Goal: Task Accomplishment & Management: Manage account settings

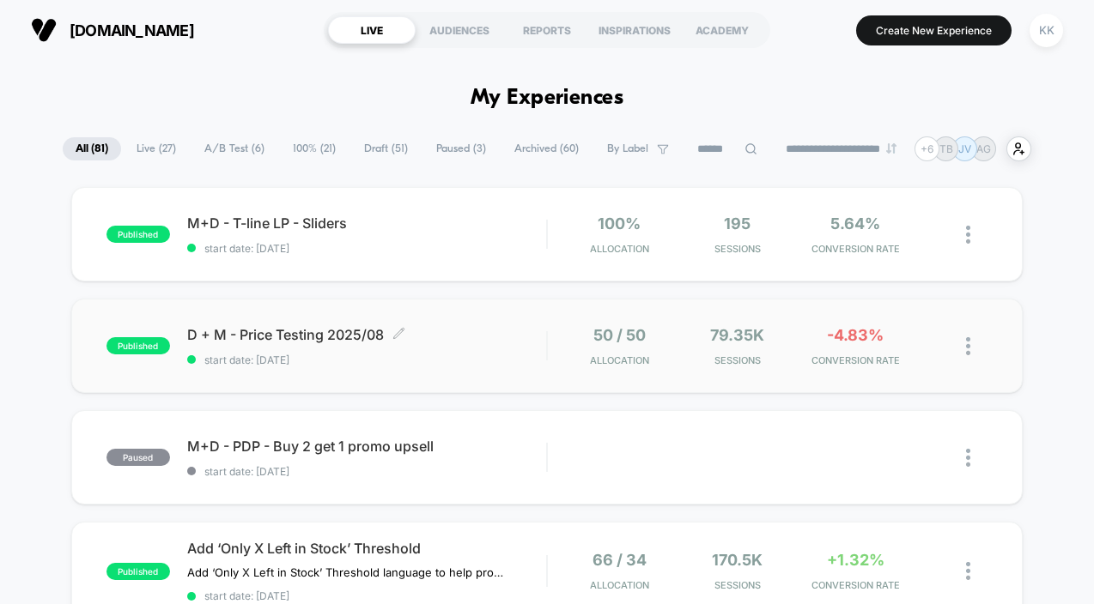
click at [492, 333] on span "D + M - Price Testing 2025/08 Click to edit experience details" at bounding box center [366, 334] width 359 height 17
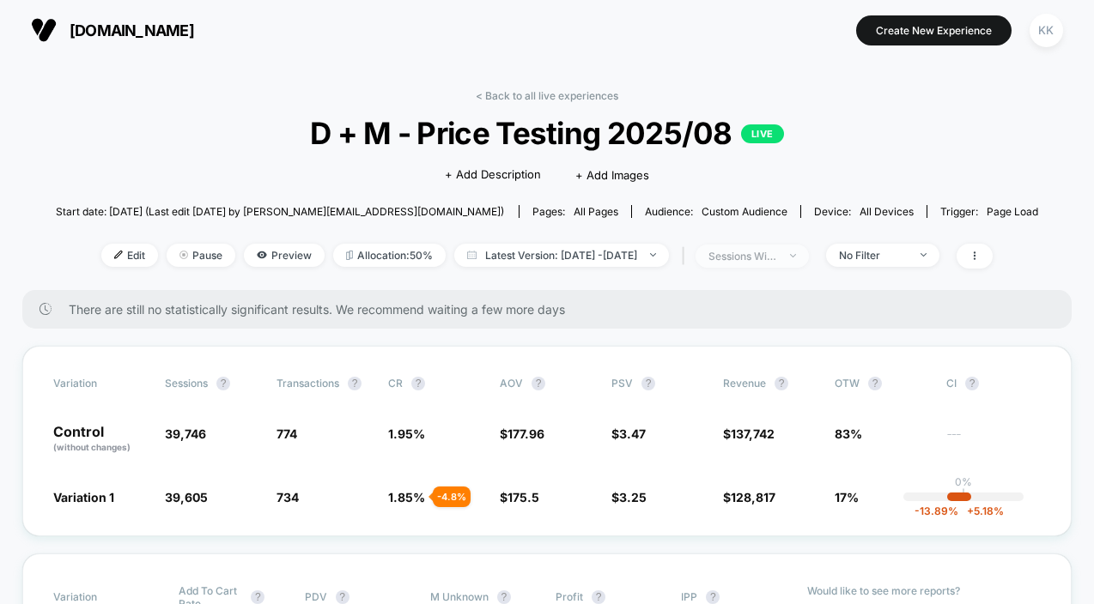
click at [777, 255] on div "sessions with impression" at bounding box center [742, 256] width 69 height 13
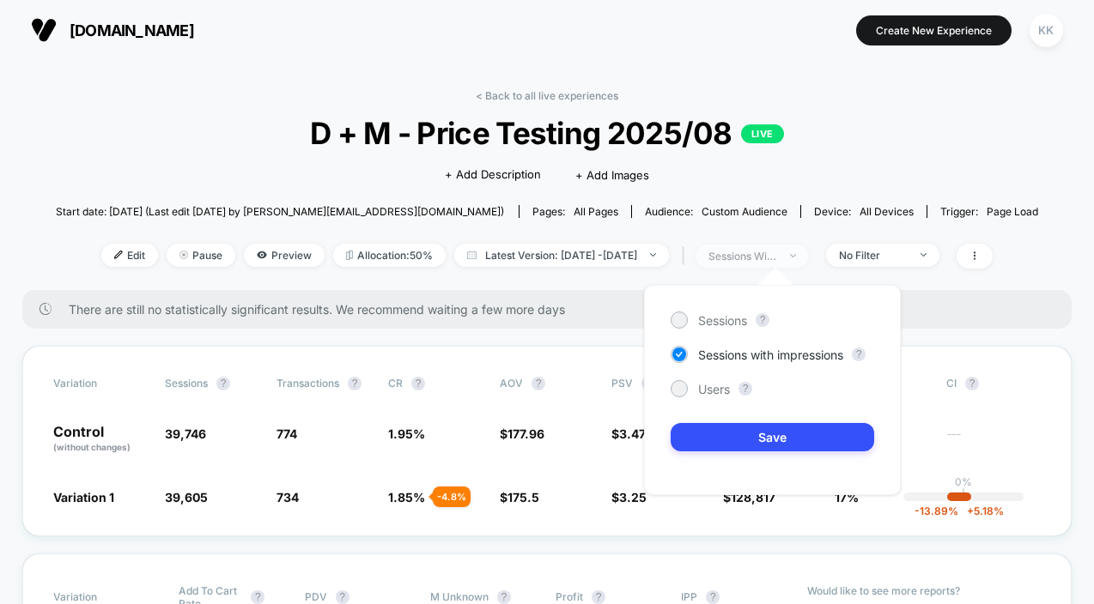
click at [777, 255] on div "sessions with impression" at bounding box center [742, 256] width 69 height 13
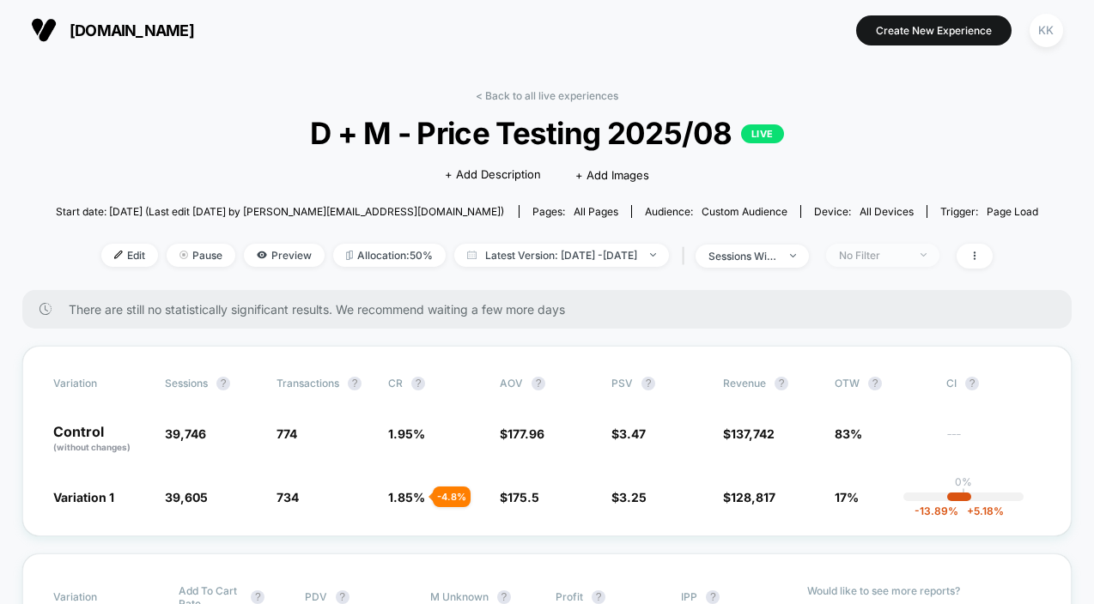
click at [896, 253] on div "No Filter" at bounding box center [873, 255] width 69 height 13
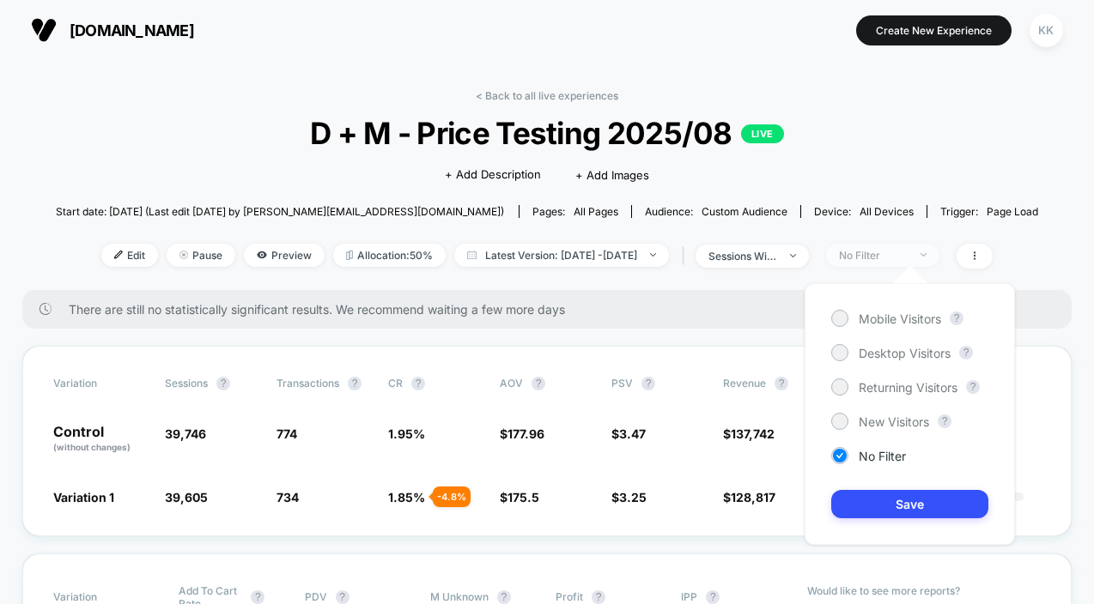
click at [896, 253] on div "No Filter" at bounding box center [873, 255] width 69 height 13
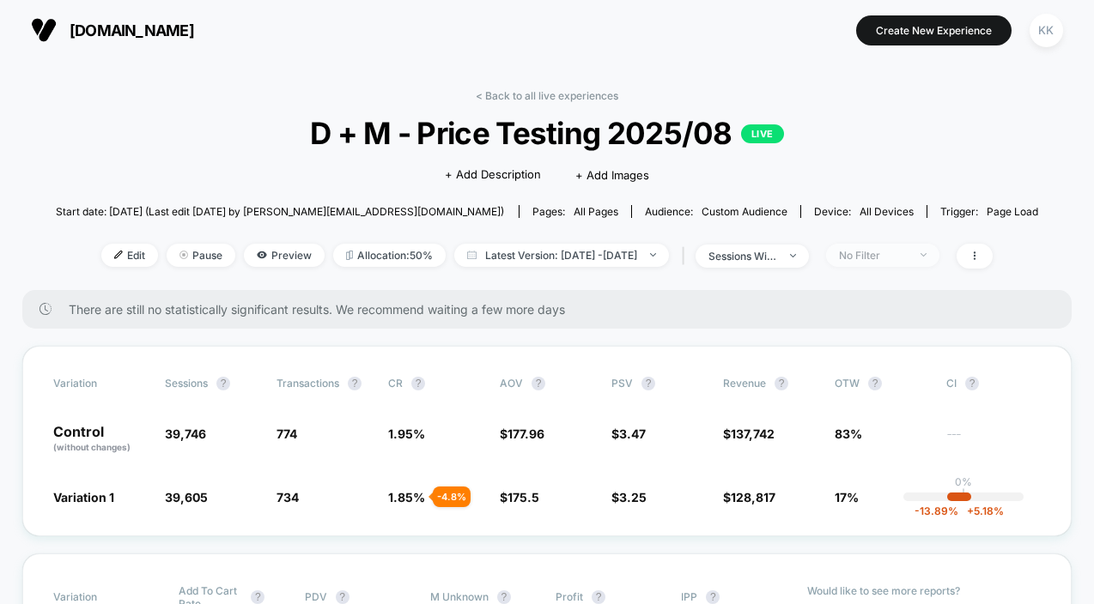
click at [896, 253] on div "No Filter" at bounding box center [873, 255] width 69 height 13
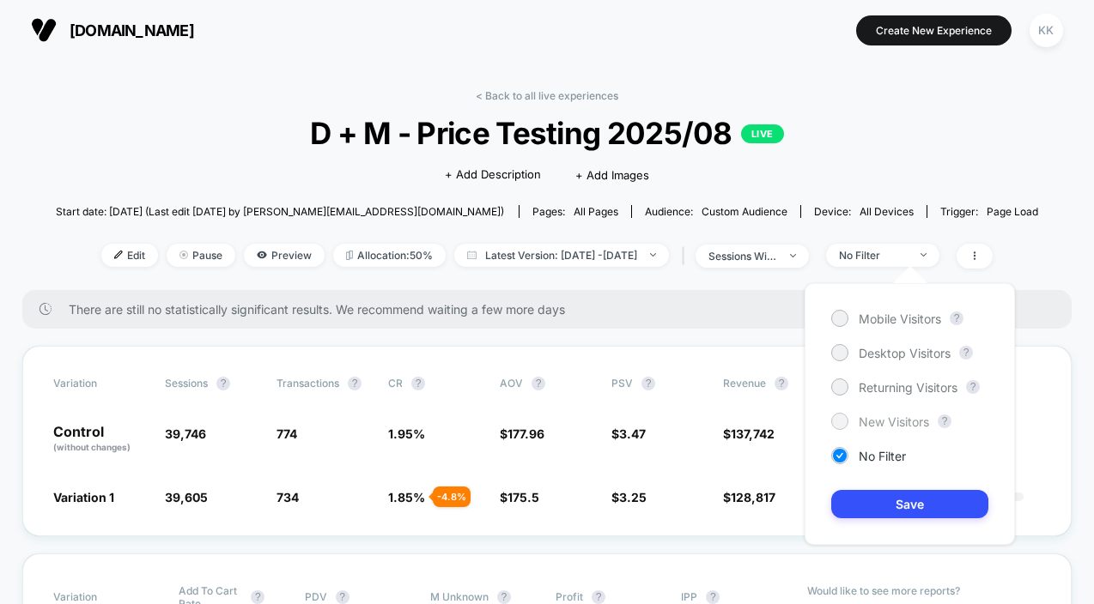
click at [893, 415] on span "New Visitors" at bounding box center [894, 422] width 70 height 15
click at [905, 504] on button "Save" at bounding box center [909, 504] width 157 height 28
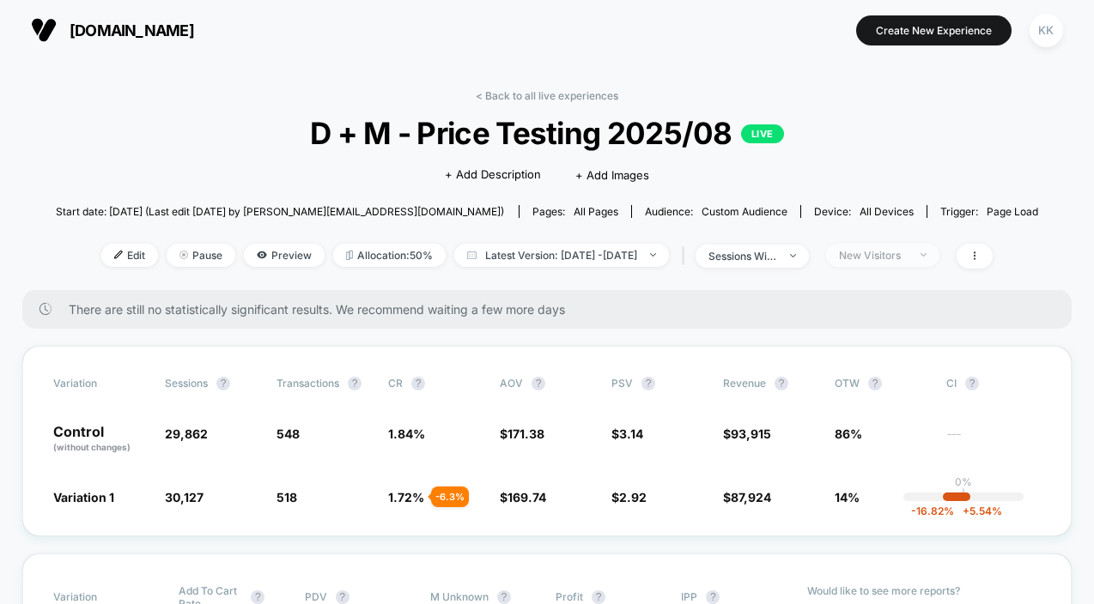
click at [896, 252] on div "New Visitors" at bounding box center [873, 255] width 69 height 13
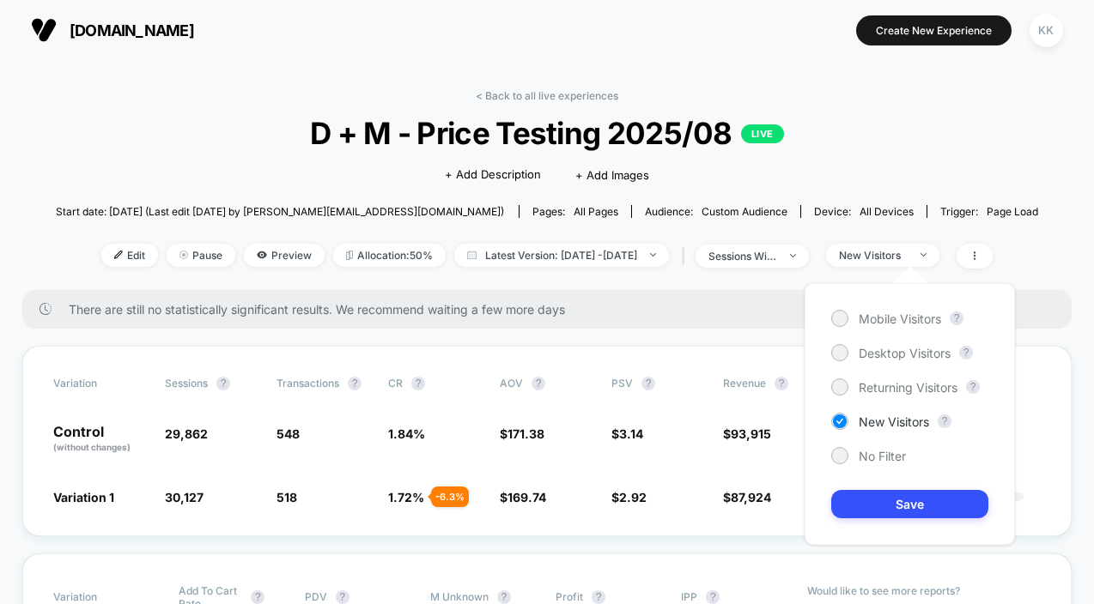
click at [892, 398] on div "Mobile Visitors ? Desktop Visitors ? Returning Visitors ? New Visitors ? No Fil…" at bounding box center [910, 414] width 210 height 262
click at [867, 378] on div "Mobile Visitors ? Desktop Visitors ? Returning Visitors ? New Visitors ? No Fil…" at bounding box center [910, 414] width 210 height 262
click at [871, 386] on span "Returning Visitors" at bounding box center [908, 387] width 99 height 15
click at [904, 513] on button "Save" at bounding box center [909, 504] width 157 height 28
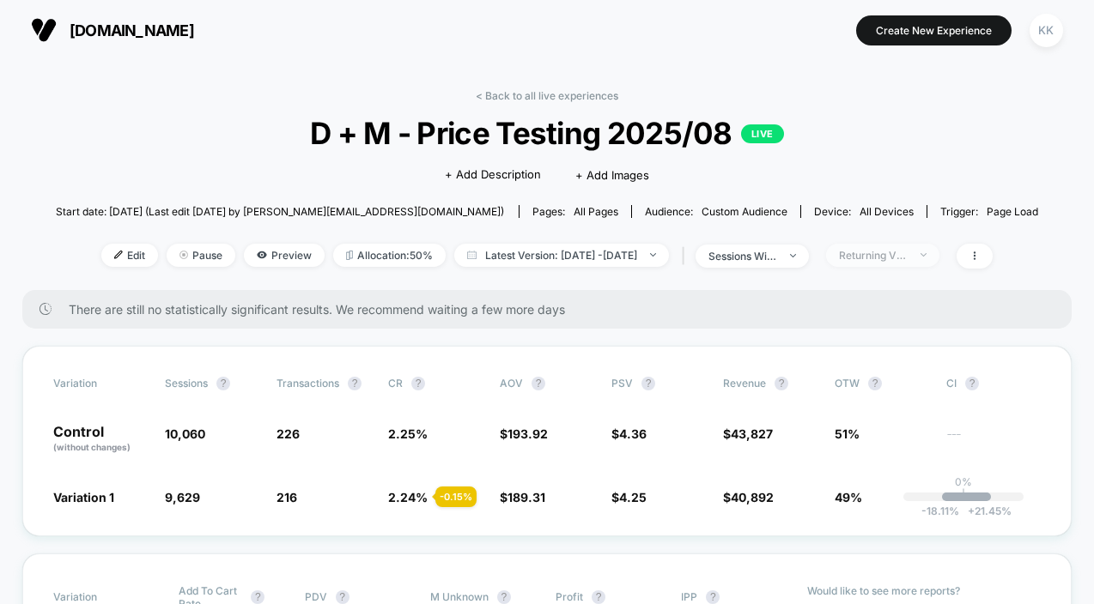
click at [898, 253] on div "Returning Visitors" at bounding box center [873, 255] width 69 height 13
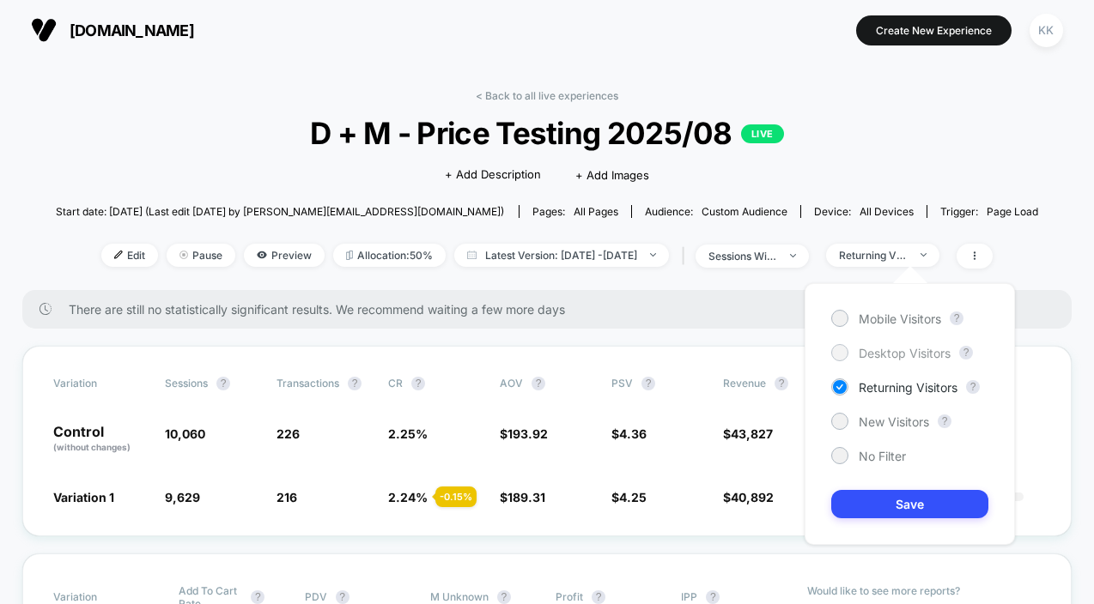
click at [900, 359] on span "Desktop Visitors" at bounding box center [905, 353] width 92 height 15
click at [920, 504] on button "Save" at bounding box center [909, 504] width 157 height 28
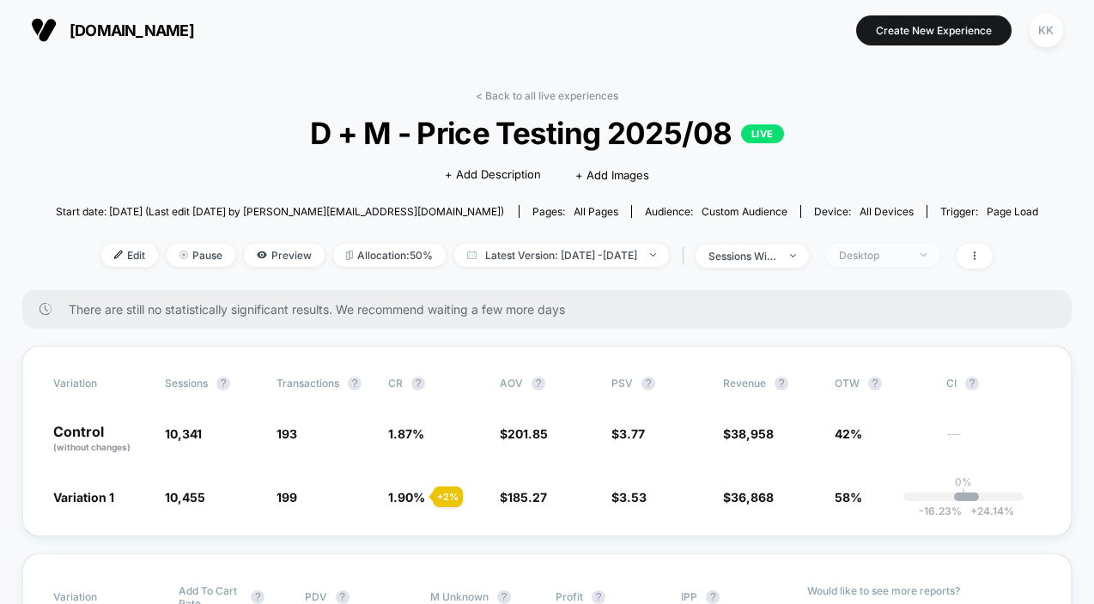
click at [890, 257] on div "Desktop" at bounding box center [873, 255] width 69 height 13
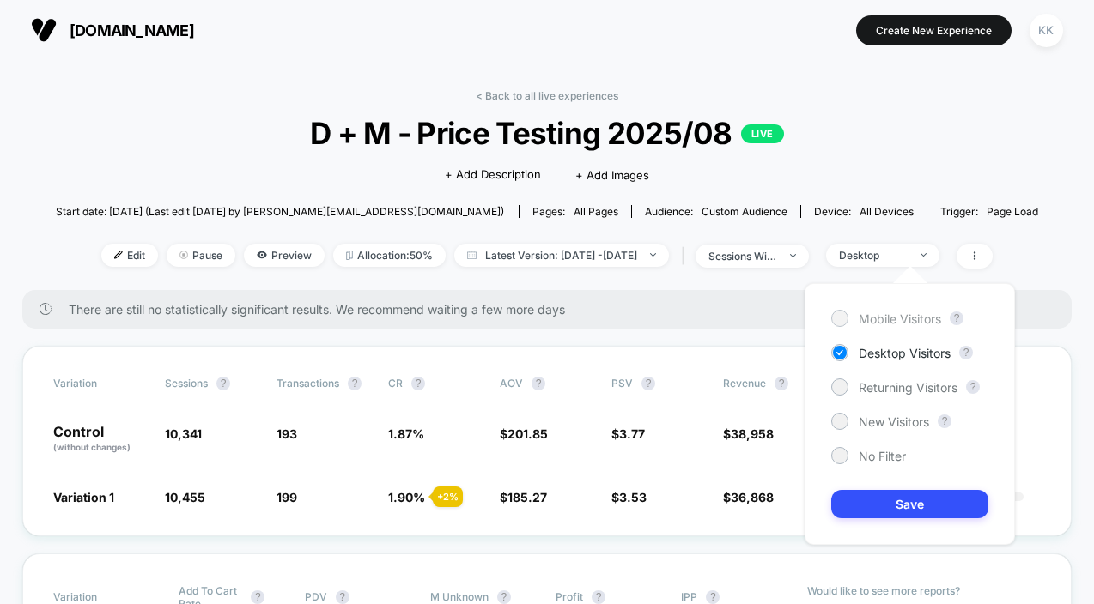
click at [873, 313] on span "Mobile Visitors" at bounding box center [900, 319] width 82 height 15
click at [926, 509] on button "Save" at bounding box center [909, 504] width 157 height 28
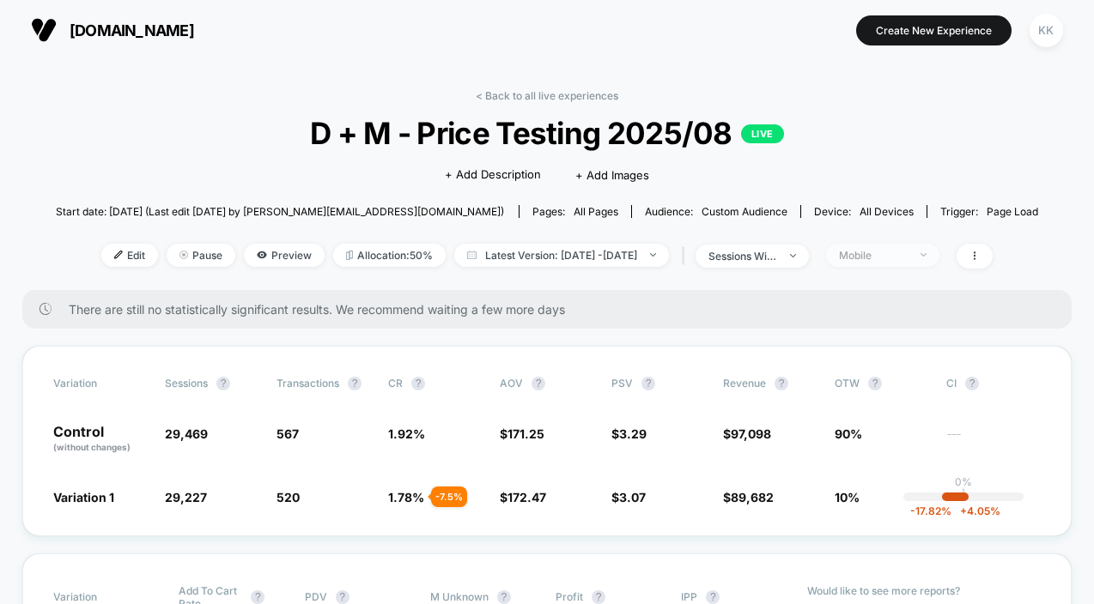
click at [880, 253] on div "Mobile" at bounding box center [873, 255] width 69 height 13
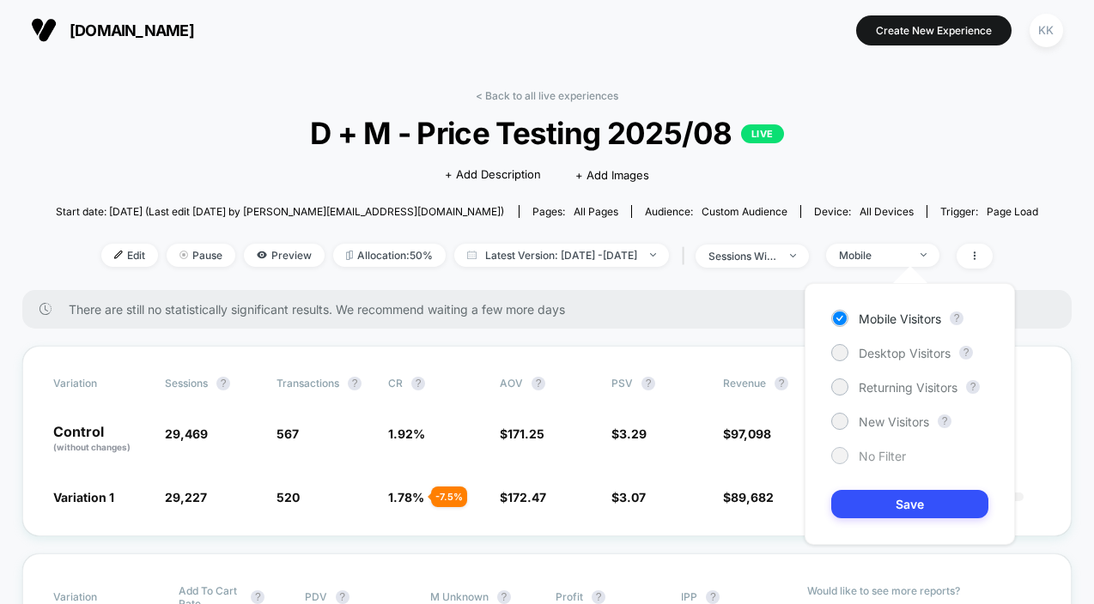
click at [877, 460] on span "No Filter" at bounding box center [882, 456] width 47 height 15
click at [905, 502] on button "Save" at bounding box center [909, 504] width 157 height 28
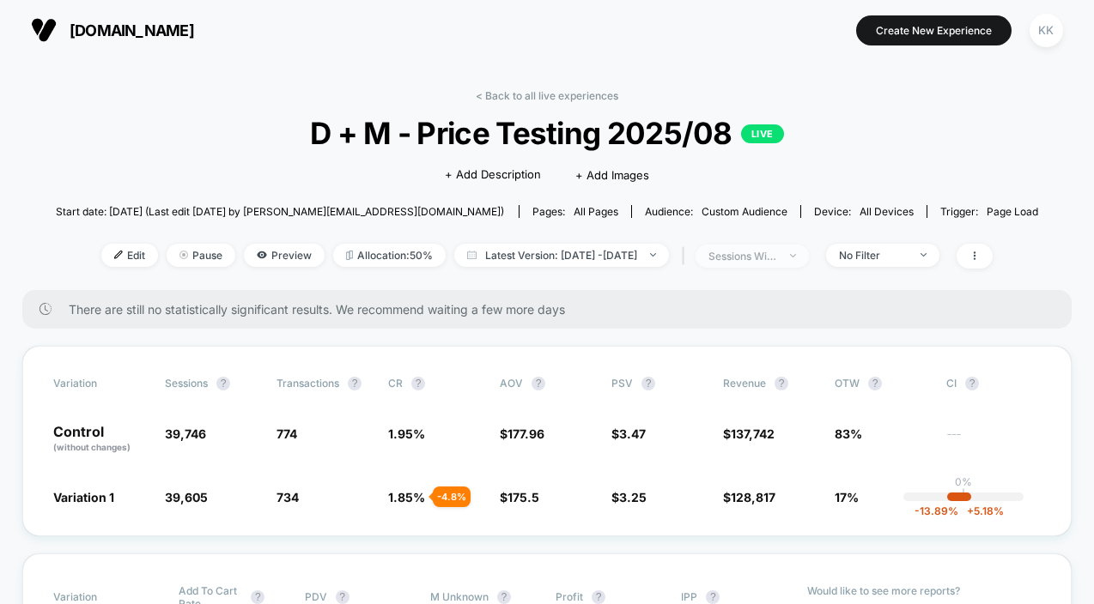
click at [809, 254] on span "sessions with impression" at bounding box center [751, 256] width 113 height 23
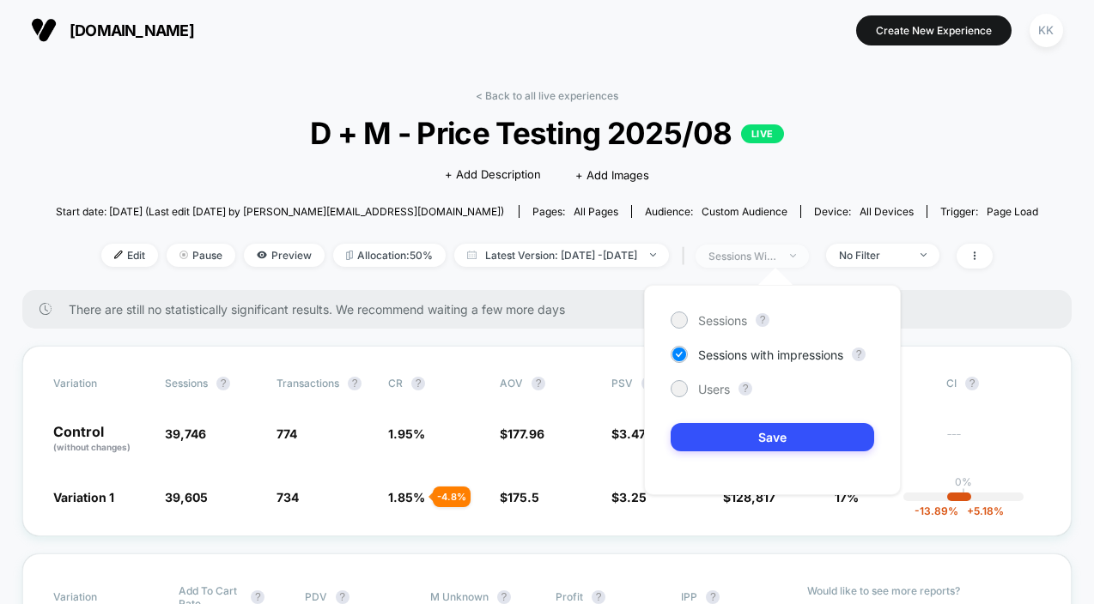
click at [809, 254] on span "sessions with impression" at bounding box center [751, 256] width 113 height 23
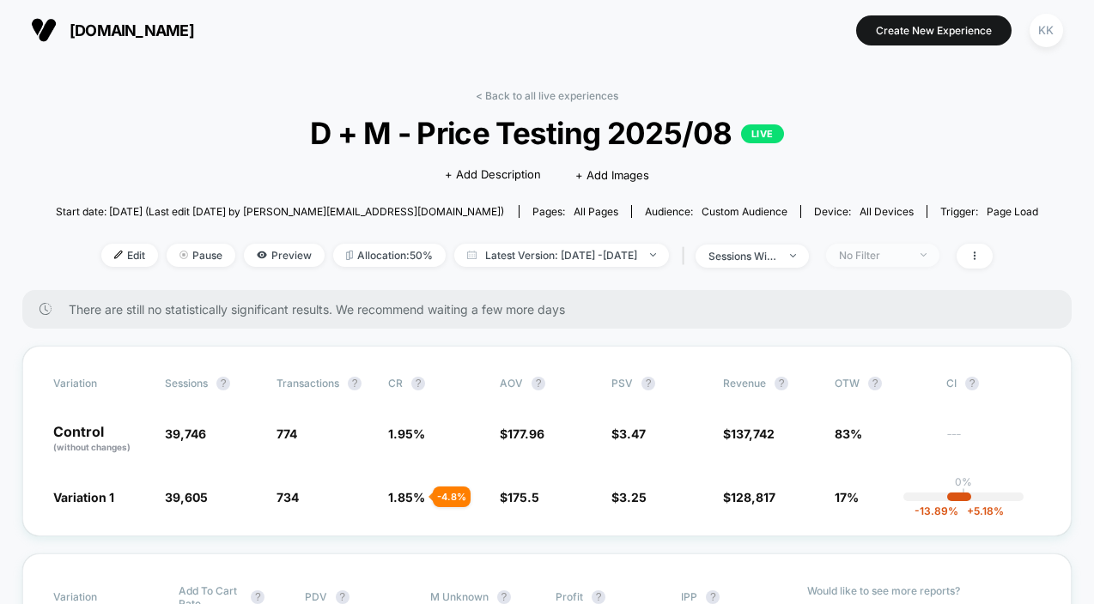
click at [932, 263] on span "No Filter" at bounding box center [882, 255] width 113 height 23
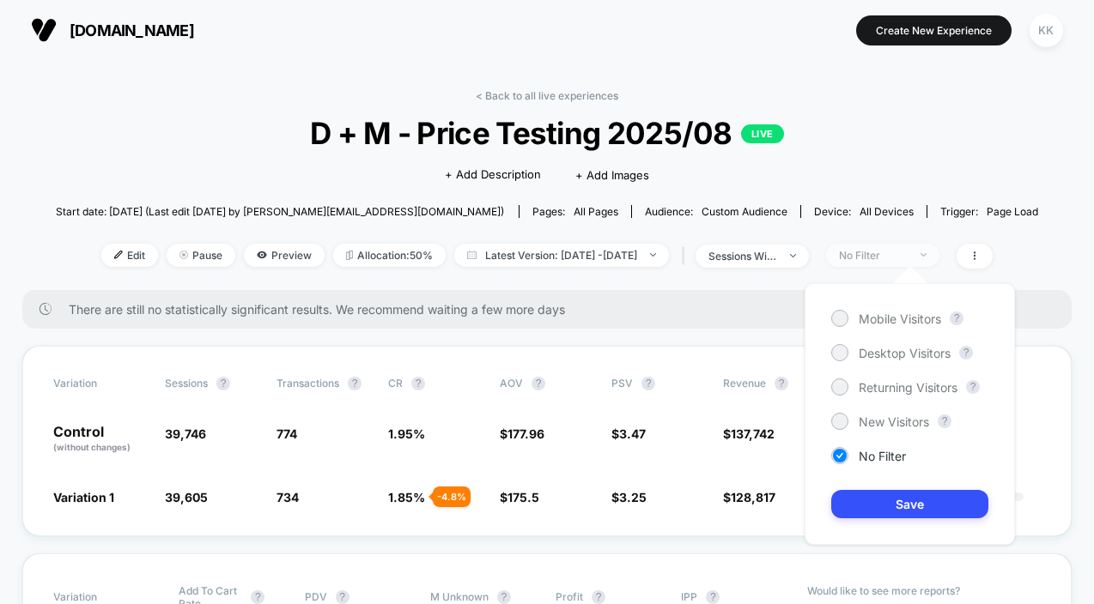
click at [932, 263] on span "No Filter" at bounding box center [882, 255] width 113 height 23
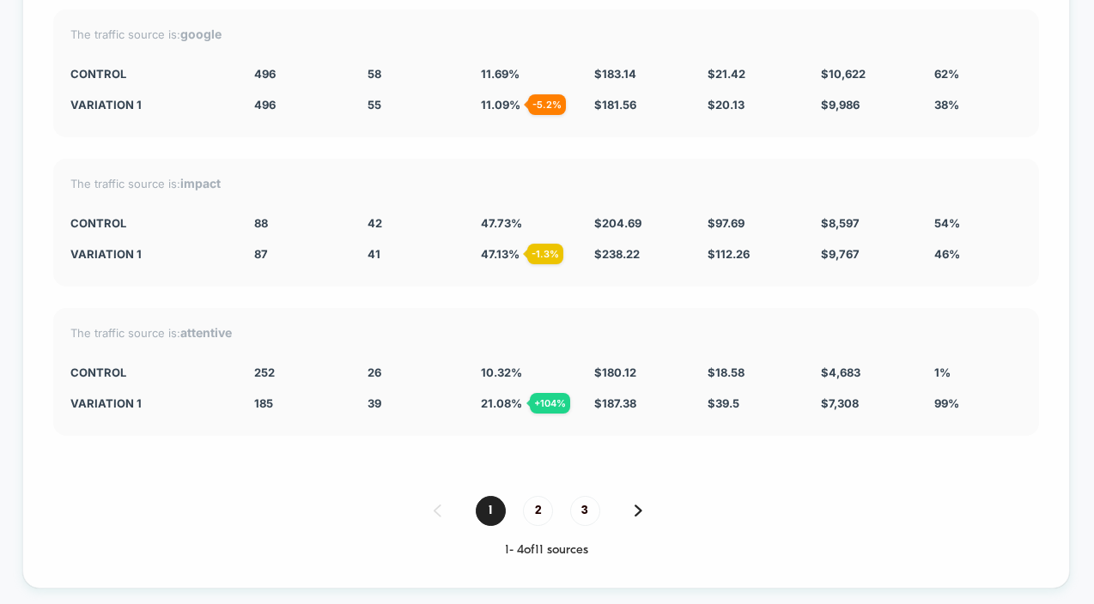
scroll to position [4524, 0]
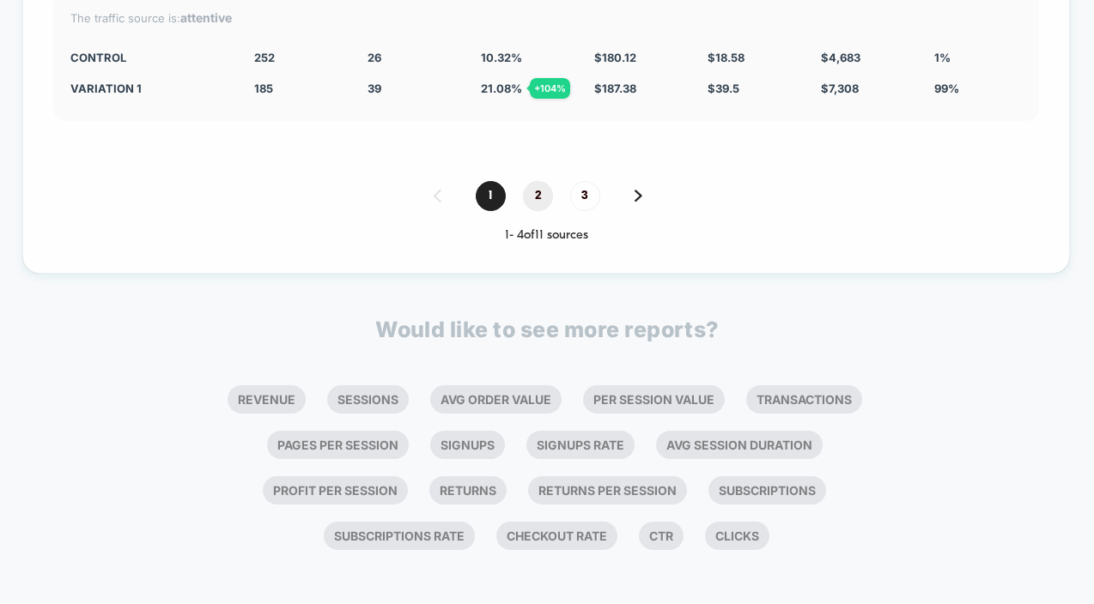
click at [530, 197] on span "2" at bounding box center [538, 196] width 30 height 30
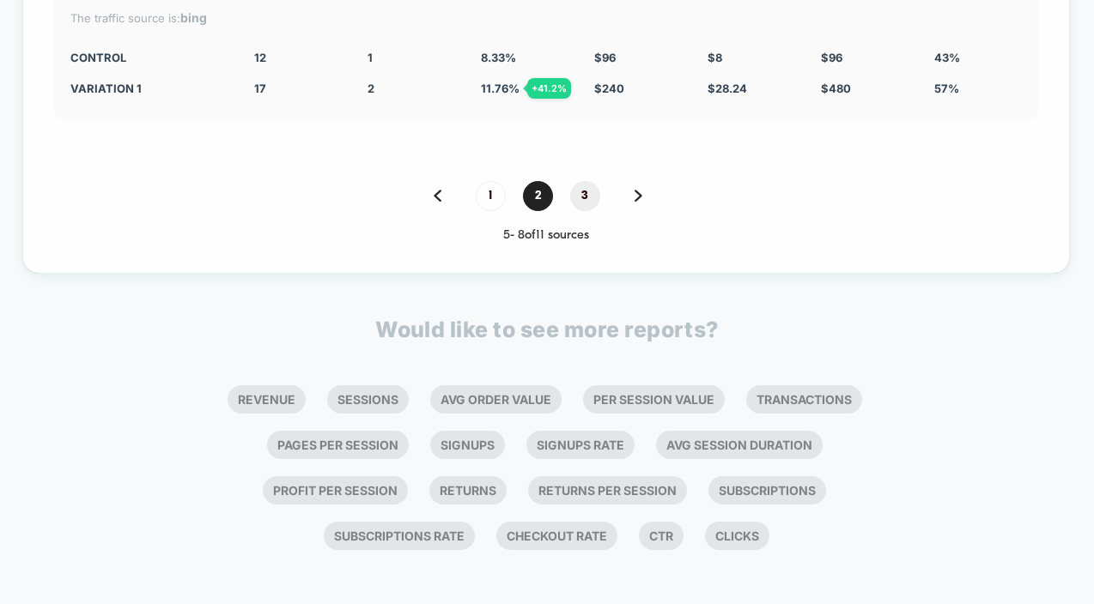
click at [583, 196] on span "3" at bounding box center [585, 196] width 30 height 30
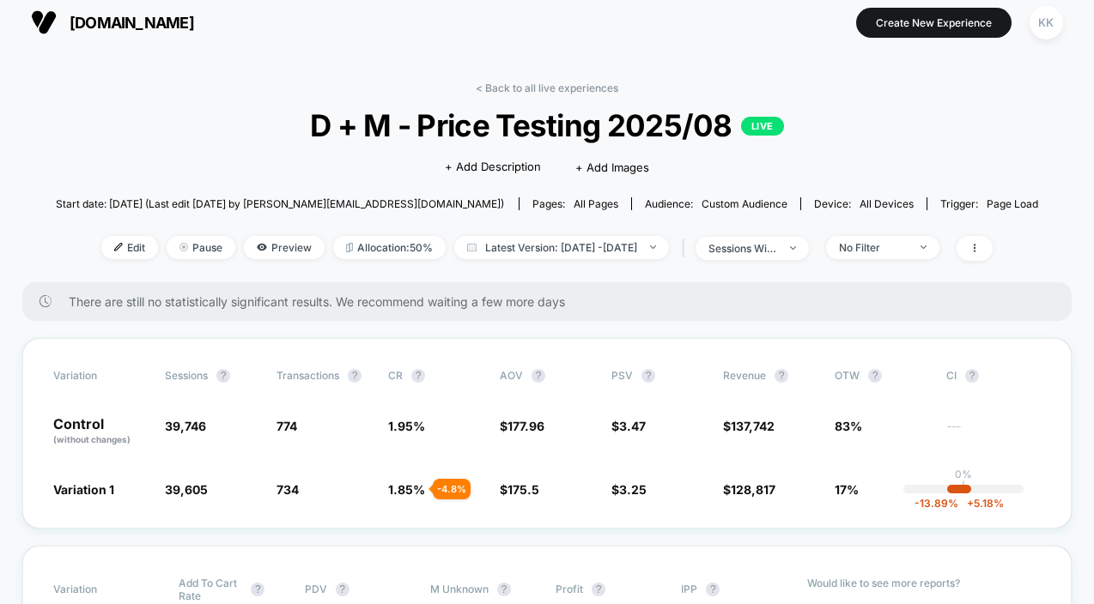
scroll to position [0, 0]
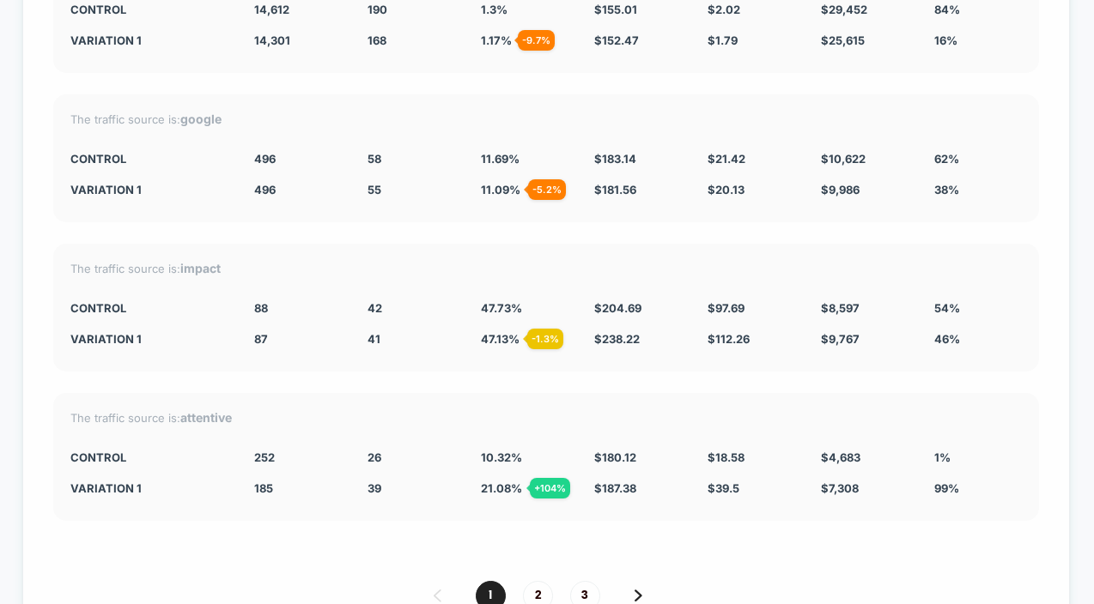
scroll to position [4127, 0]
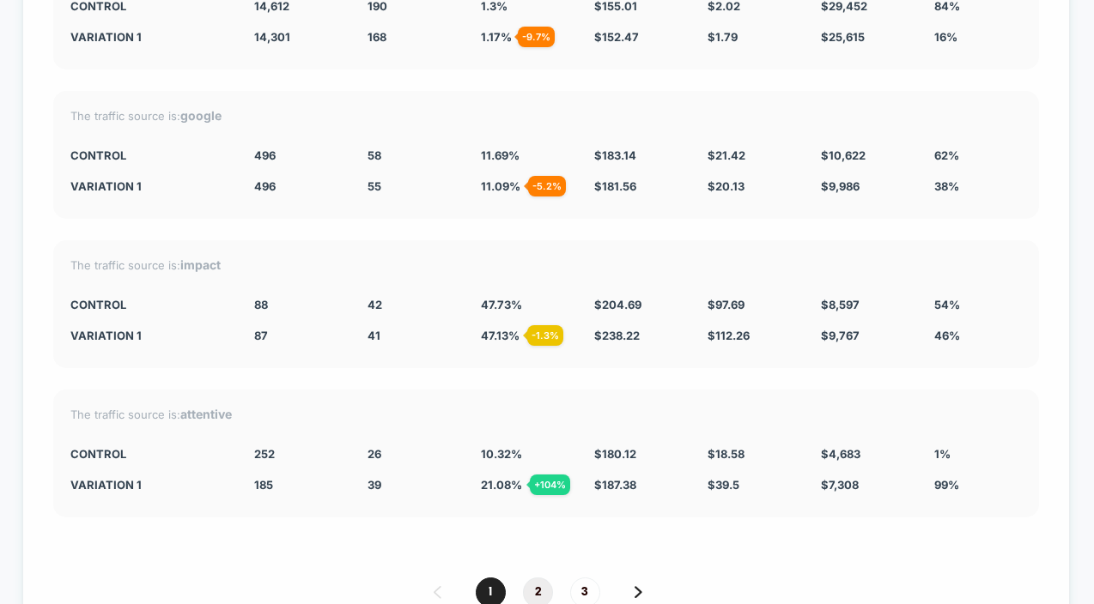
click at [536, 588] on span "2" at bounding box center [538, 593] width 30 height 30
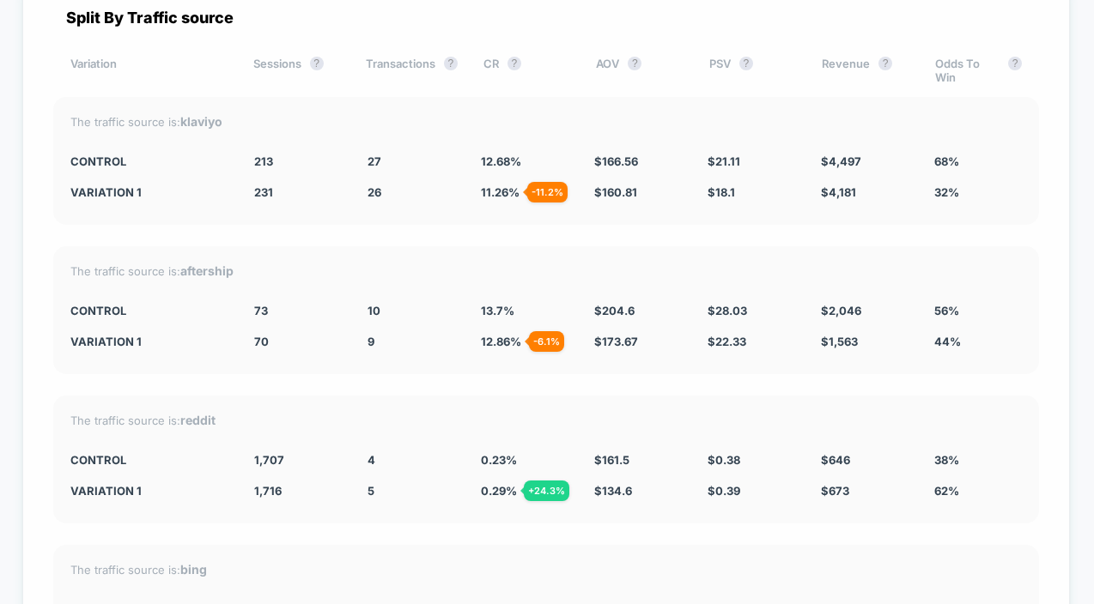
scroll to position [4004, 0]
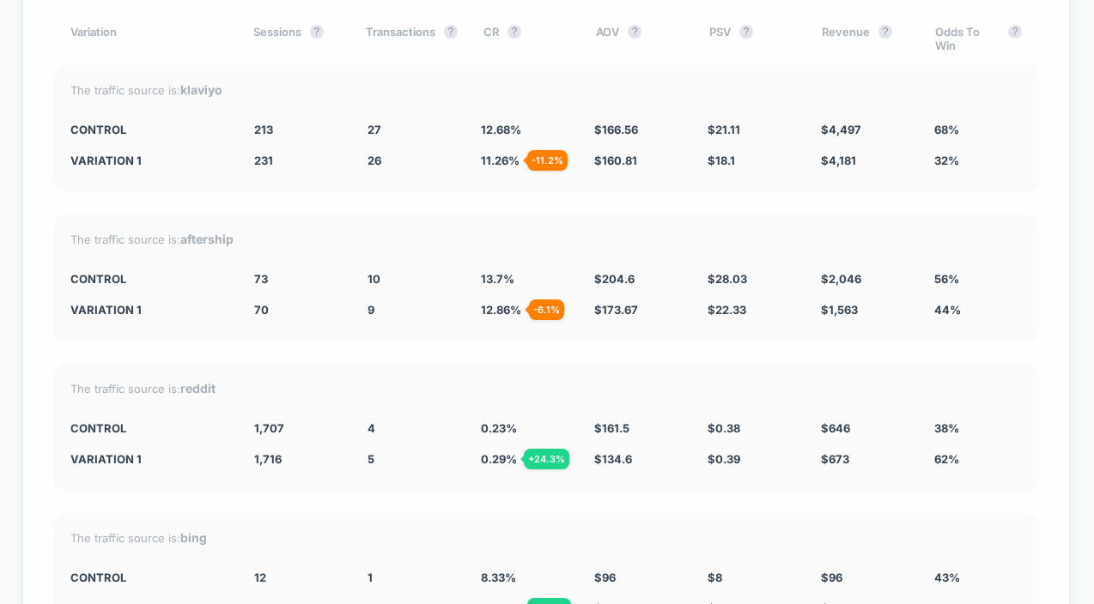
drag, startPoint x: 79, startPoint y: 125, endPoint x: 270, endPoint y: 188, distance: 201.5
click at [270, 188] on div "The traffic source is: klaviyo CONTROL 213 27 12.68 % $ 166.56 $ 21.11 $ 4,497 …" at bounding box center [546, 129] width 986 height 128
drag, startPoint x: 240, startPoint y: 125, endPoint x: 679, endPoint y: 478, distance: 563.7
click at [632, 413] on div "Split By Traffic source Variation Sessions ? Transactions ? CR ? AOV ? PSV ? Re…" at bounding box center [546, 370] width 1048 height 848
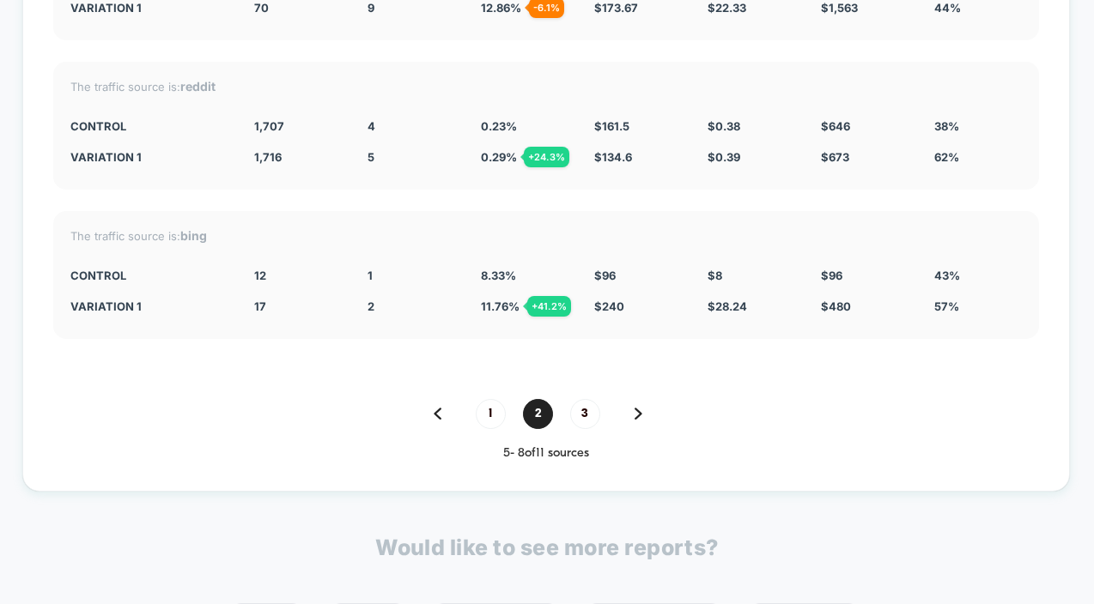
scroll to position [4374, 0]
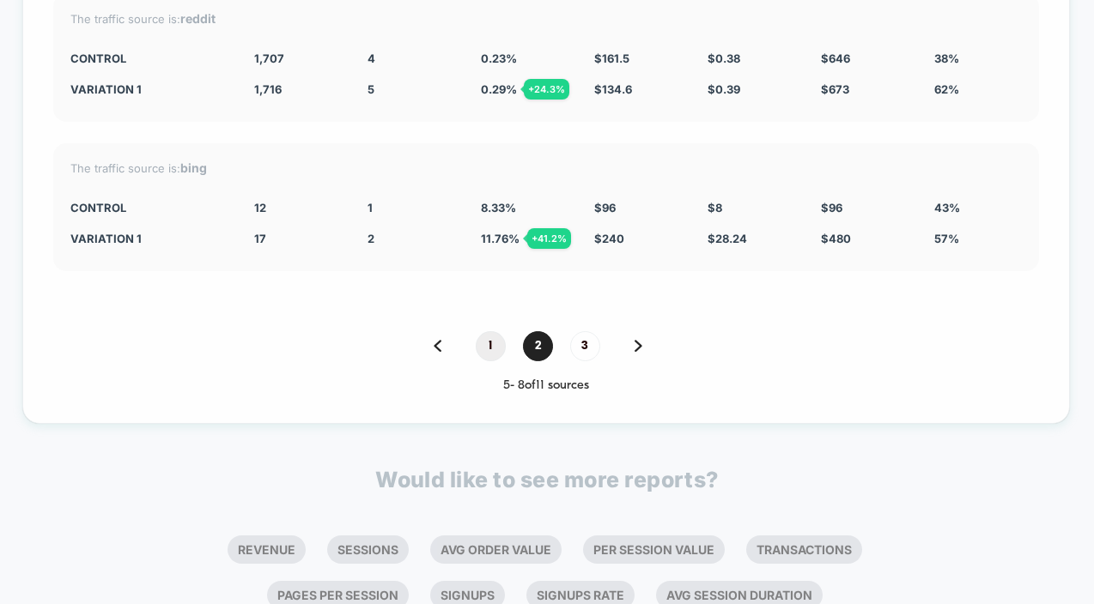
click at [499, 350] on span "1" at bounding box center [491, 346] width 30 height 30
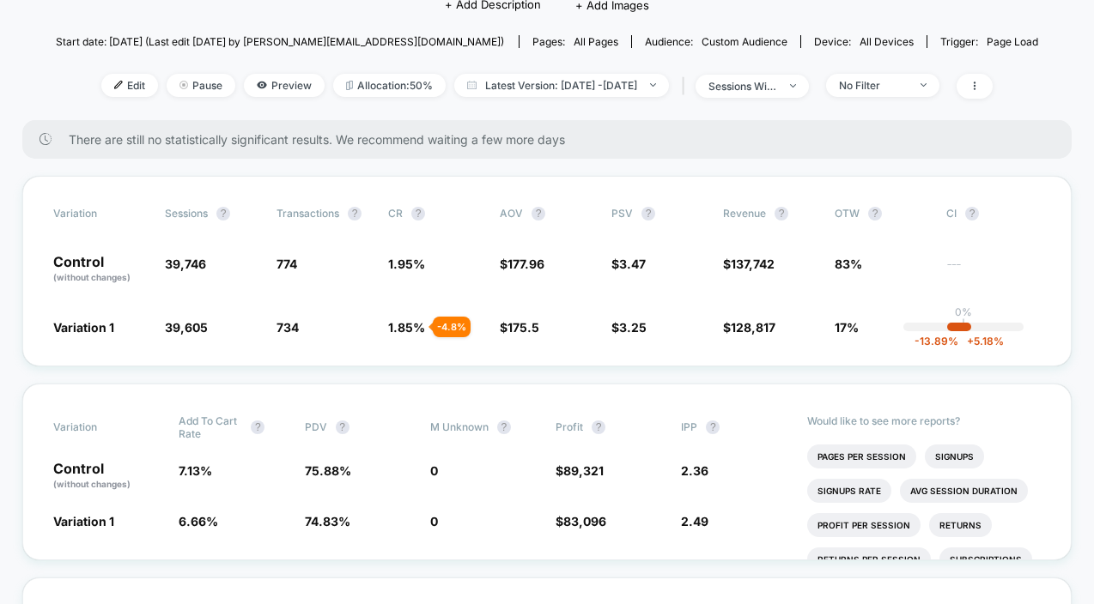
scroll to position [0, 0]
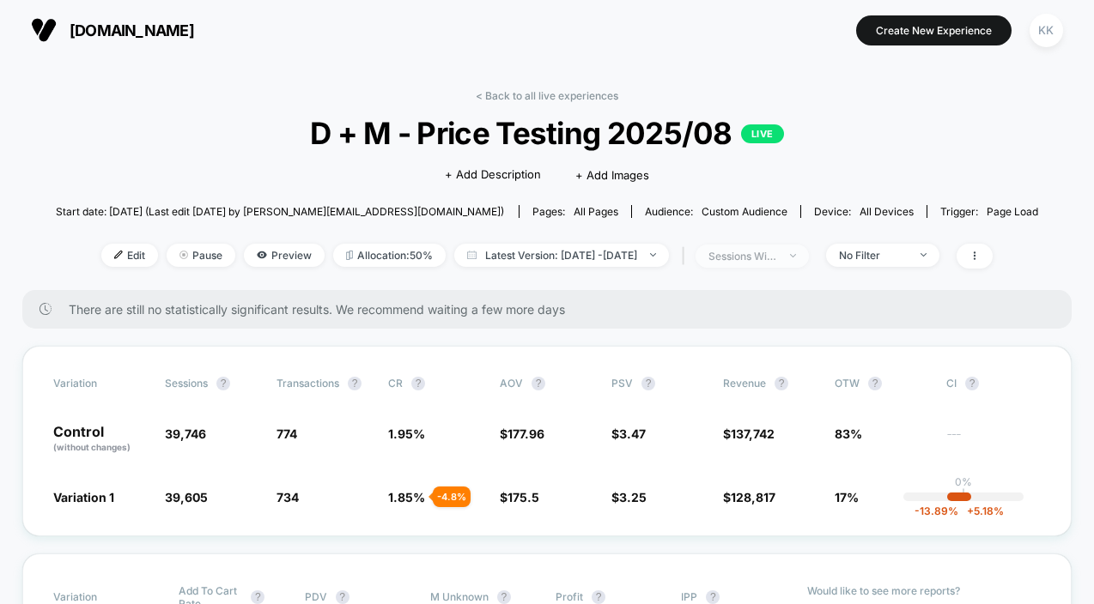
click at [784, 264] on span "sessions with impression" at bounding box center [751, 256] width 113 height 23
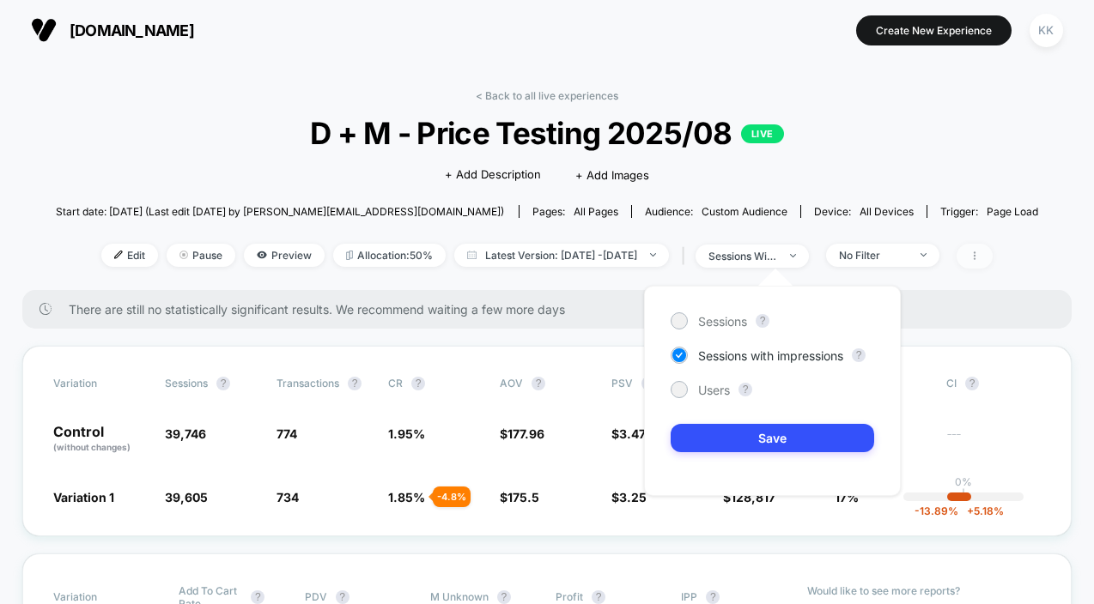
click at [993, 265] on span at bounding box center [975, 256] width 36 height 25
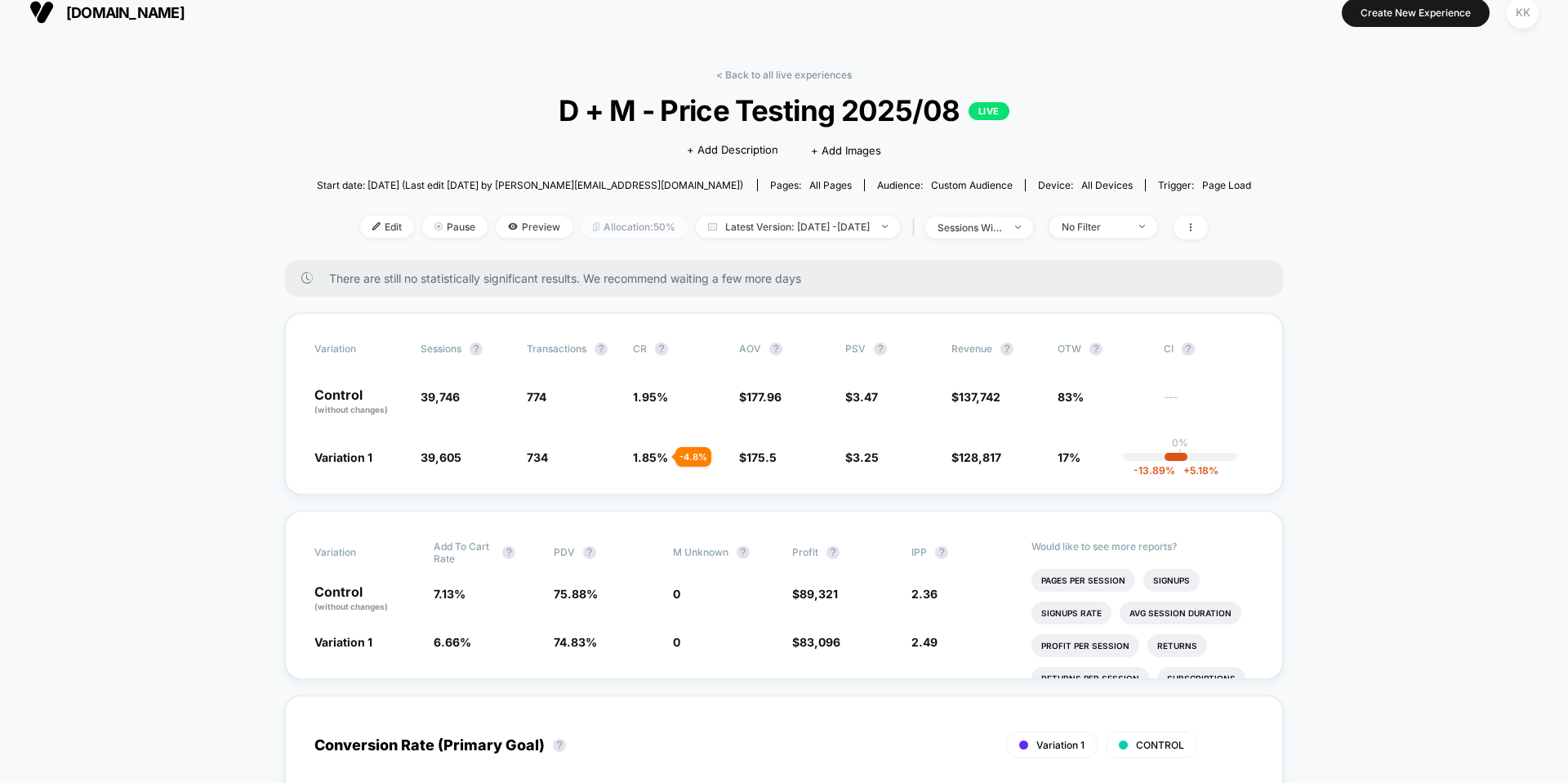
scroll to position [17, 0]
click at [373, 228] on img at bounding box center [377, 225] width 9 height 9
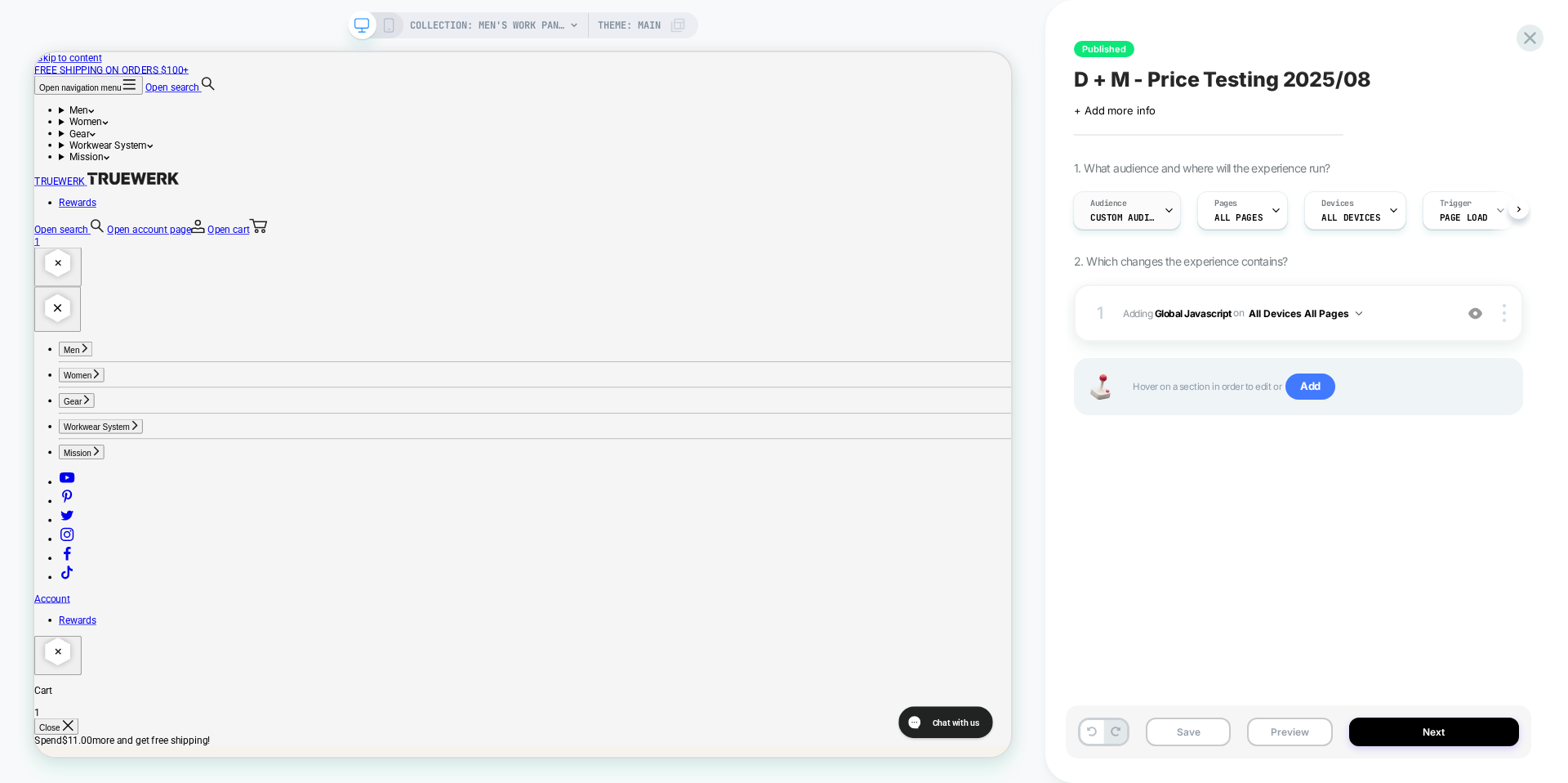
click at [1039, 217] on span "Custom Audience" at bounding box center [1122, 217] width 66 height 11
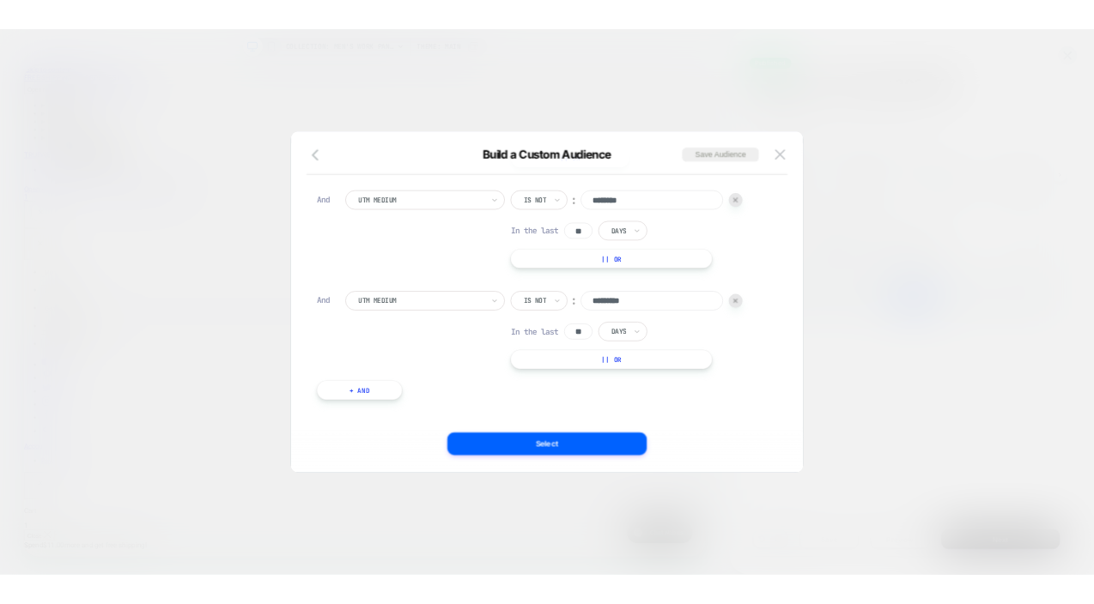
scroll to position [796, 0]
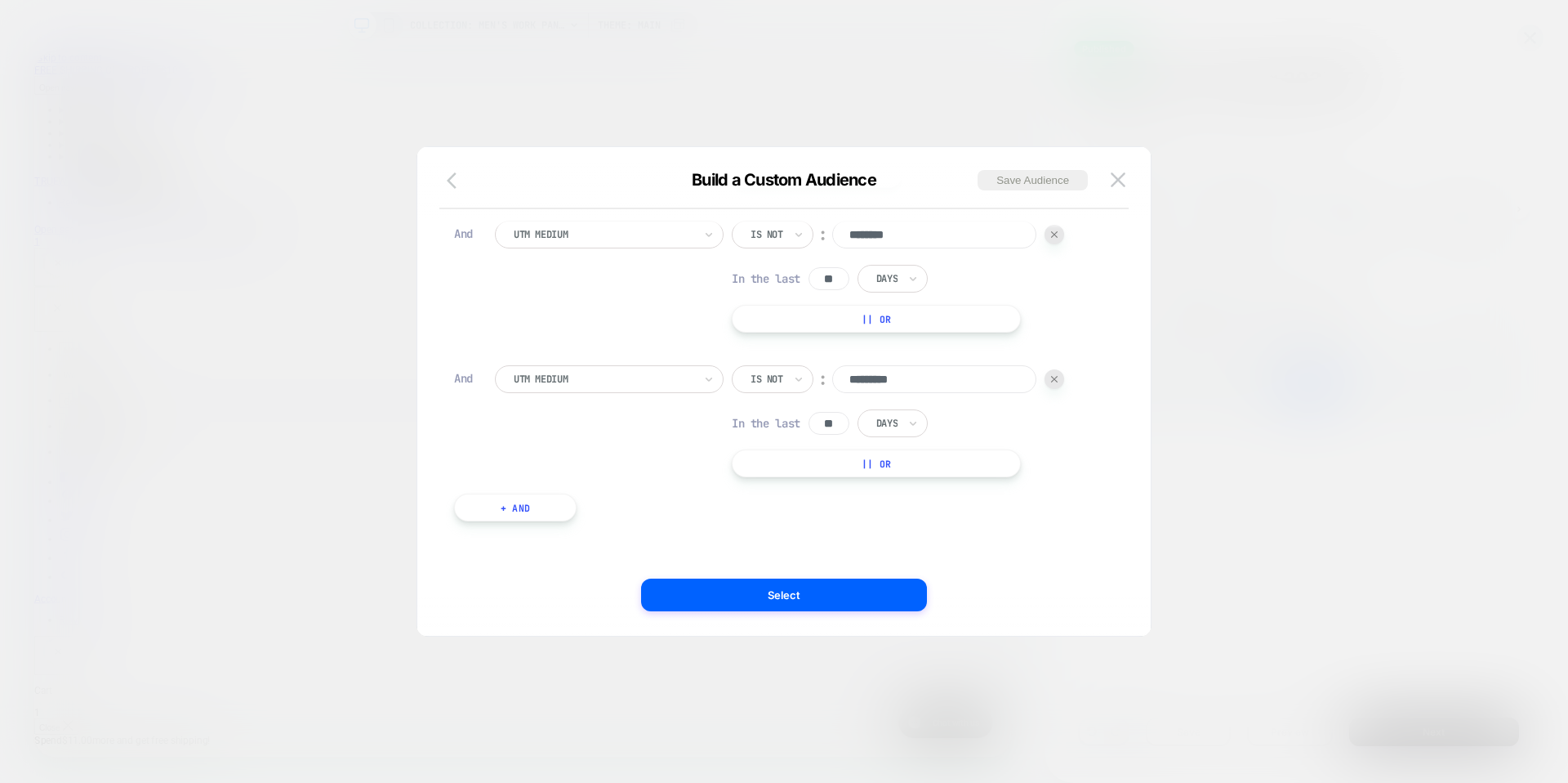
click at [454, 182] on icon "button" at bounding box center [456, 180] width 20 height 20
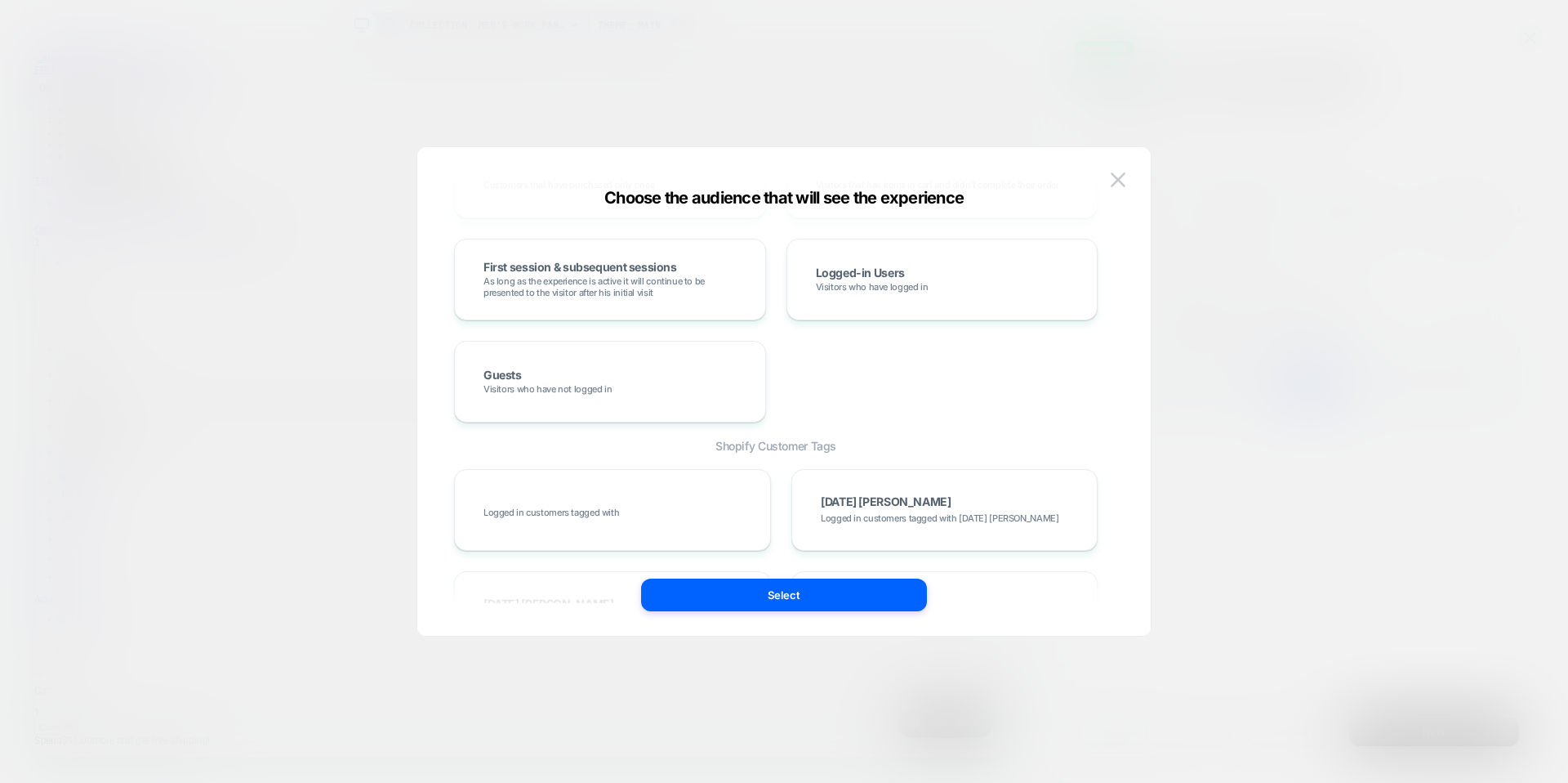
click at [1039, 172] on div "Choose the audience that will see the experience Custom Audience Build your own…" at bounding box center [784, 400] width 733 height 472
click at [1039, 178] on img at bounding box center [1117, 179] width 14 height 14
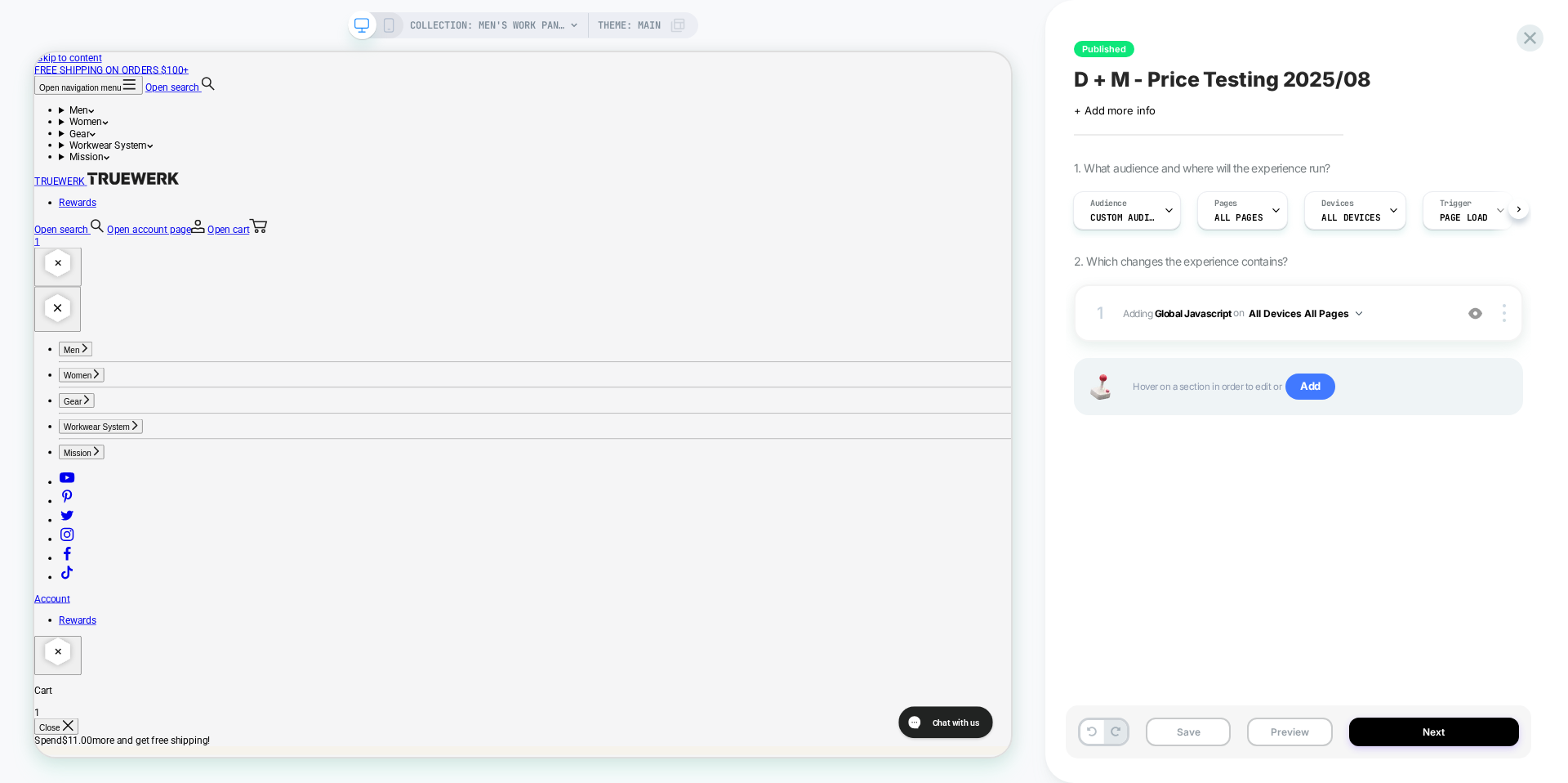
click at [207, 44] on div "COLLECTION: Men's Work Pants & Shorts (Category) COLLECTION: Men's Work Pants &…" at bounding box center [522, 391] width 1045 height 750
click at [1039, 108] on div "Click to edit experience details + Add more info" at bounding box center [1298, 104] width 449 height 26
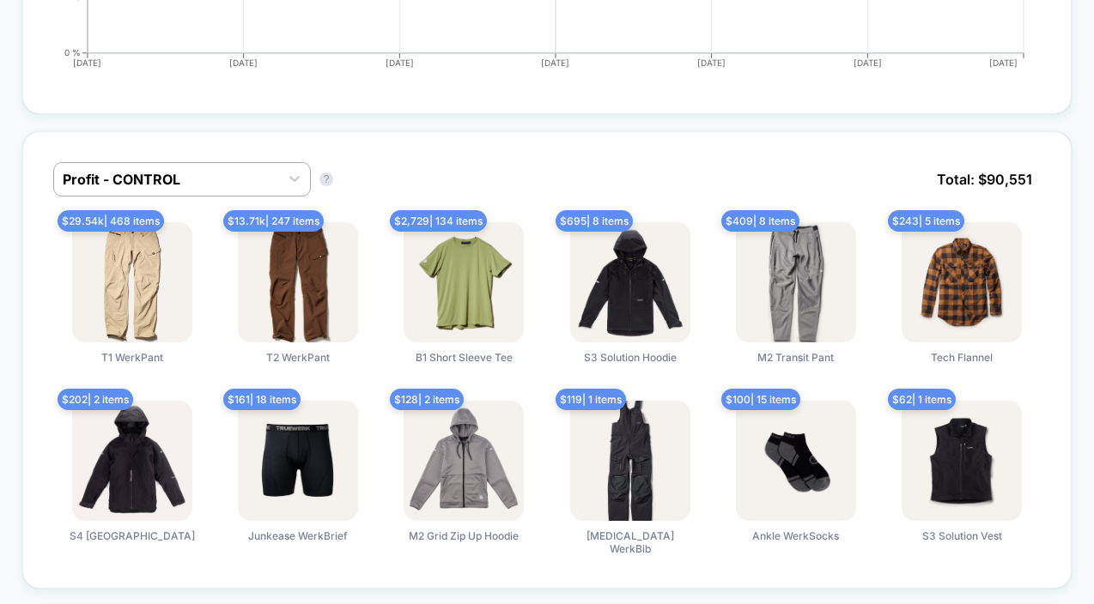
scroll to position [958, 0]
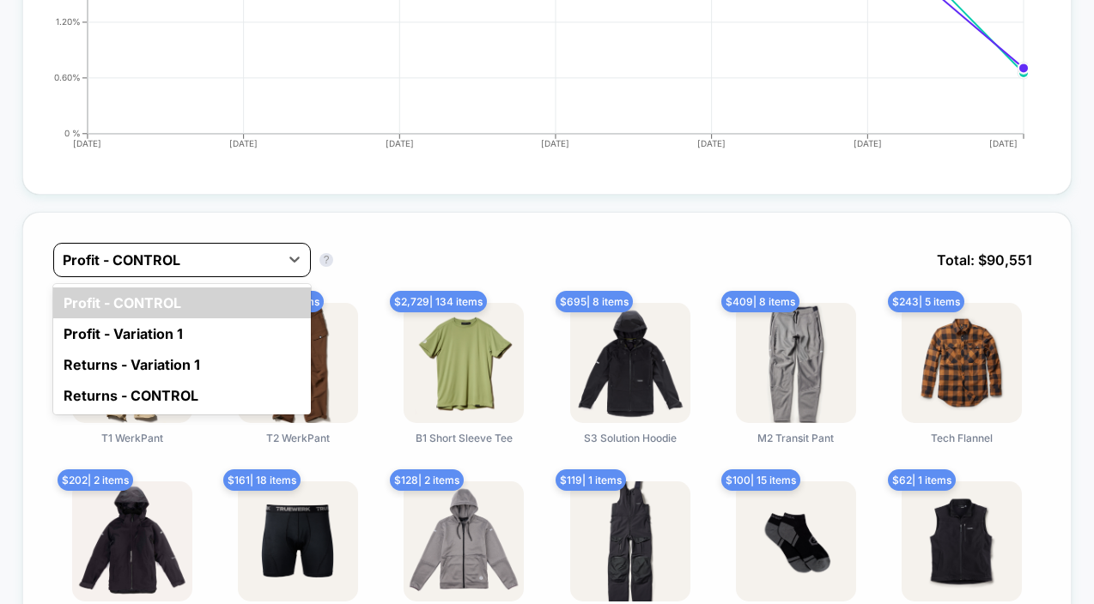
click at [246, 270] on div "Profit - CONTROL" at bounding box center [166, 259] width 225 height 27
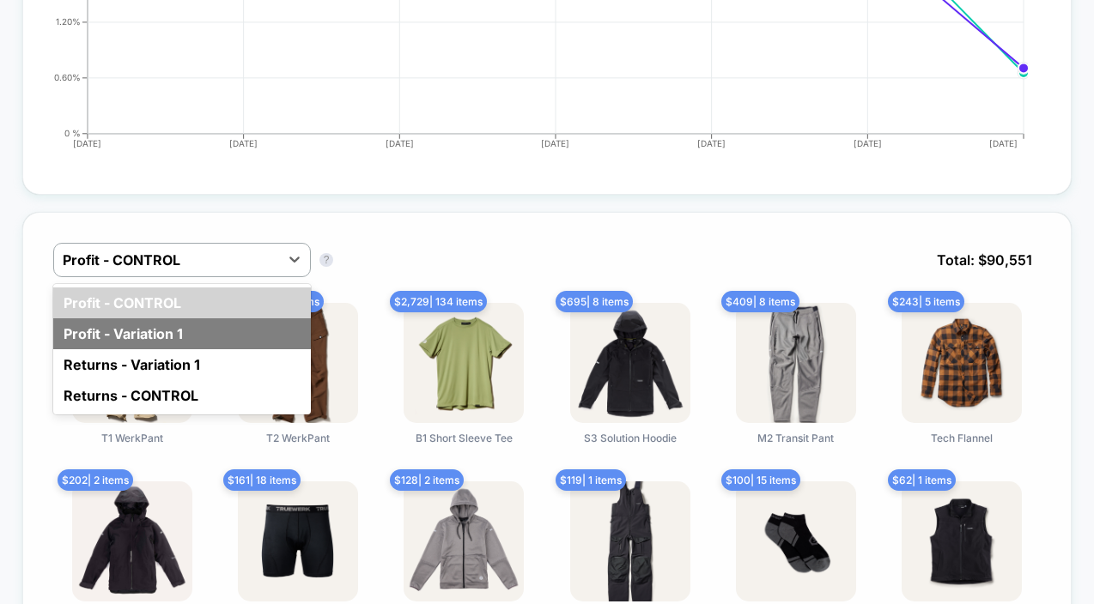
click at [223, 325] on div "Profit - Variation 1" at bounding box center [182, 334] width 258 height 31
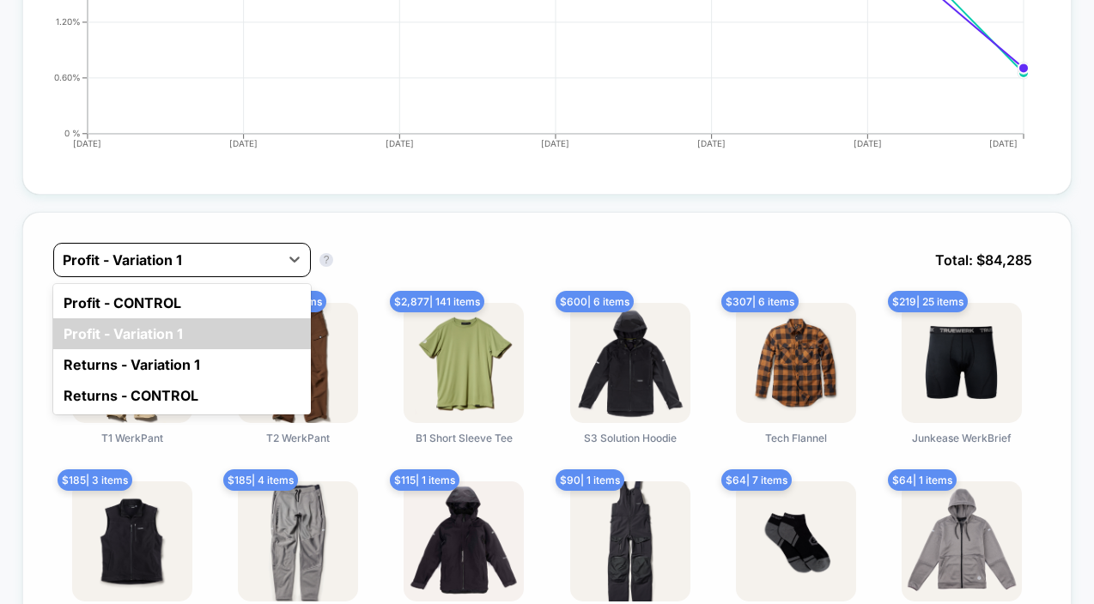
click at [239, 264] on div at bounding box center [167, 260] width 208 height 21
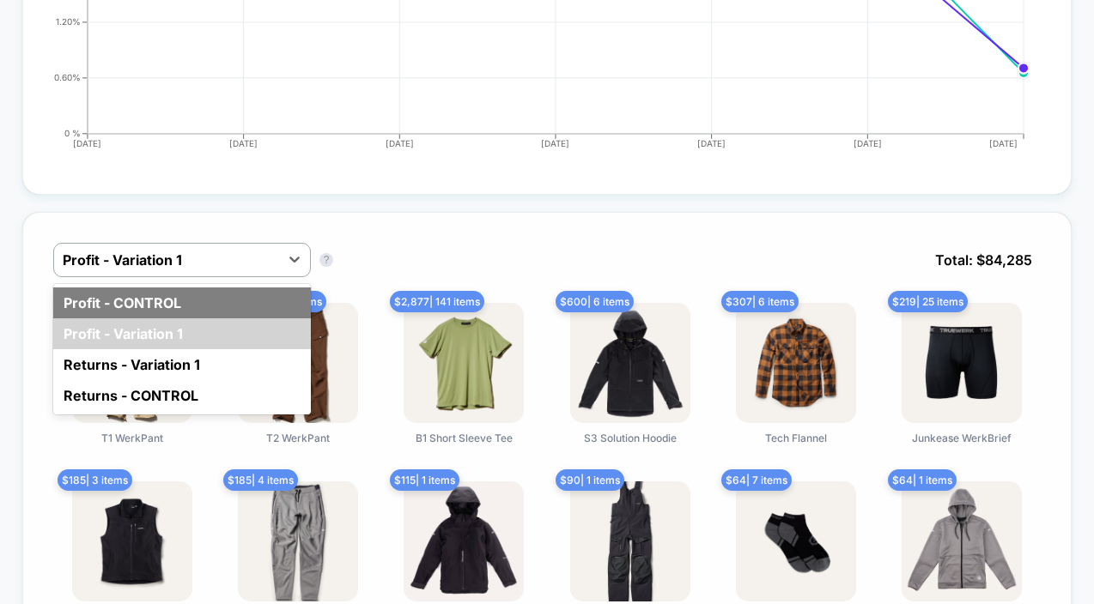
click at [203, 297] on div "Profit - CONTROL" at bounding box center [182, 303] width 258 height 31
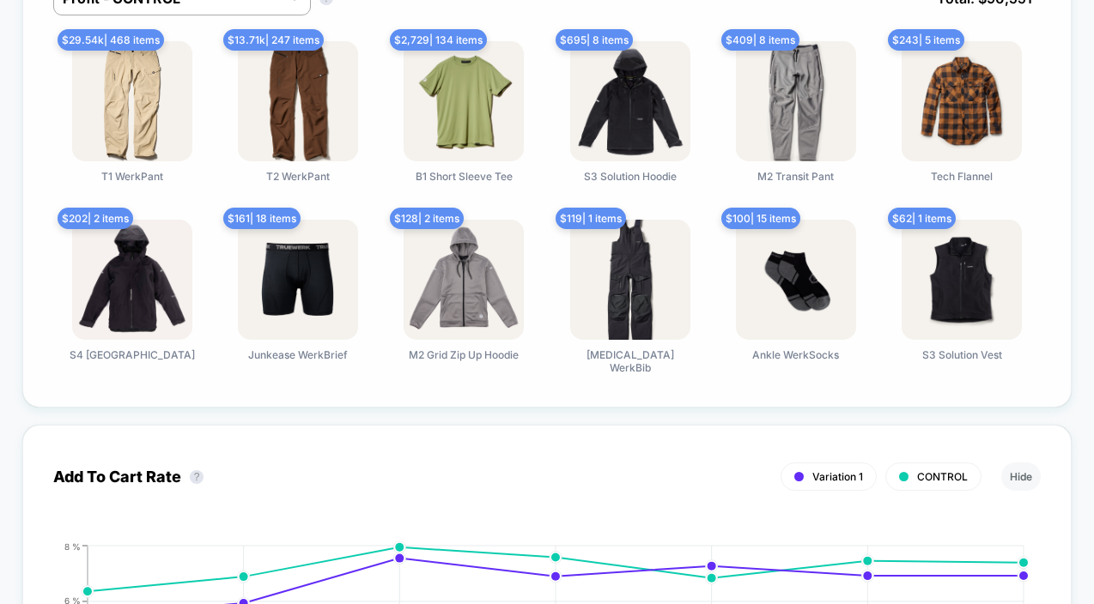
scroll to position [1020, 0]
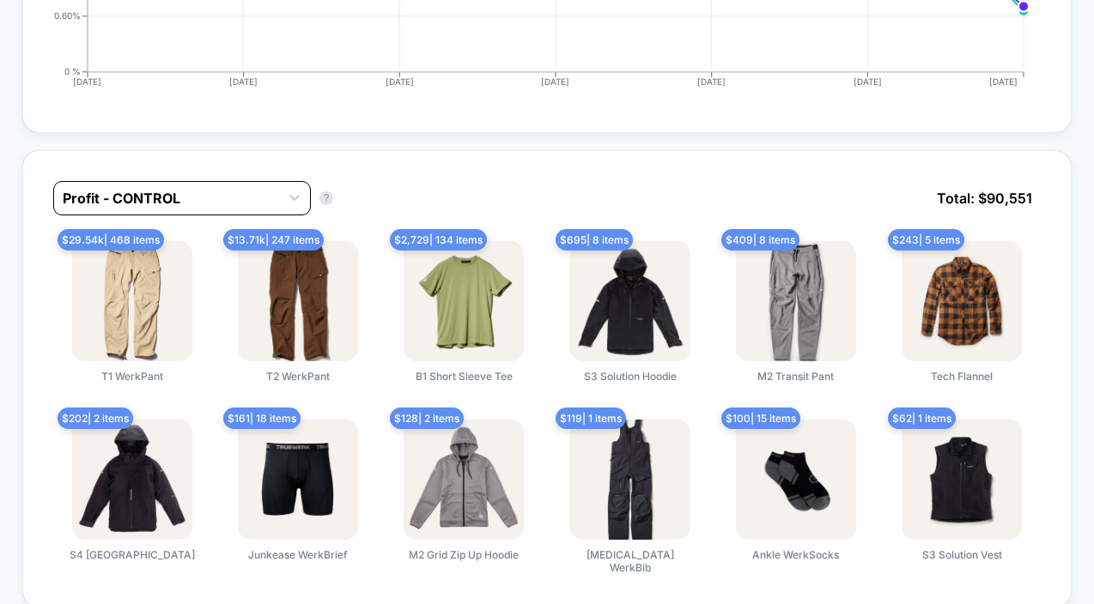
click at [152, 202] on div at bounding box center [167, 198] width 208 height 21
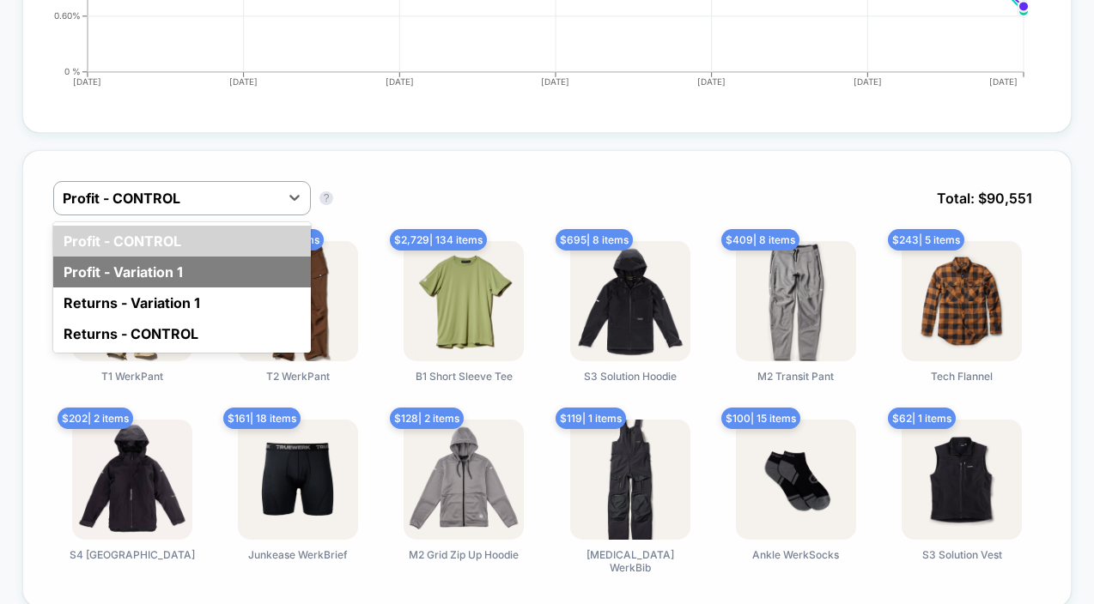
click at [140, 262] on div "Profit - Variation 1" at bounding box center [182, 272] width 258 height 31
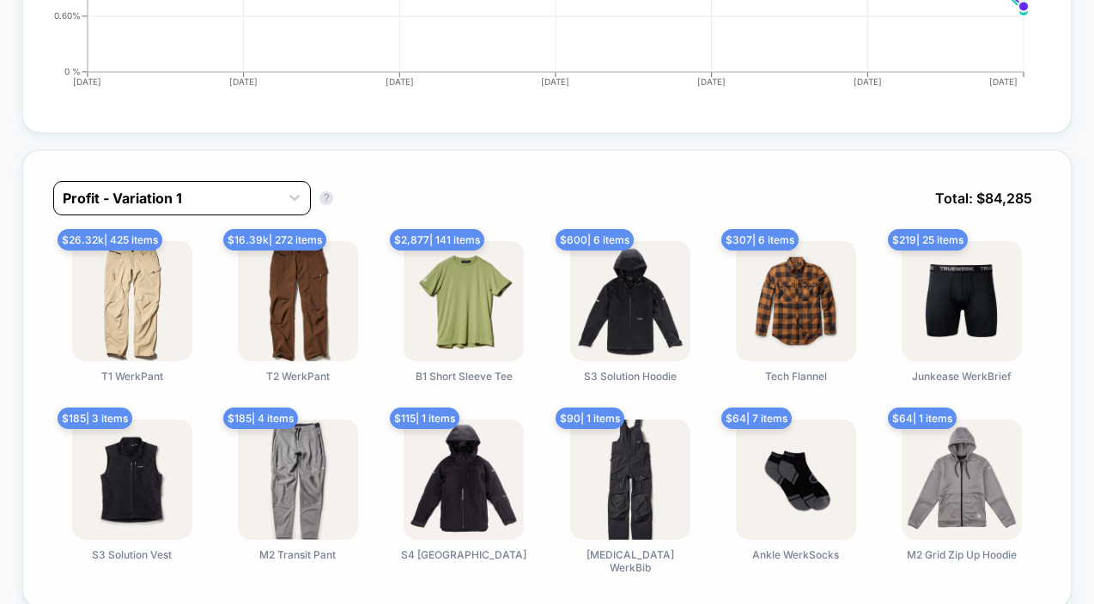
click at [143, 191] on div at bounding box center [167, 198] width 208 height 21
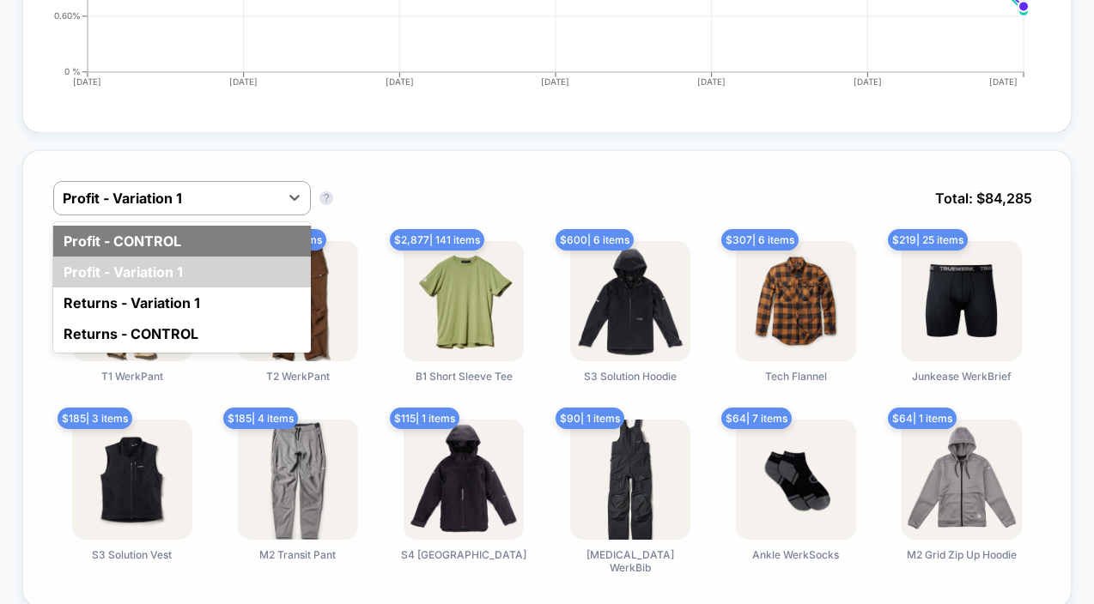
click at [130, 234] on div "Profit - CONTROL" at bounding box center [182, 241] width 258 height 31
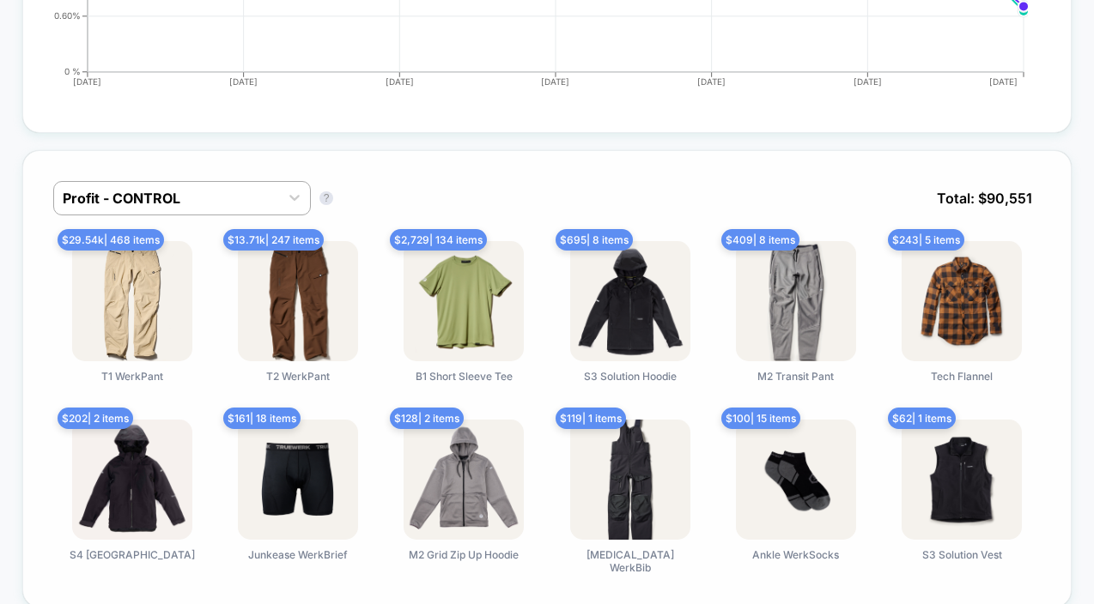
click at [412, 186] on div "Profit - CONTROL Profit - CONTROL ? Total: $ 90,551" at bounding box center [546, 211] width 987 height 60
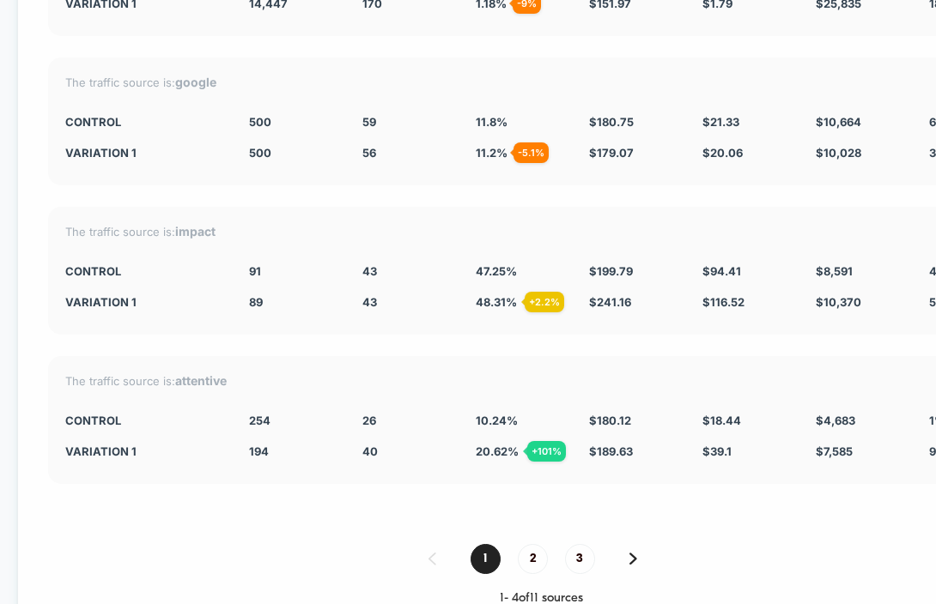
scroll to position [4157, 0]
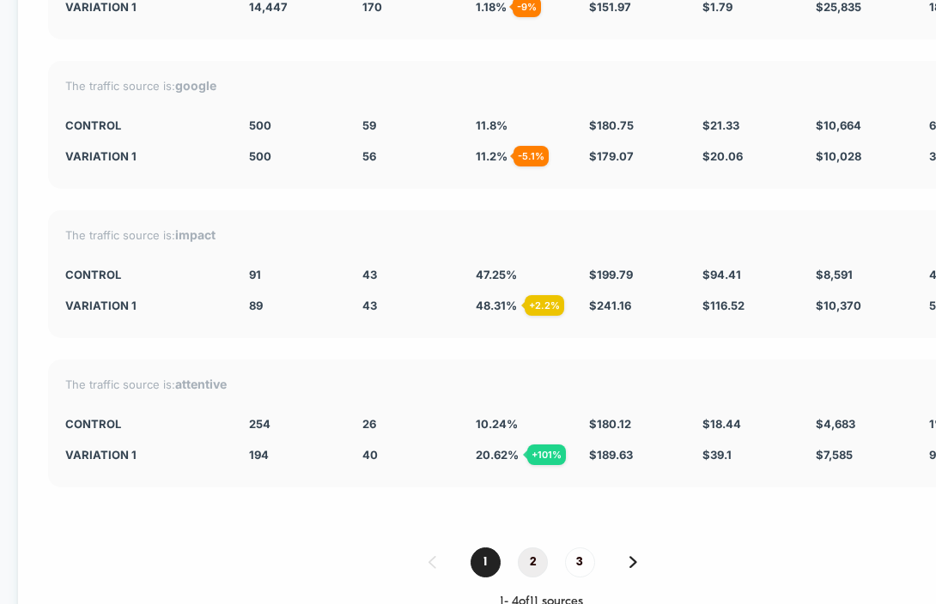
click at [537, 563] on span "2" at bounding box center [533, 563] width 30 height 30
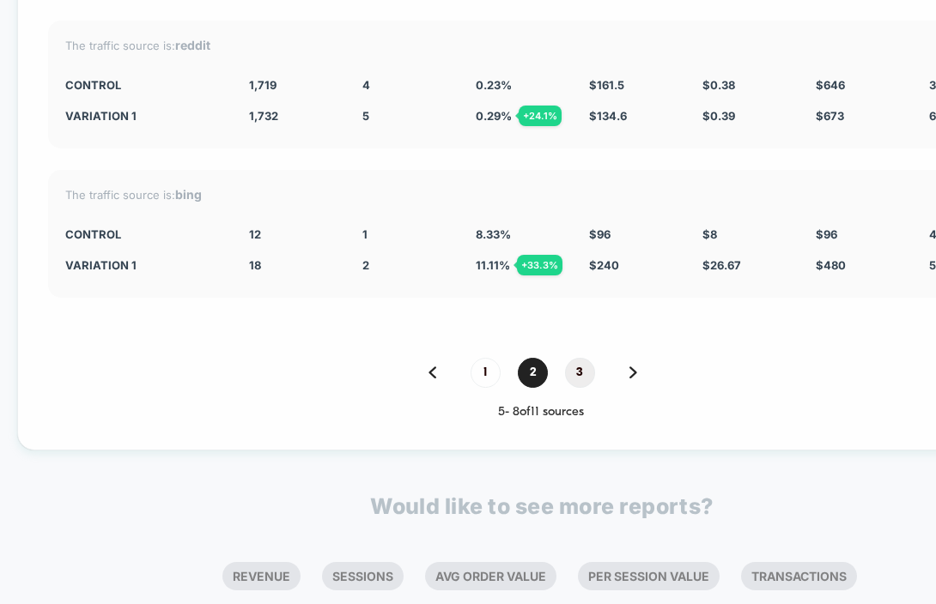
click at [584, 375] on span "3" at bounding box center [580, 373] width 30 height 30
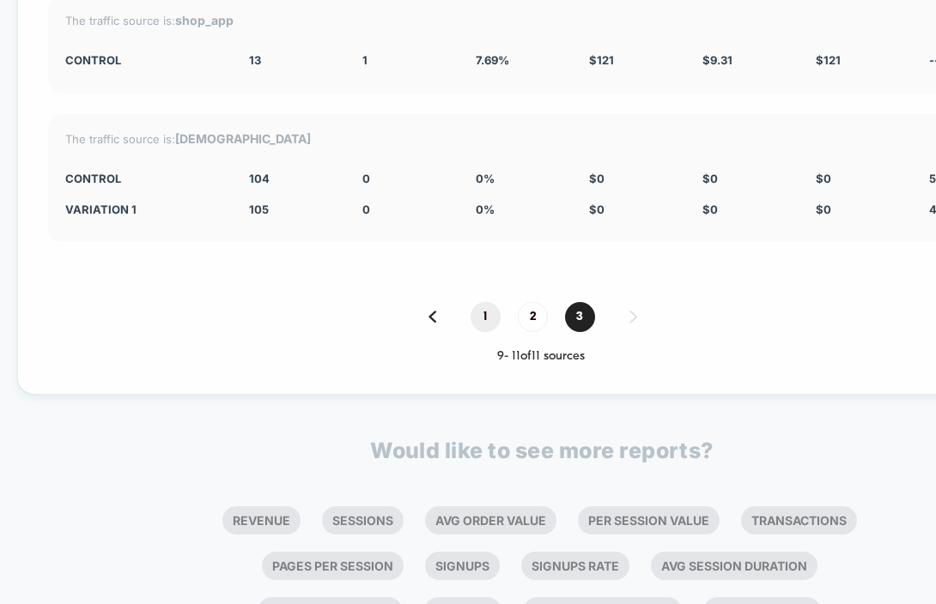
click at [491, 325] on span "1" at bounding box center [486, 317] width 30 height 30
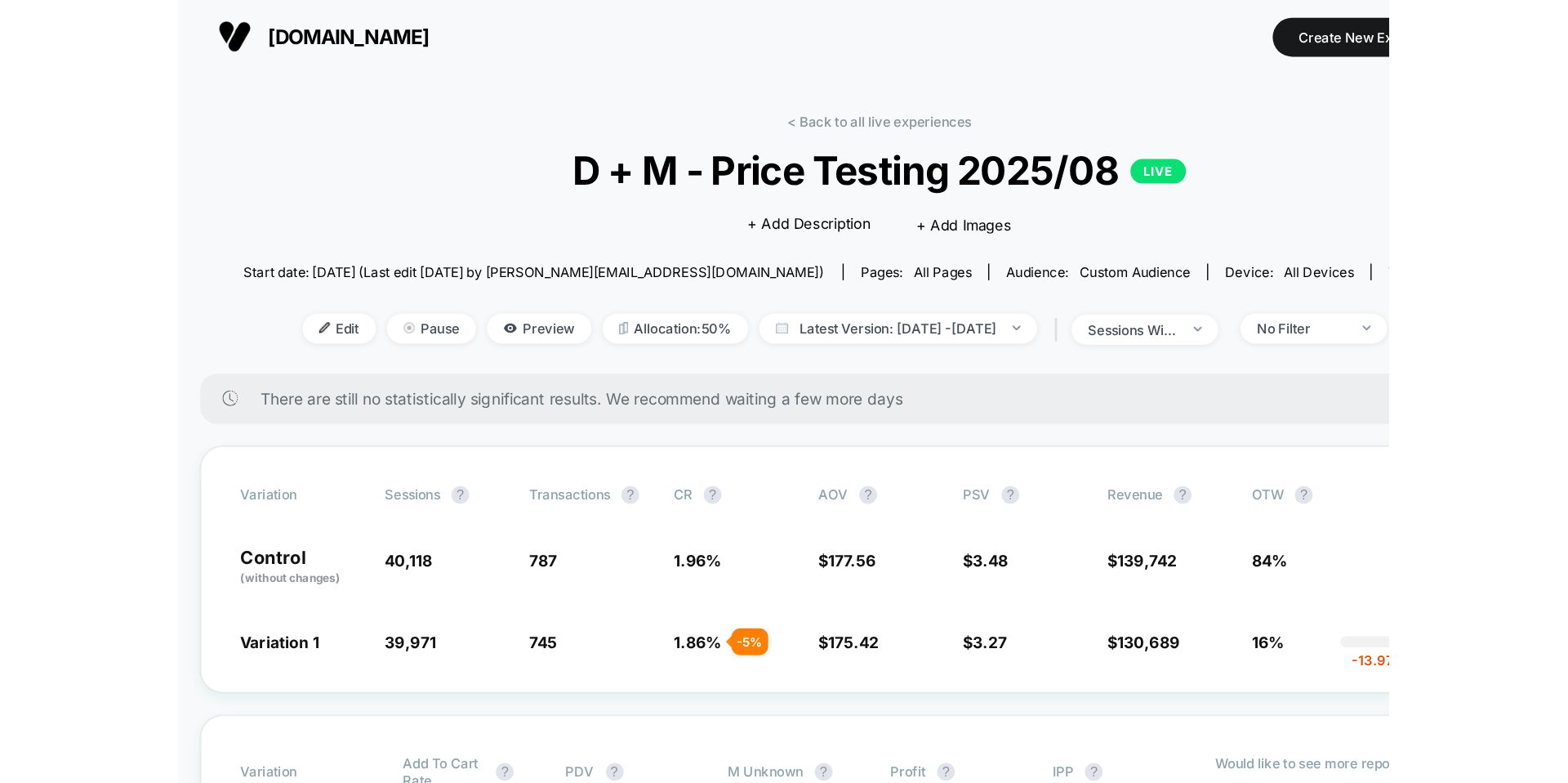
scroll to position [0, 0]
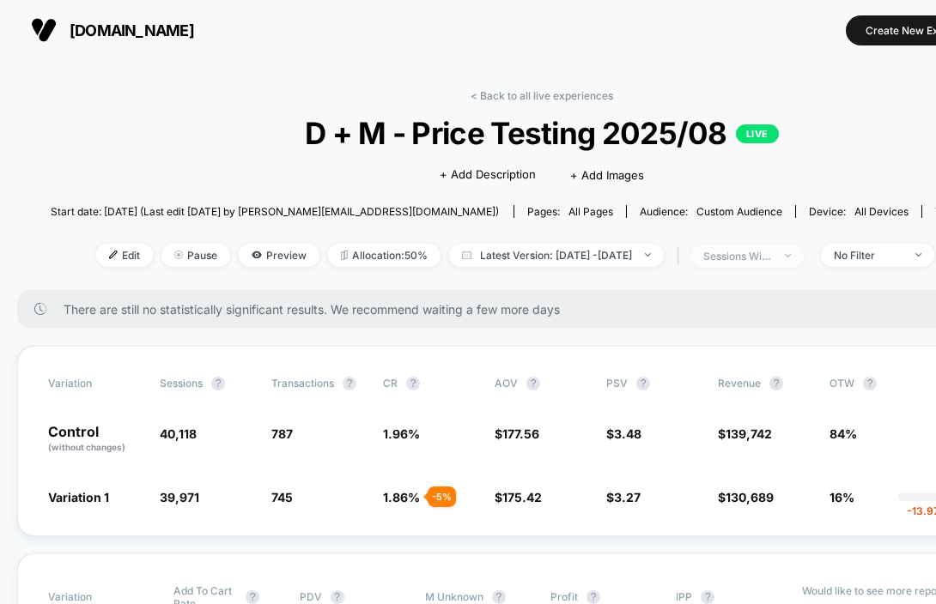
click at [772, 256] on div "sessions with impression" at bounding box center [737, 256] width 69 height 13
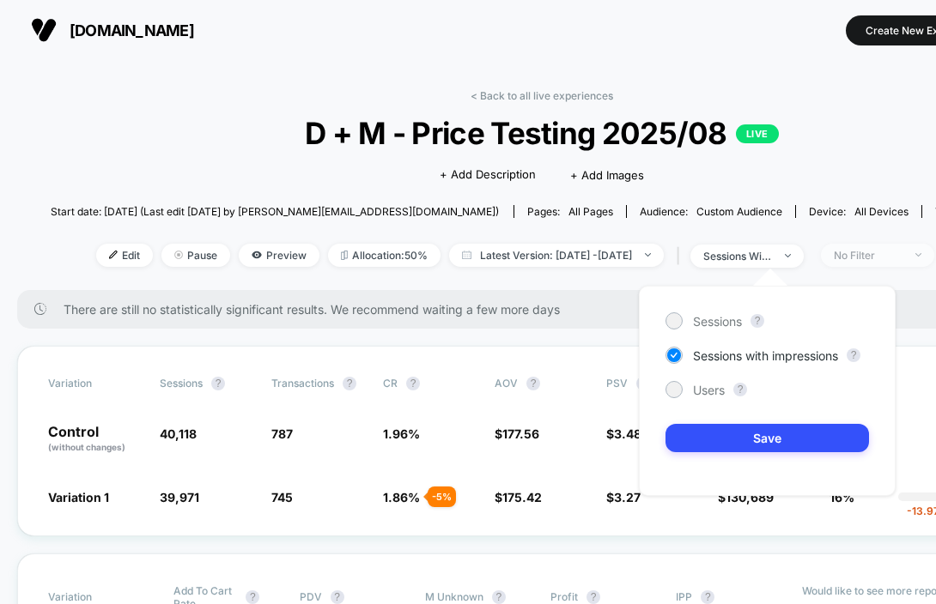
click at [902, 257] on div "No Filter" at bounding box center [868, 255] width 69 height 13
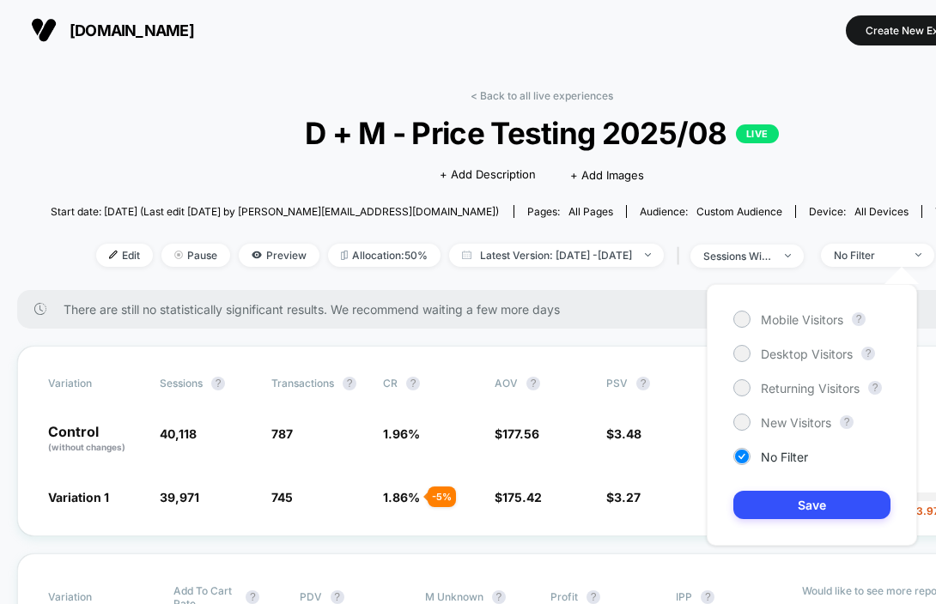
click at [819, 135] on span "D + M - Price Testing 2025/08 LIVE" at bounding box center [542, 133] width 884 height 36
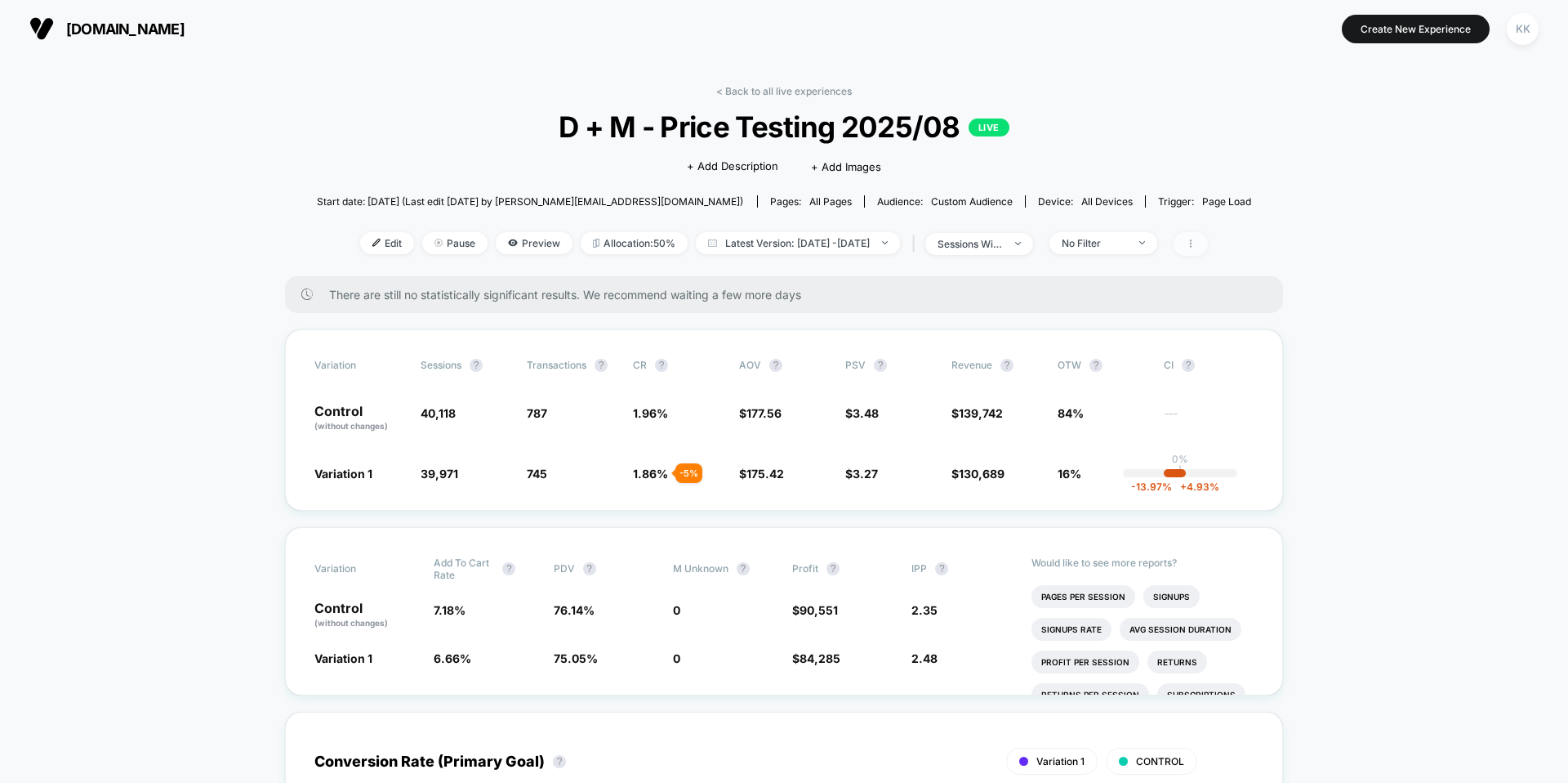
click at [1039, 246] on icon at bounding box center [1191, 244] width 10 height 10
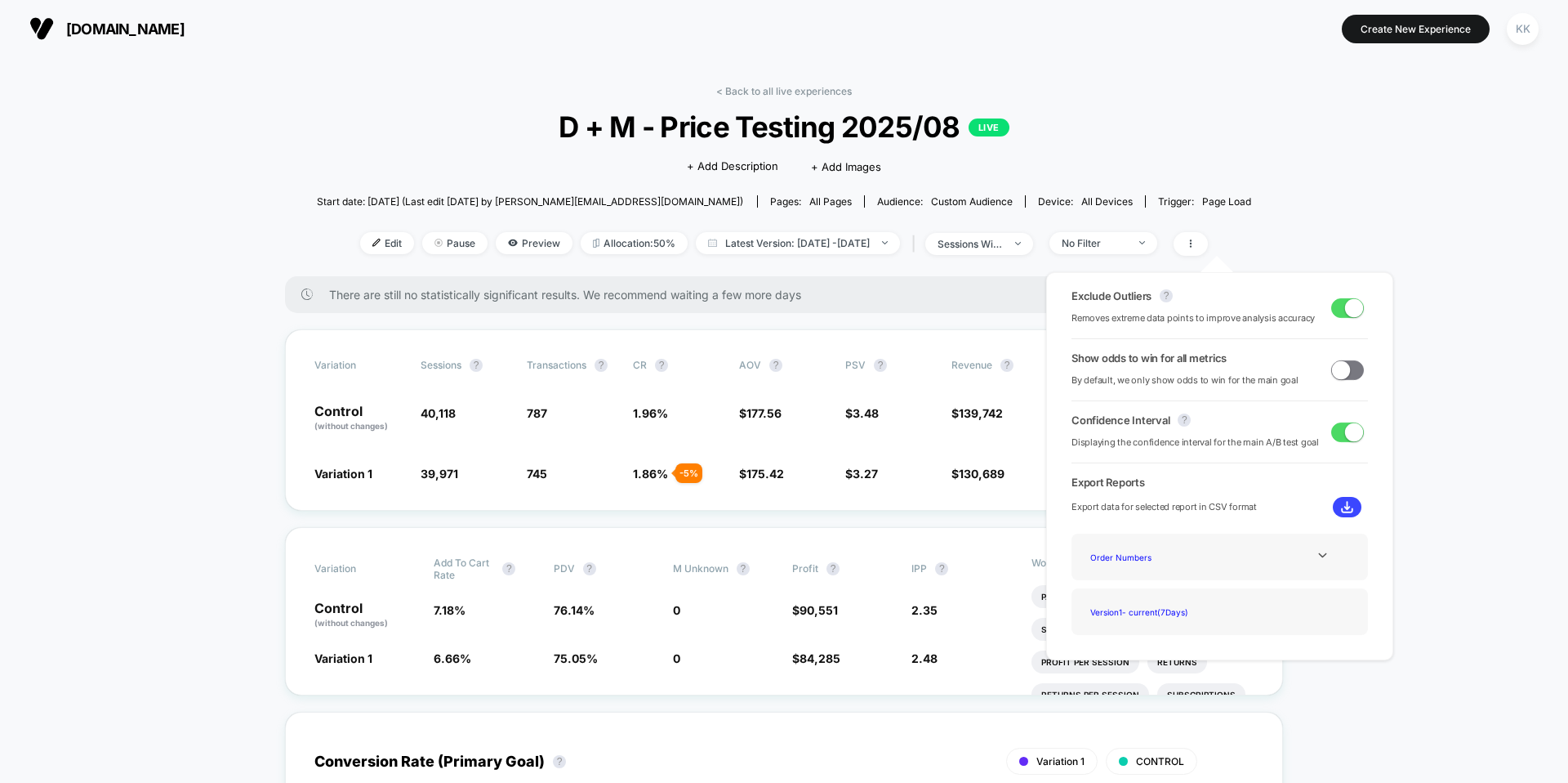
click at [1039, 314] on span at bounding box center [1353, 306] width 18 height 18
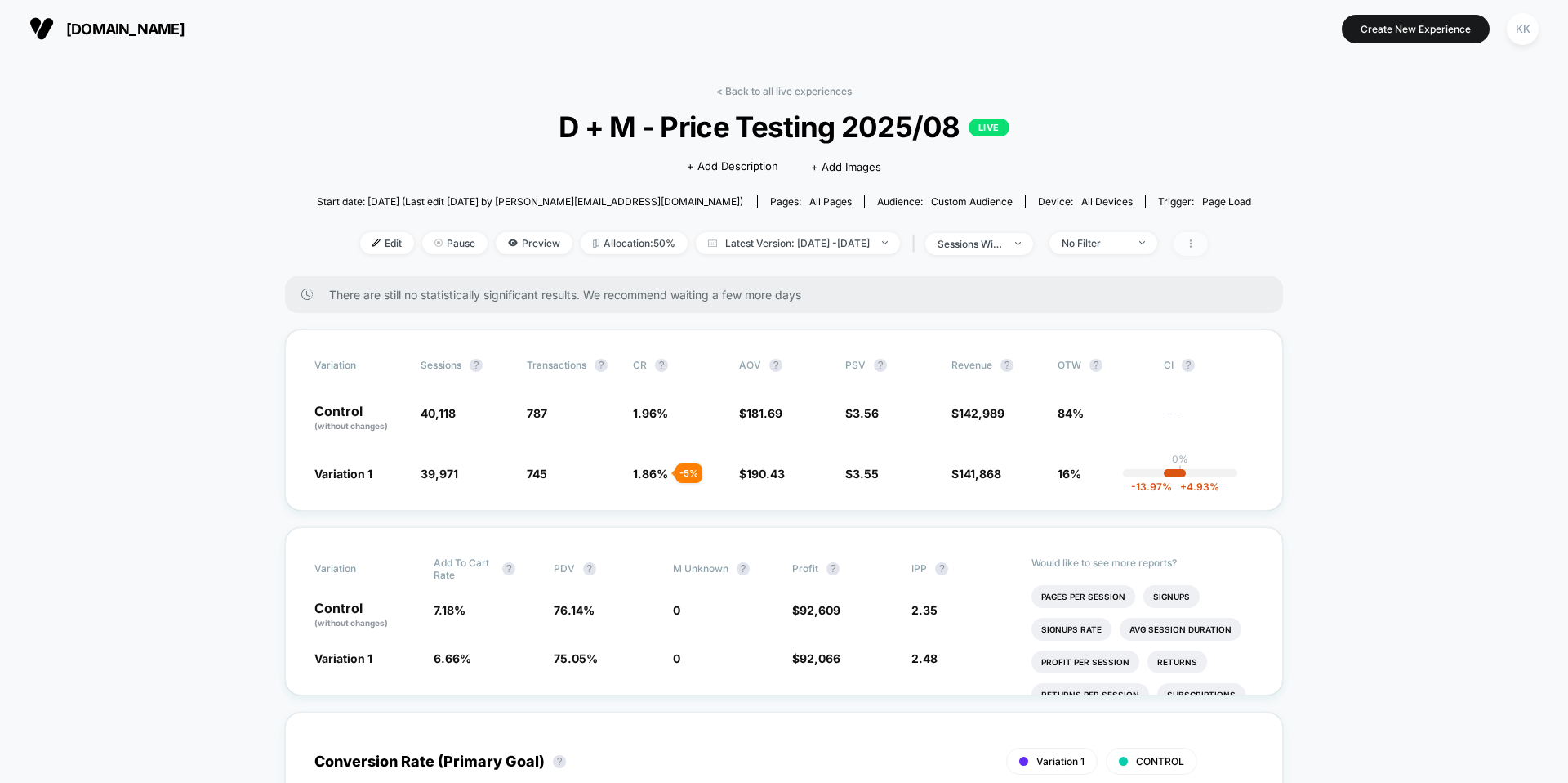
click at [1039, 244] on icon at bounding box center [1191, 244] width 10 height 10
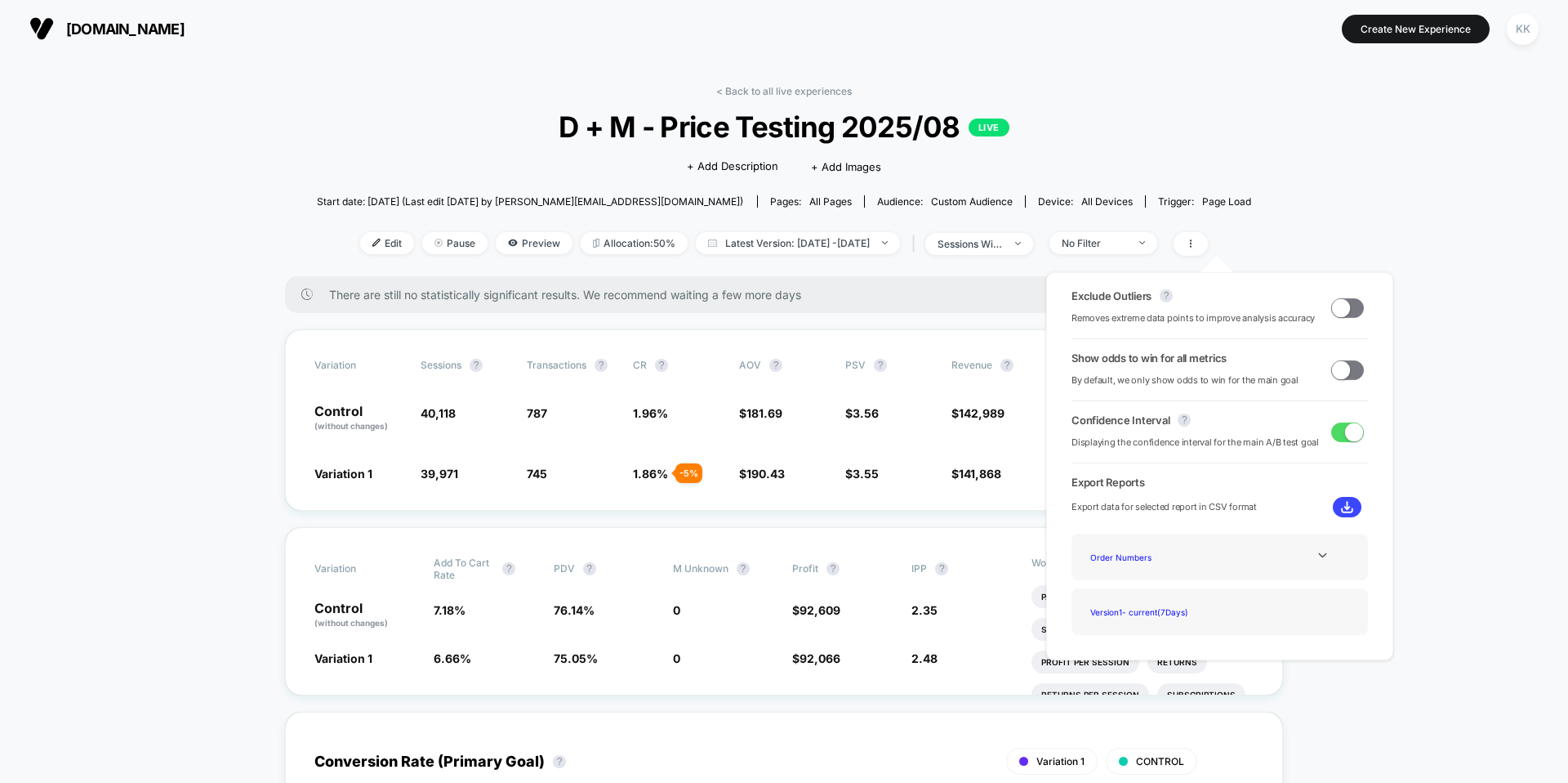
click at [1039, 308] on span at bounding box center [1340, 306] width 18 height 18
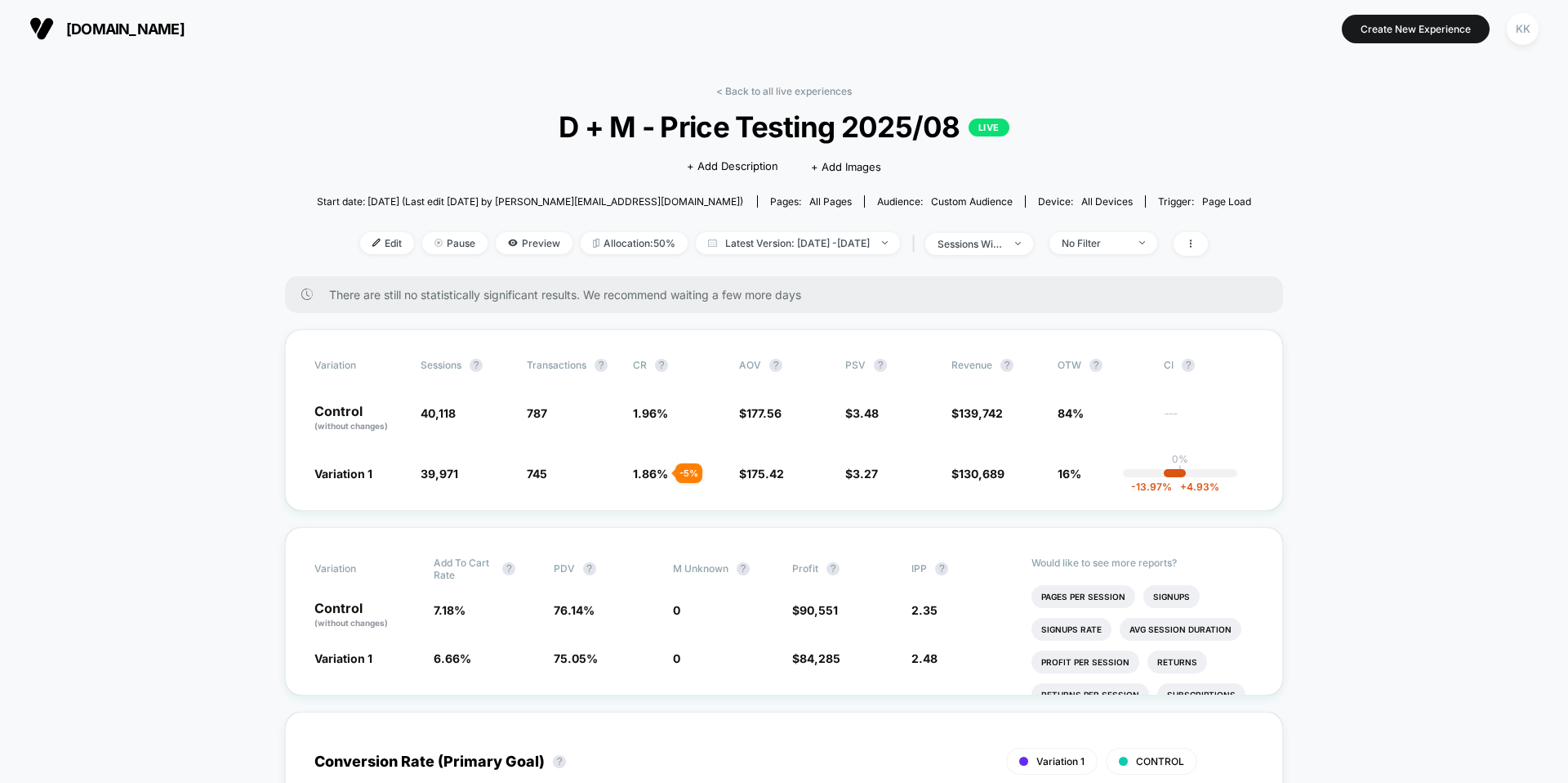
click at [1039, 249] on span at bounding box center [1191, 244] width 34 height 24
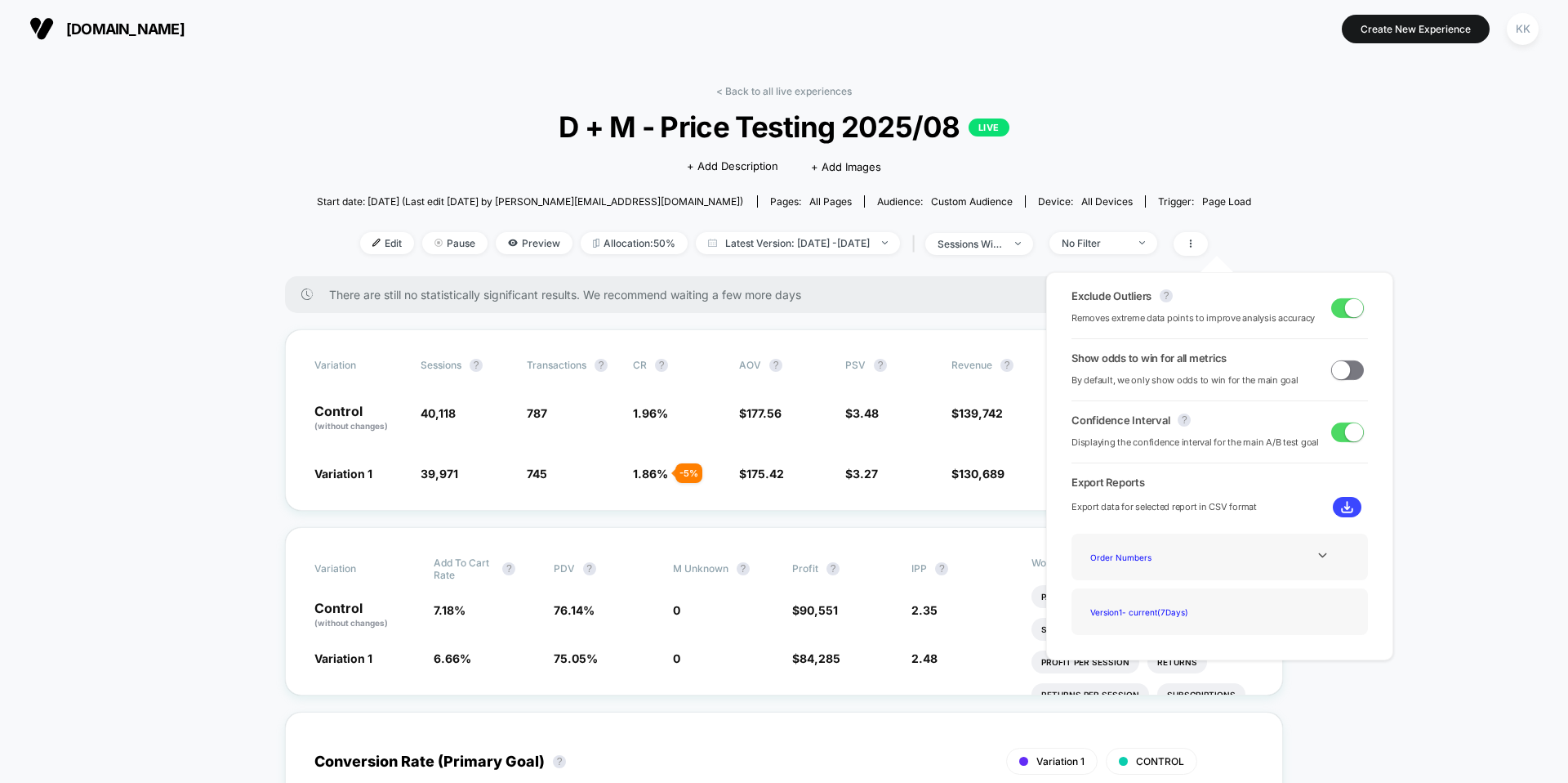
click at [1039, 304] on span at bounding box center [1353, 306] width 18 height 18
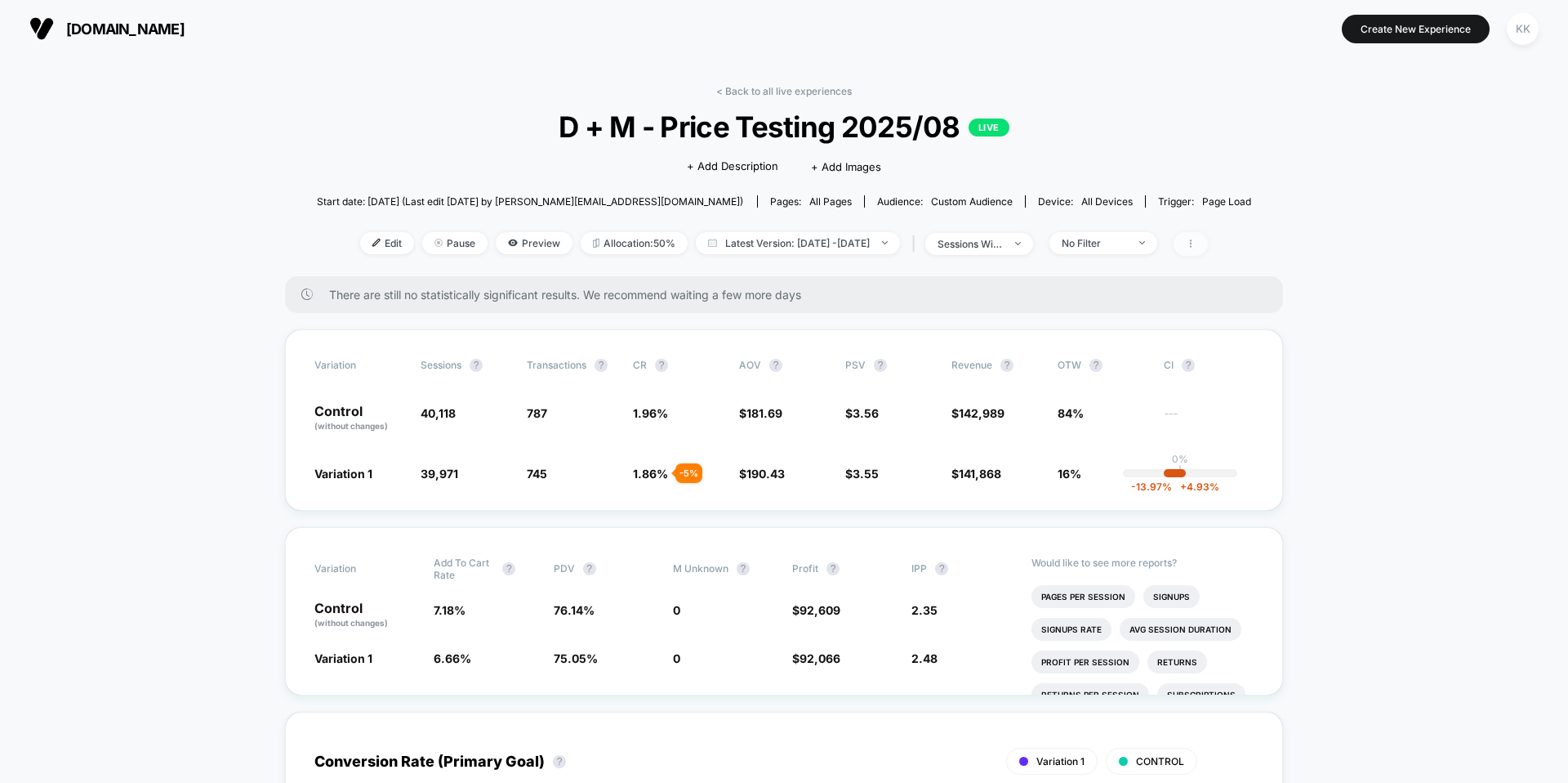
click at [1039, 240] on icon at bounding box center [1191, 244] width 10 height 10
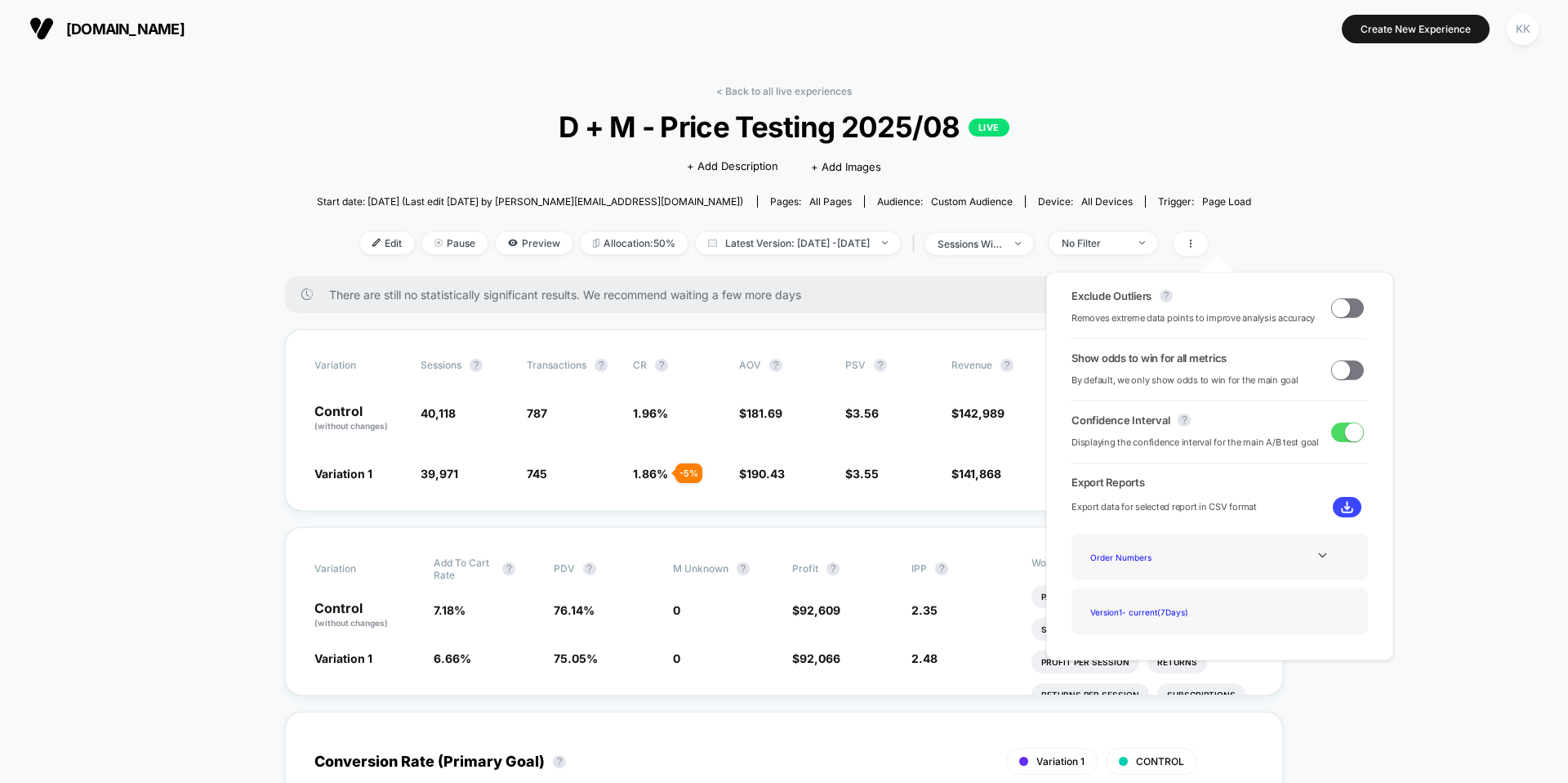
click at [1039, 309] on span at bounding box center [1340, 306] width 18 height 18
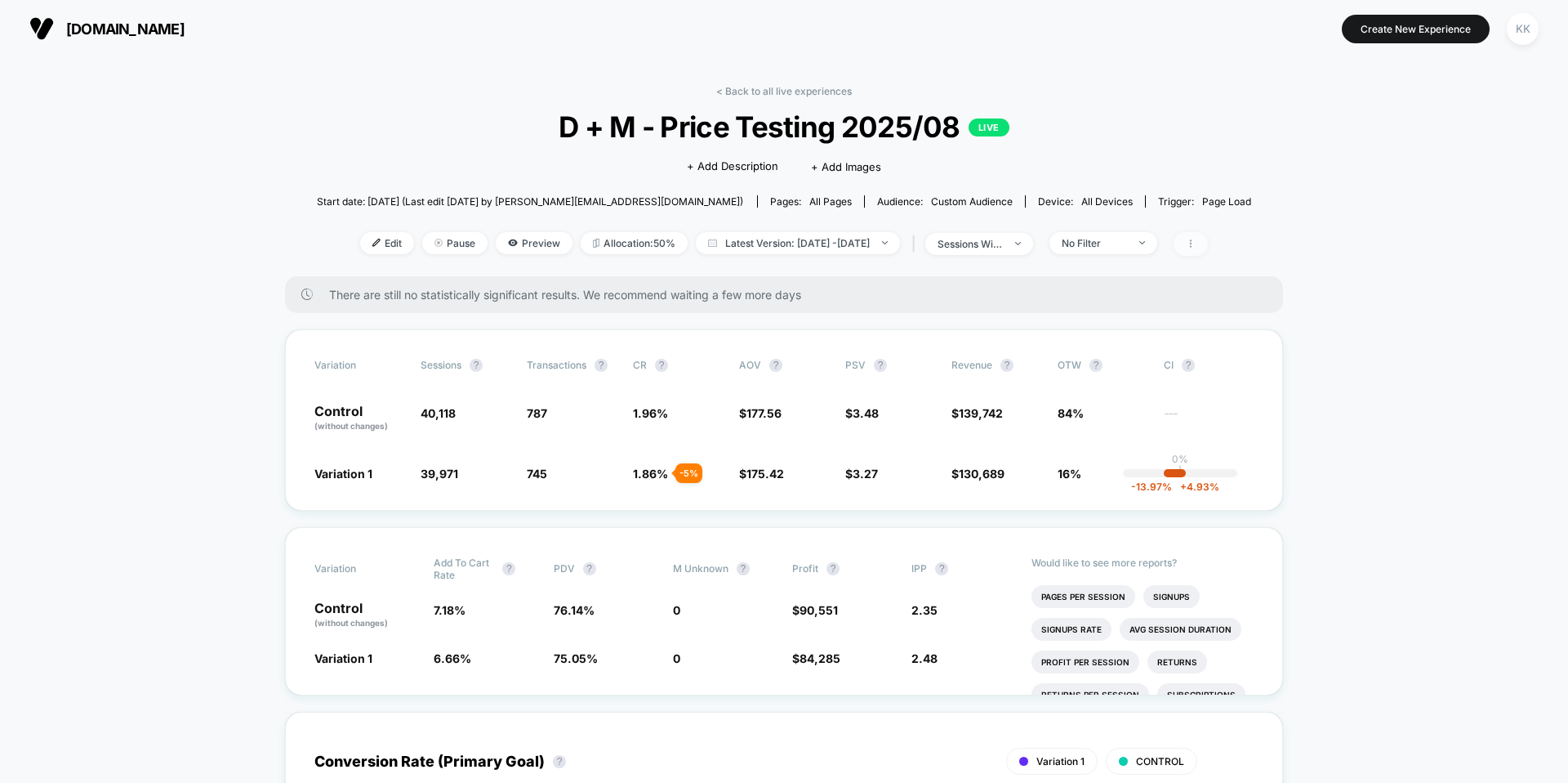
click at [1039, 241] on icon at bounding box center [1191, 244] width 10 height 10
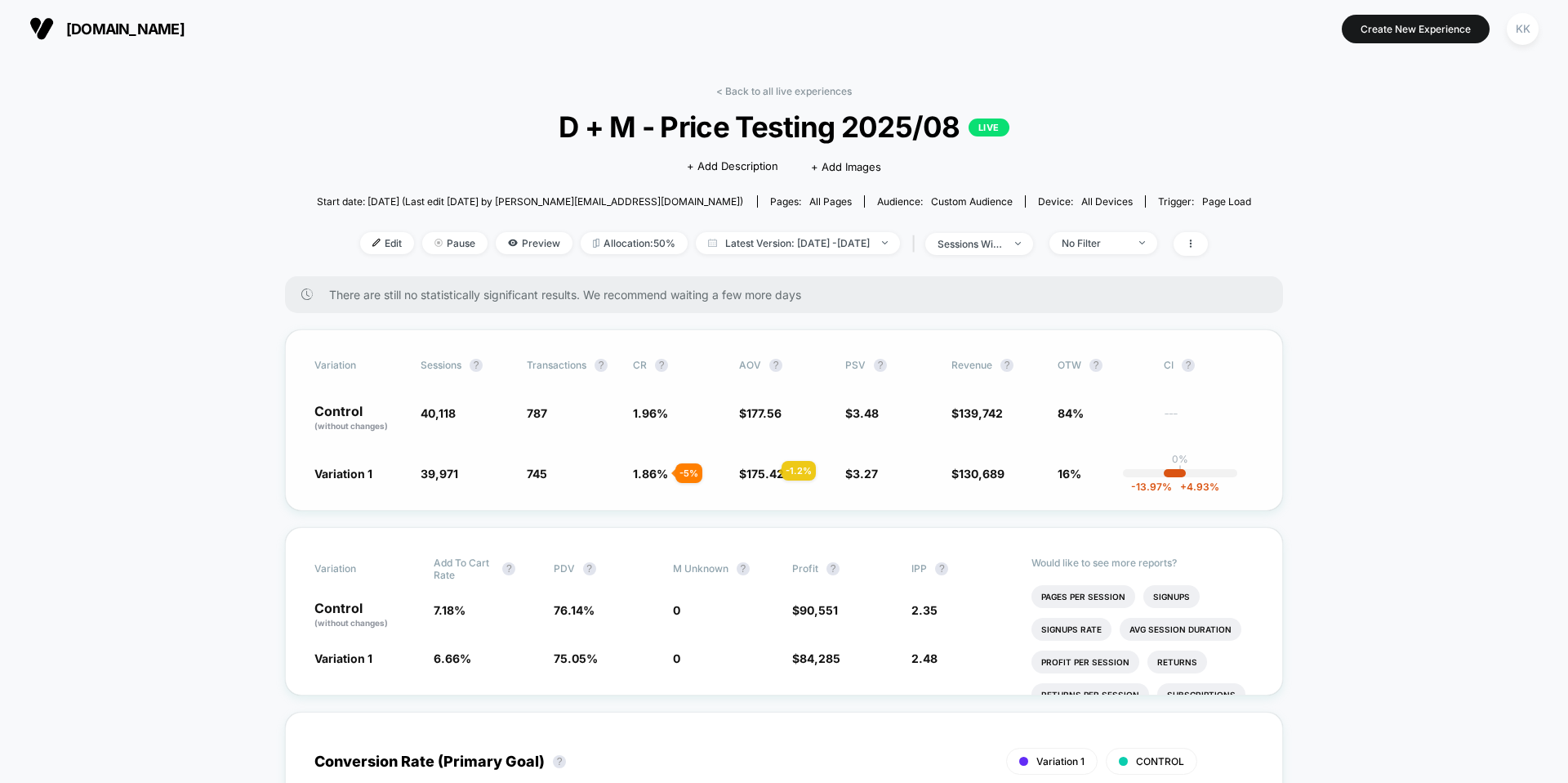
click at [762, 471] on span "175.42" at bounding box center [765, 473] width 37 height 14
drag, startPoint x: 1346, startPoint y: 255, endPoint x: 1230, endPoint y: 253, distance: 116.0
click at [1039, 243] on icon at bounding box center [1191, 244] width 2 height 9
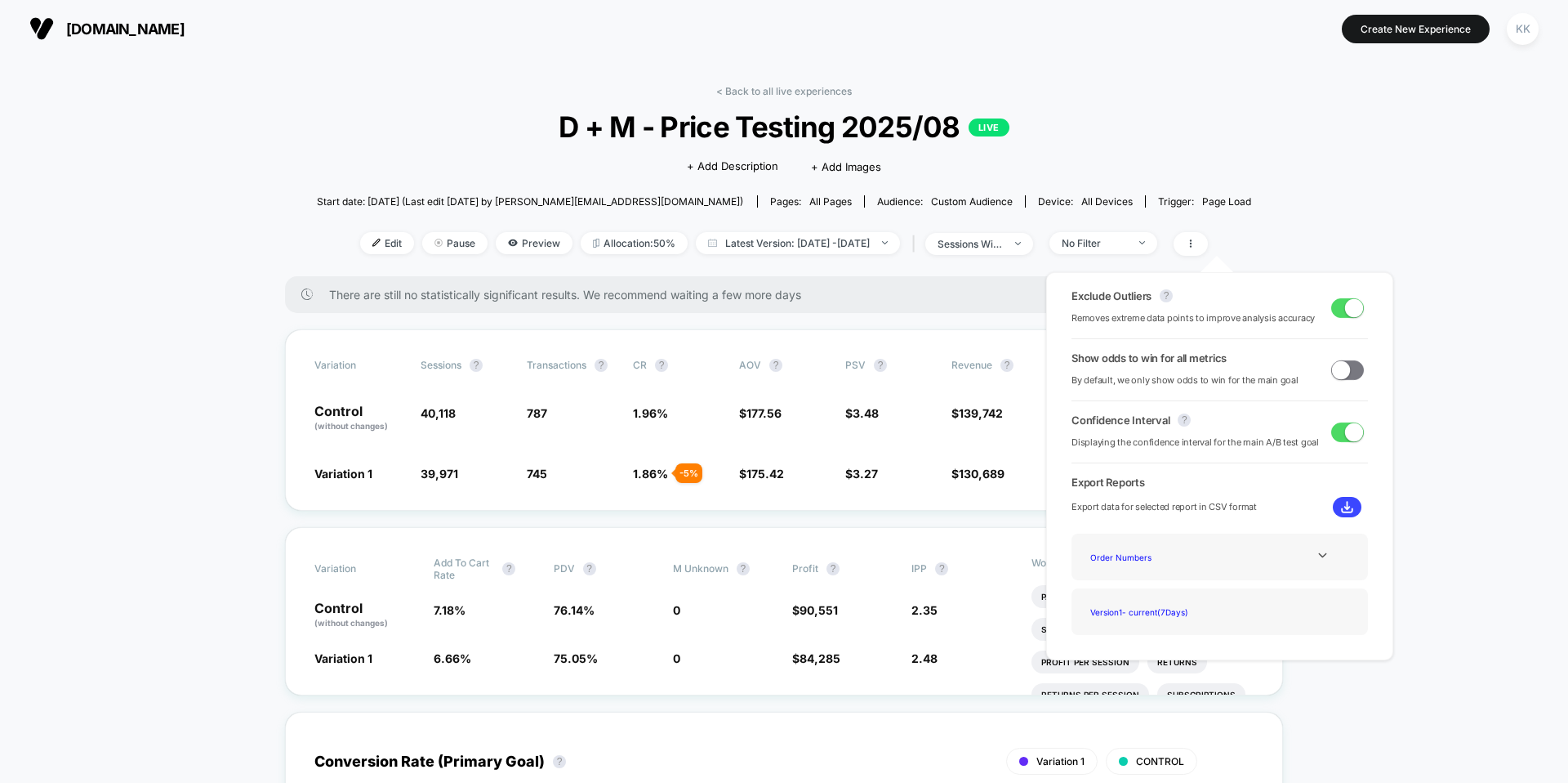
click at [1039, 303] on span at bounding box center [1353, 306] width 18 height 18
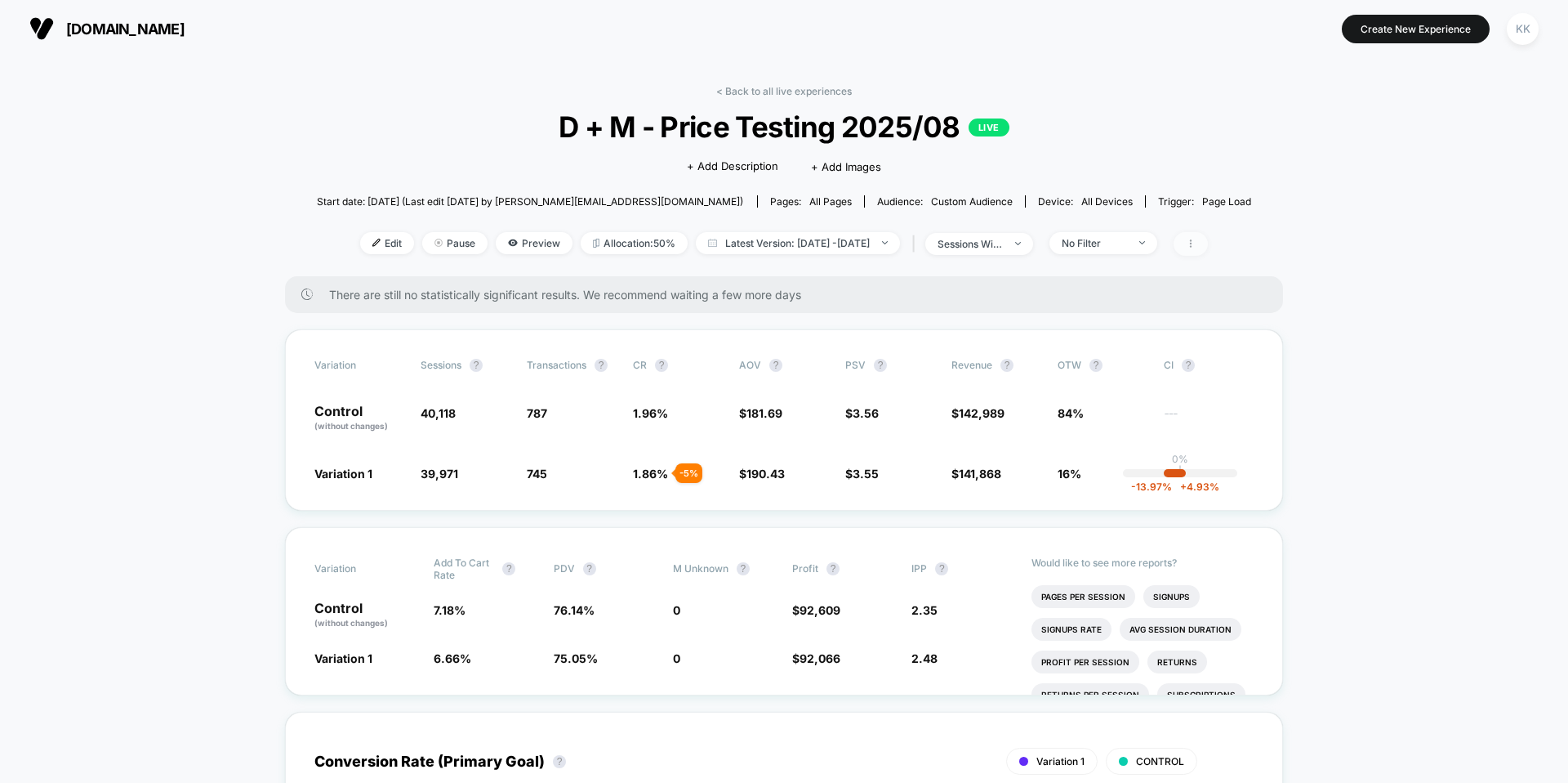
click at [1039, 243] on icon at bounding box center [1191, 244] width 2 height 9
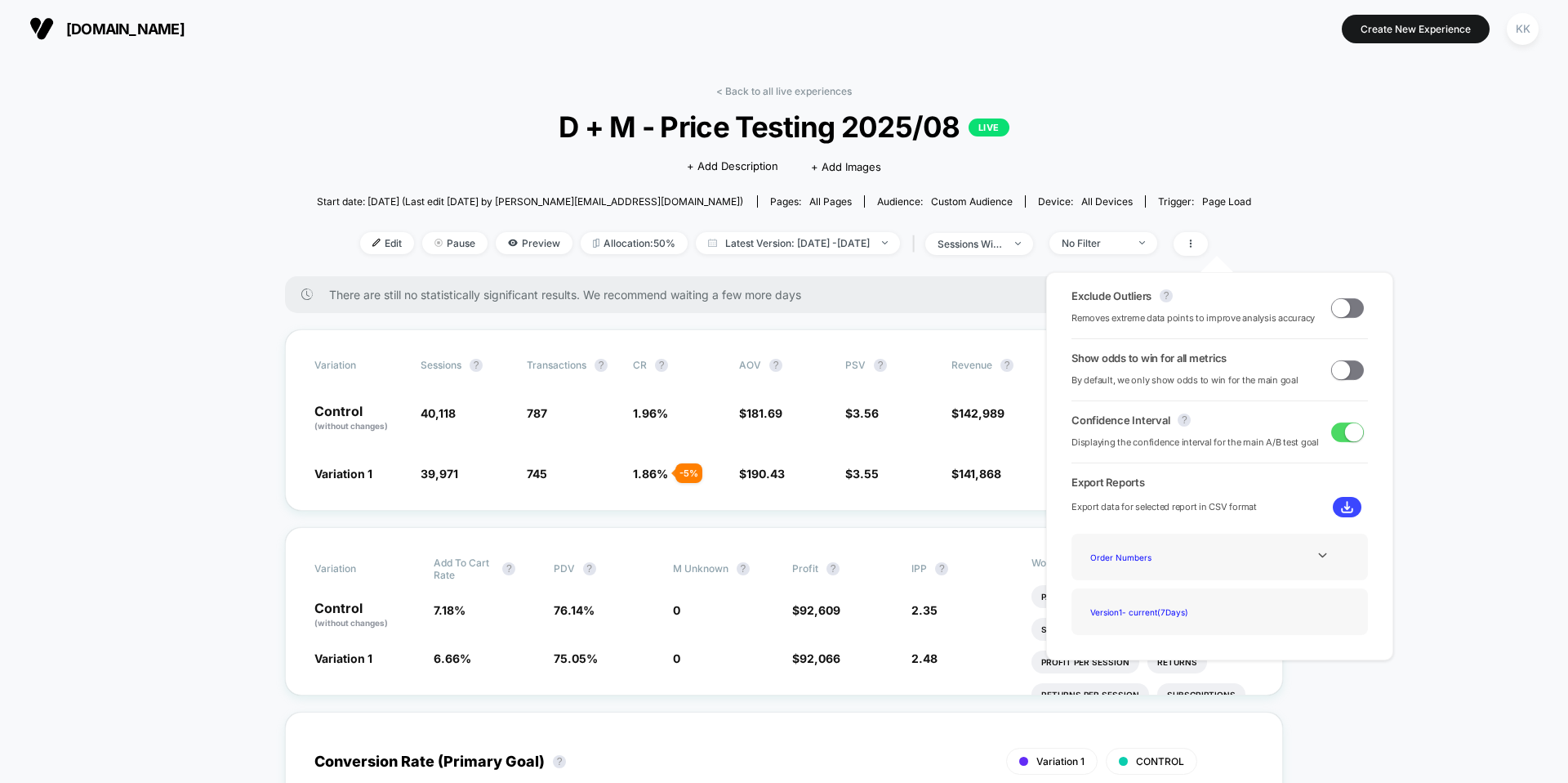
click at [1039, 307] on span at bounding box center [1340, 306] width 18 height 18
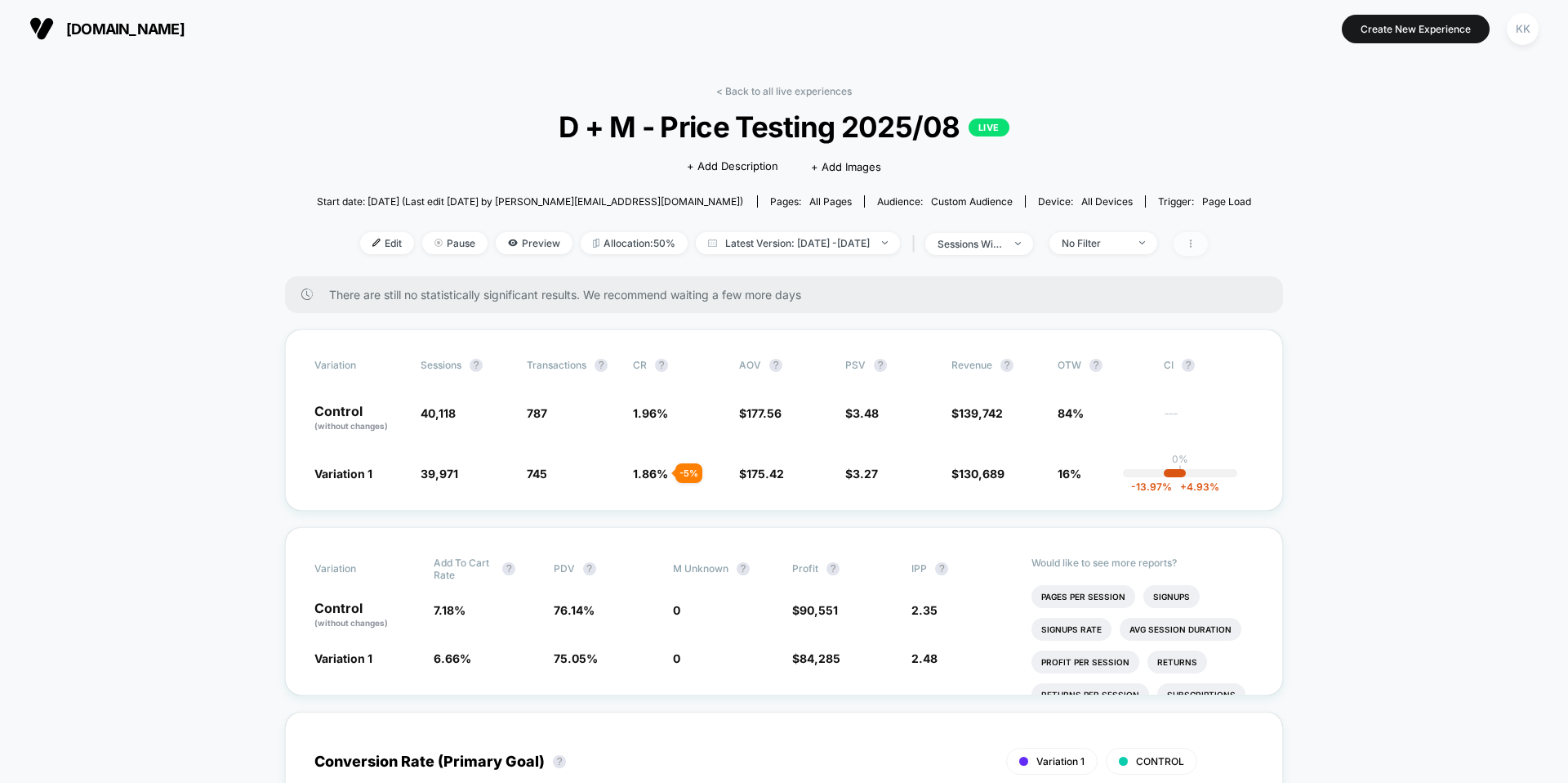
click at [1039, 239] on span at bounding box center [1191, 244] width 34 height 24
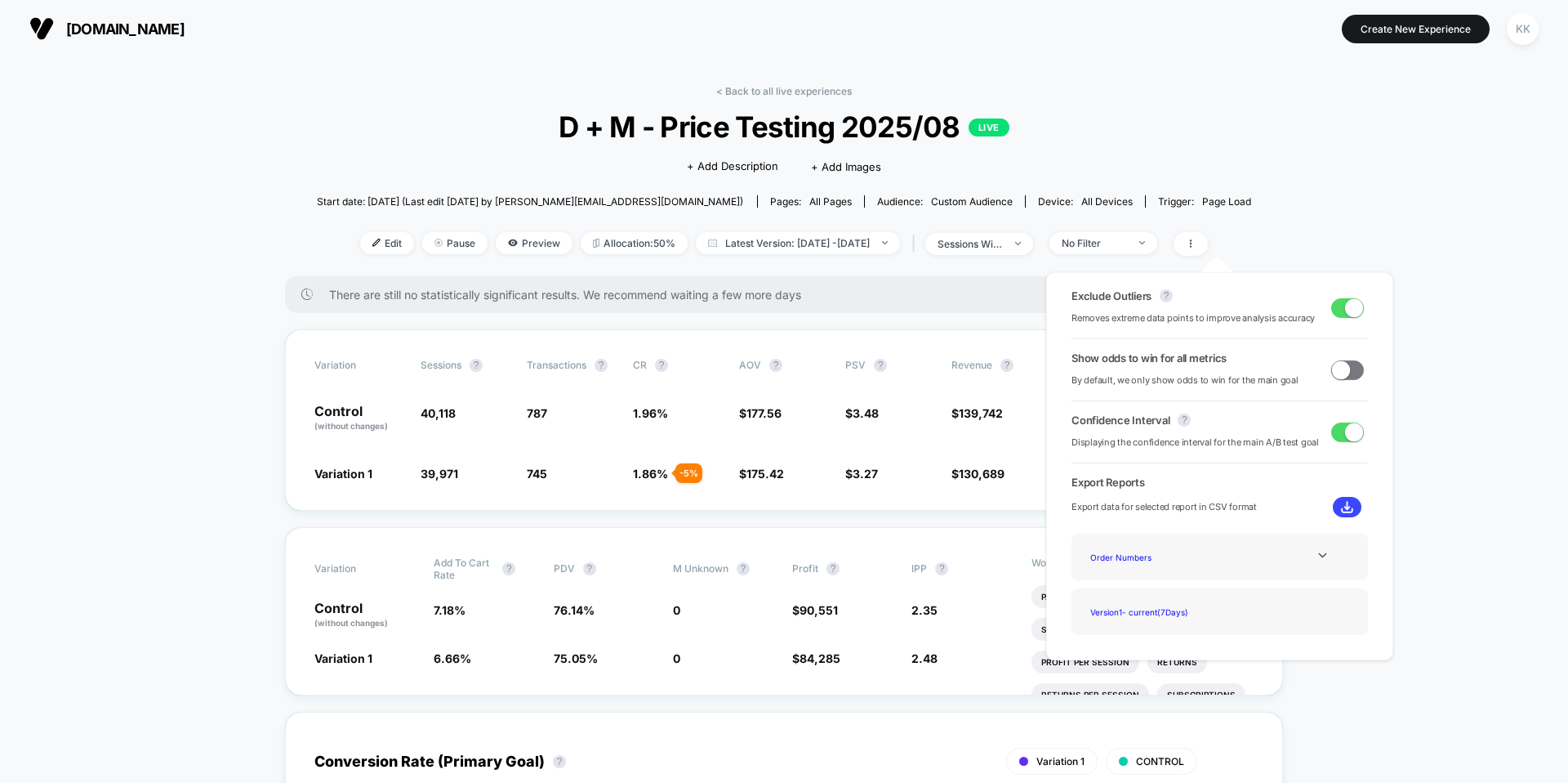
click at [1039, 310] on span at bounding box center [1347, 307] width 32 height 20
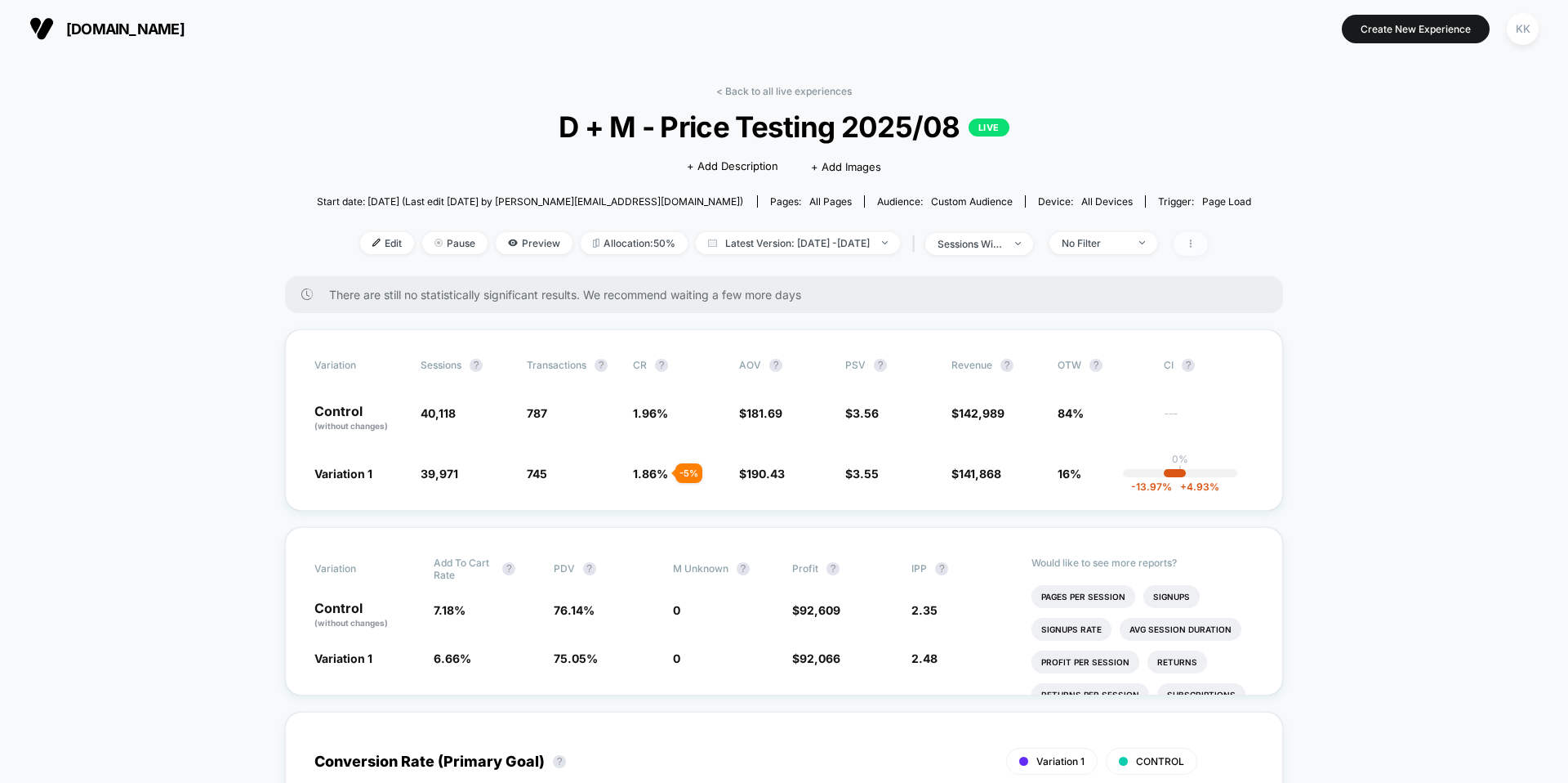
click at [1039, 251] on span at bounding box center [1191, 244] width 34 height 24
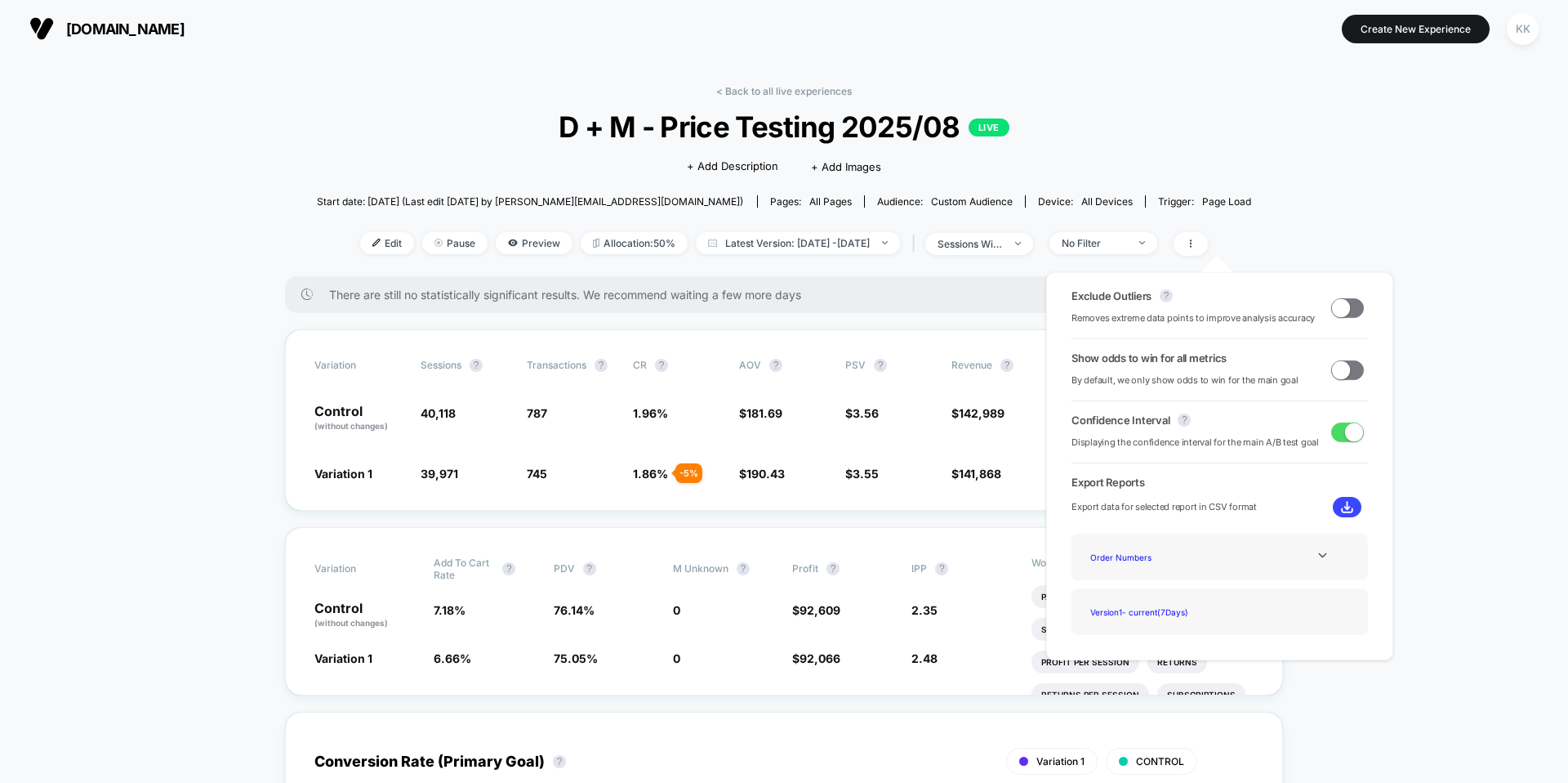
click at [1039, 318] on div "Exclude Outliers ? Removes extreme data points to improve analysis accuracy" at bounding box center [1220, 307] width 297 height 37
click at [1039, 311] on span at bounding box center [1347, 307] width 32 height 20
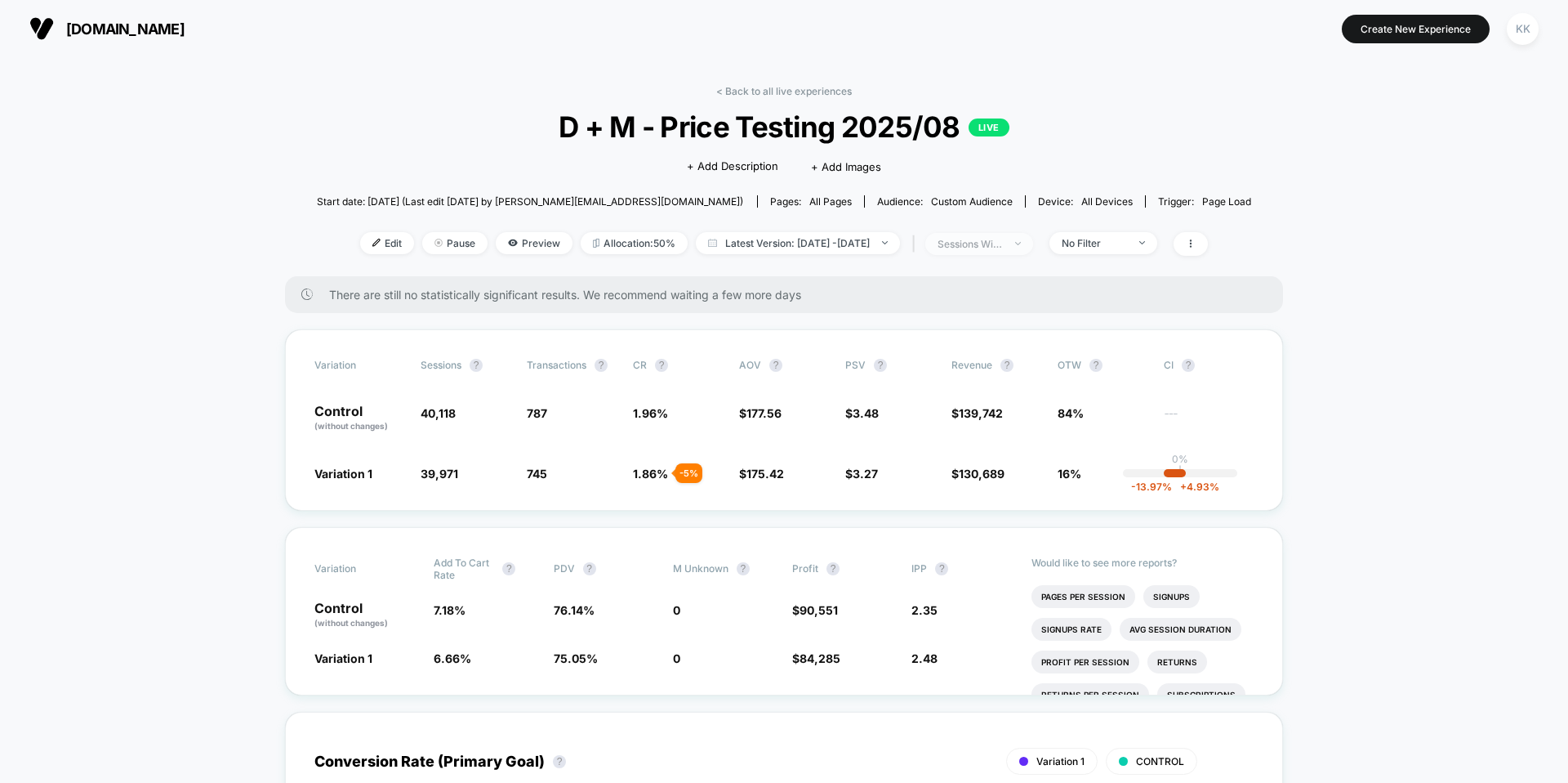
click at [1002, 240] on div "sessions with impression" at bounding box center [970, 244] width 66 height 12
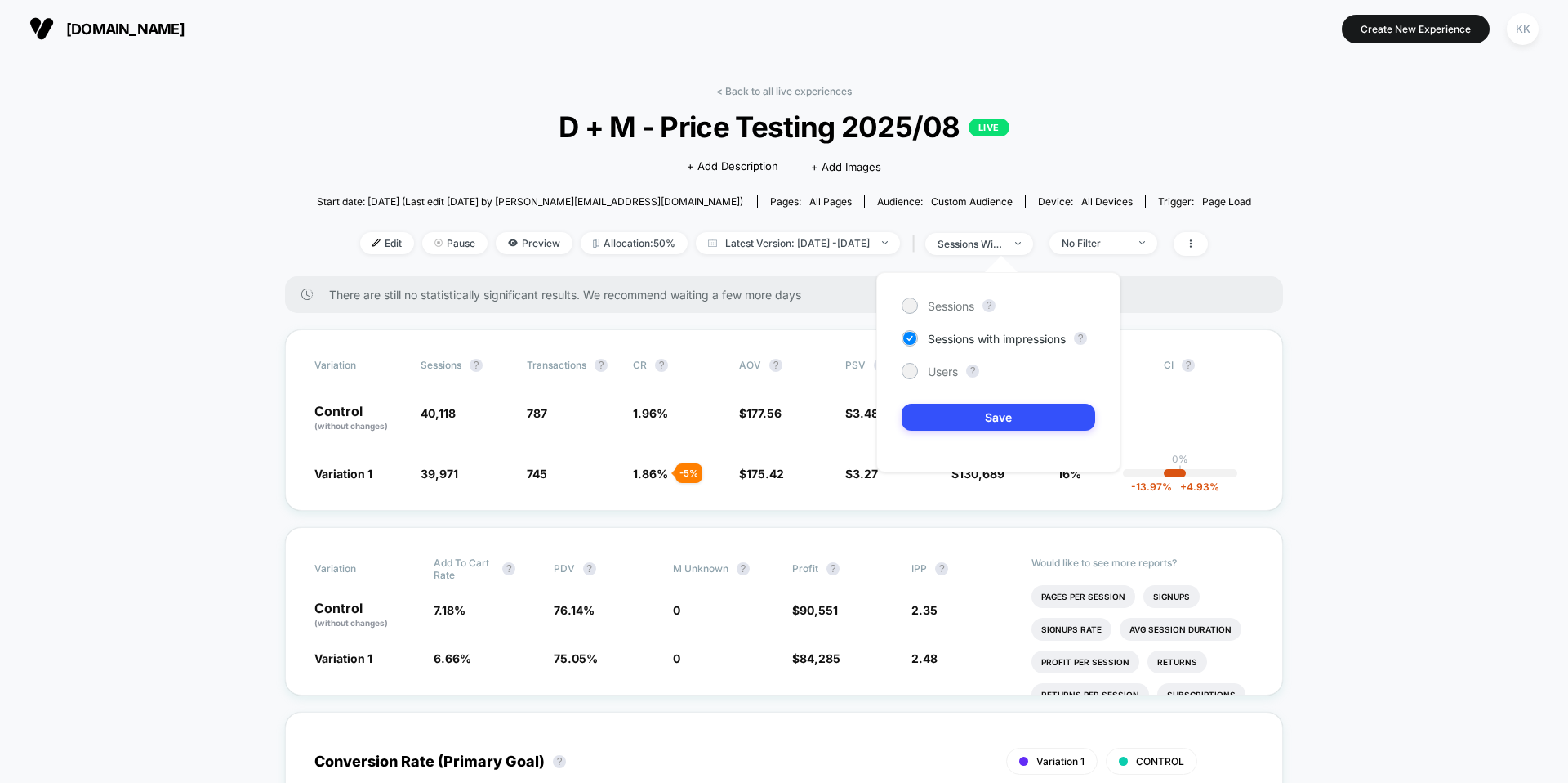
click at [1039, 151] on div "< Back to all live experiences D + M - Price Testing 2025/08 LIVE Click to edit…" at bounding box center [784, 180] width 935 height 191
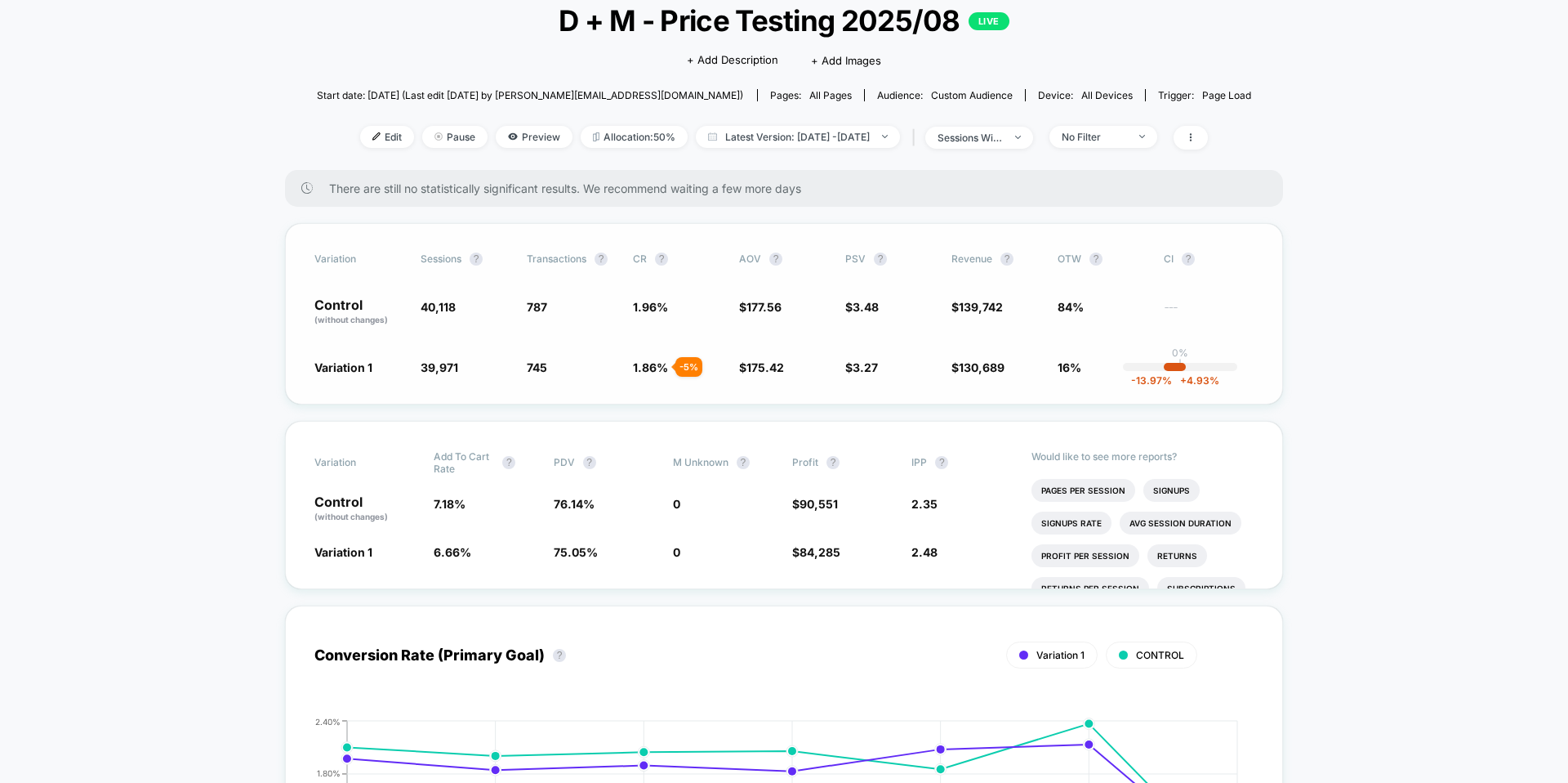
scroll to position [152, 0]
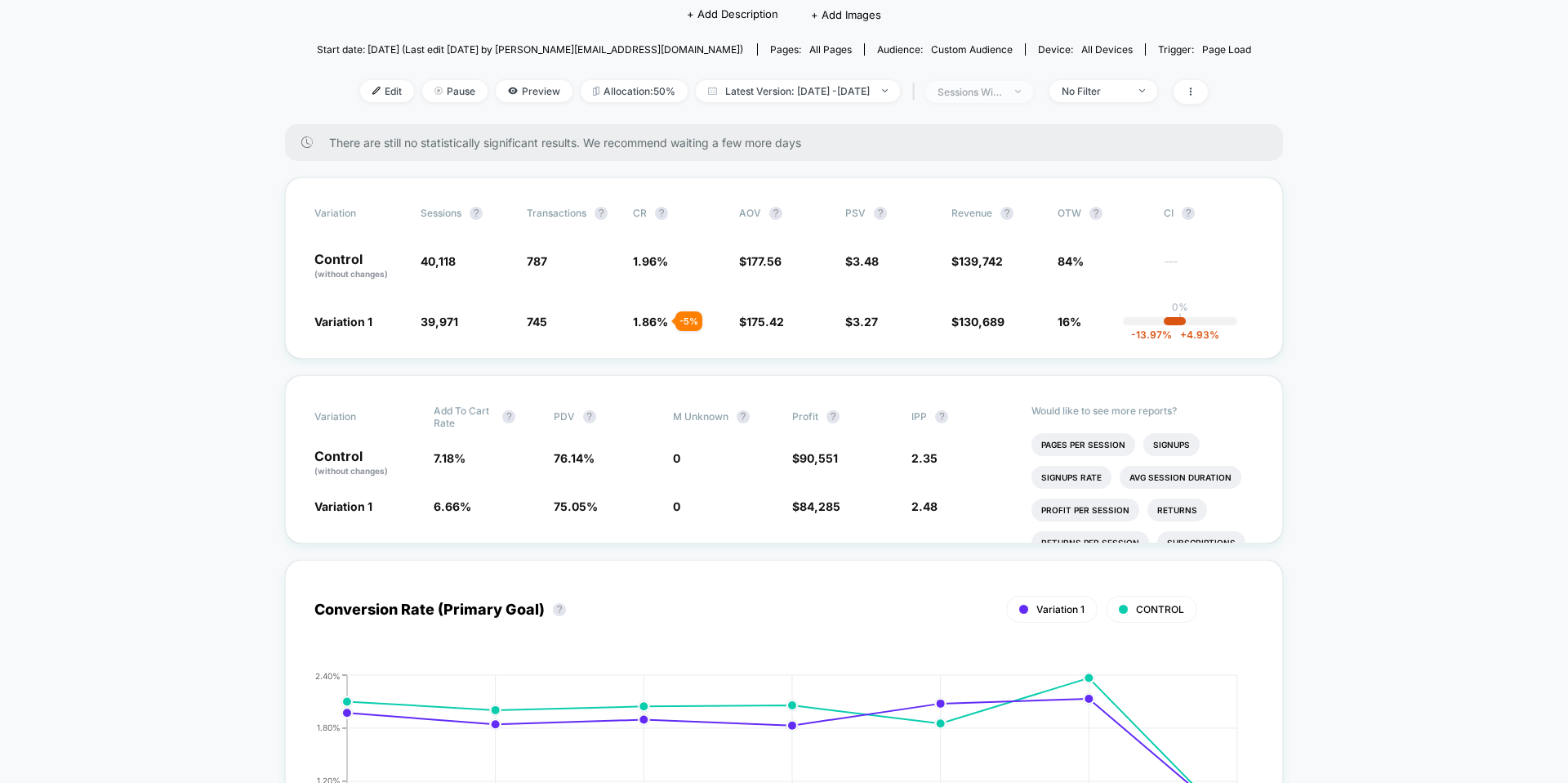
click at [1033, 94] on span "sessions with impression" at bounding box center [978, 91] width 107 height 22
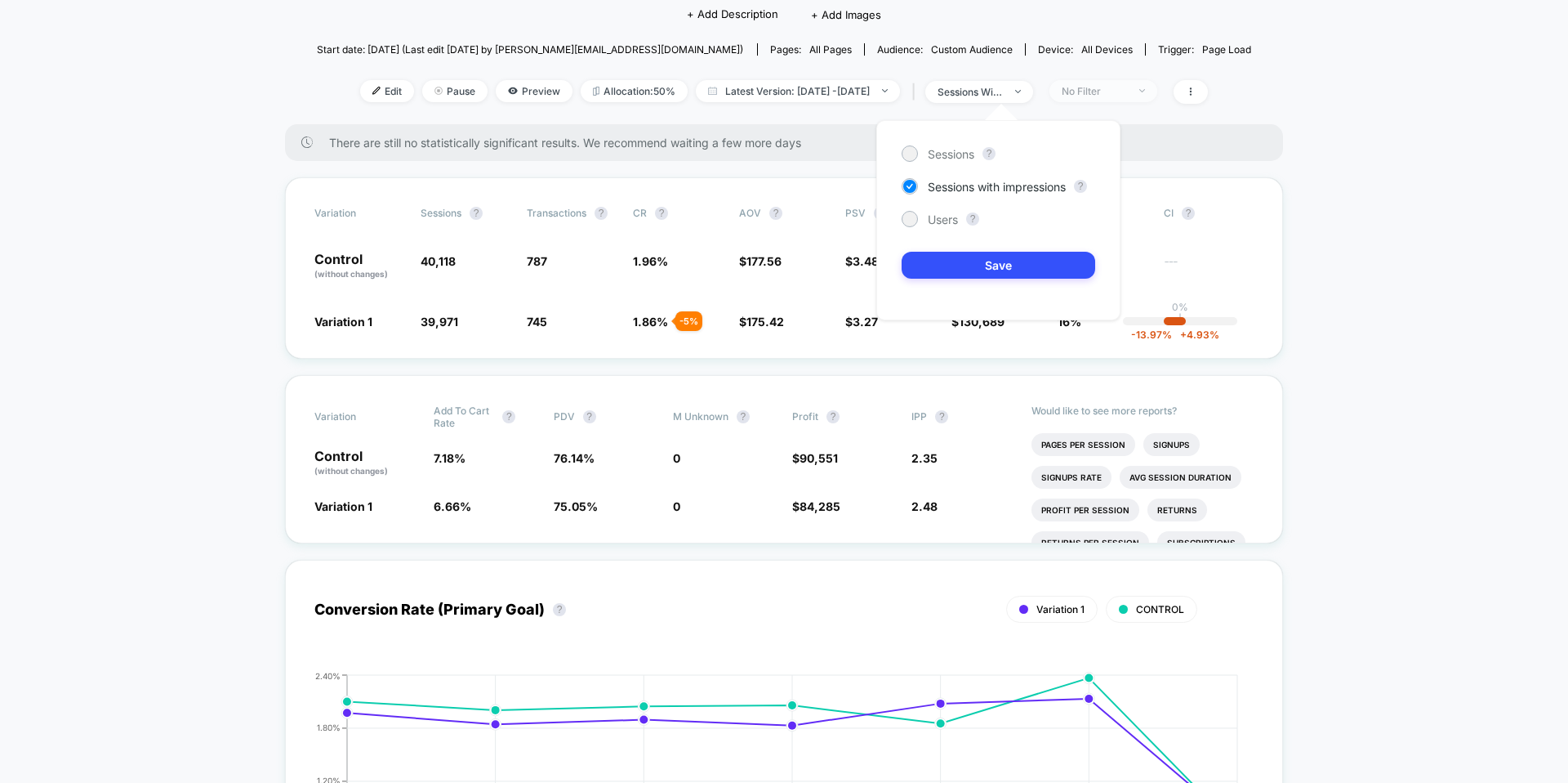
click at [1039, 81] on span "No Filter" at bounding box center [1102, 90] width 107 height 22
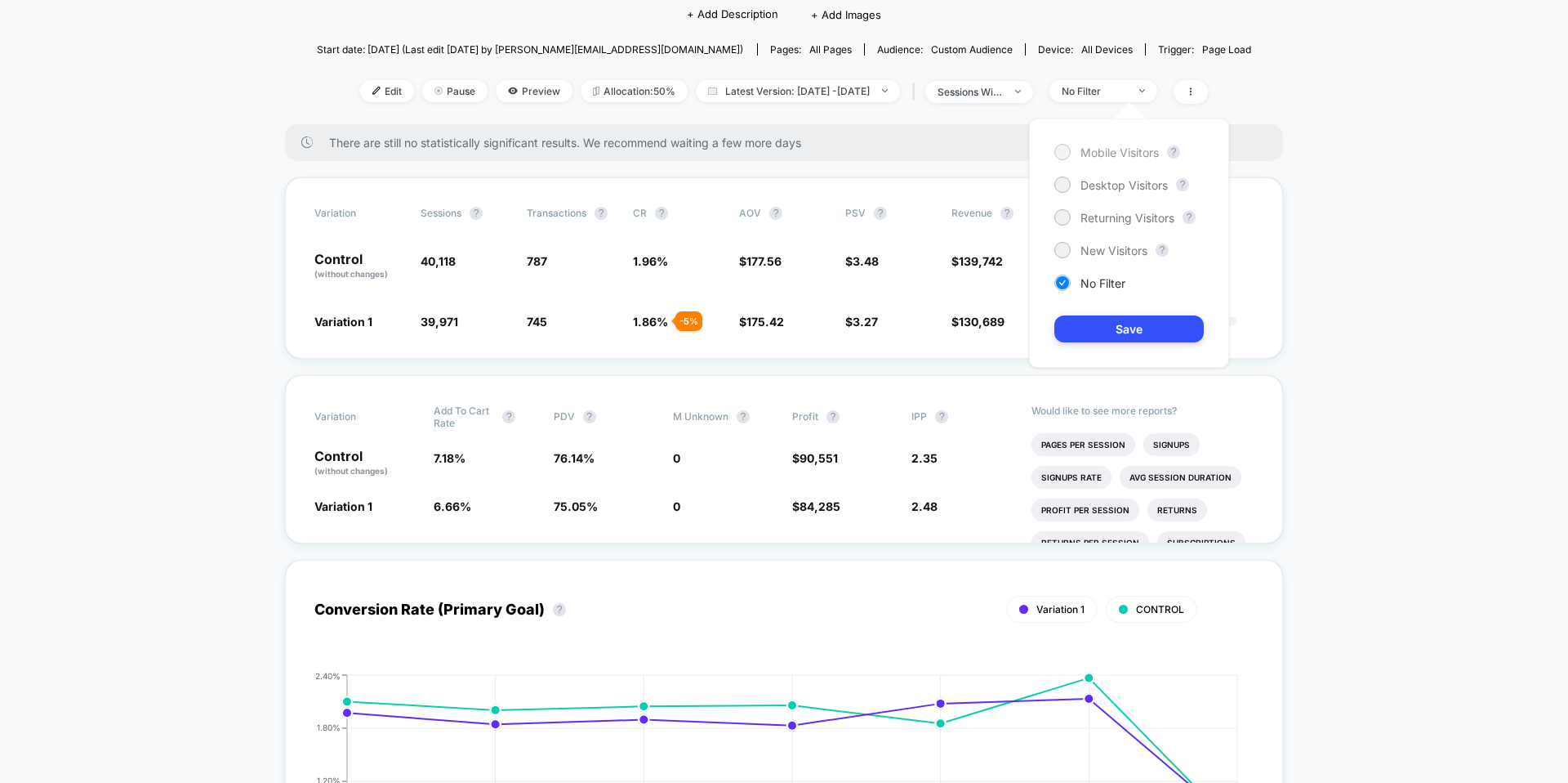
click at [1039, 147] on span "Mobile Visitors" at bounding box center [1119, 152] width 78 height 14
click at [1039, 181] on span "Desktop Visitors" at bounding box center [1124, 185] width 87 height 14
click at [1039, 149] on span "Mobile Visitors" at bounding box center [1119, 152] width 78 height 14
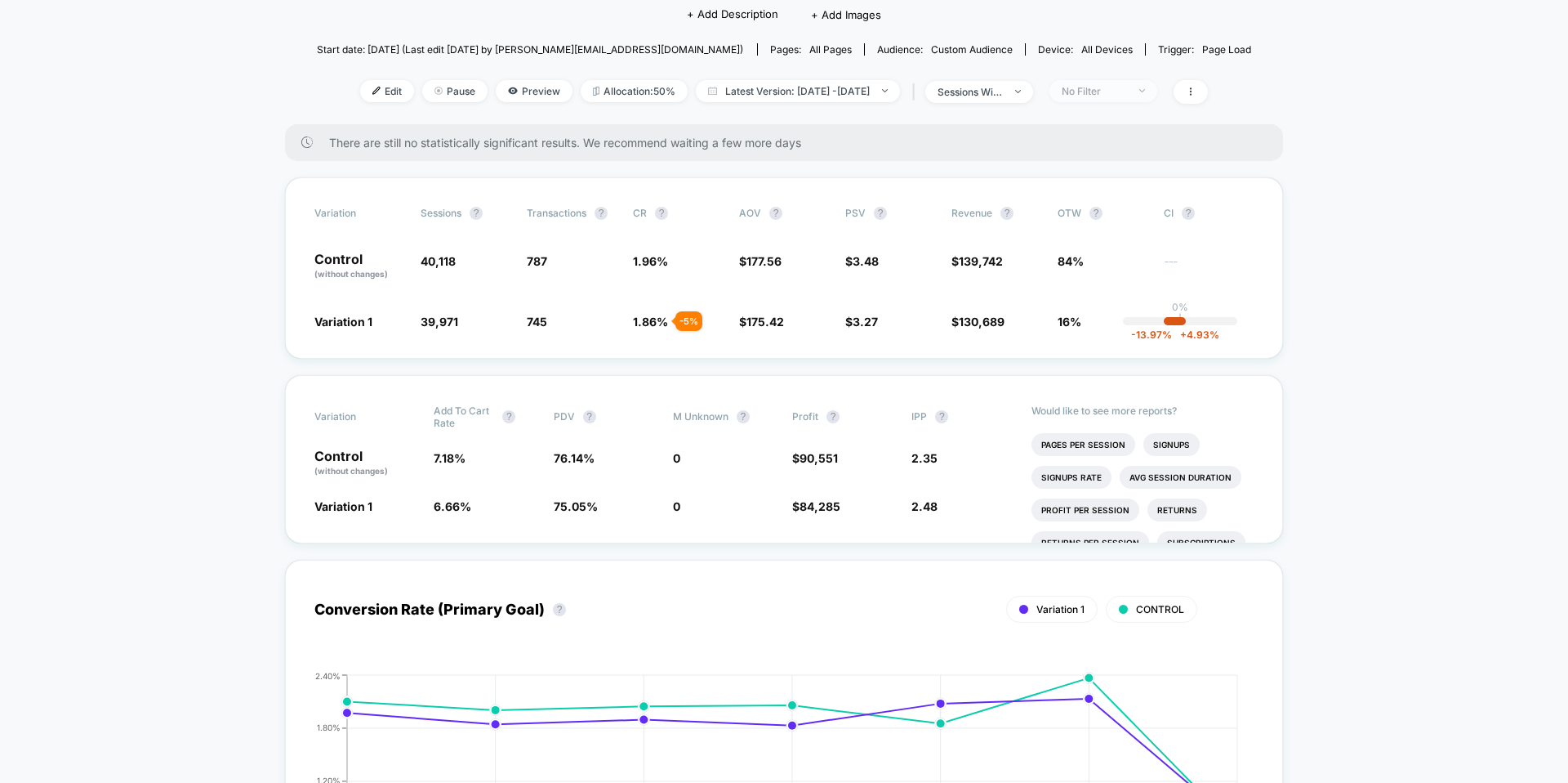
click at [1039, 90] on div "No Filter" at bounding box center [1094, 90] width 66 height 12
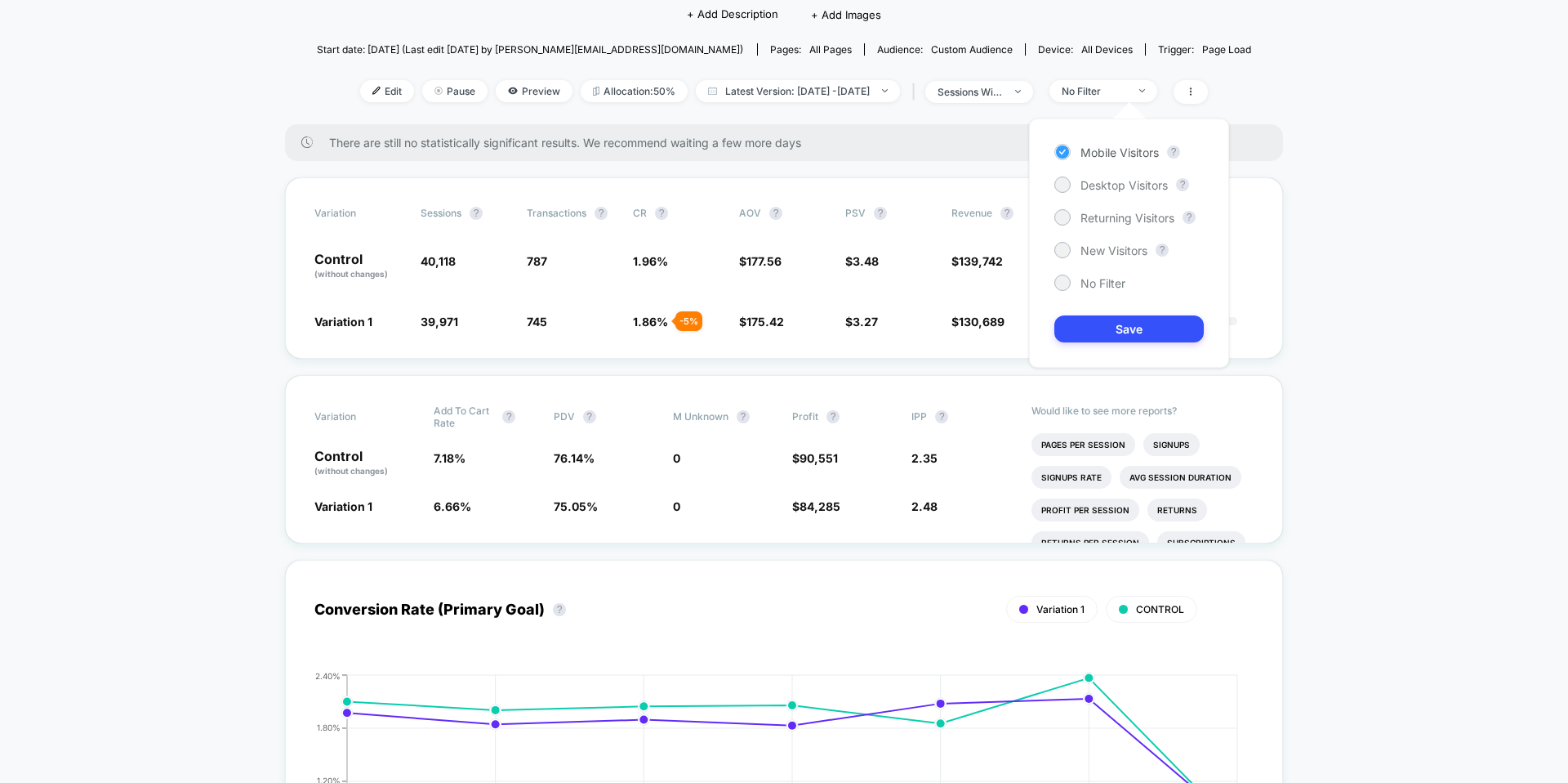
click at [1039, 159] on div "Mobile Visitors" at bounding box center [1106, 151] width 105 height 16
click at [1039, 319] on button "Save" at bounding box center [1128, 328] width 149 height 27
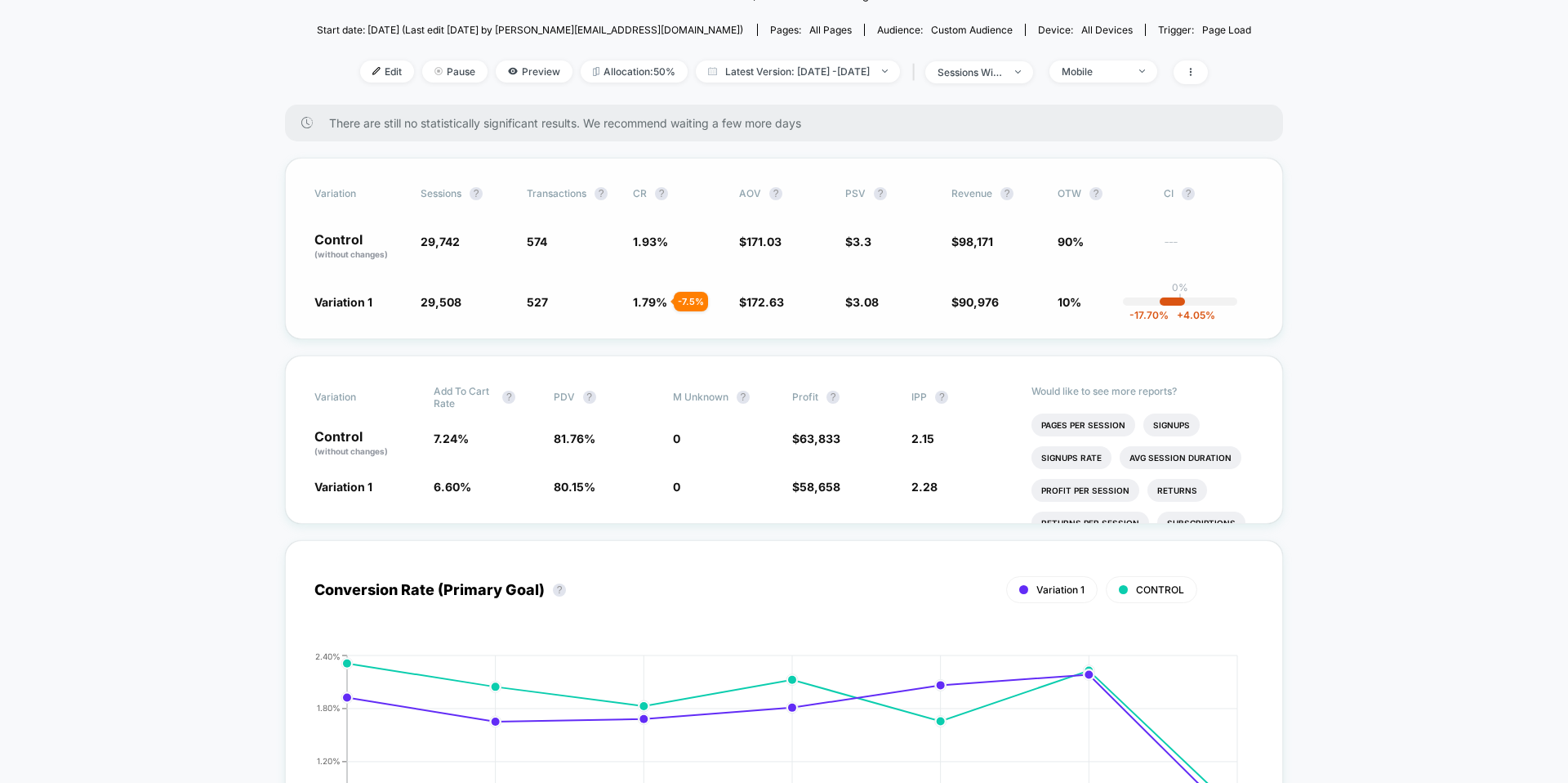
scroll to position [57, 0]
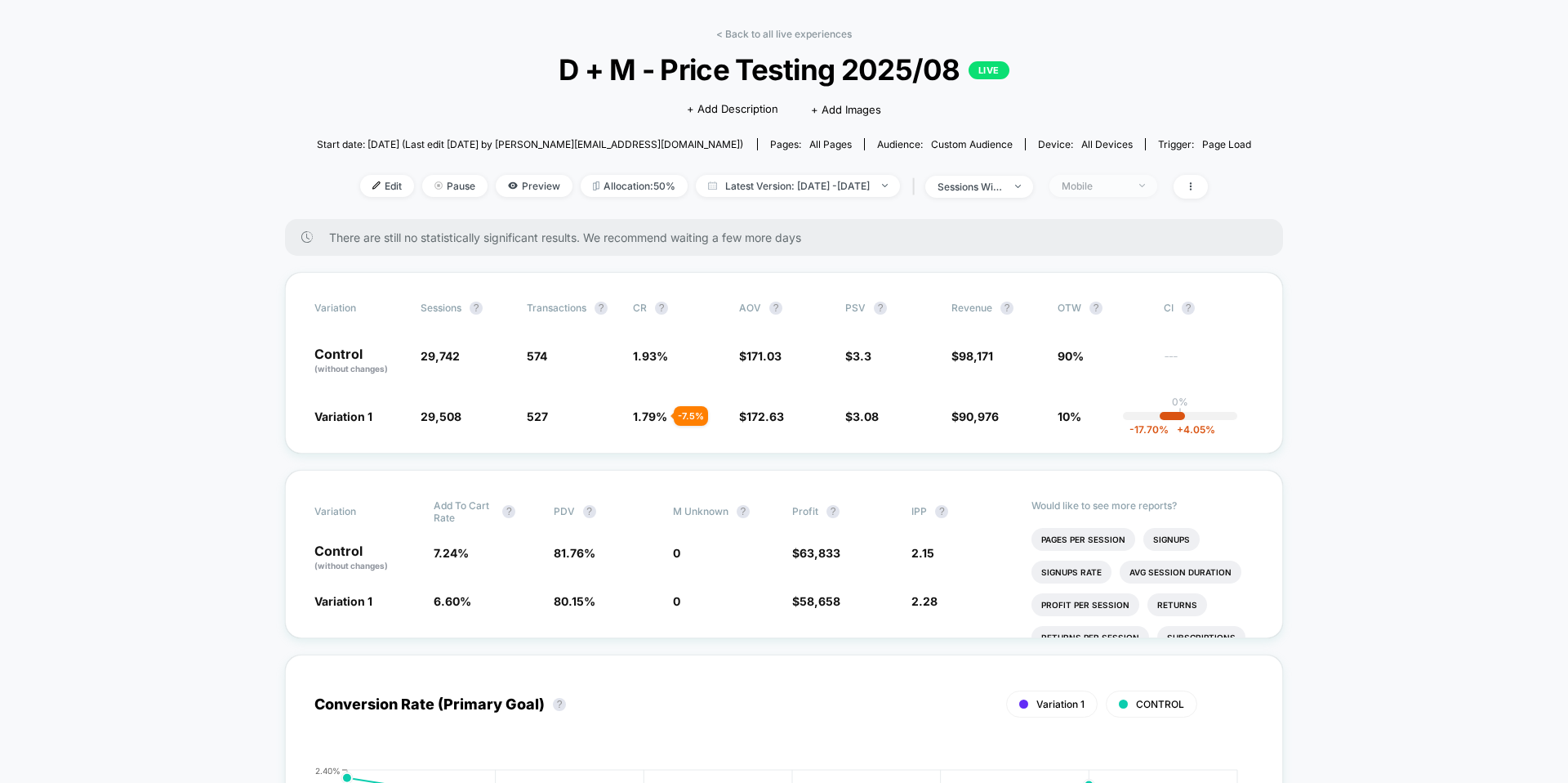
click at [1039, 182] on div "Mobile" at bounding box center [1094, 186] width 66 height 12
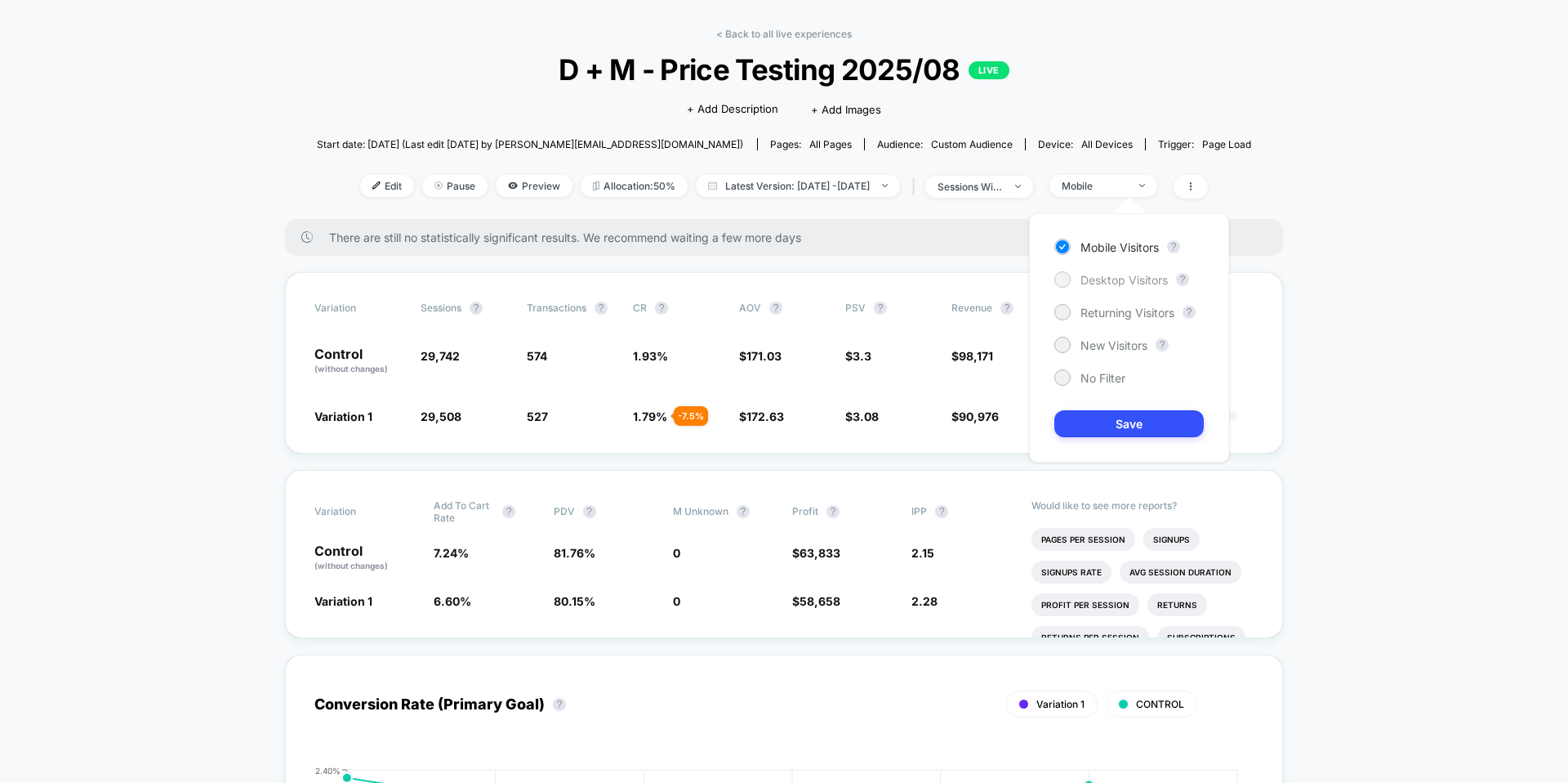
click at [1039, 274] on span "Desktop Visitors" at bounding box center [1124, 280] width 87 height 14
click at [1039, 415] on button "Save" at bounding box center [1128, 423] width 149 height 27
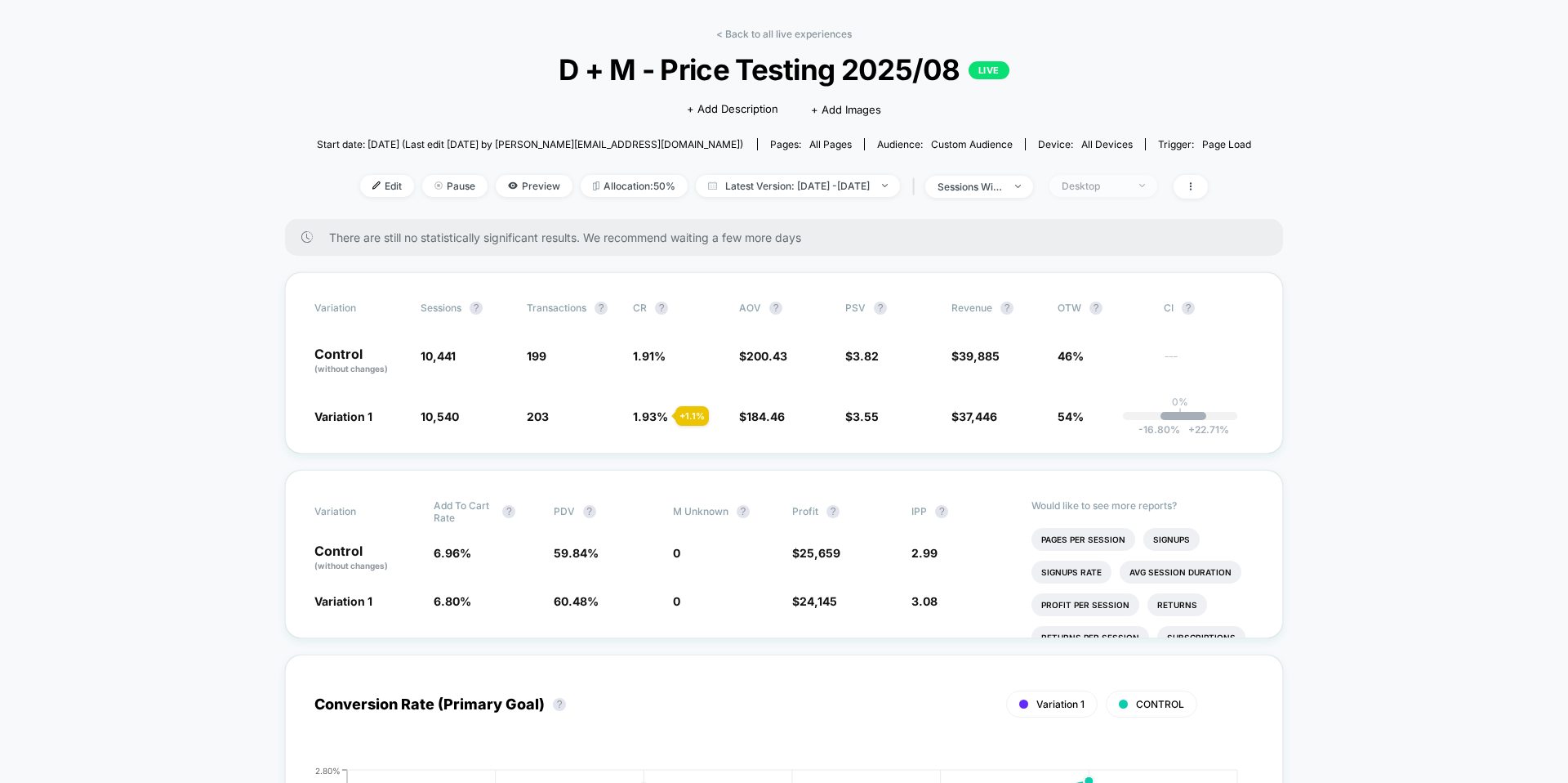
click at [1039, 182] on div "Desktop" at bounding box center [1094, 186] width 66 height 12
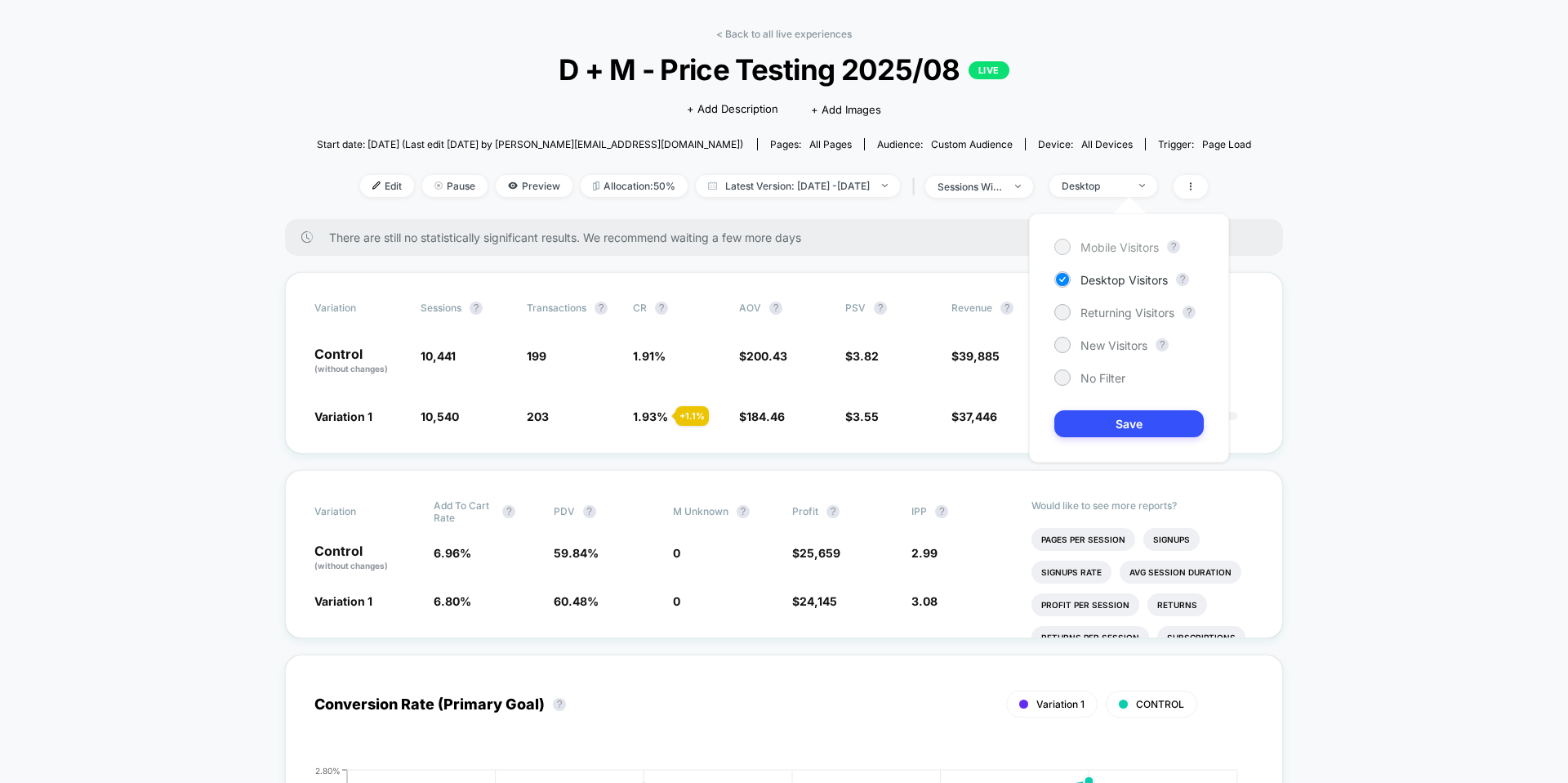
click at [1039, 245] on span "Mobile Visitors" at bounding box center [1119, 246] width 78 height 14
click at [1039, 384] on span "No Filter" at bounding box center [1102, 378] width 45 height 14
click at [1039, 430] on button "Save" at bounding box center [1128, 423] width 149 height 27
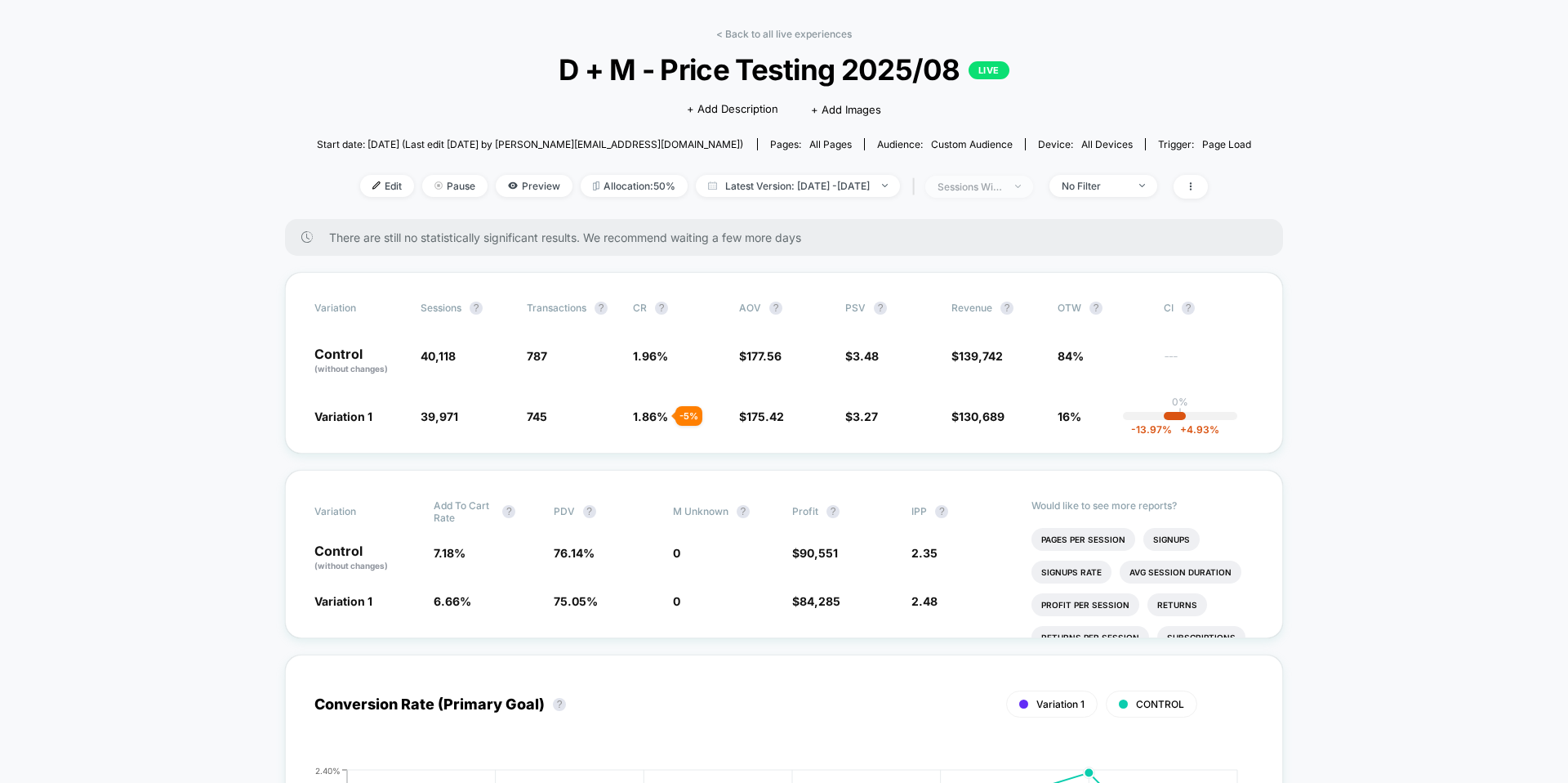
click at [1002, 181] on div "sessions with impression" at bounding box center [970, 186] width 66 height 12
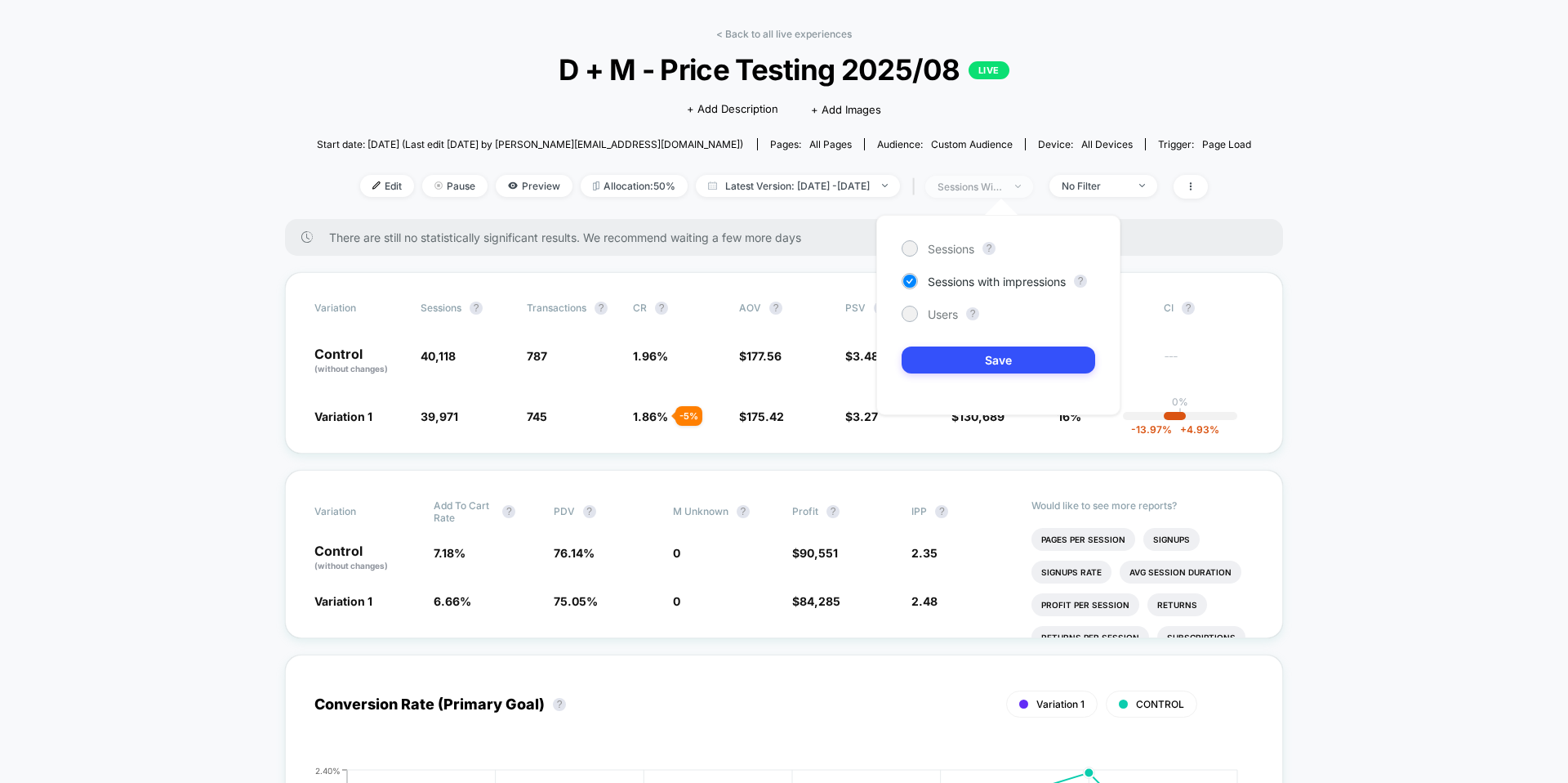
click at [1002, 181] on div "sessions with impression" at bounding box center [970, 186] width 66 height 12
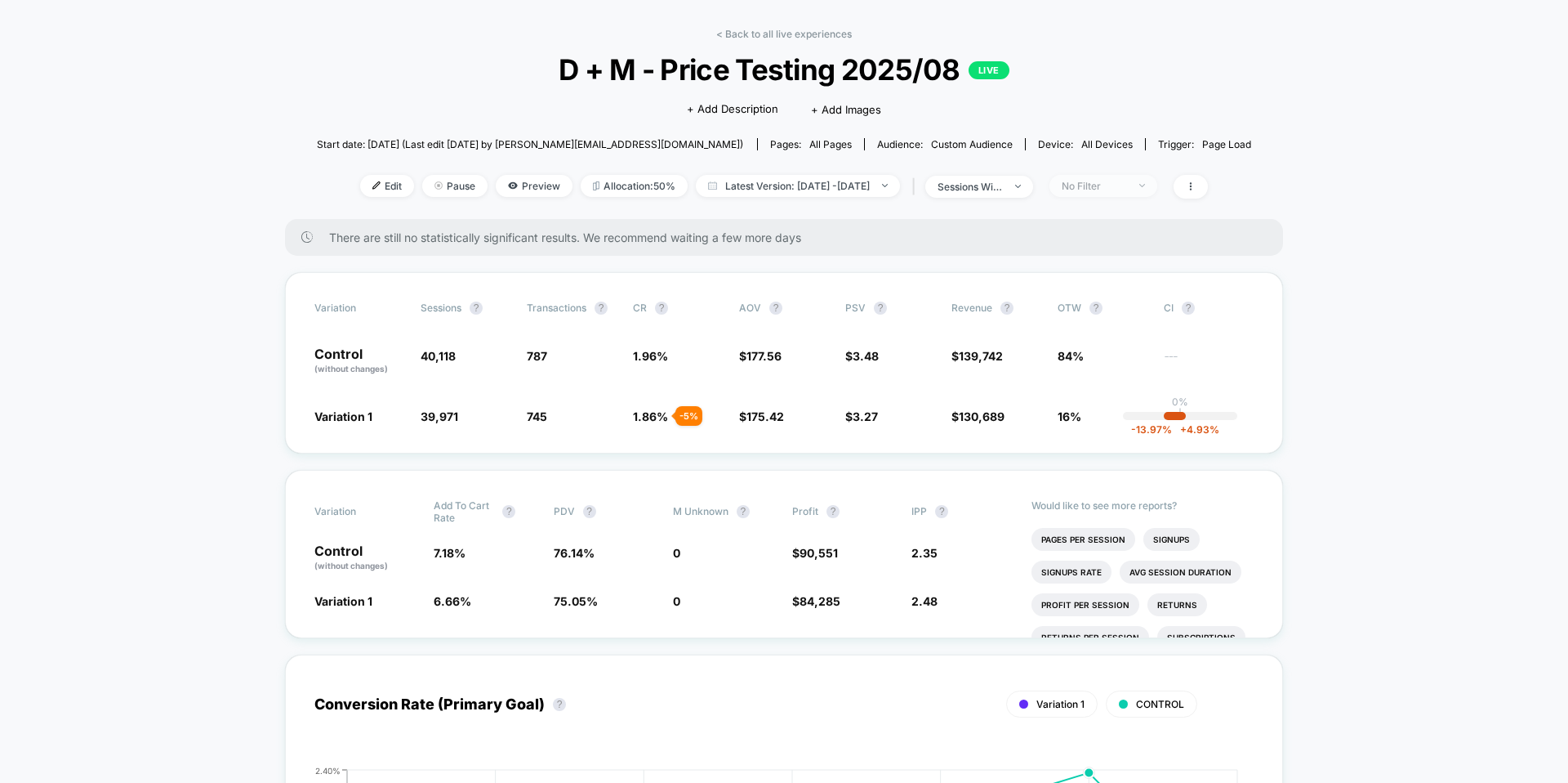
click at [1039, 187] on span "No Filter" at bounding box center [1102, 186] width 107 height 22
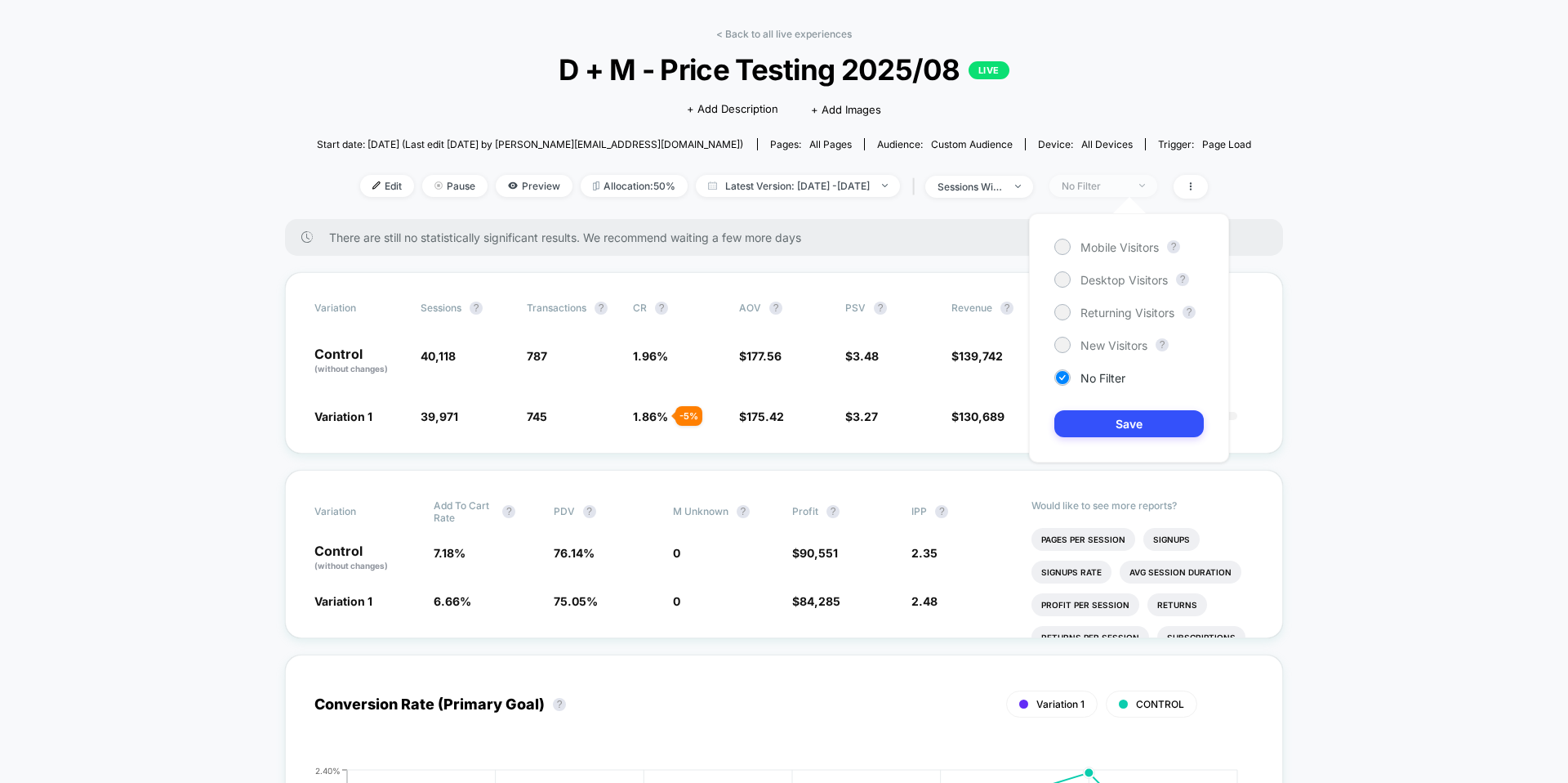
click at [1039, 187] on span "No Filter" at bounding box center [1102, 186] width 107 height 22
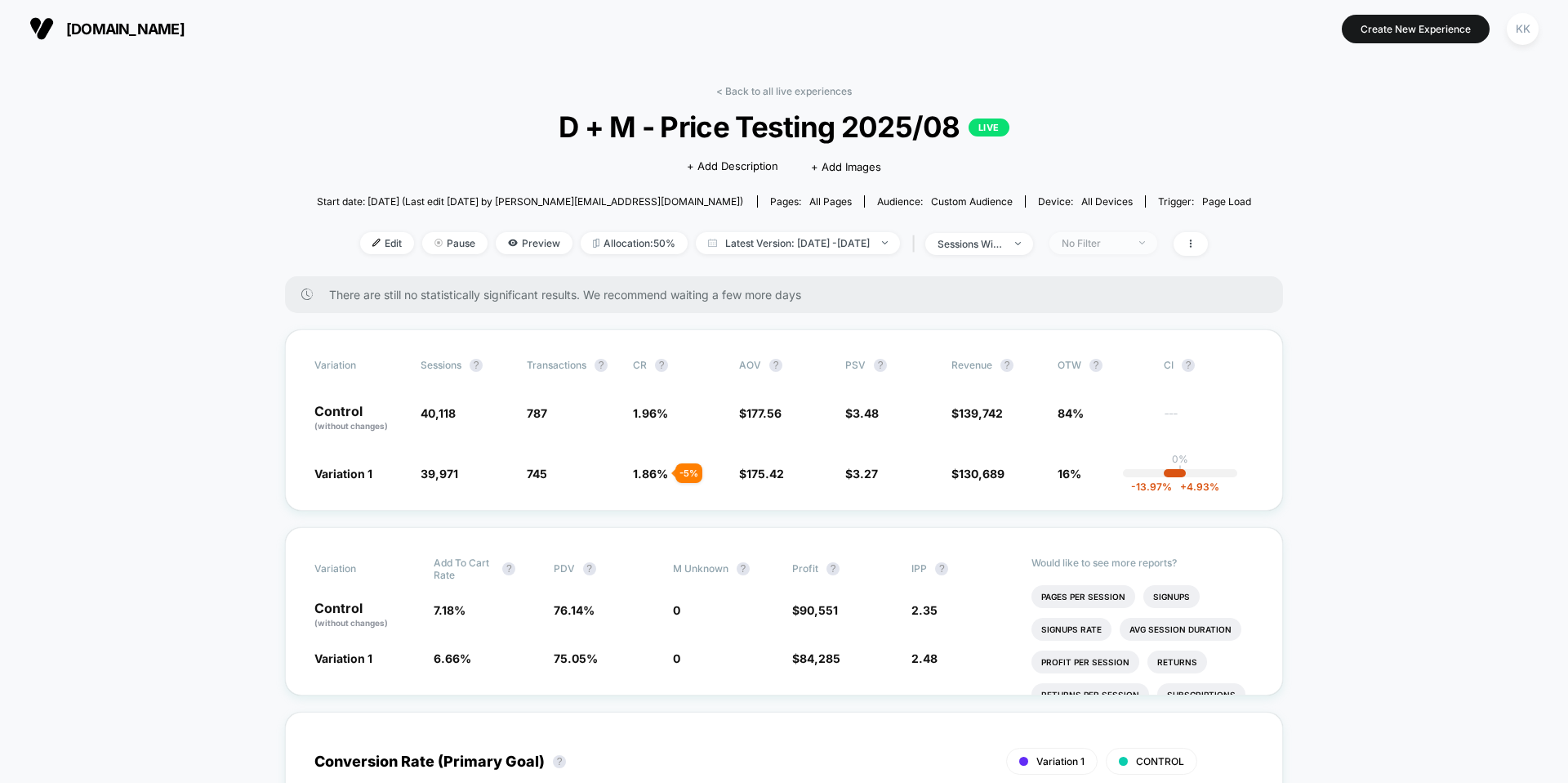
click at [1039, 238] on div "No Filter" at bounding box center [1094, 243] width 66 height 12
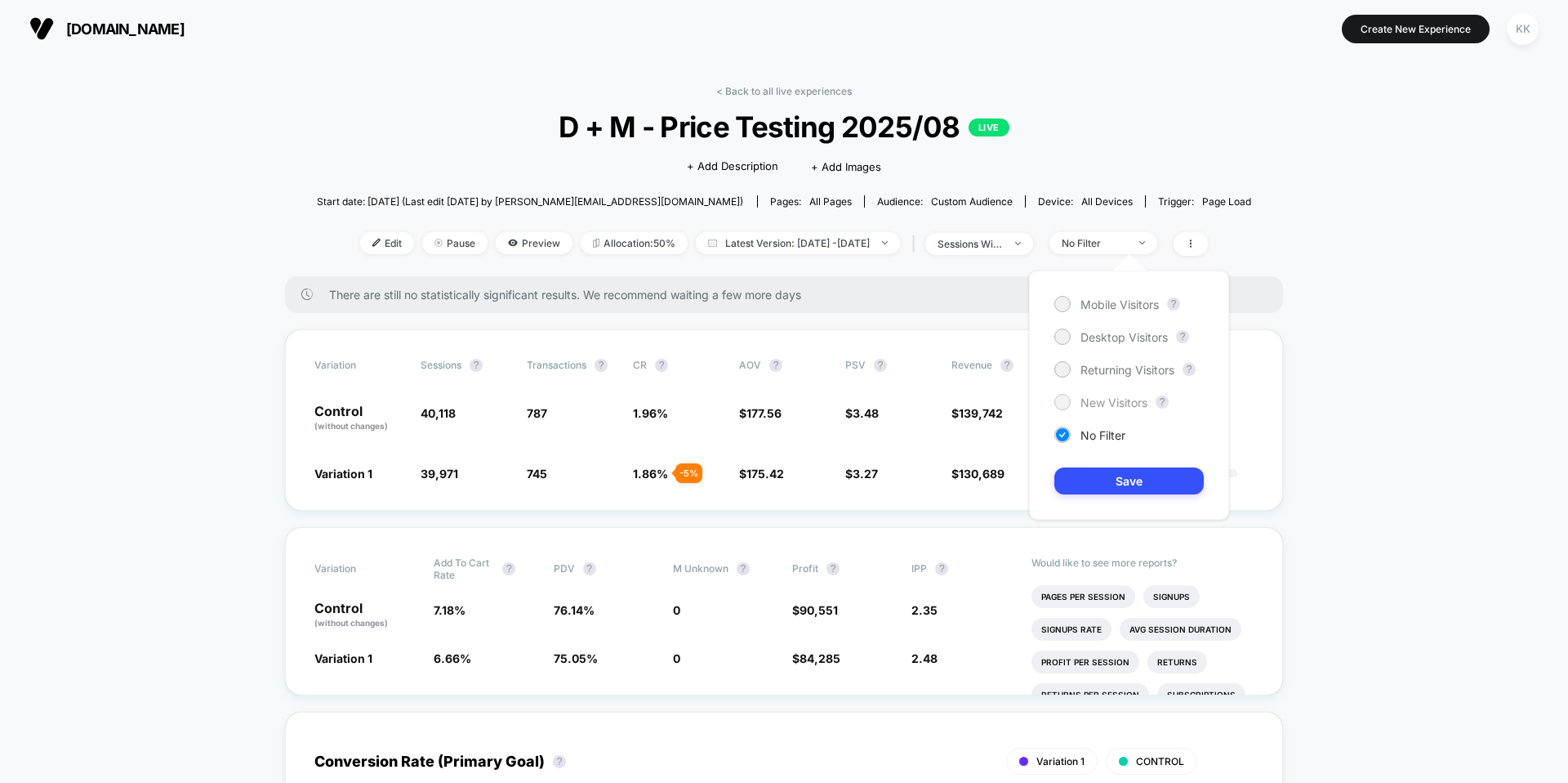
click at [1039, 403] on span "New Visitors" at bounding box center [1113, 402] width 67 height 14
click at [1039, 481] on button "Save" at bounding box center [1128, 480] width 149 height 27
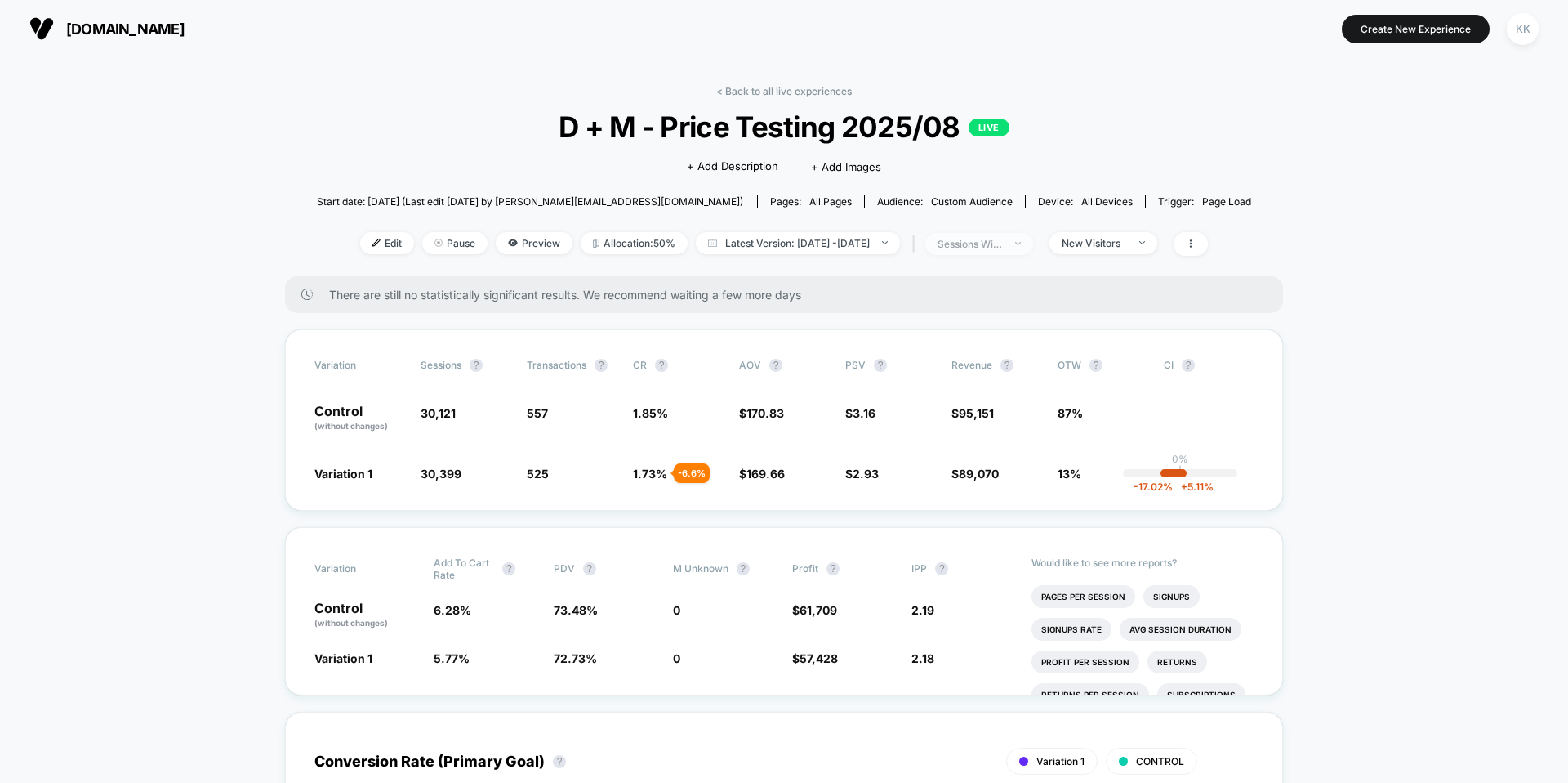
click at [1002, 238] on div "sessions with impression" at bounding box center [970, 244] width 66 height 12
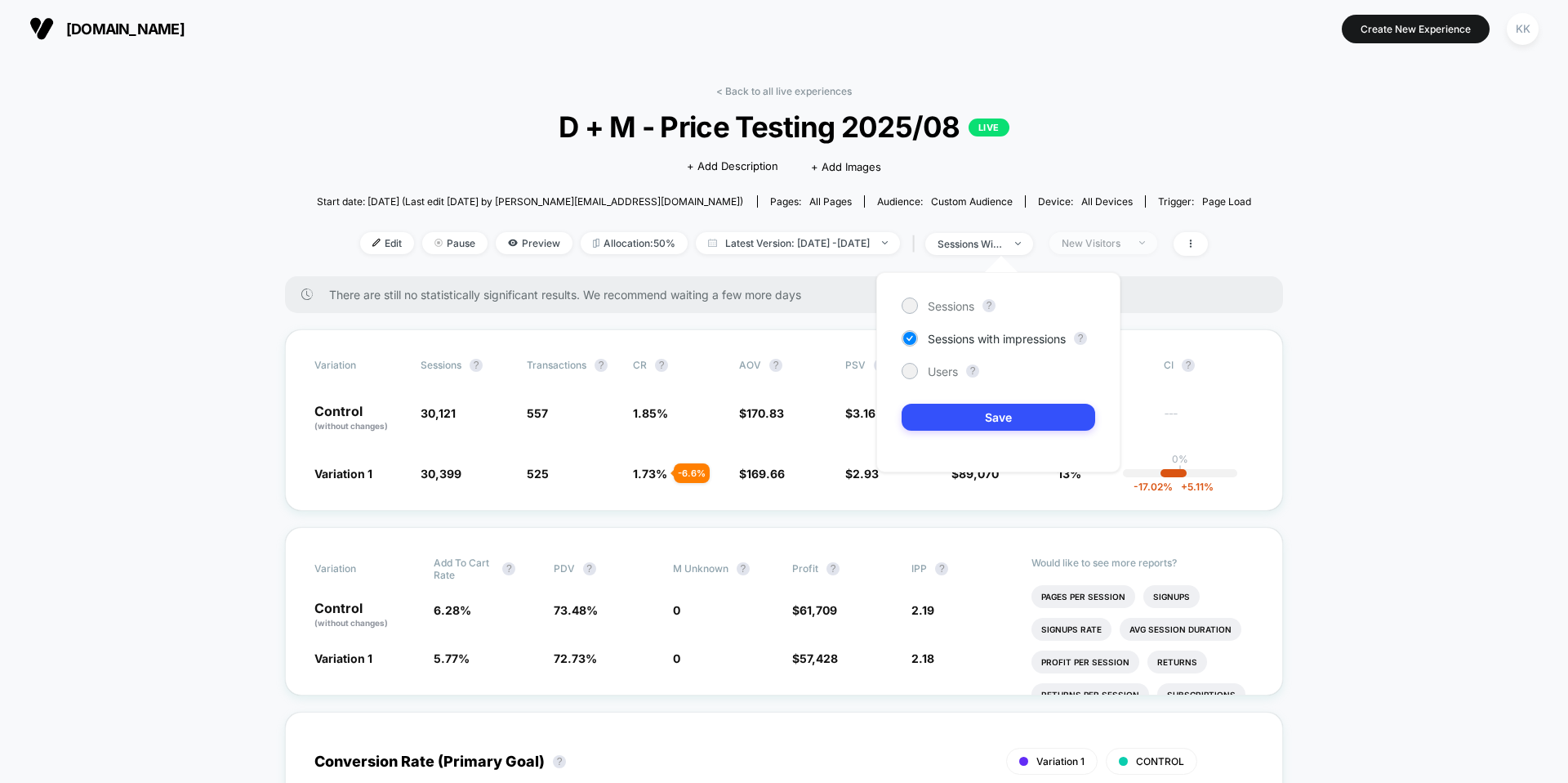
click at [1039, 244] on div "New Visitors" at bounding box center [1094, 243] width 66 height 12
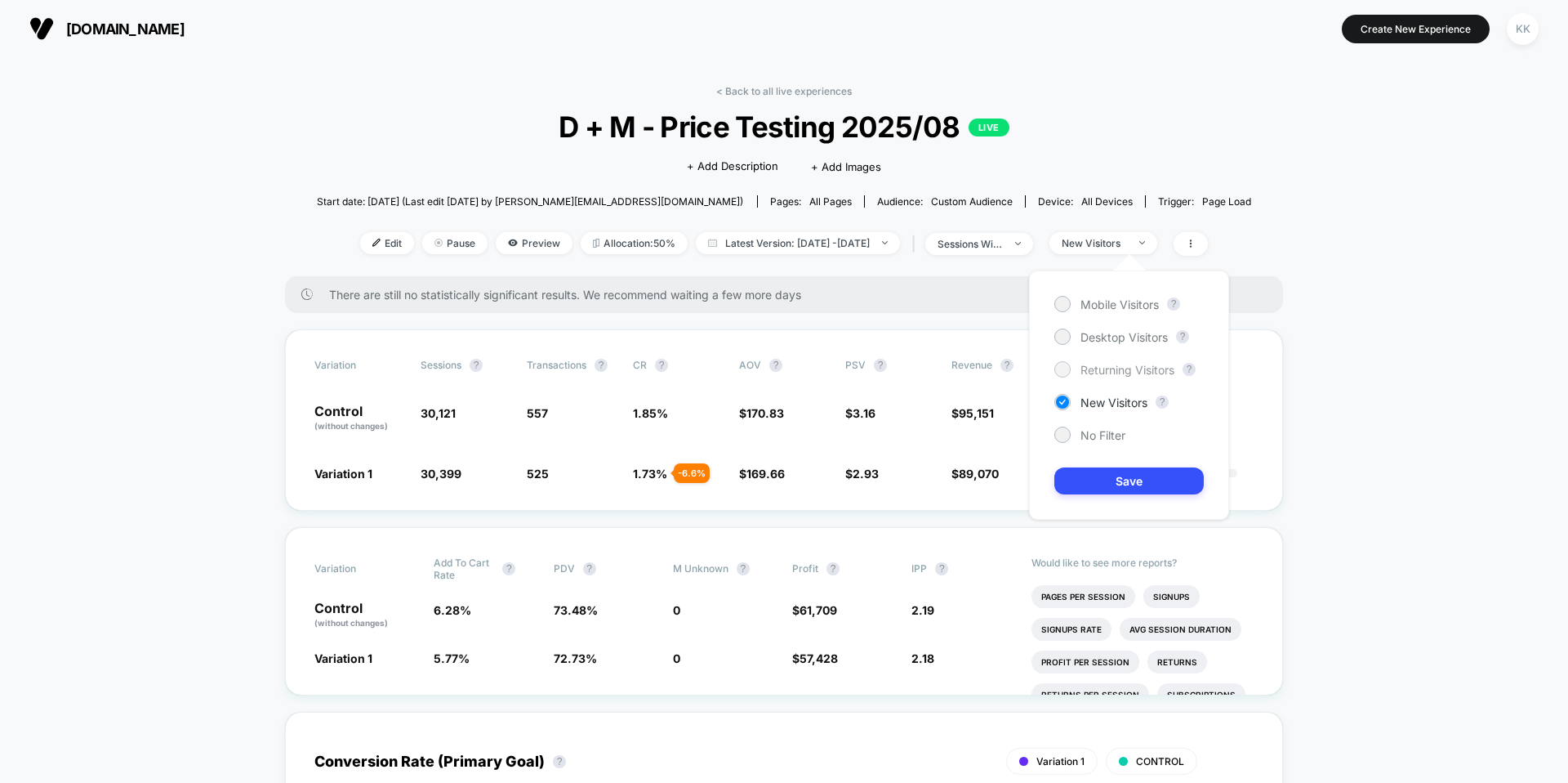
click at [1039, 373] on span "Returning Visitors" at bounding box center [1127, 369] width 94 height 14
click at [1039, 473] on button "Save" at bounding box center [1128, 480] width 149 height 27
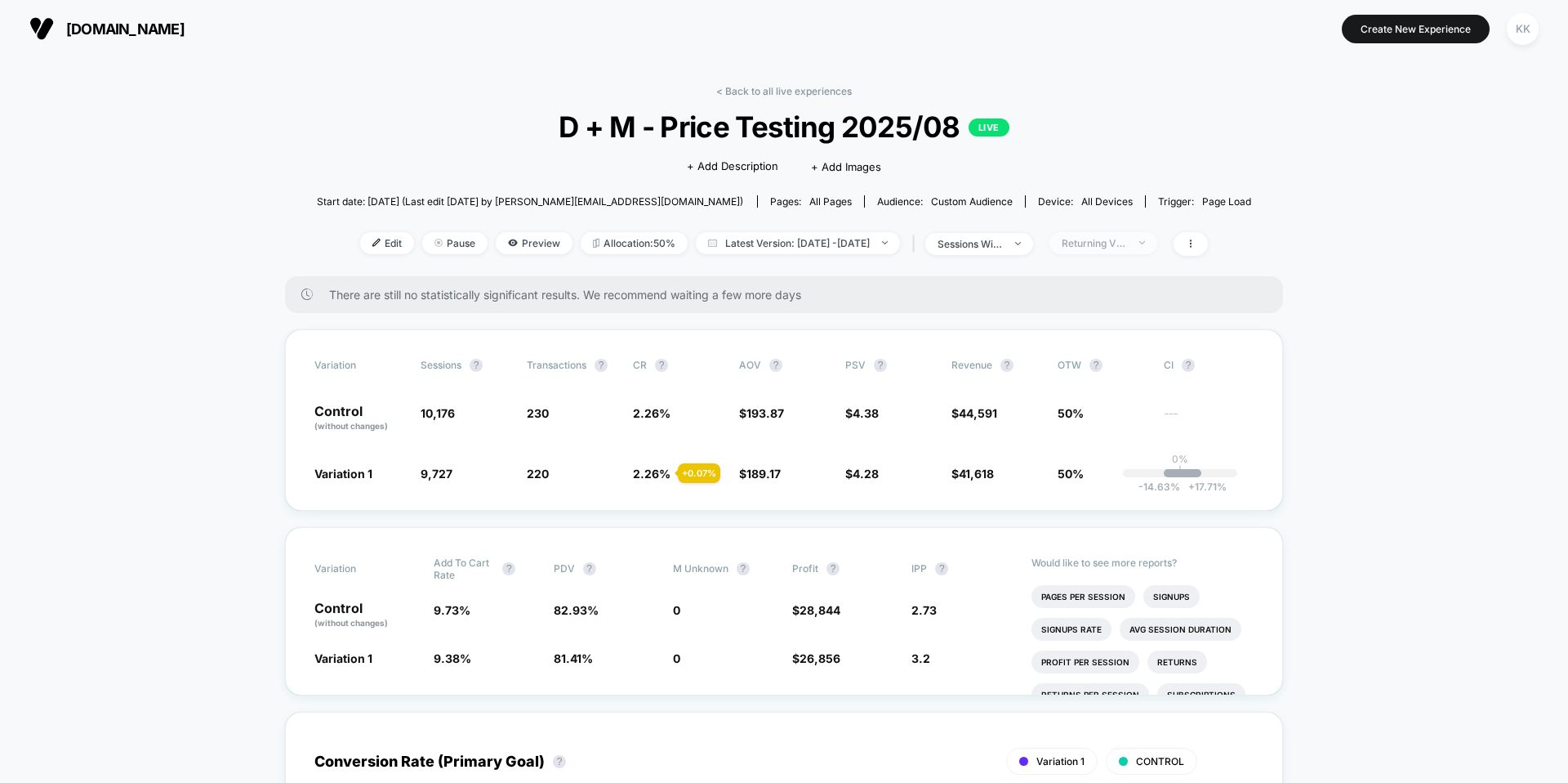
click at [1039, 247] on div "Returning Visitors" at bounding box center [1094, 243] width 66 height 12
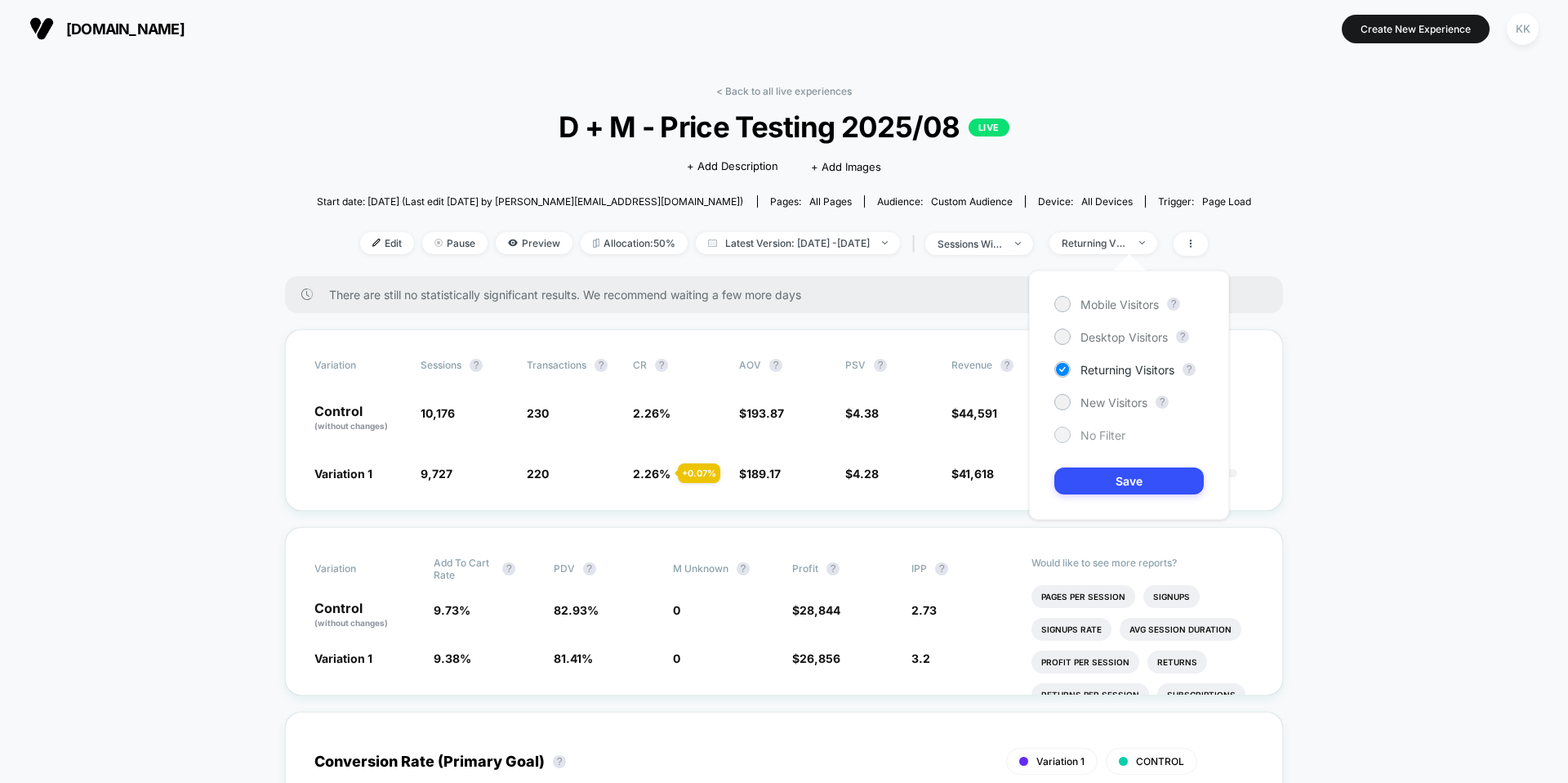
click at [1039, 438] on span "No Filter" at bounding box center [1102, 435] width 45 height 14
click at [1039, 474] on button "Save" at bounding box center [1128, 480] width 149 height 27
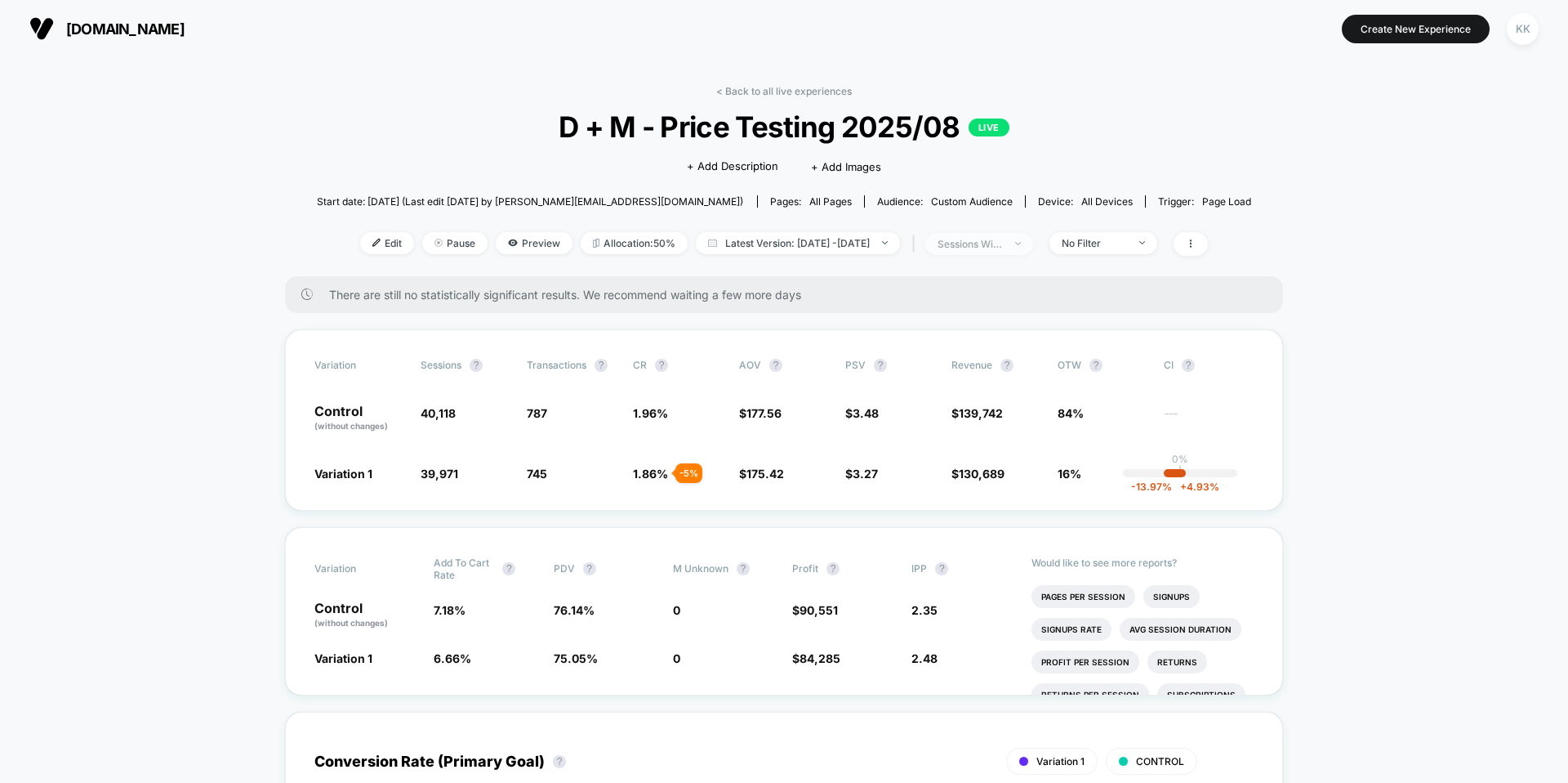
click at [1033, 235] on span "sessions with impression" at bounding box center [978, 244] width 107 height 22
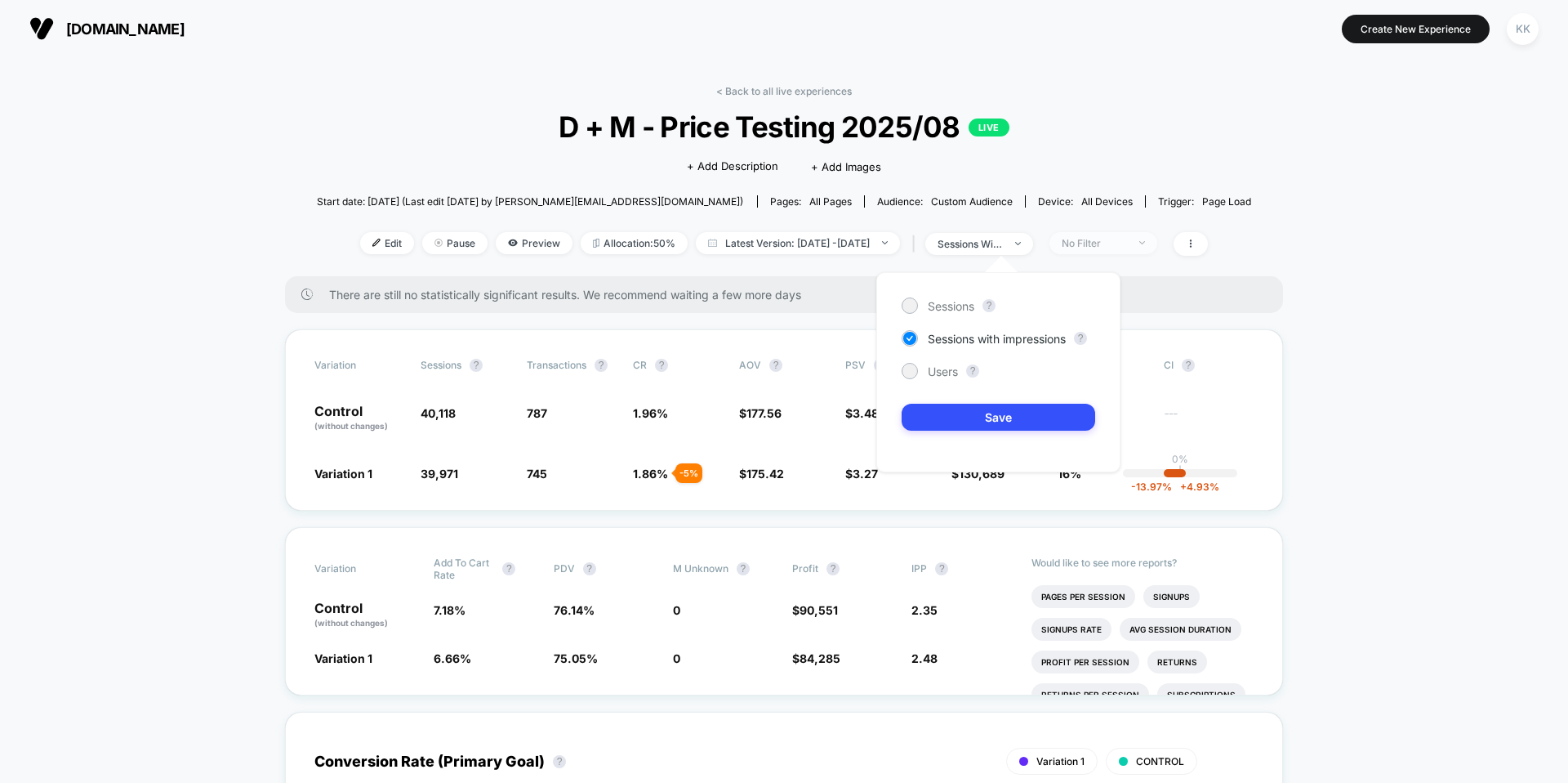
click at [1039, 243] on div "No Filter" at bounding box center [1094, 243] width 66 height 12
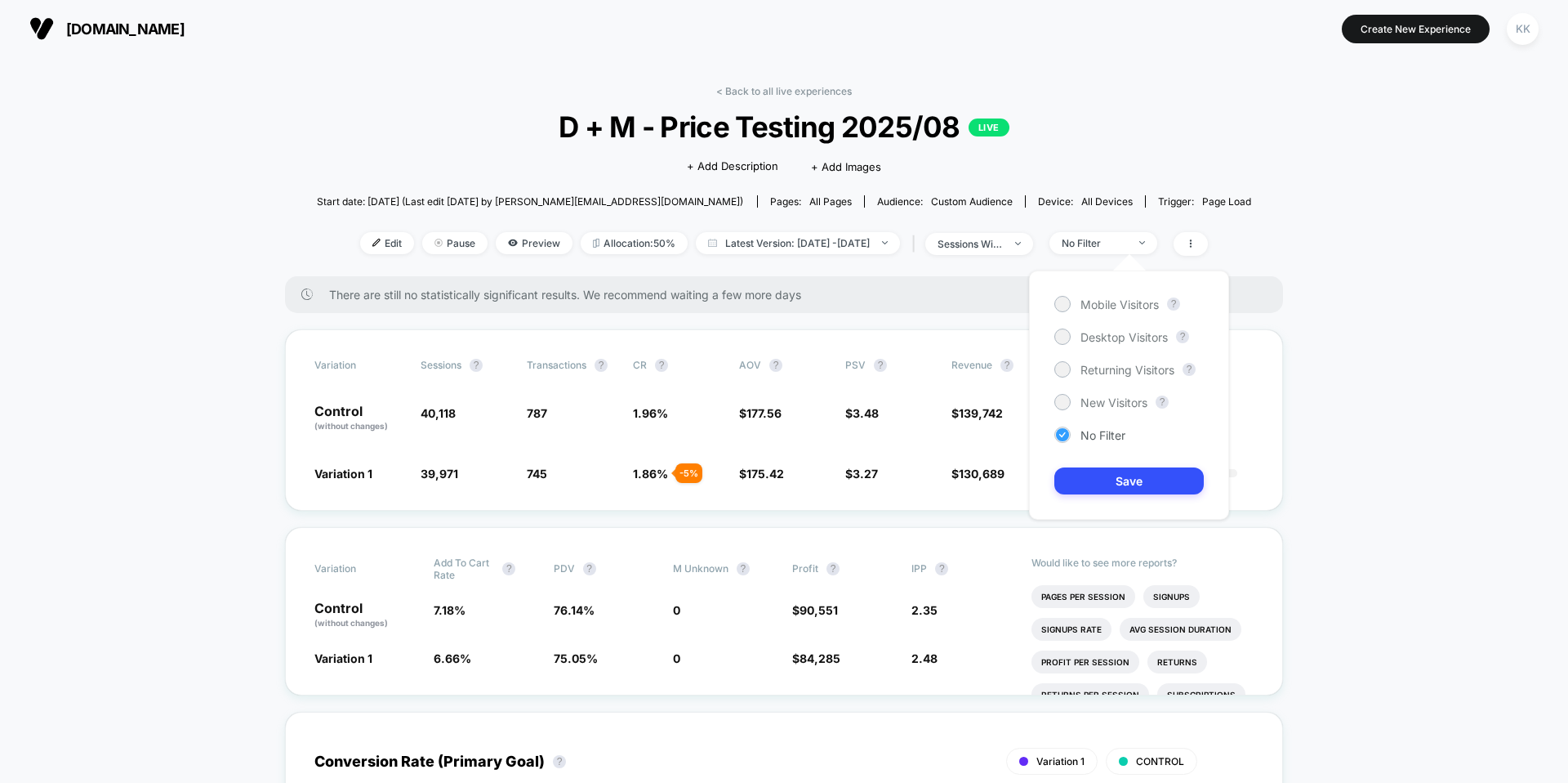
click at [1039, 434] on span "No Filter" at bounding box center [1102, 435] width 45 height 14
click at [1039, 440] on div "No Filter" at bounding box center [1089, 434] width 71 height 16
click at [1039, 475] on button "Save" at bounding box center [1128, 480] width 149 height 27
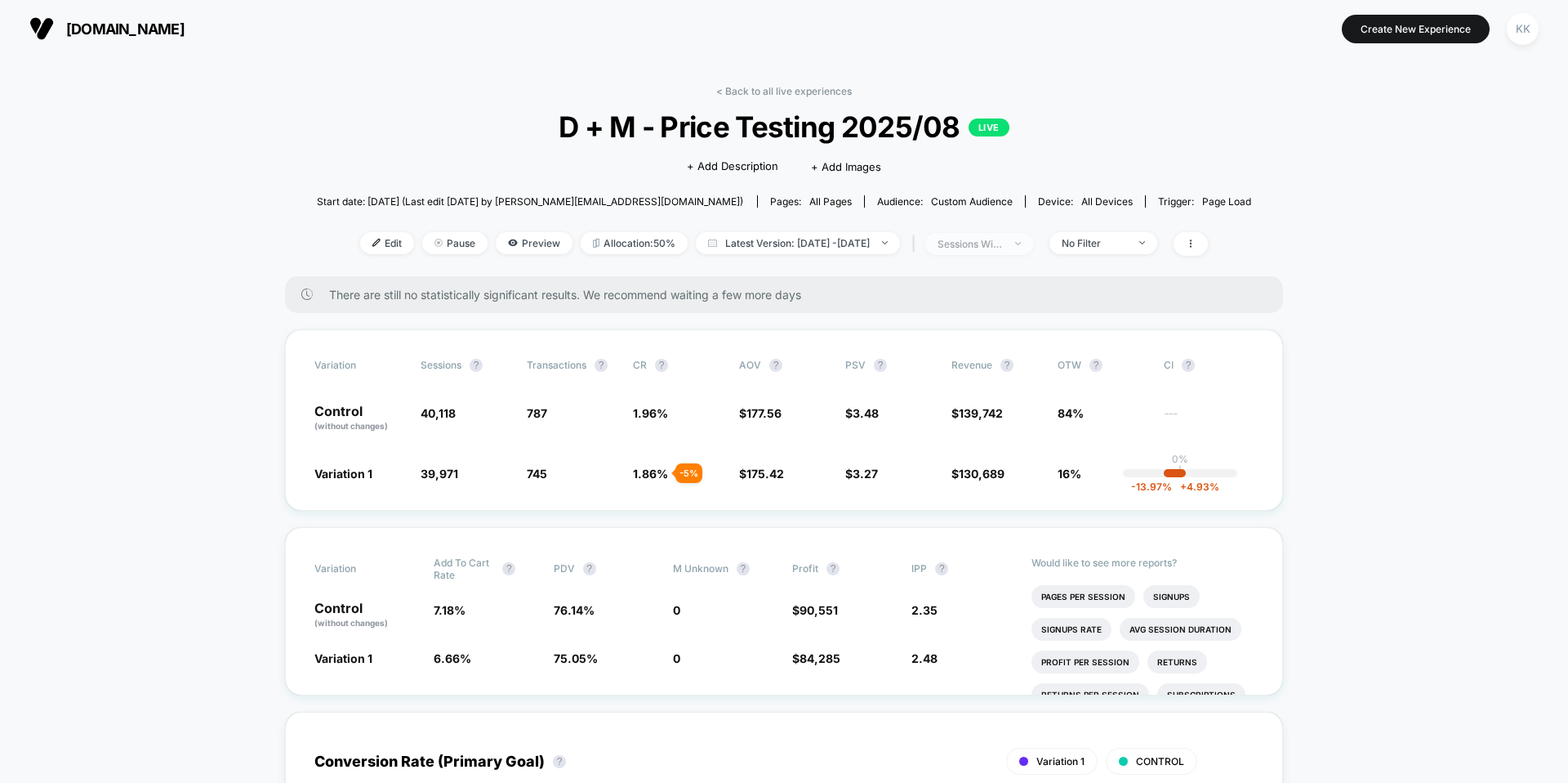
click at [1002, 245] on div "sessions with impression" at bounding box center [970, 244] width 66 height 12
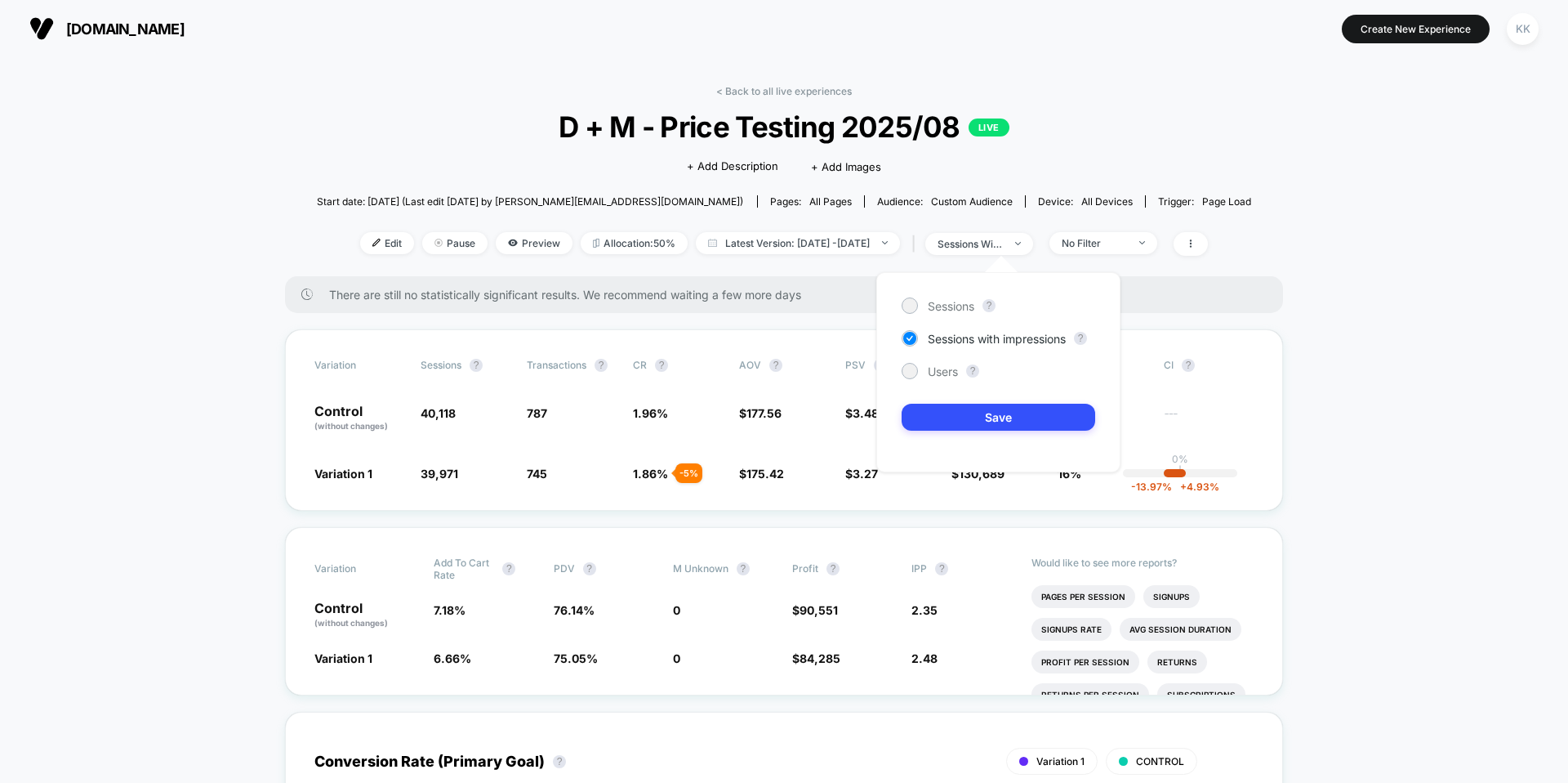
click at [1039, 257] on div "< Back to all live experiences D + M - Price Testing 2025/08 LIVE Click to edit…" at bounding box center [784, 180] width 935 height 191
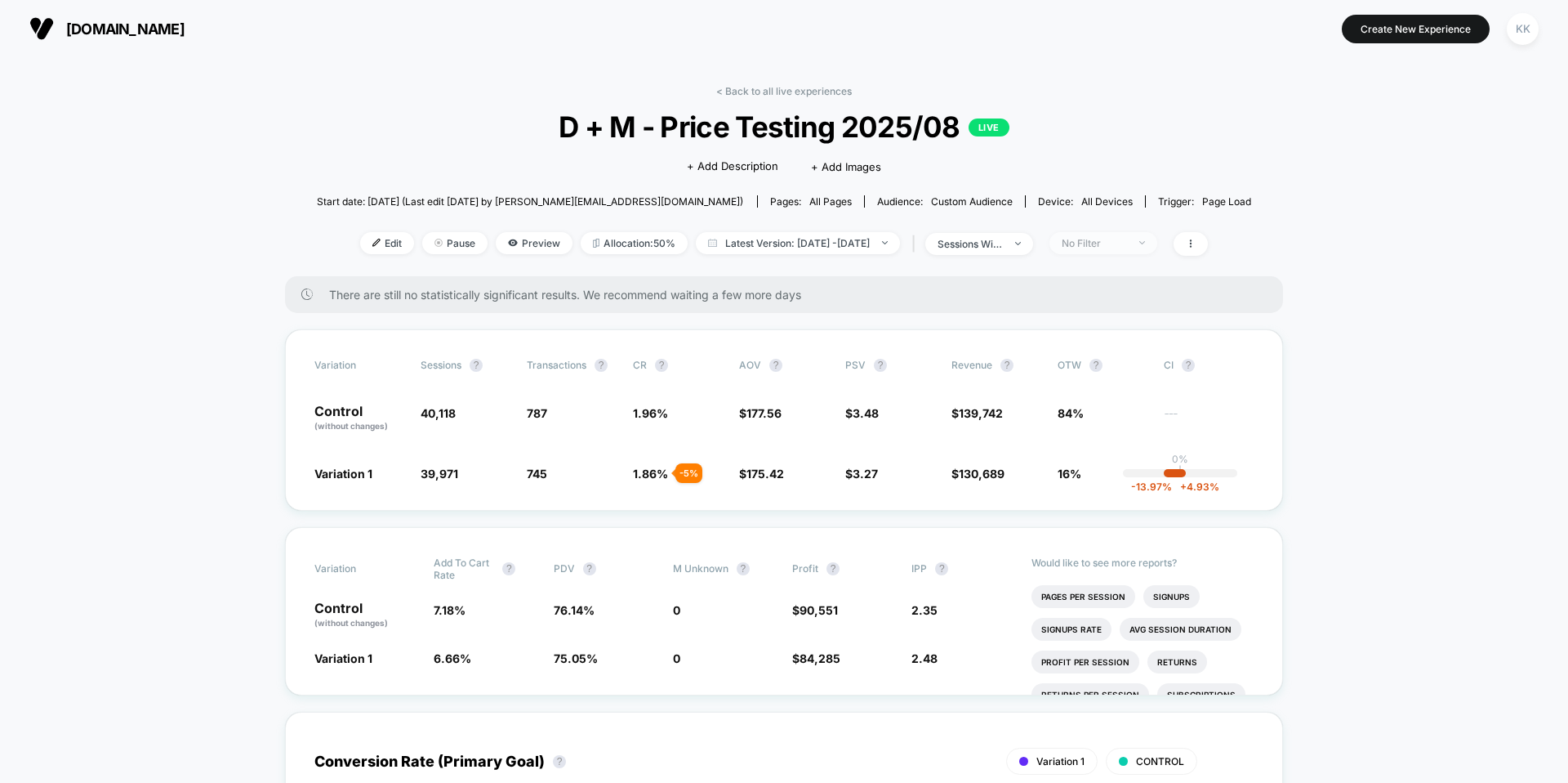
click at [1039, 247] on div "No Filter" at bounding box center [1094, 243] width 66 height 12
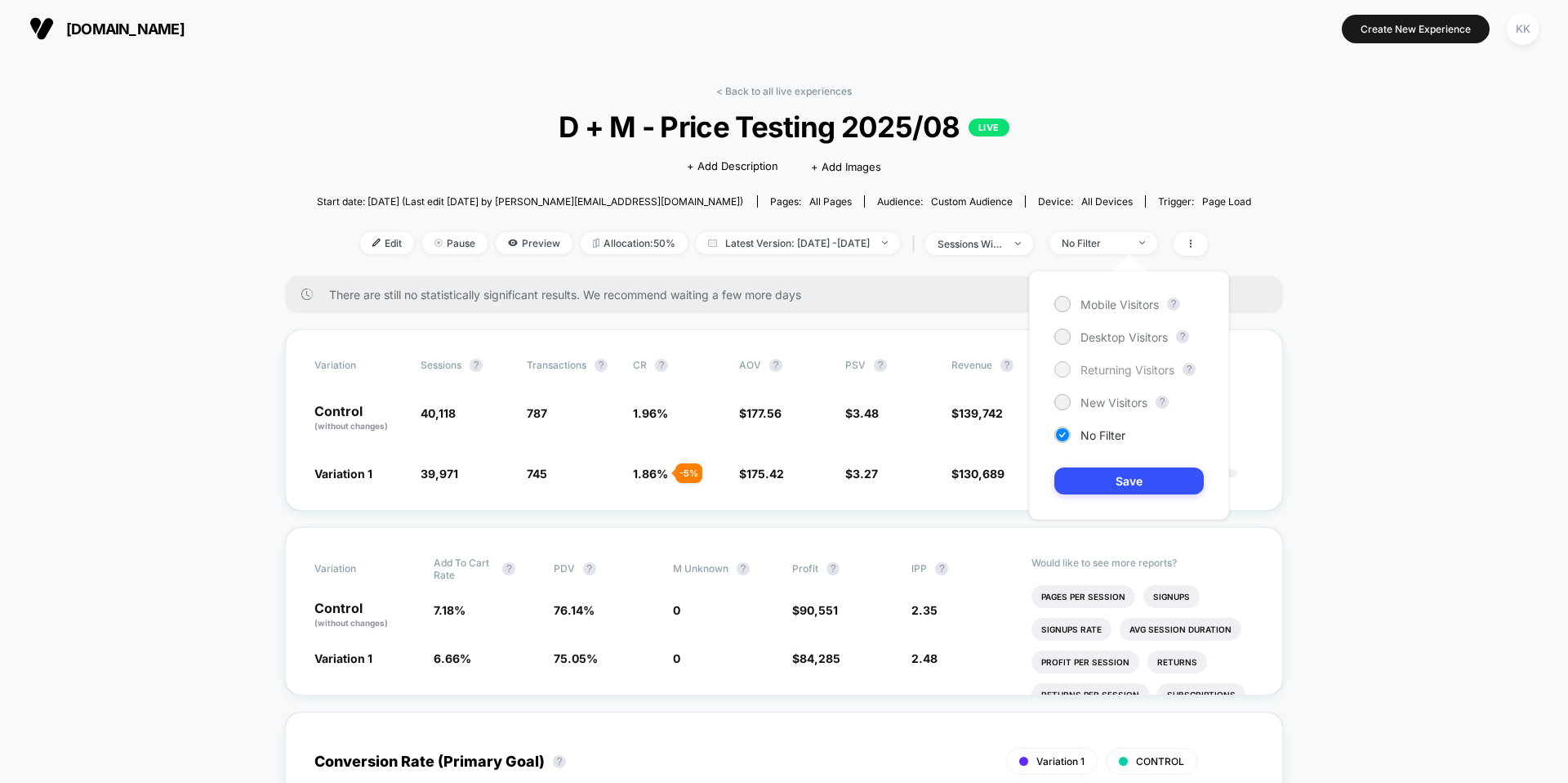
click at [1039, 367] on span "Returning Visitors" at bounding box center [1127, 369] width 94 height 14
click at [1039, 481] on button "Save" at bounding box center [1128, 480] width 149 height 27
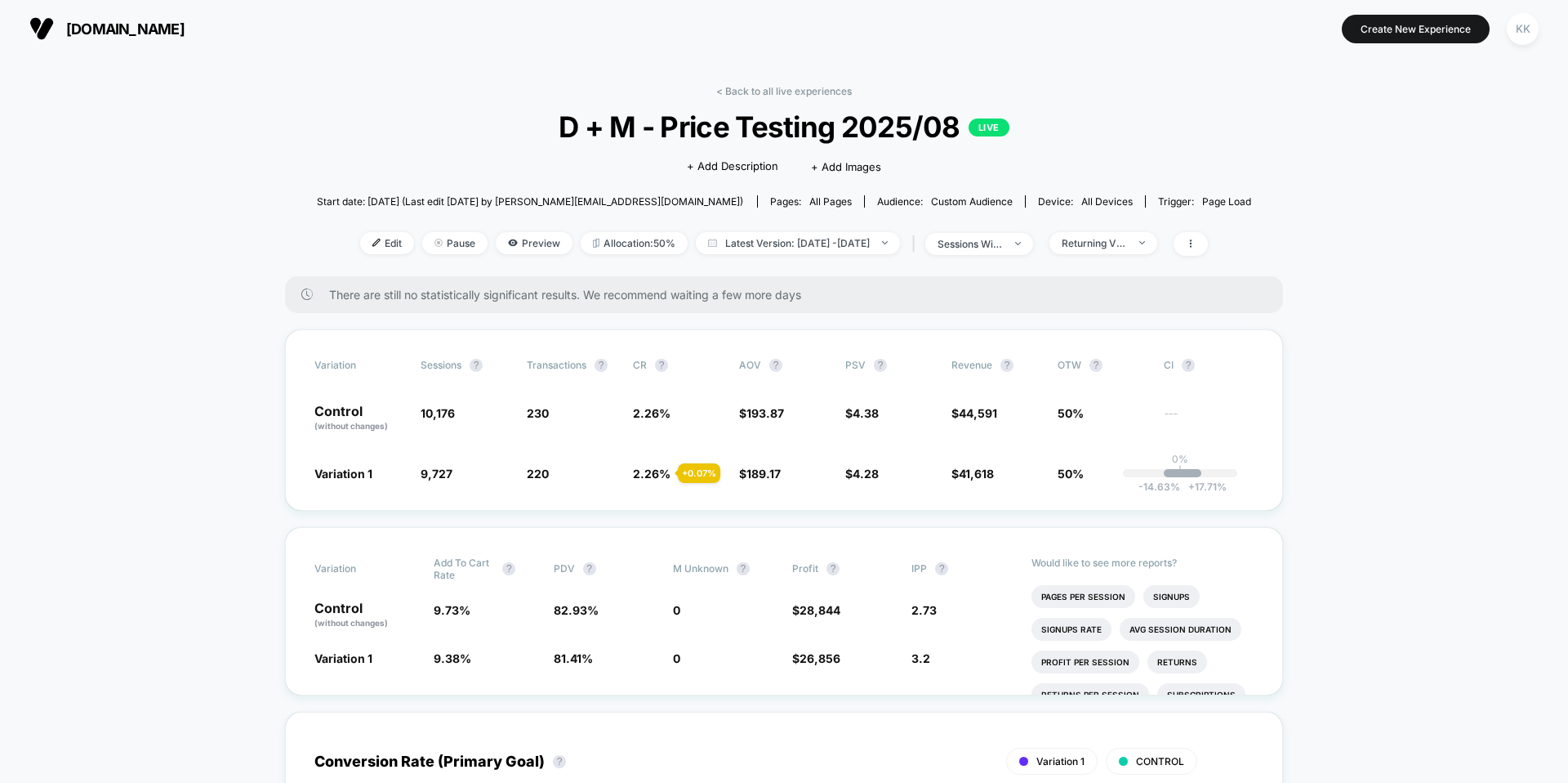
click at [1039, 229] on div "< Back to all live experiences D + M - Price Testing 2025/08 LIVE Click to edit…" at bounding box center [784, 180] width 935 height 191
click at [1039, 240] on div "Returning Visitors" at bounding box center [1094, 243] width 66 height 12
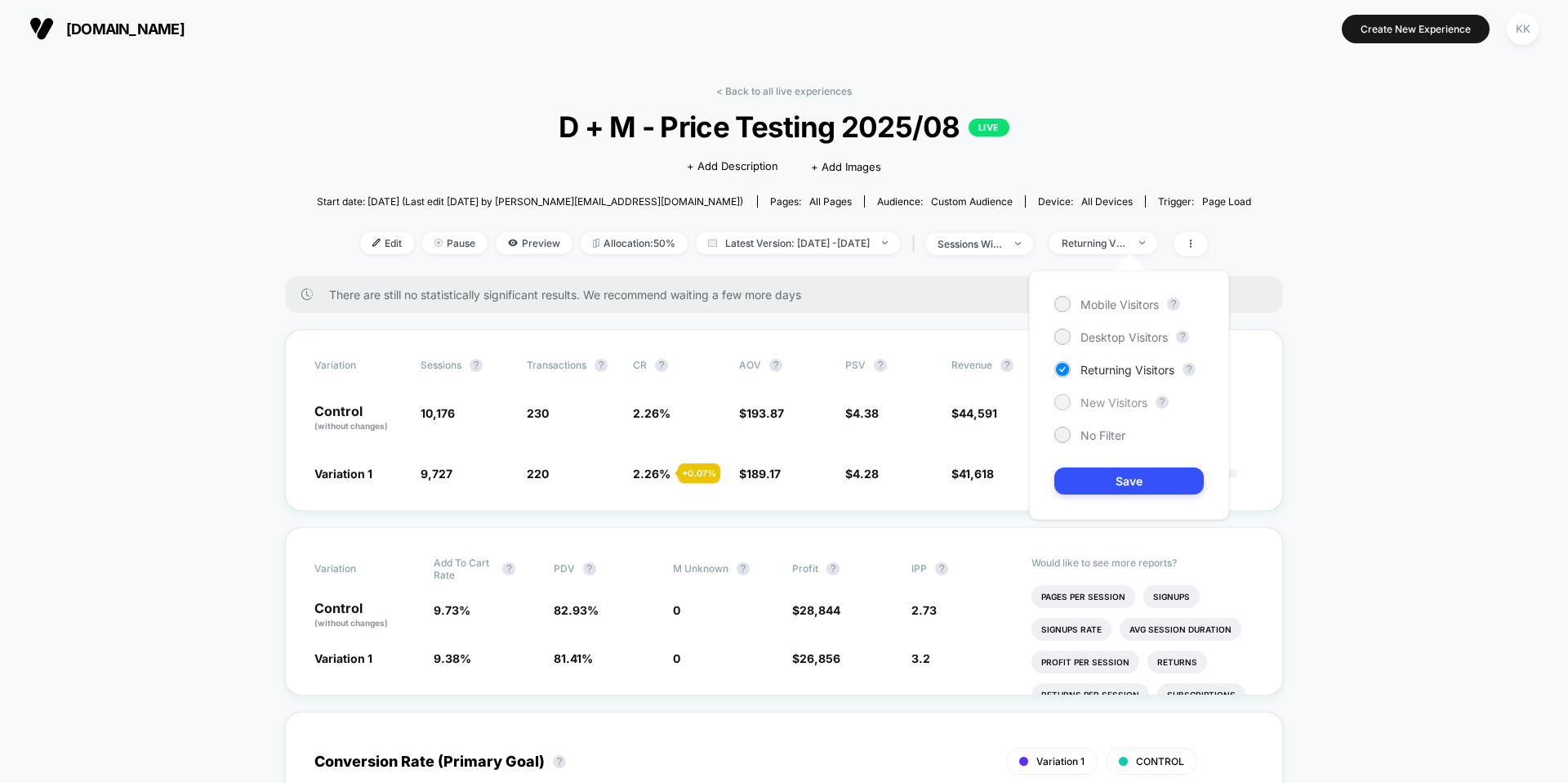
click at [1039, 400] on span "New Visitors" at bounding box center [1113, 402] width 67 height 14
click at [1039, 471] on button "Save" at bounding box center [1128, 480] width 149 height 27
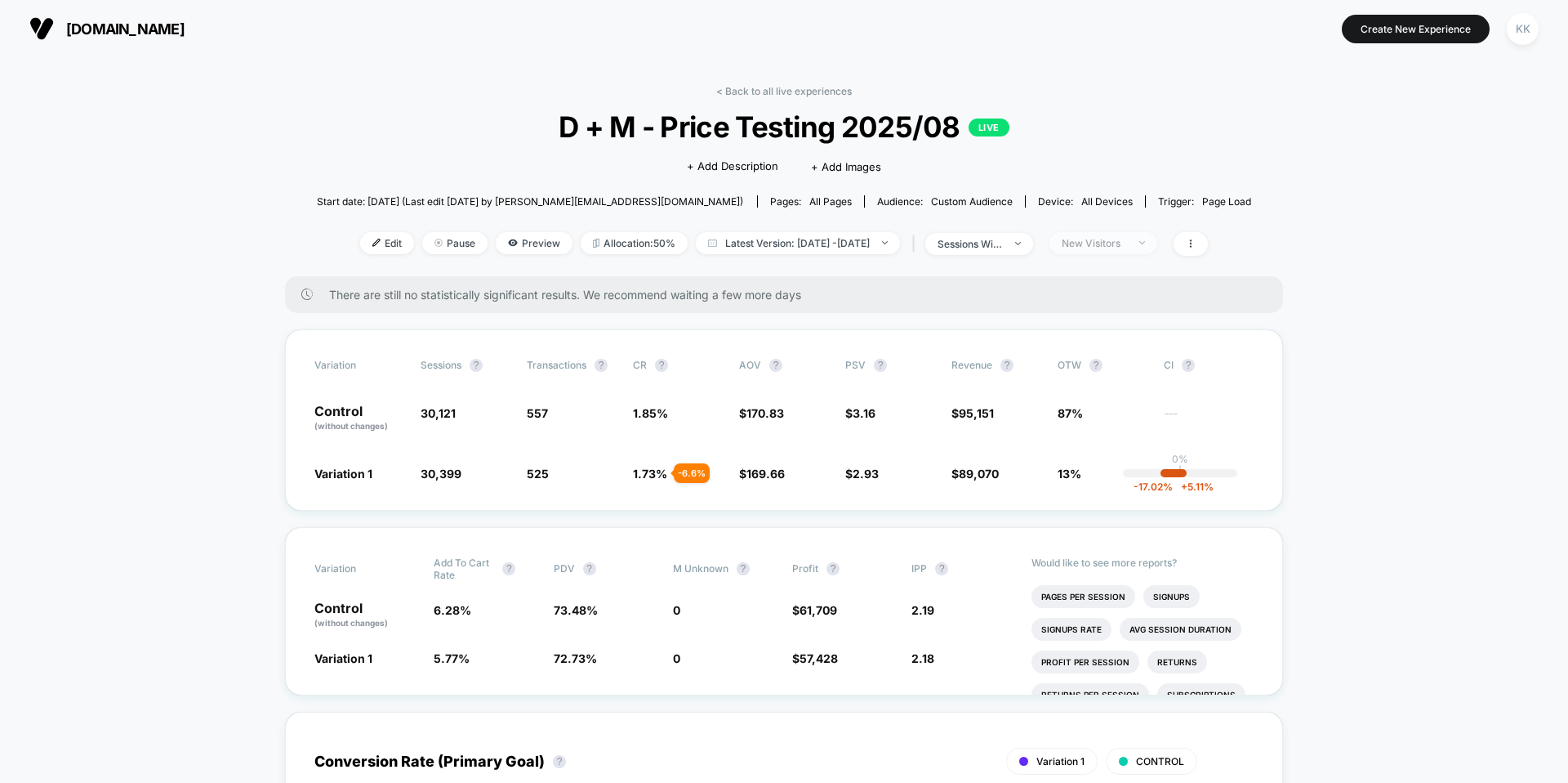
click at [1039, 240] on div "New Visitors" at bounding box center [1094, 243] width 66 height 12
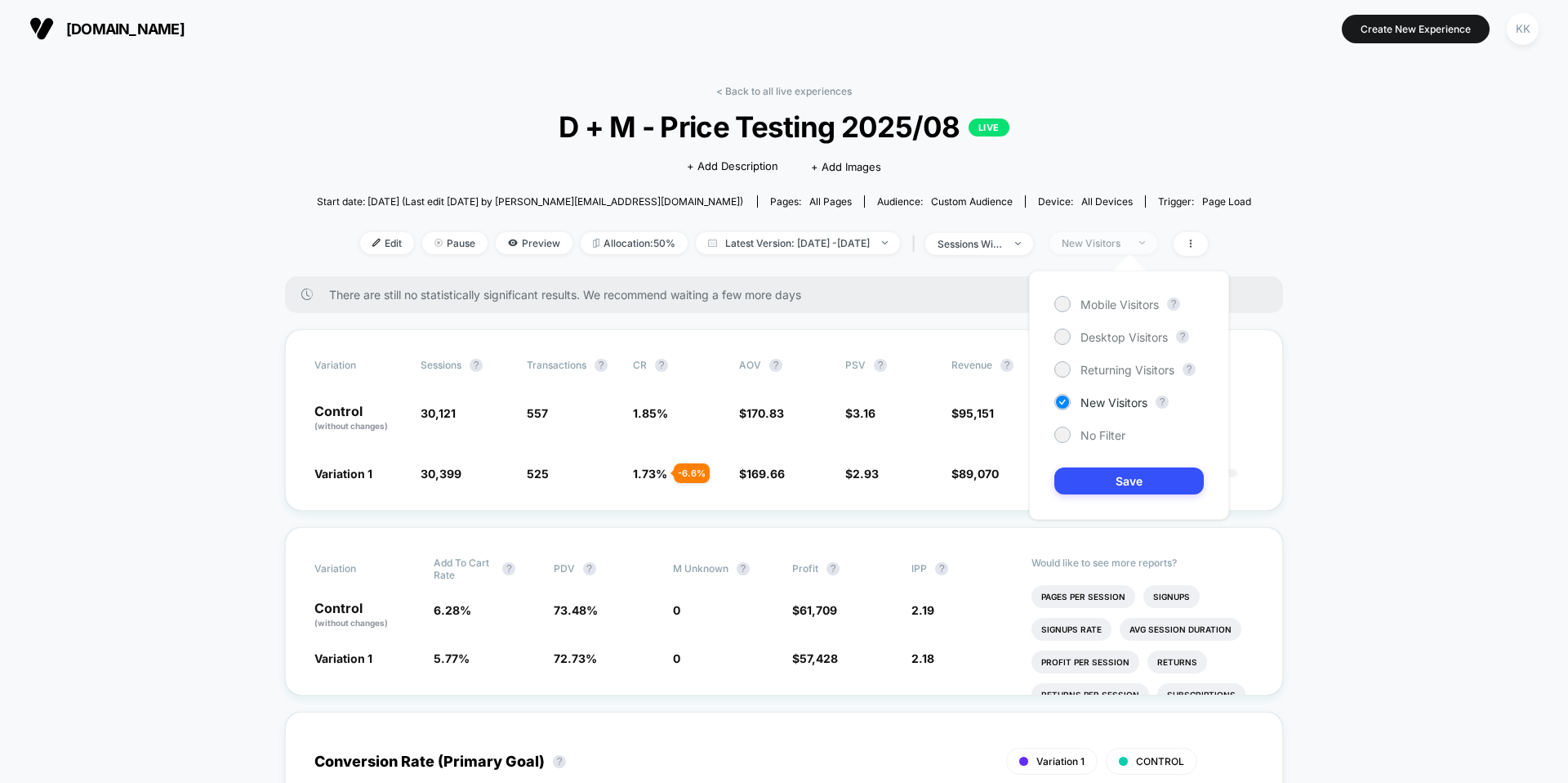
click at [1039, 240] on div "New Visitors" at bounding box center [1094, 243] width 66 height 12
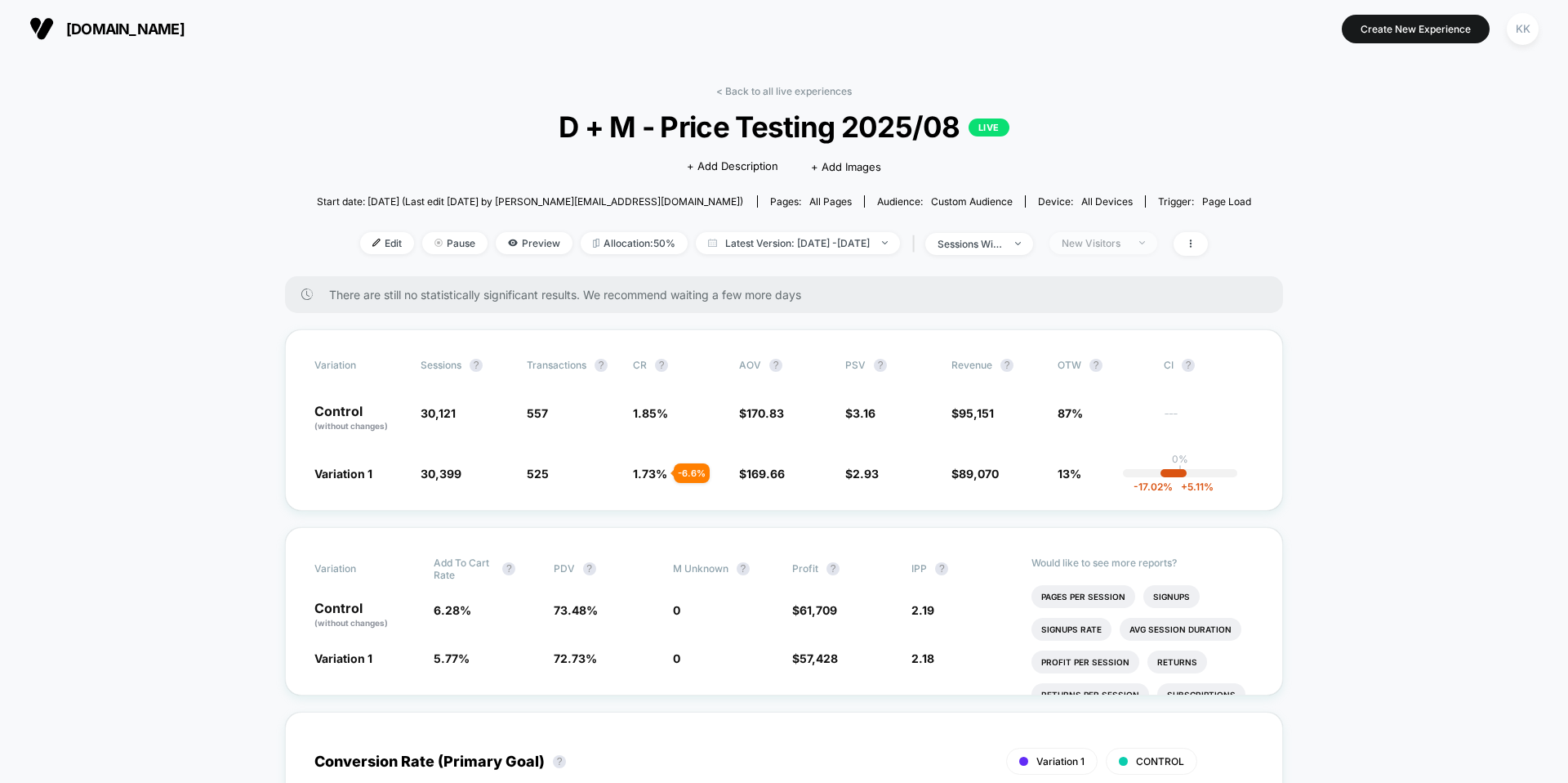
click at [1039, 252] on span "New Visitors" at bounding box center [1102, 243] width 107 height 22
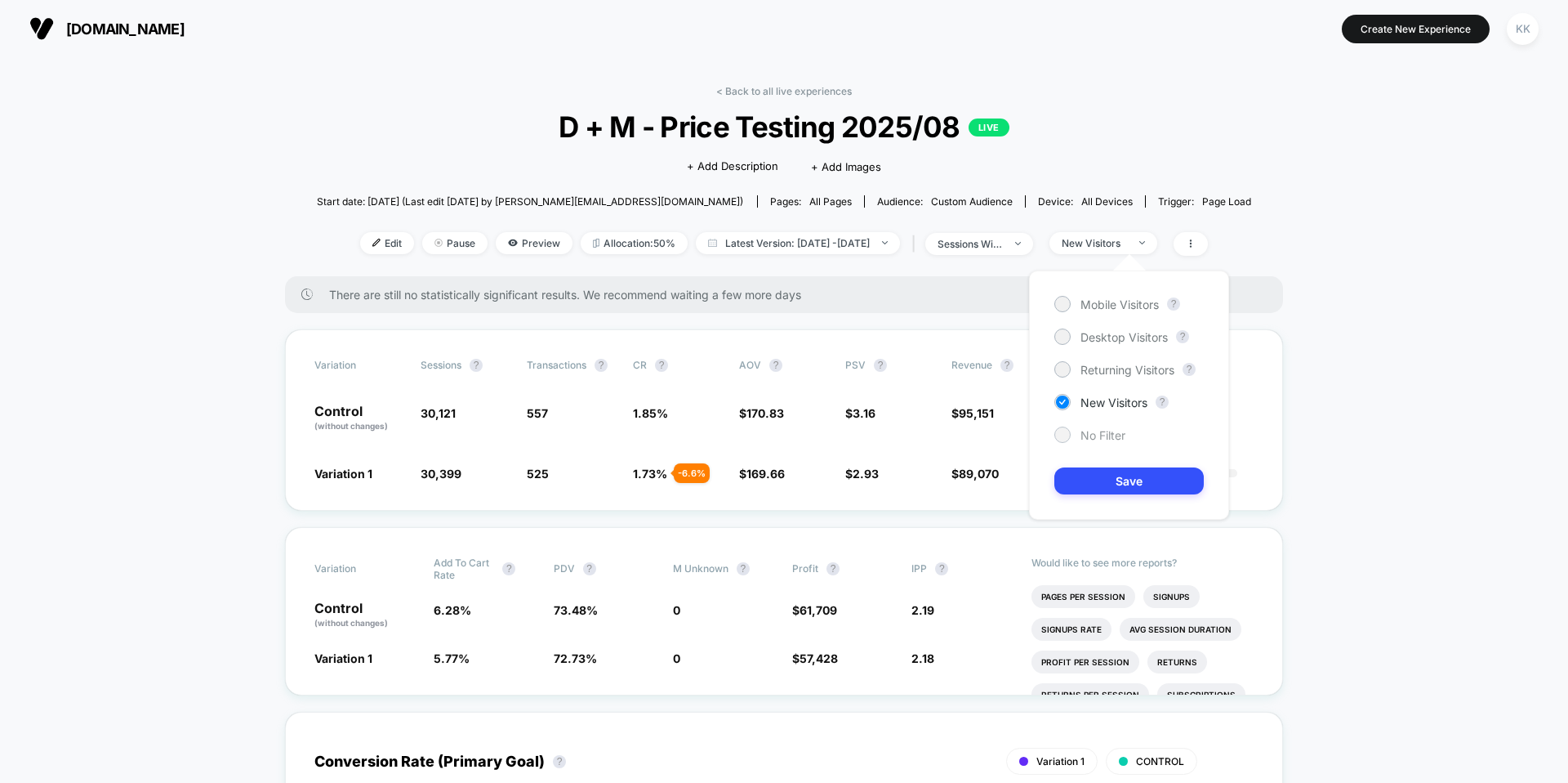
click at [1039, 437] on span "No Filter" at bounding box center [1102, 435] width 45 height 14
click at [1039, 472] on button "Save" at bounding box center [1128, 480] width 149 height 27
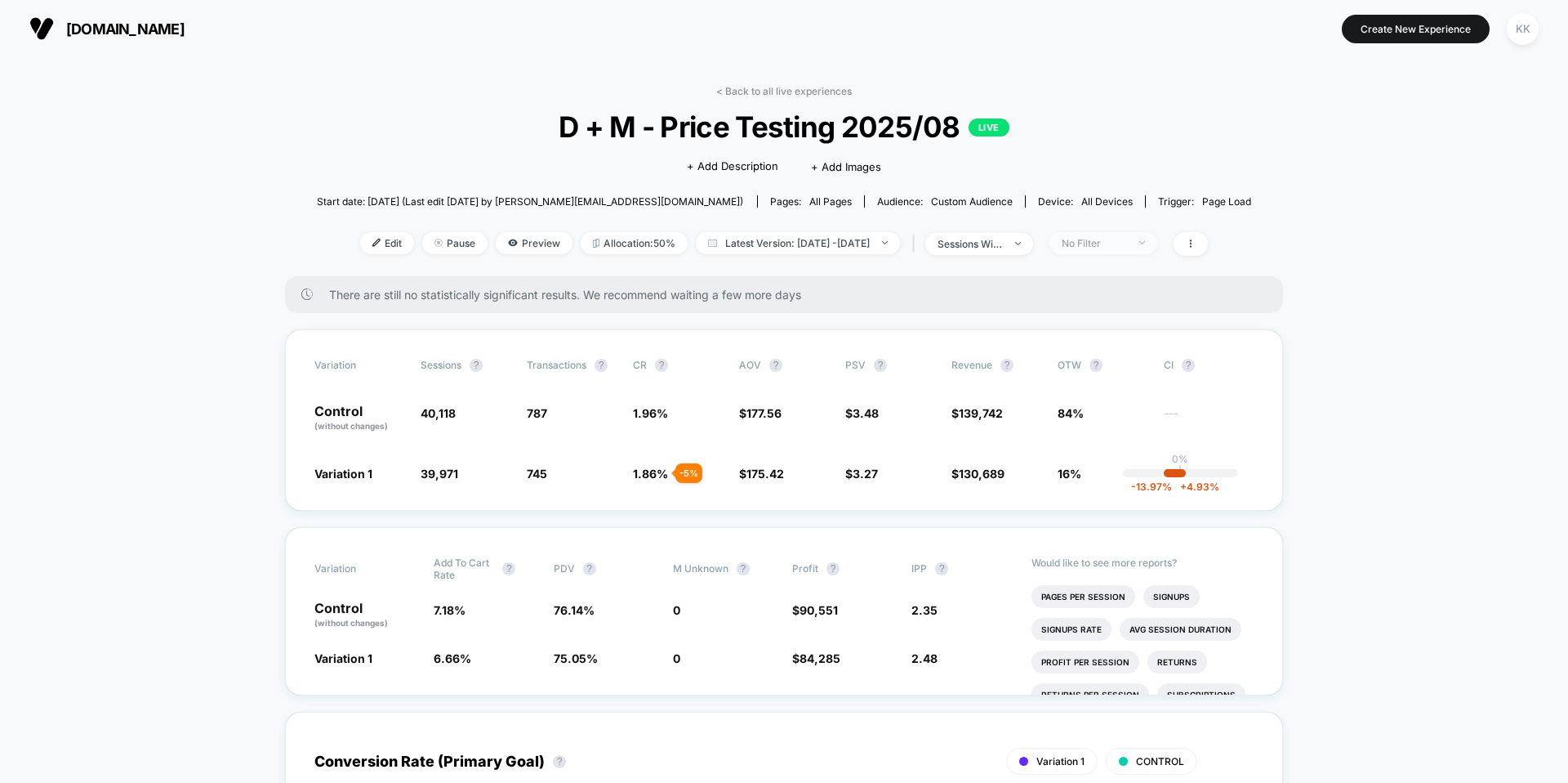
click at [1039, 245] on div "No Filter" at bounding box center [1094, 243] width 66 height 12
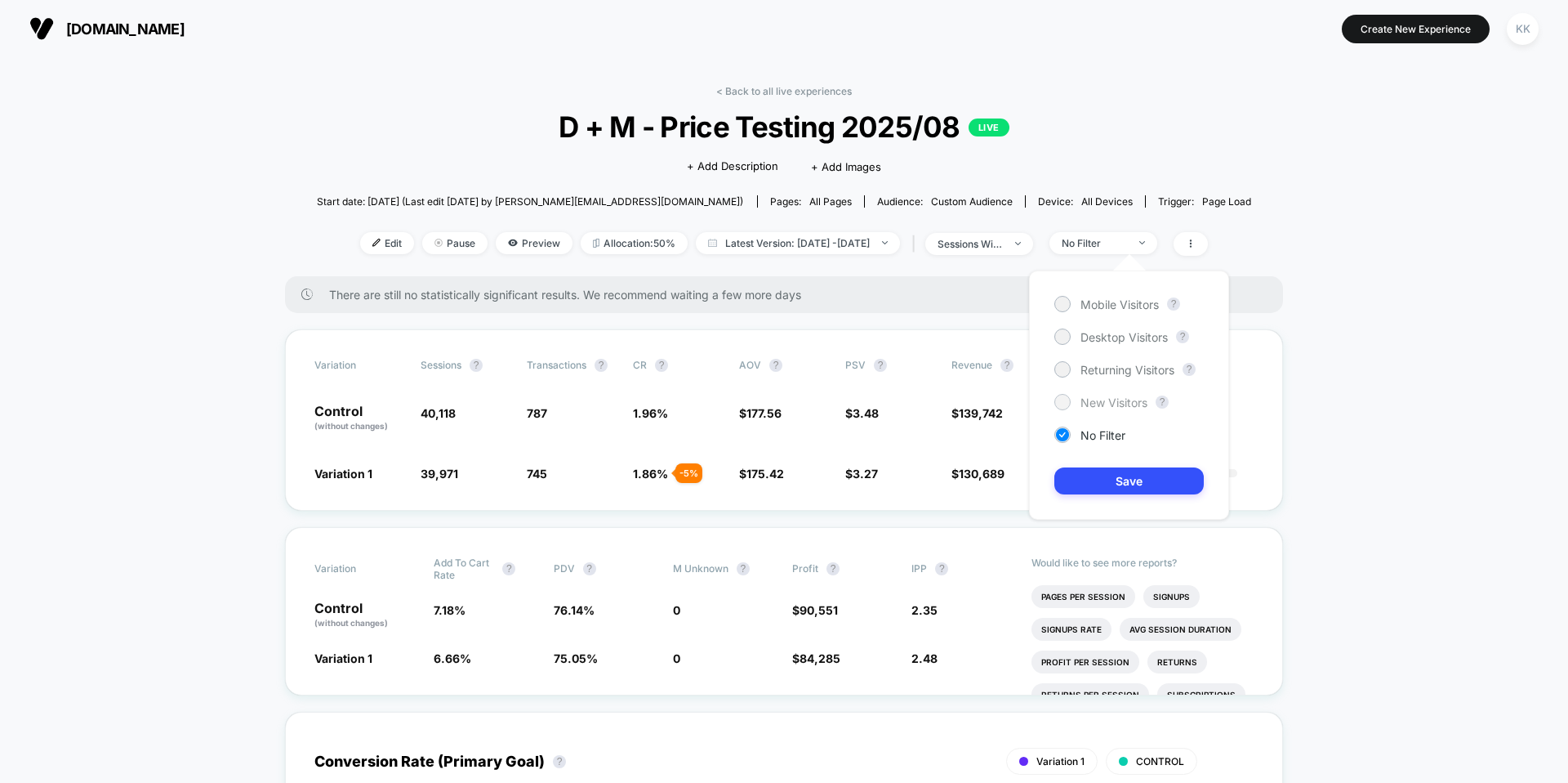
click at [1039, 399] on span "New Visitors" at bounding box center [1113, 402] width 67 height 14
click at [1039, 482] on button "Save" at bounding box center [1128, 480] width 149 height 27
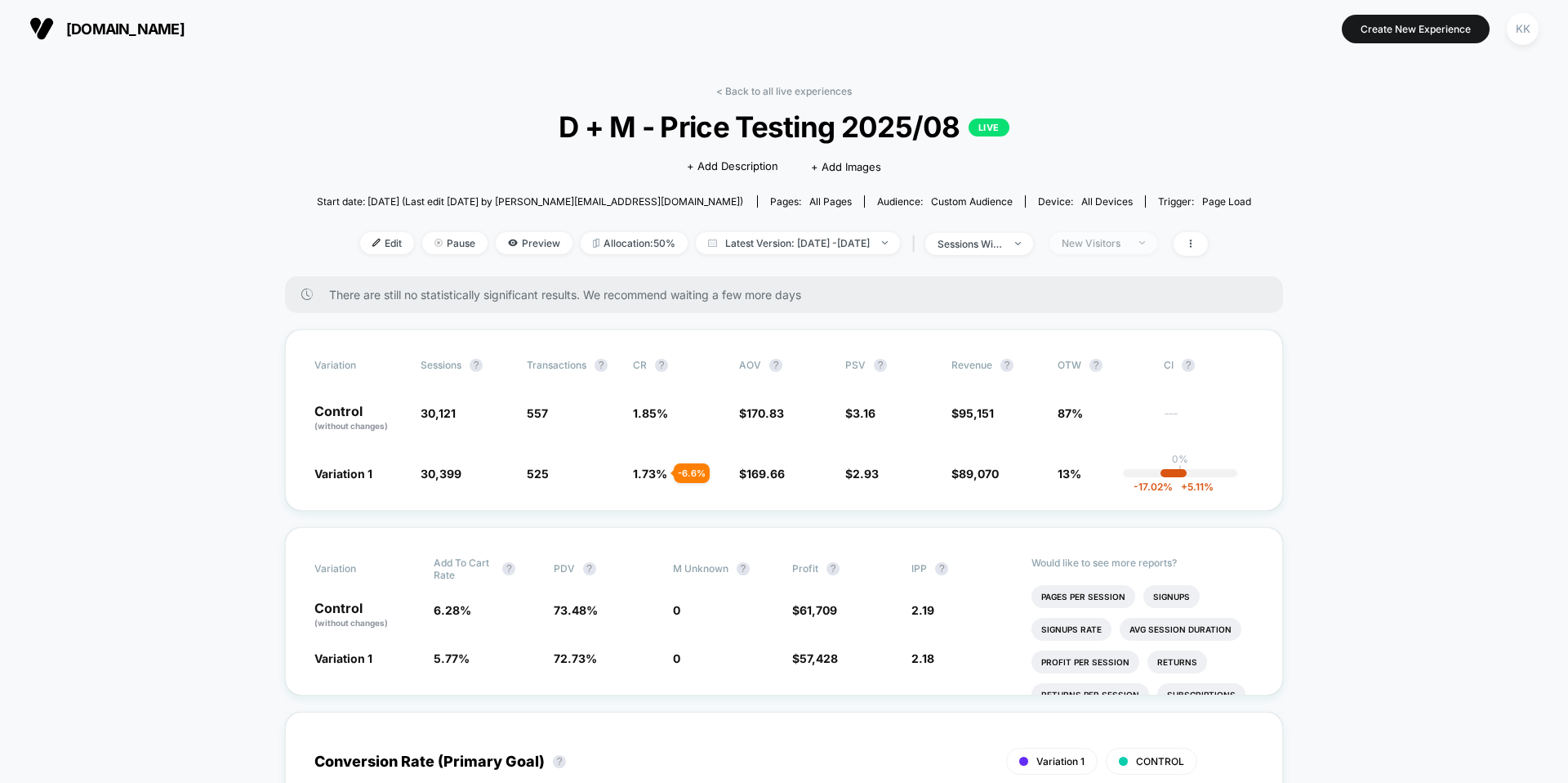
click at [1039, 244] on div "New Visitors" at bounding box center [1094, 243] width 66 height 12
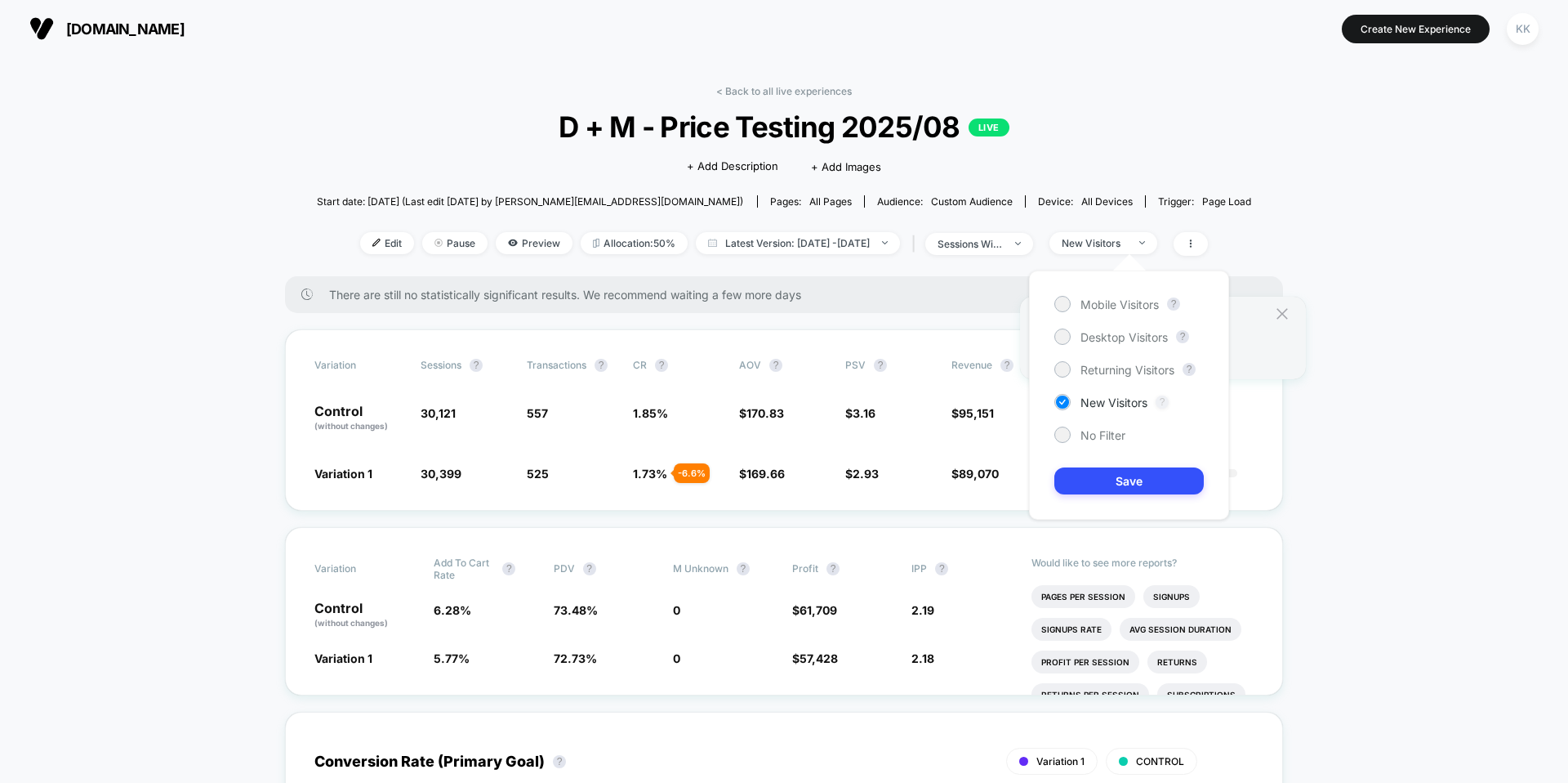
click at [1039, 403] on button "?" at bounding box center [1162, 402] width 13 height 13
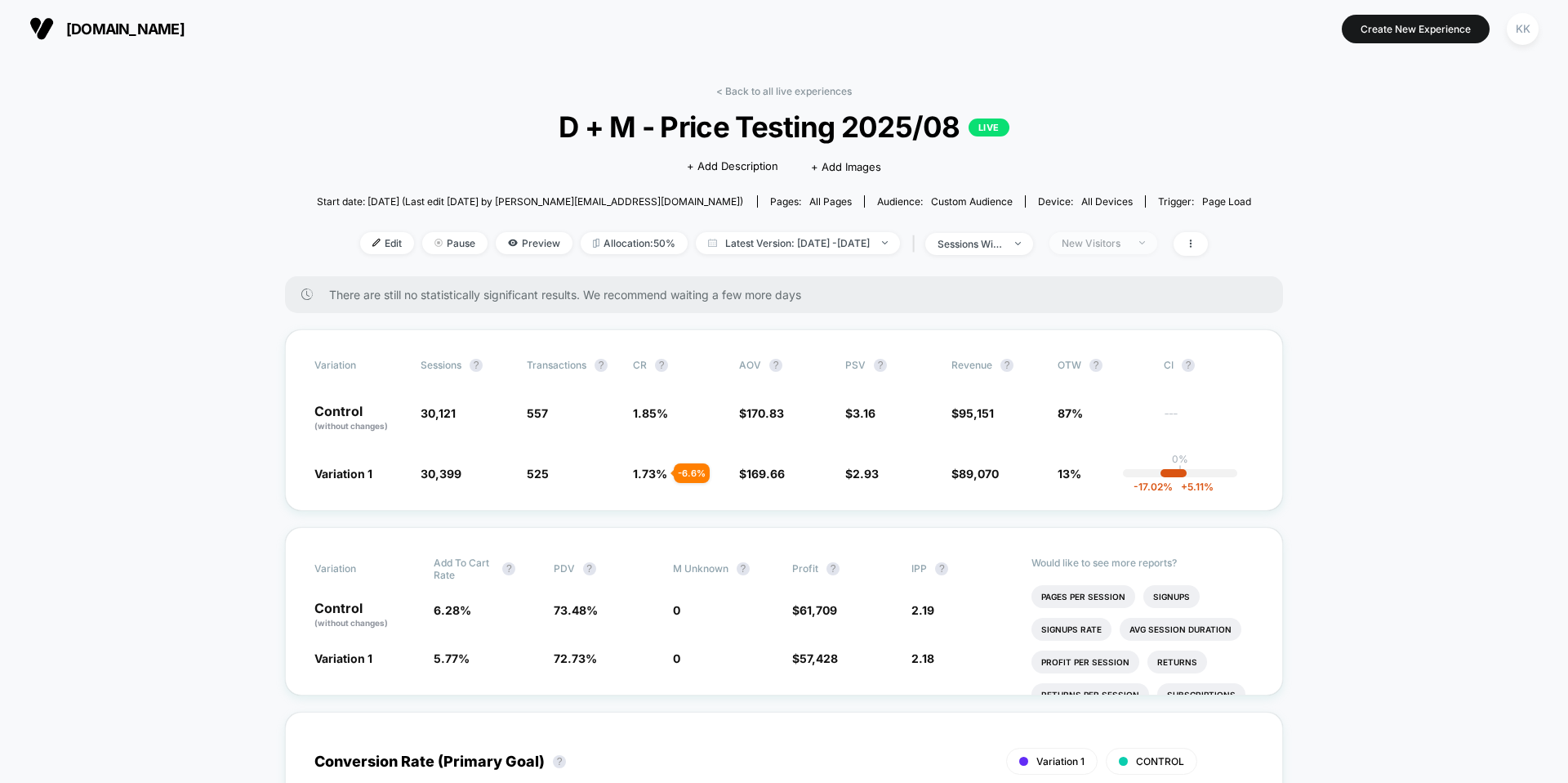
click at [1039, 246] on span "New Visitors" at bounding box center [1102, 243] width 107 height 22
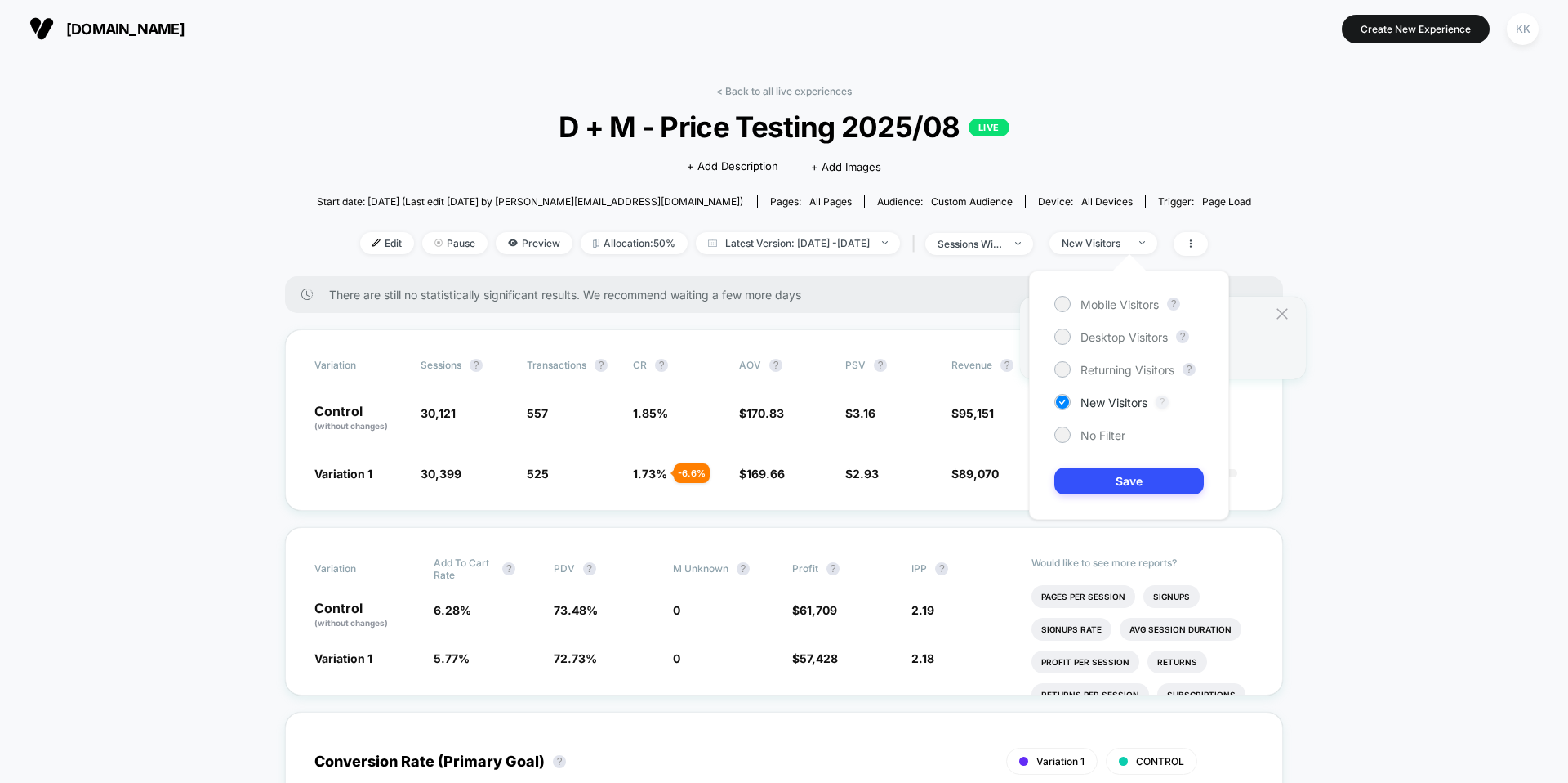
click at [1039, 401] on button "?" at bounding box center [1162, 402] width 13 height 13
click at [1039, 485] on button "Save" at bounding box center [1128, 480] width 149 height 27
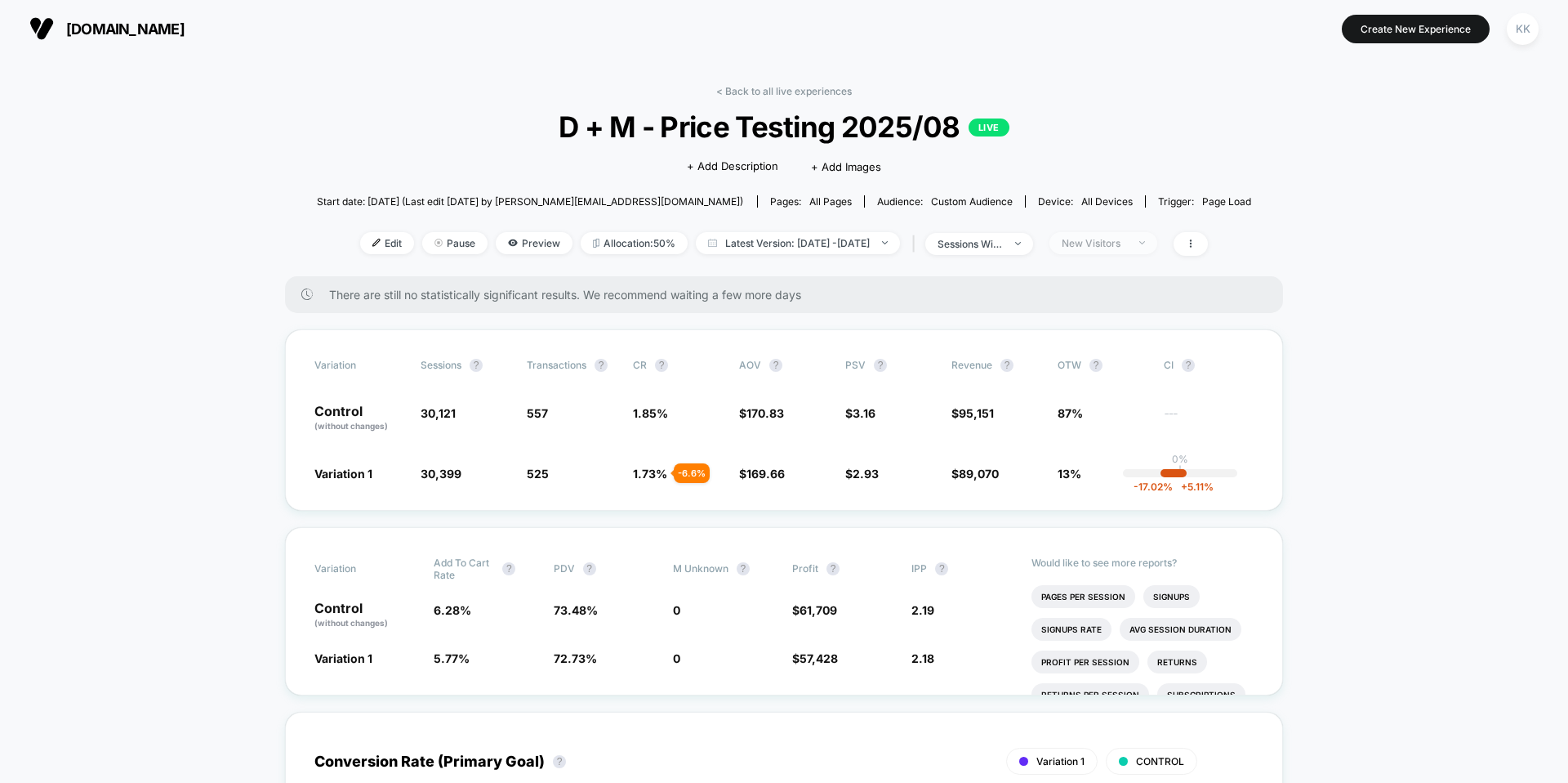
click at [1039, 244] on div "New Visitors" at bounding box center [1094, 243] width 66 height 12
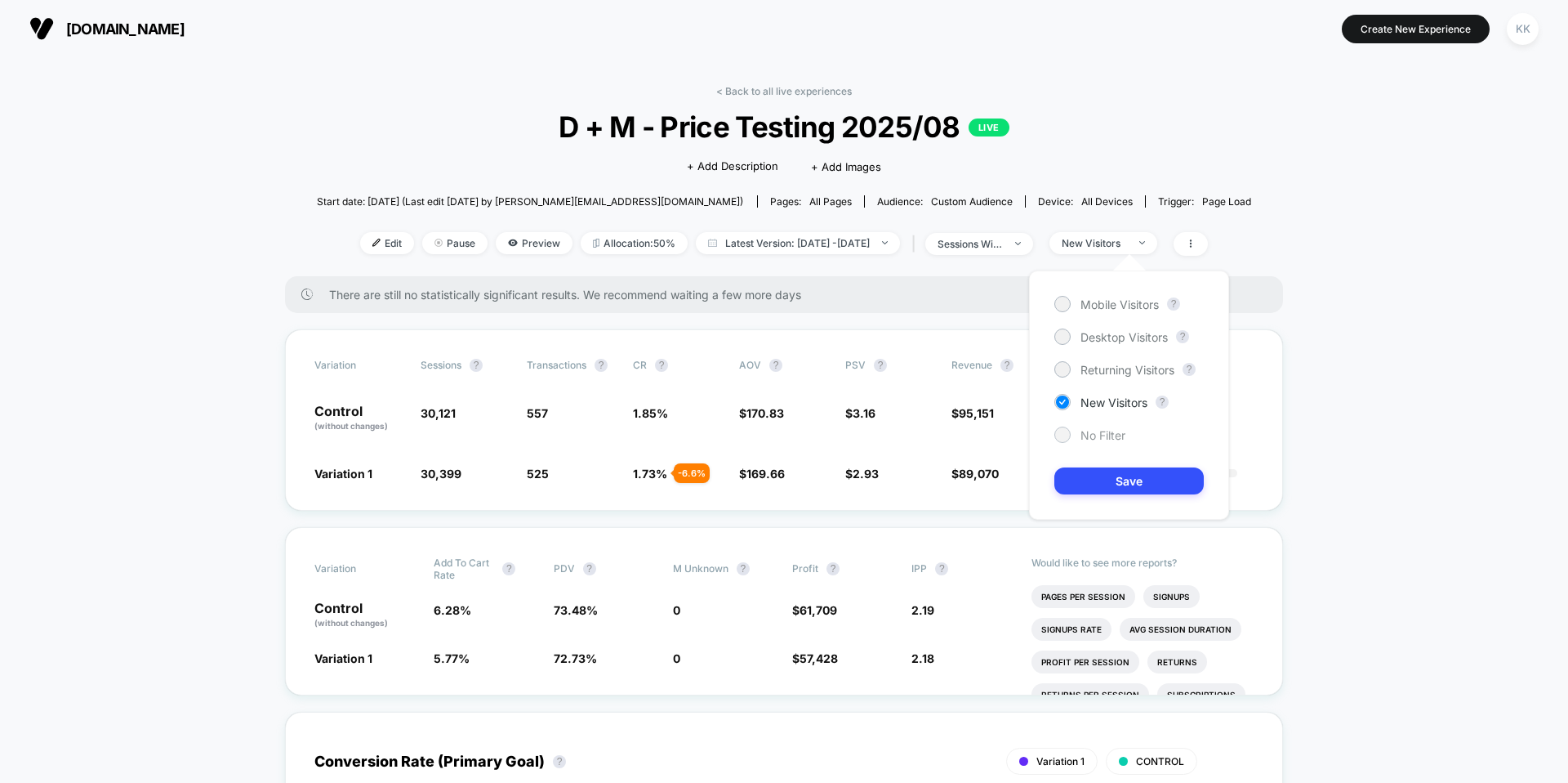
click at [1039, 436] on span "No Filter" at bounding box center [1102, 435] width 45 height 14
click at [1039, 472] on button "Save" at bounding box center [1128, 480] width 149 height 27
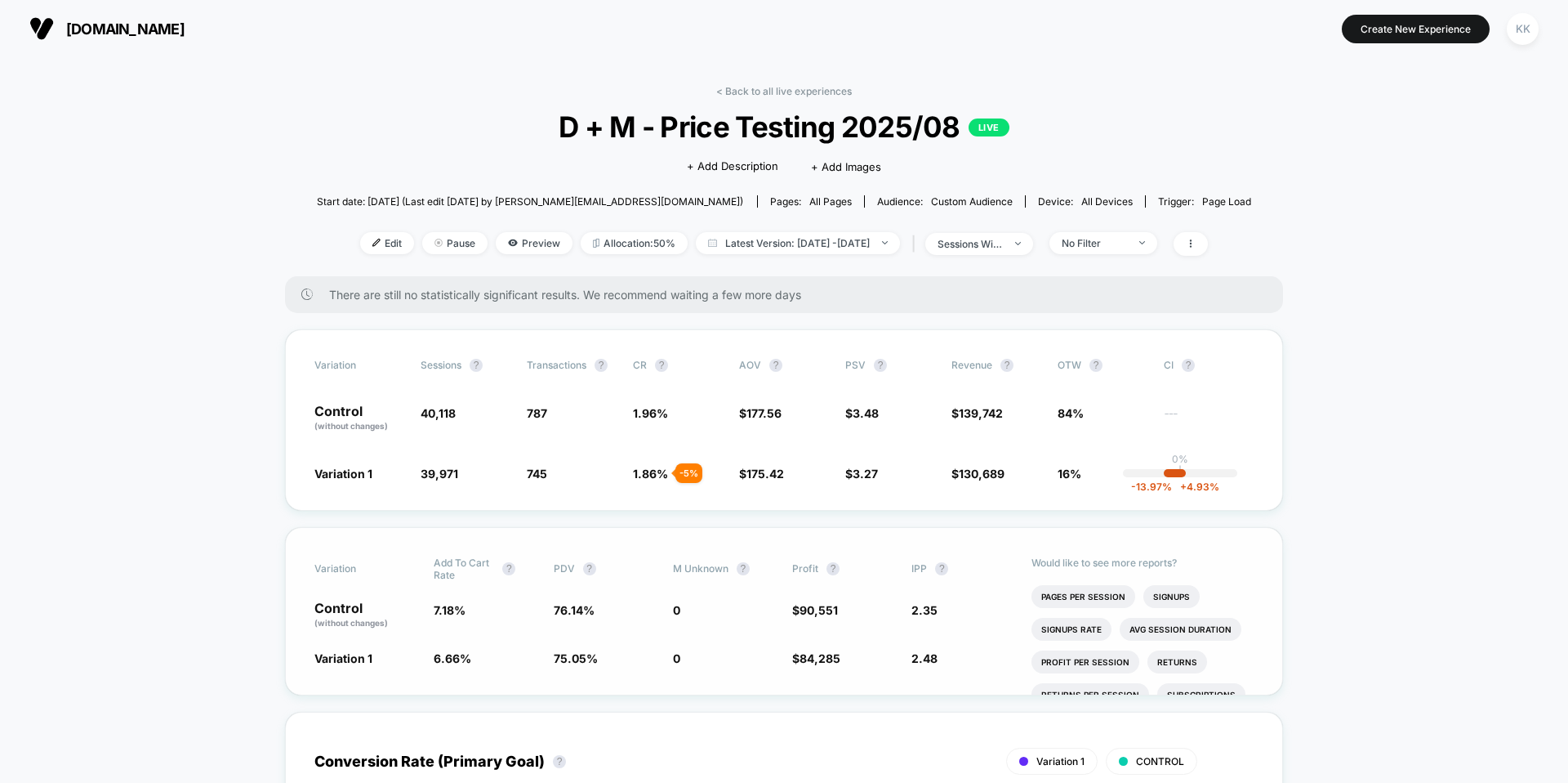
click at [869, 575] on span "$ 84,285 - 6.6 %" at bounding box center [843, 657] width 103 height 16
click at [1039, 243] on div "No Filter" at bounding box center [1094, 243] width 66 height 12
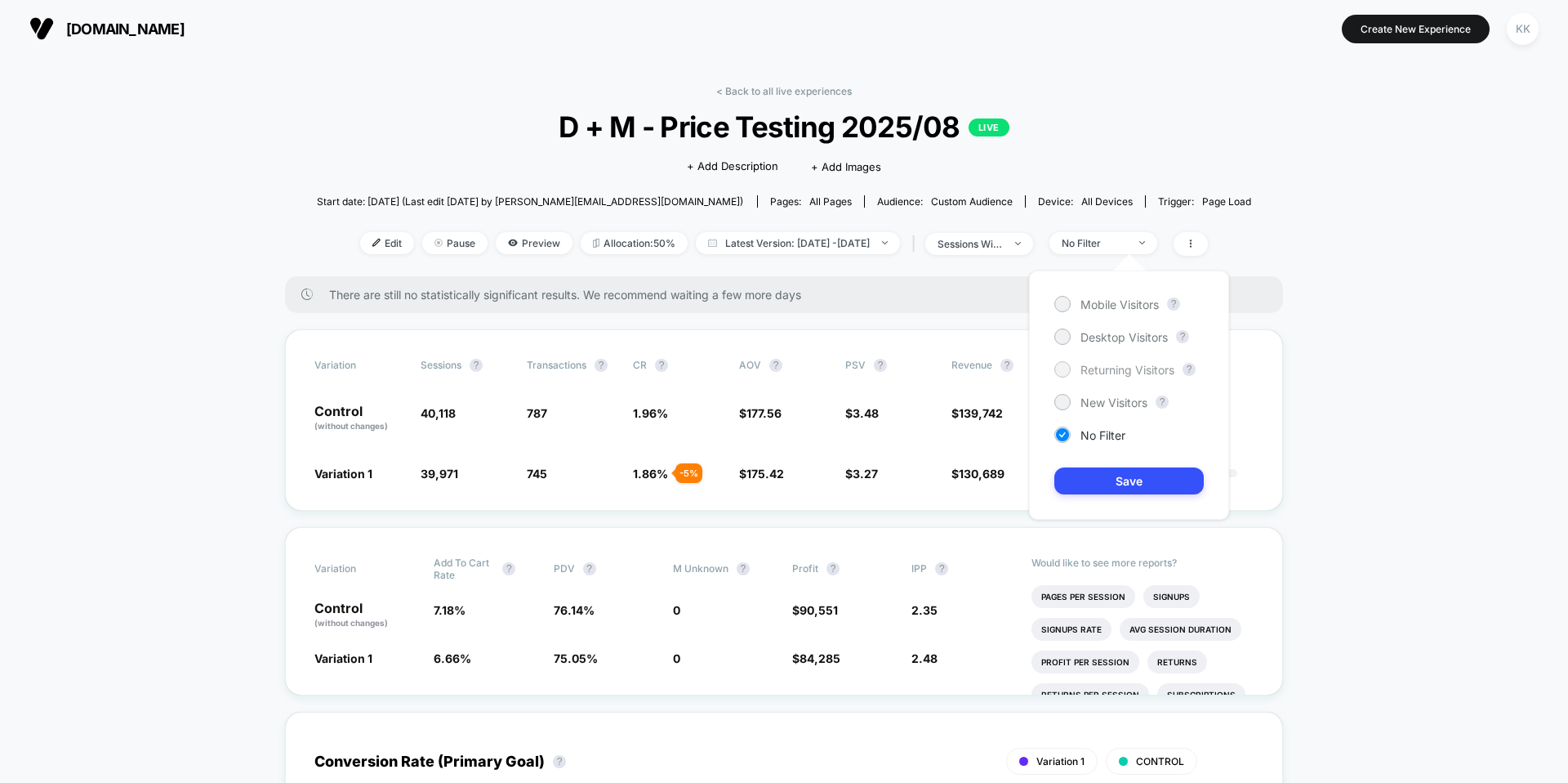
click at [1039, 370] on span "Returning Visitors" at bounding box center [1127, 369] width 94 height 14
click at [1039, 479] on button "Save" at bounding box center [1128, 480] width 149 height 27
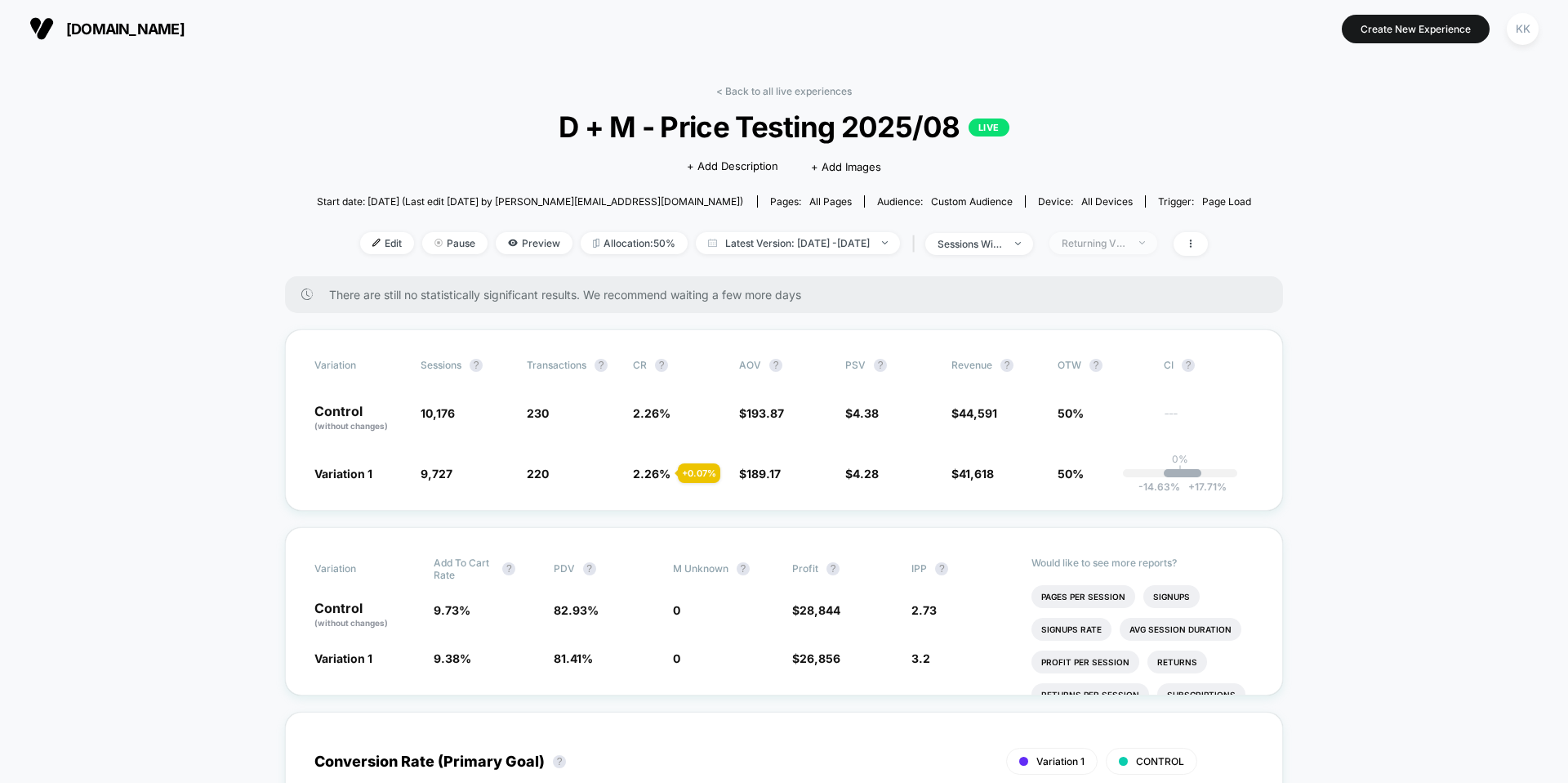
click at [1039, 245] on div "Returning Visitors" at bounding box center [1094, 243] width 66 height 12
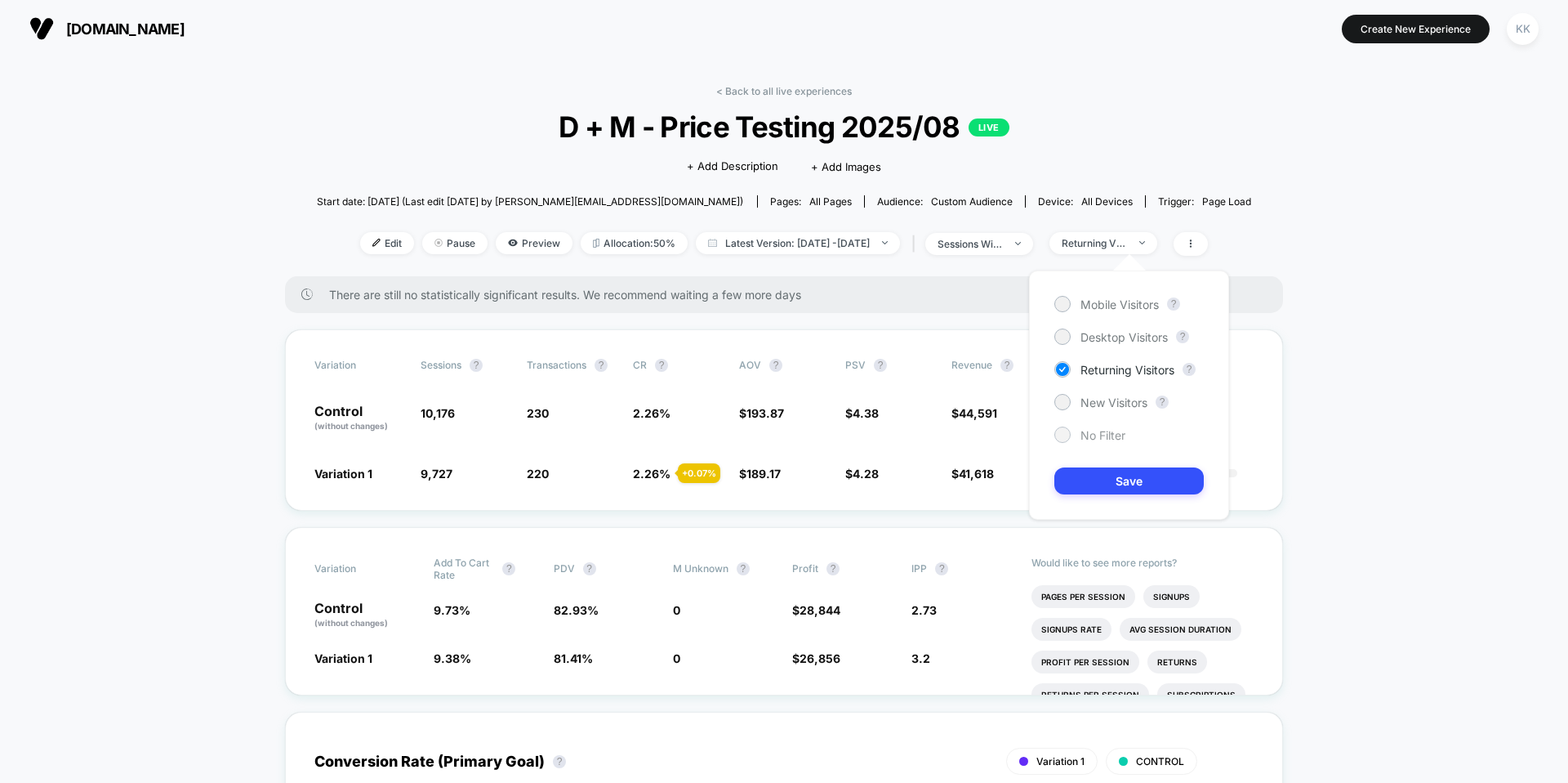
click at [1039, 437] on span "No Filter" at bounding box center [1102, 435] width 45 height 14
click at [1039, 472] on button "Save" at bounding box center [1128, 480] width 149 height 27
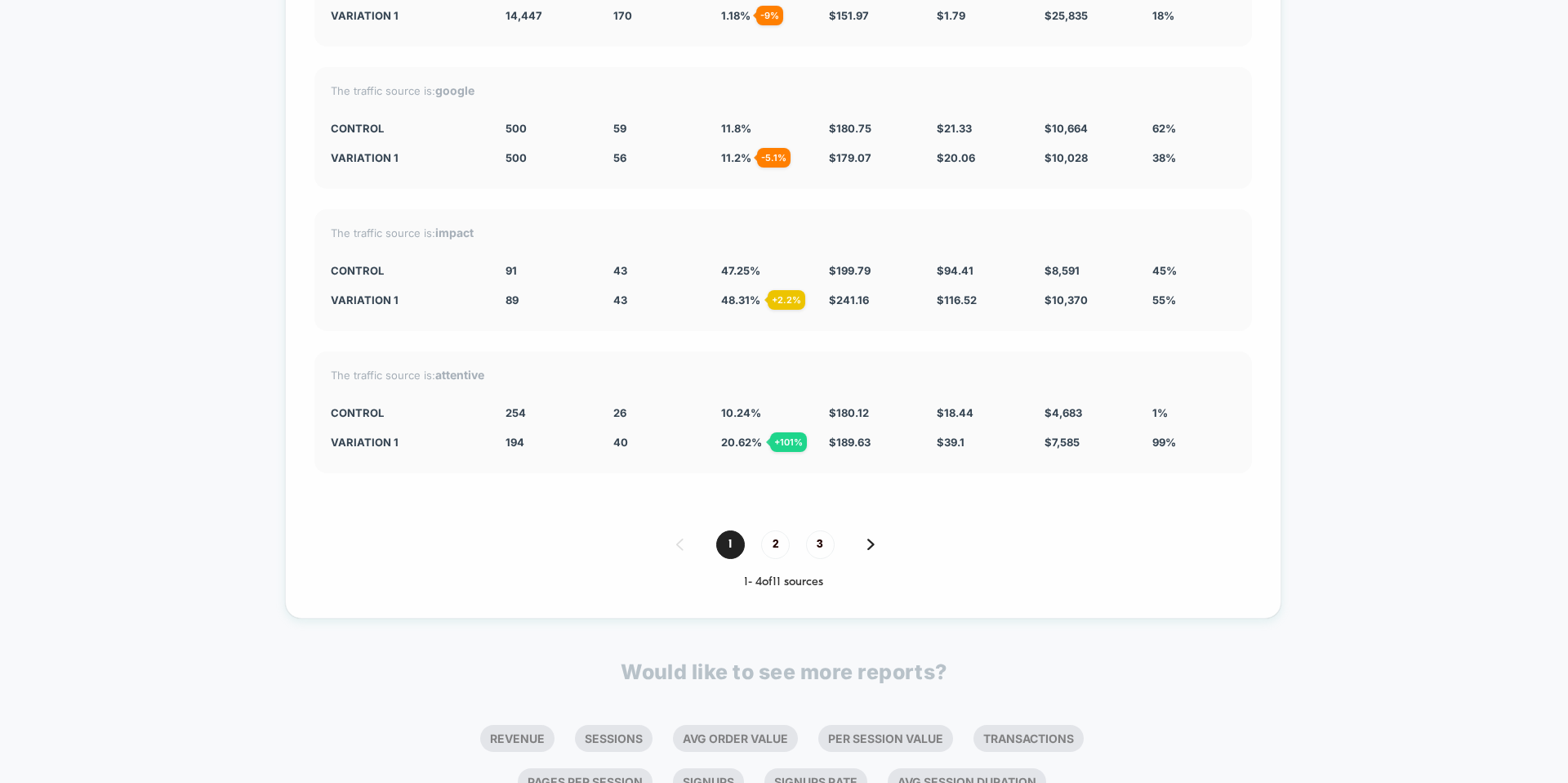
scroll to position [3678, 0]
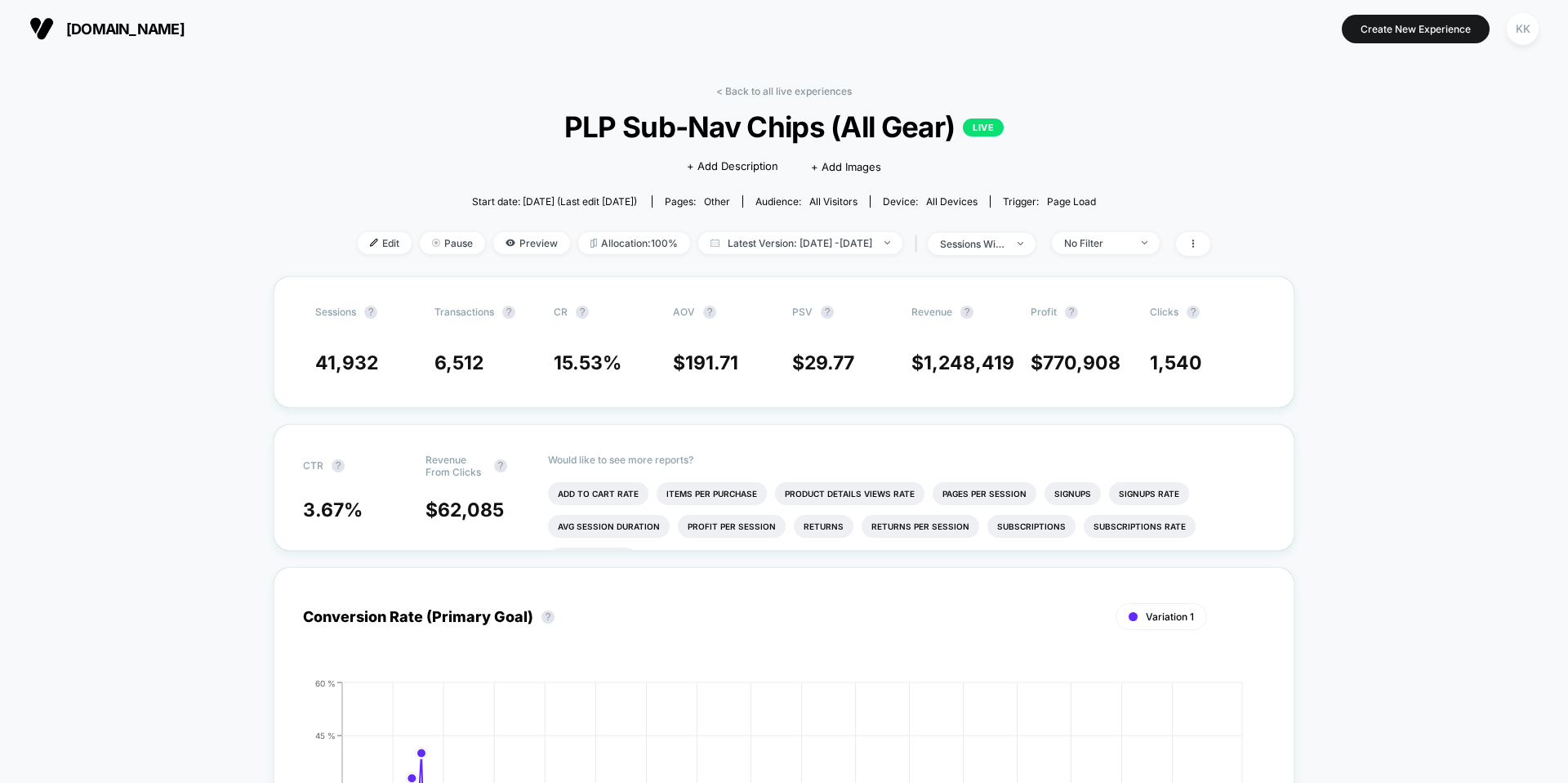
click at [133, 37] on button "[DOMAIN_NAME]" at bounding box center [106, 28] width 165 height 26
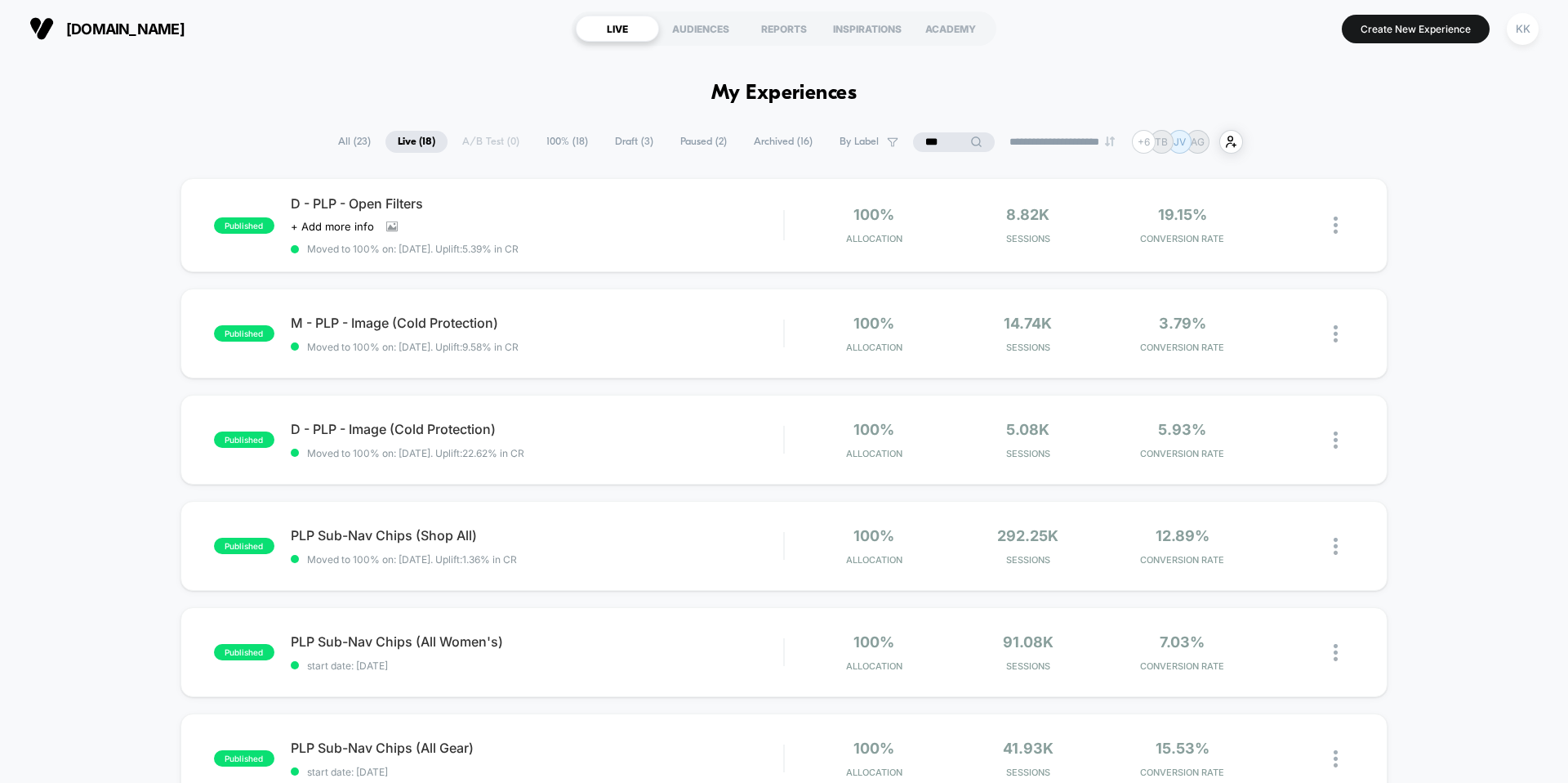
click at [342, 147] on span "All ( 23 )" at bounding box center [355, 141] width 57 height 22
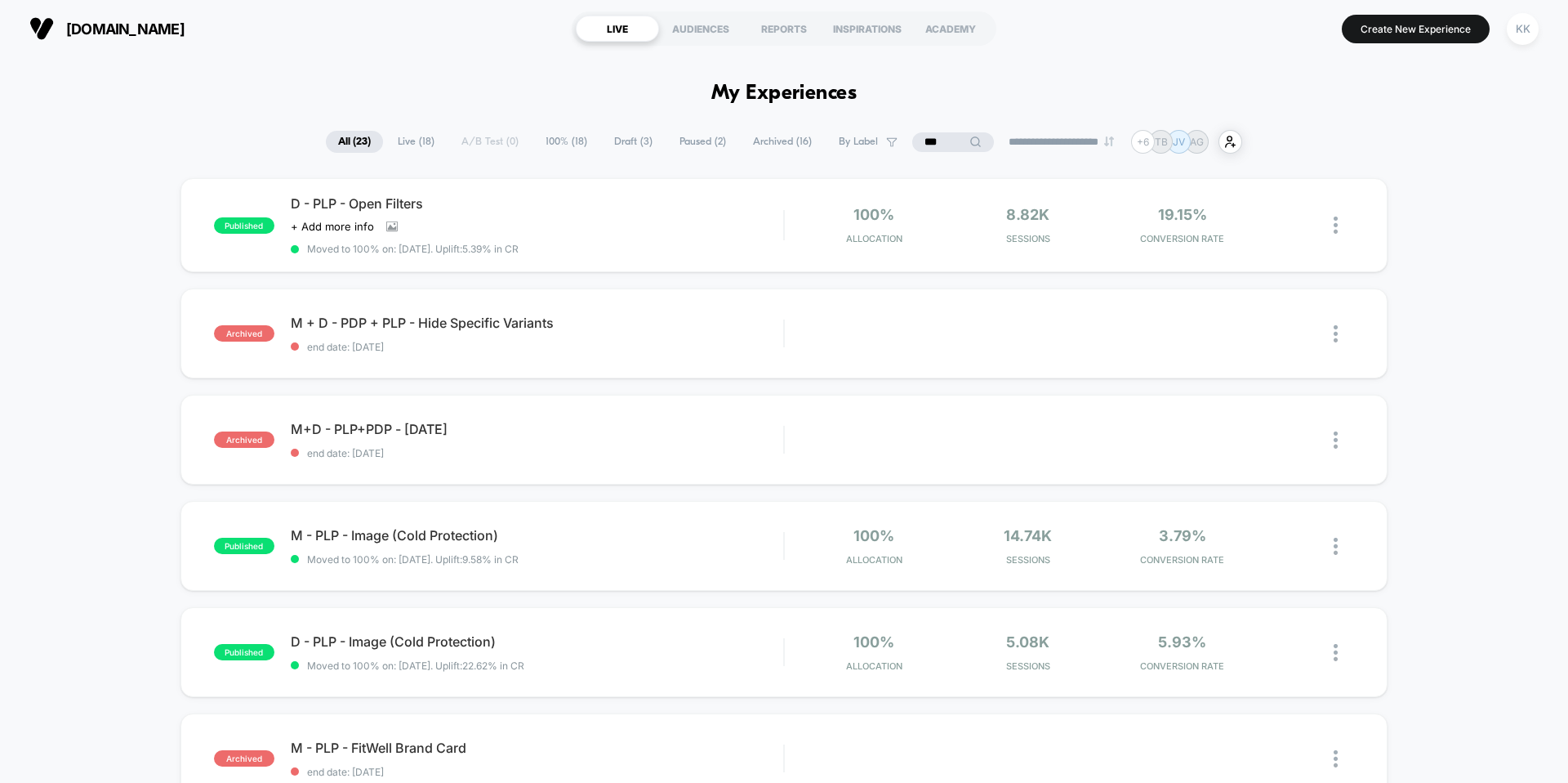
click at [941, 146] on input "***" at bounding box center [953, 142] width 82 height 20
click at [941, 146] on input "***" at bounding box center [953, 142] width 164 height 20
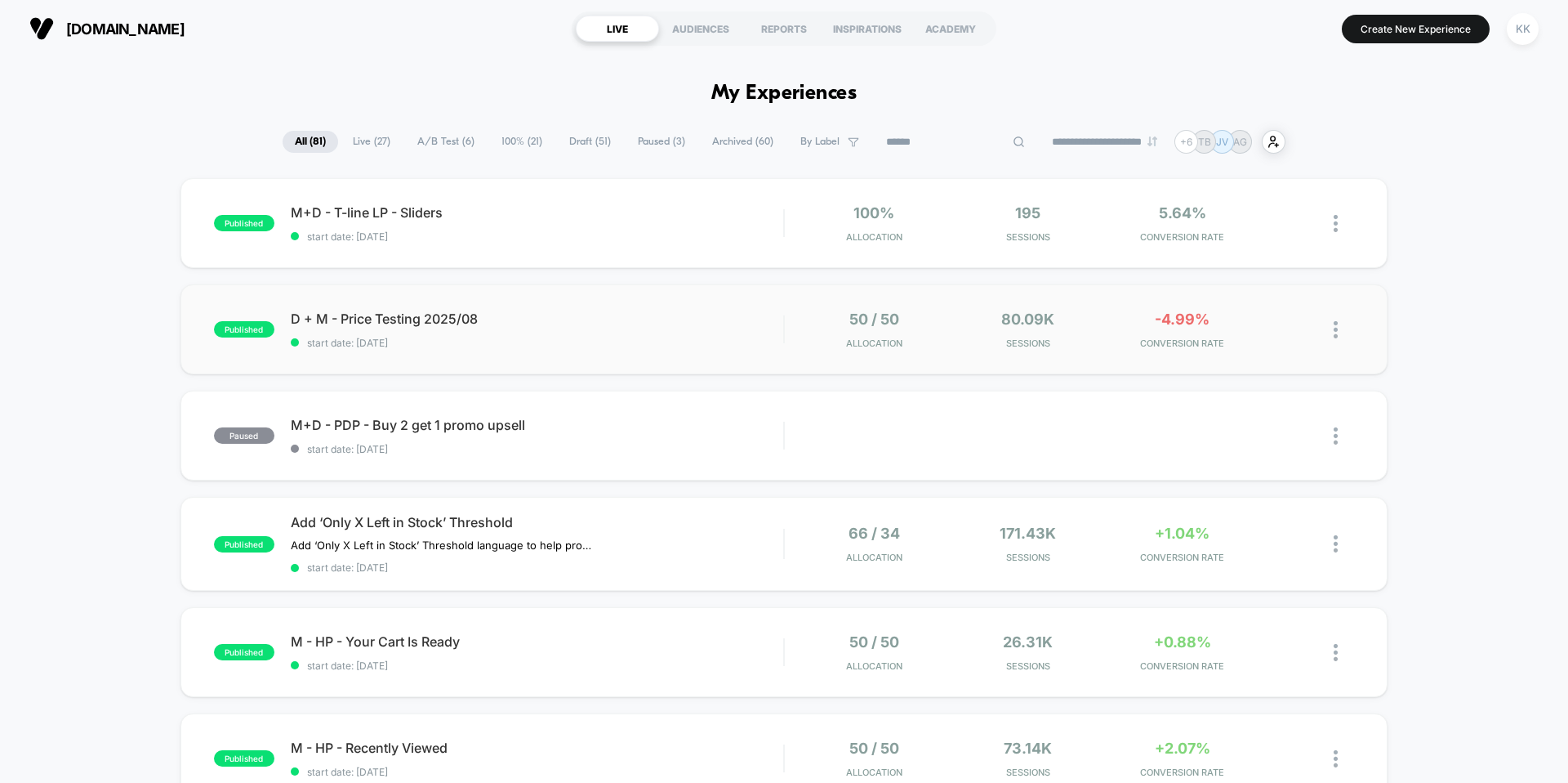
click at [612, 308] on div "published D + M - Price Testing 2025/08 start date: 8/12/2025 50 / 50 Allocatio…" at bounding box center [784, 329] width 1207 height 89
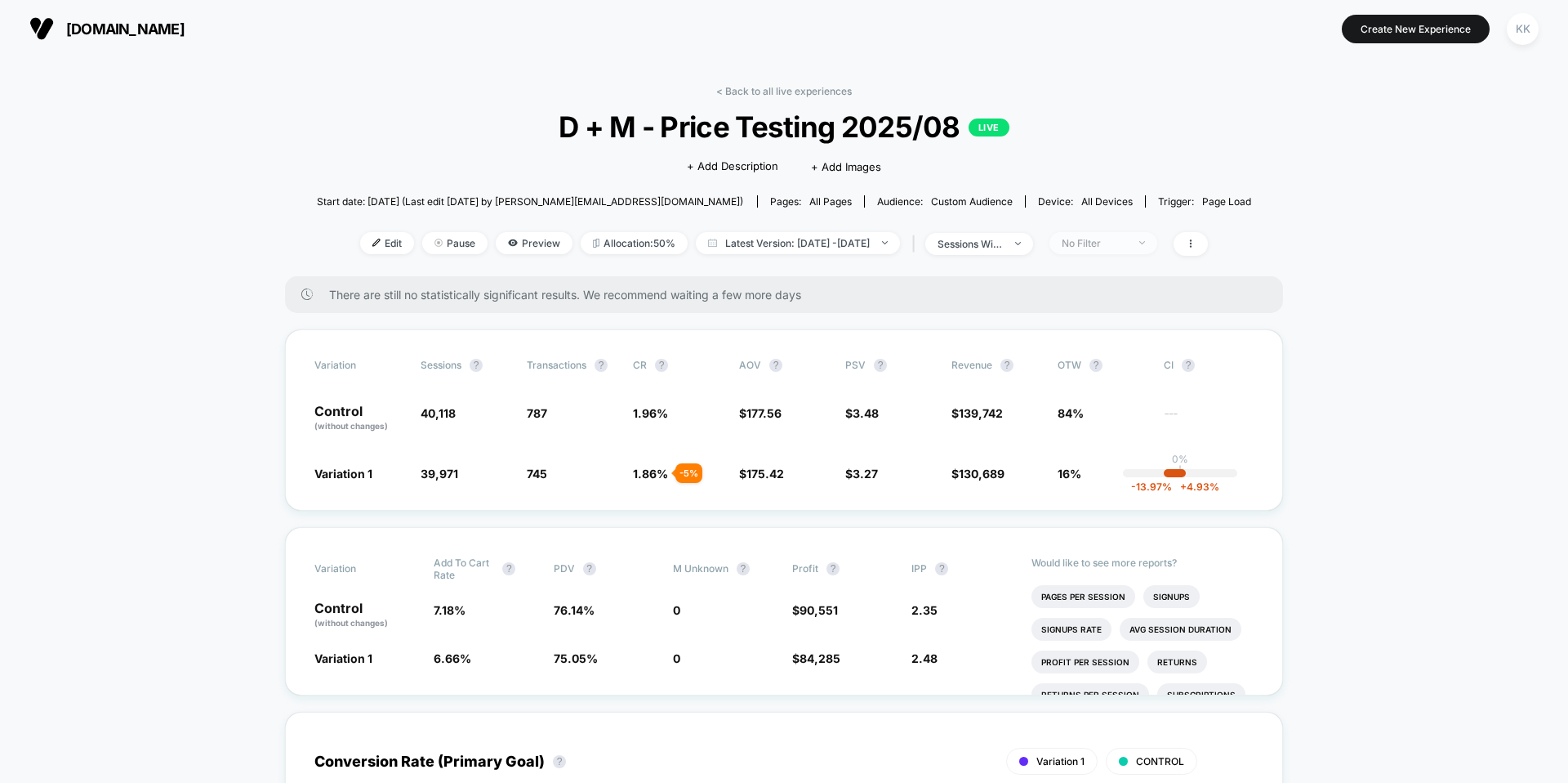
click at [1094, 238] on div "No Filter" at bounding box center [1094, 243] width 66 height 12
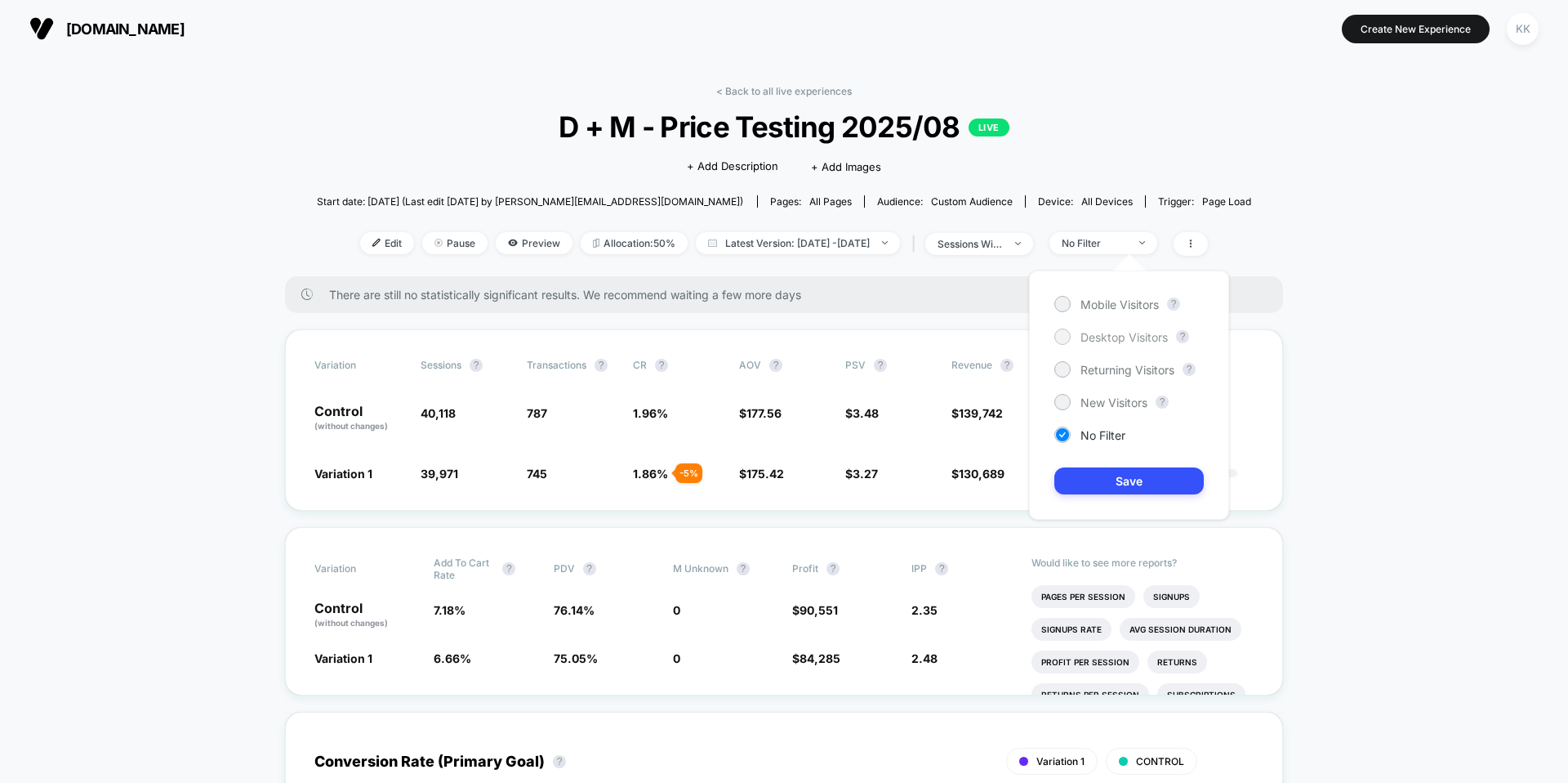
click at [1125, 333] on span "Desktop Visitors" at bounding box center [1124, 337] width 87 height 14
click at [1148, 477] on button "Save" at bounding box center [1128, 480] width 149 height 27
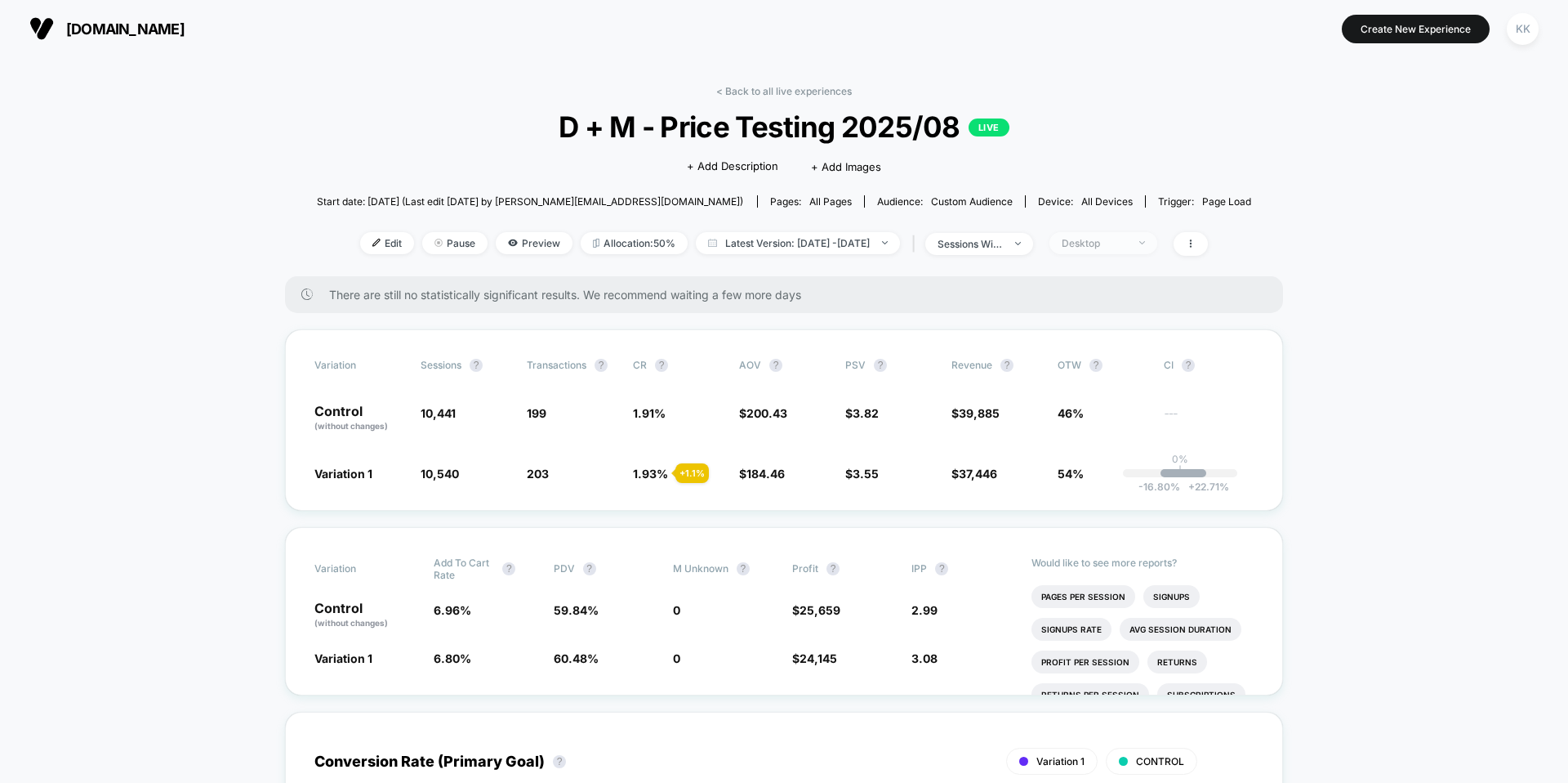
click at [1127, 242] on div "Desktop" at bounding box center [1094, 243] width 66 height 12
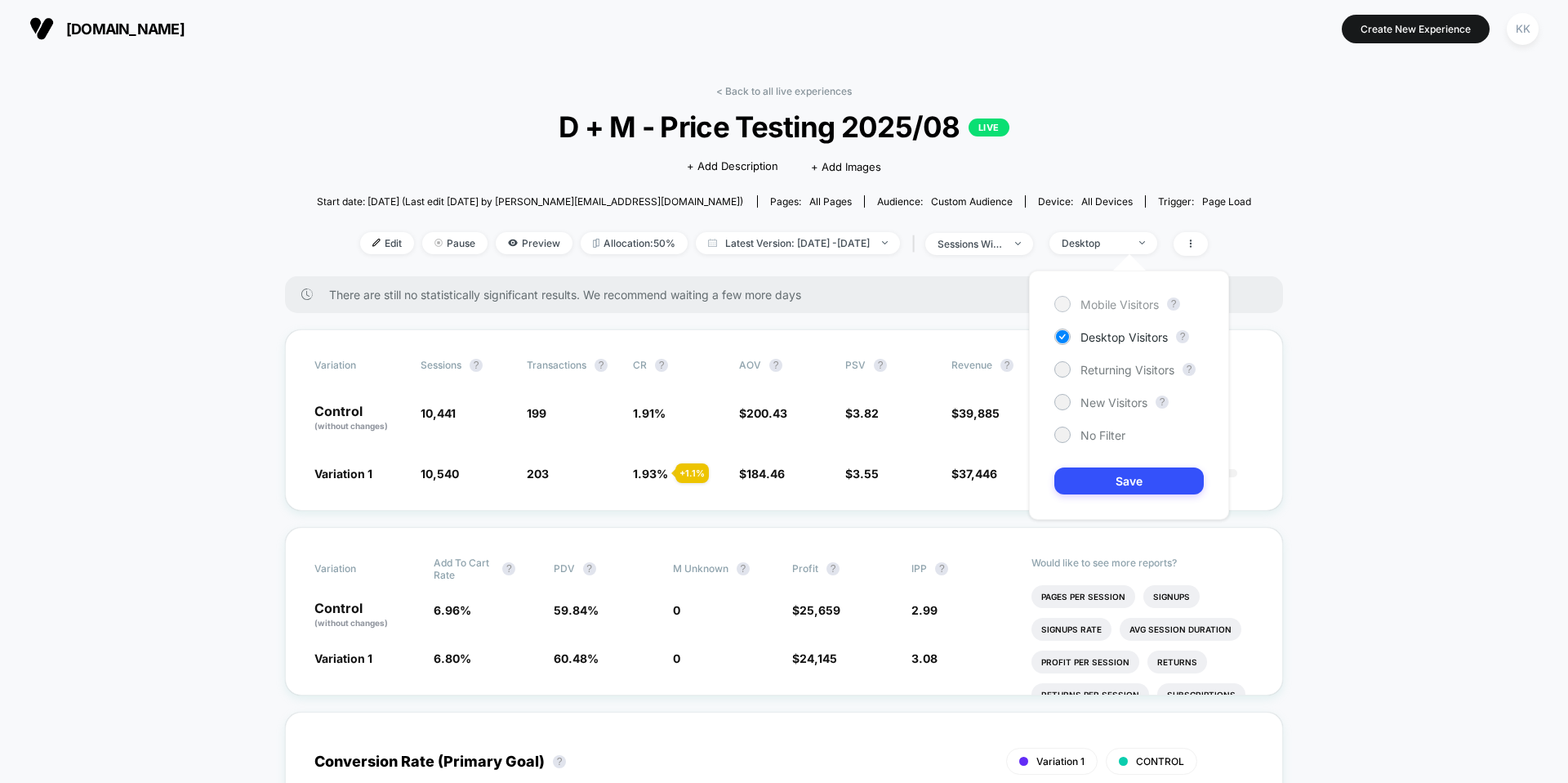
click at [1111, 299] on span "Mobile Visitors" at bounding box center [1119, 304] width 78 height 14
click at [1124, 484] on button "Save" at bounding box center [1128, 480] width 149 height 27
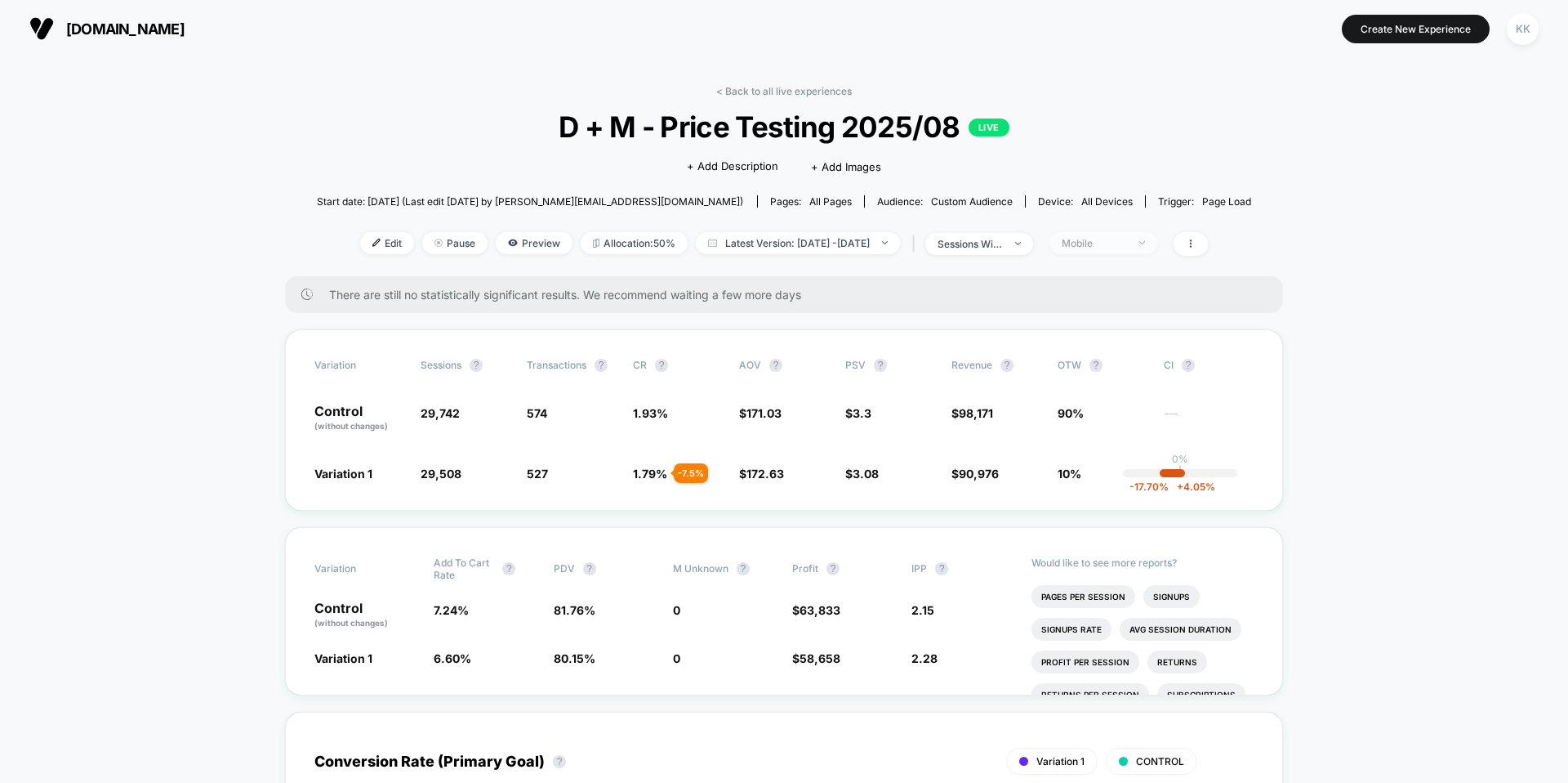
click at [1127, 244] on div "Mobile" at bounding box center [1094, 243] width 66 height 12
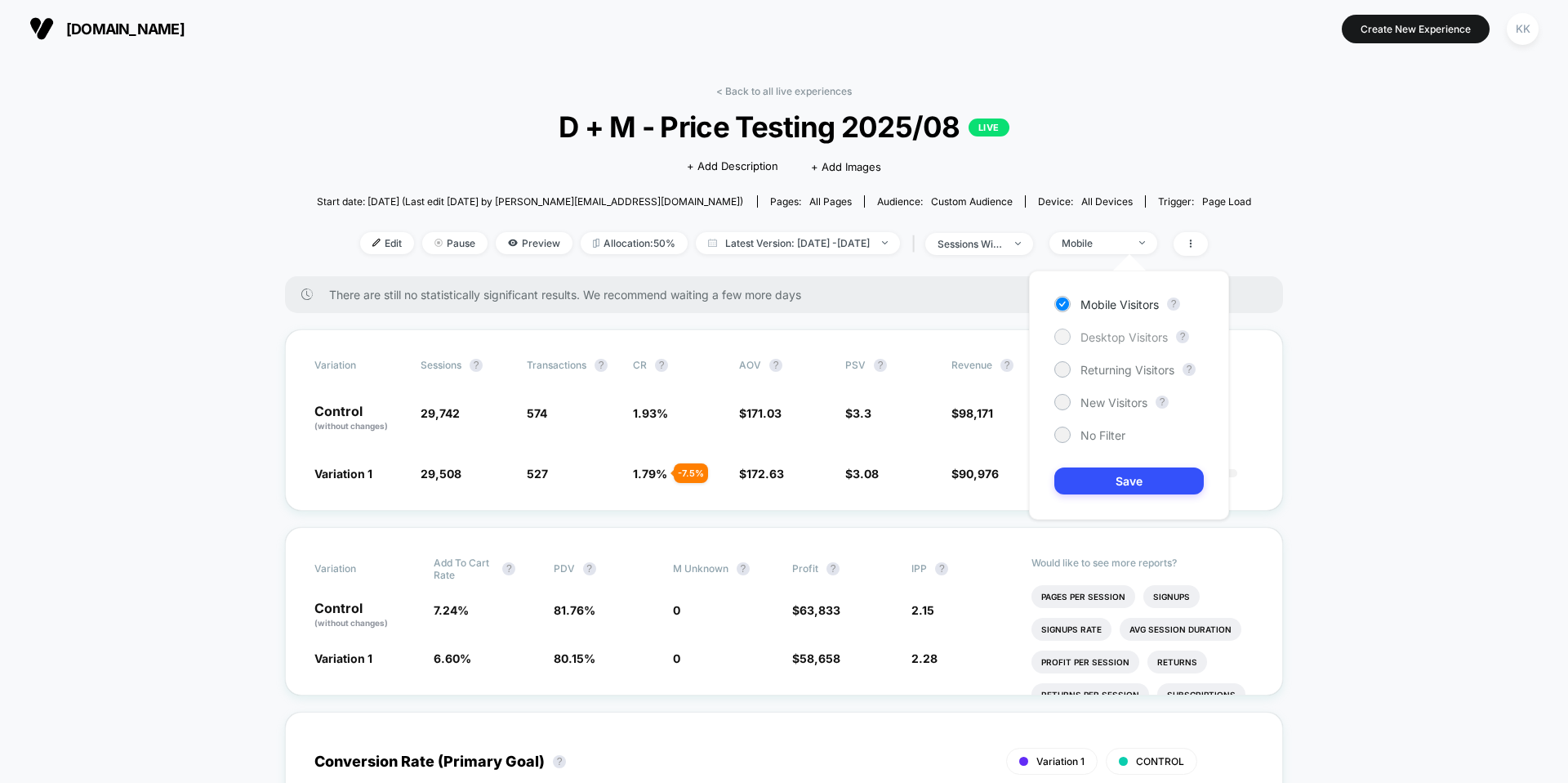
click at [1121, 332] on span "Desktop Visitors" at bounding box center [1124, 337] width 87 height 14
click at [1141, 470] on button "Save" at bounding box center [1128, 480] width 149 height 27
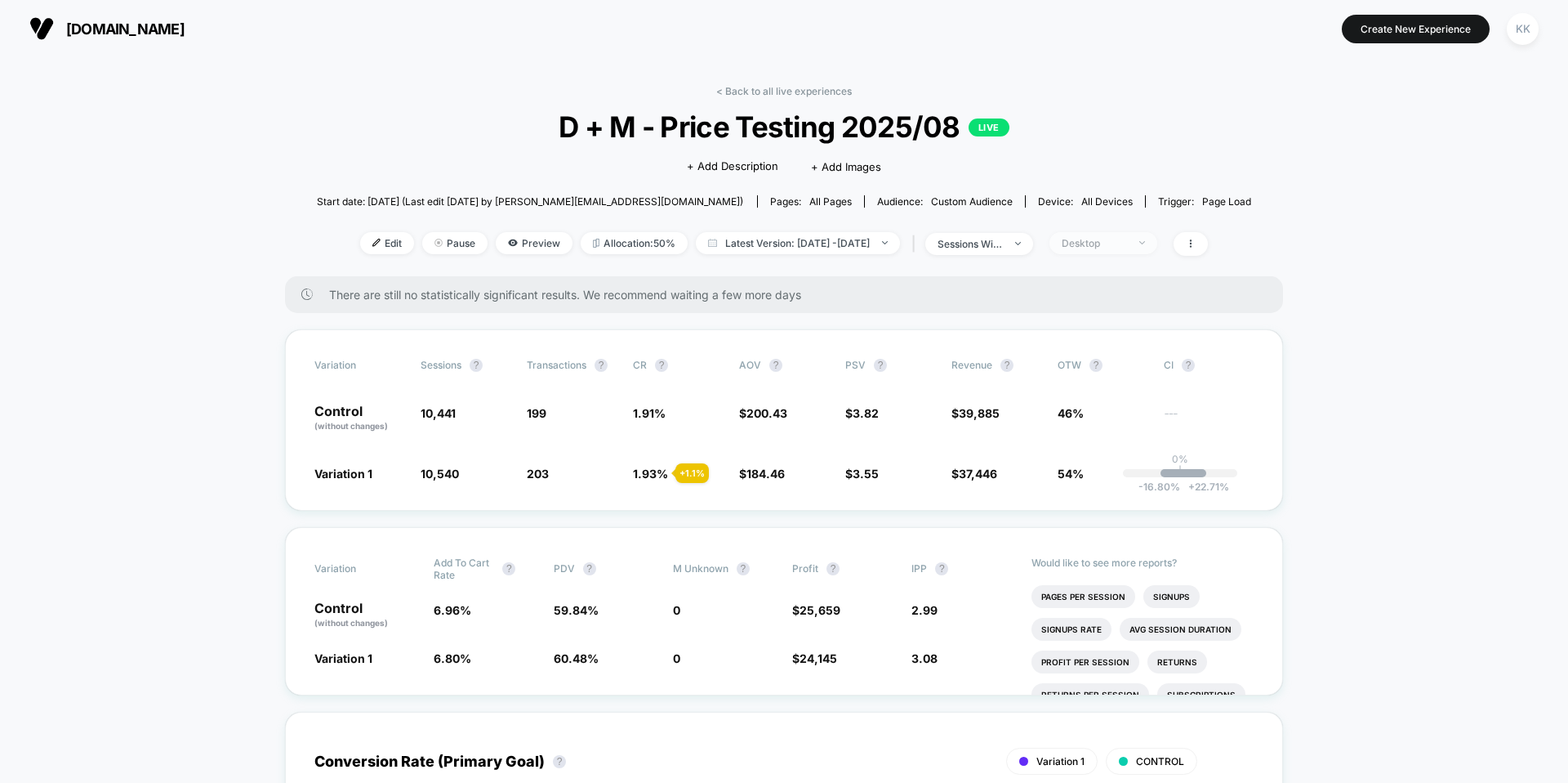
click at [1125, 241] on div "Desktop" at bounding box center [1094, 243] width 66 height 12
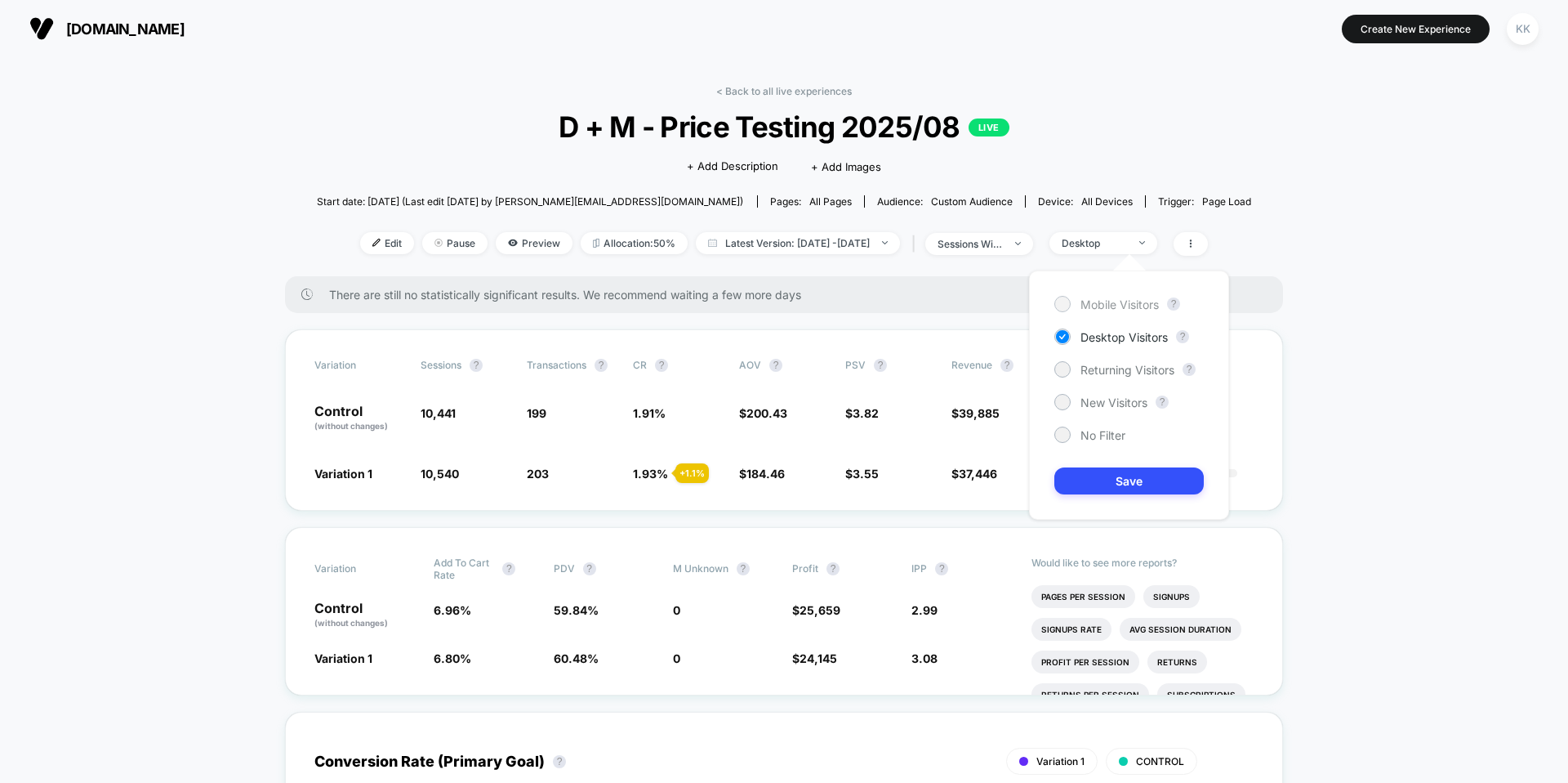
click at [1129, 305] on span "Mobile Visitors" at bounding box center [1119, 304] width 78 height 14
click at [1141, 480] on button "Save" at bounding box center [1128, 480] width 149 height 27
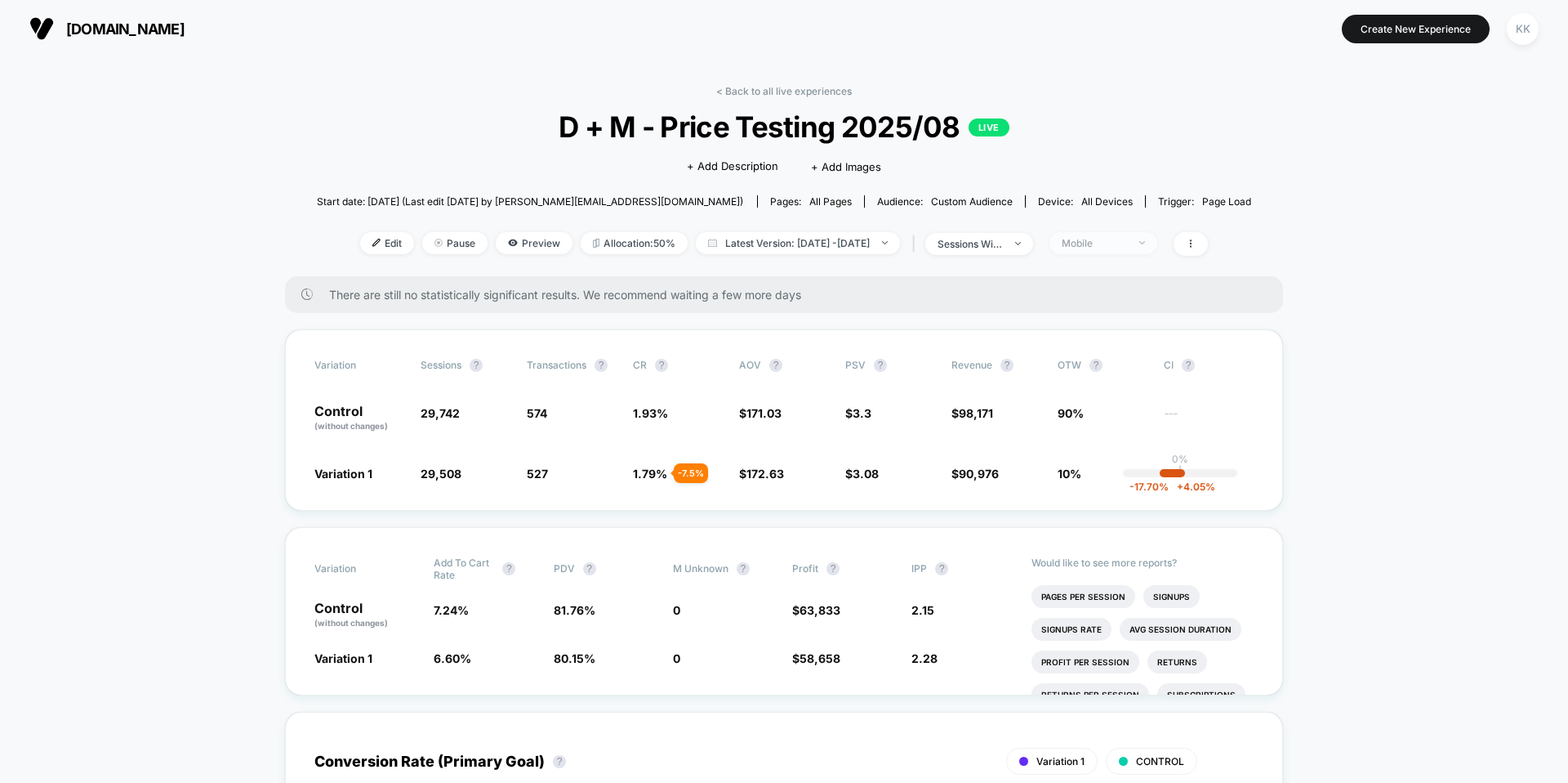
click at [1127, 243] on div "Mobile" at bounding box center [1094, 243] width 66 height 12
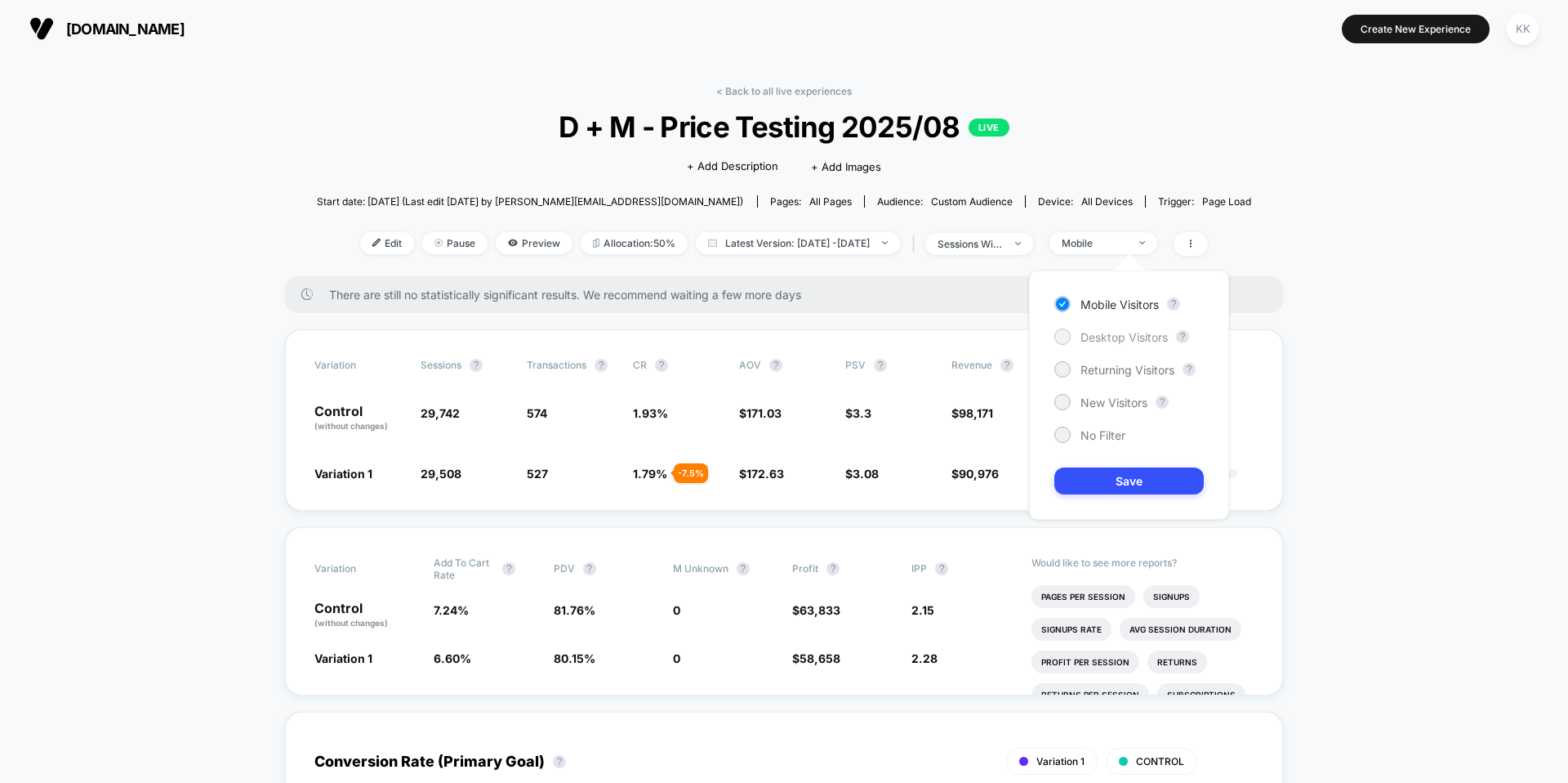
click at [1121, 335] on span "Desktop Visitors" at bounding box center [1124, 337] width 87 height 14
click at [1130, 469] on button "Save" at bounding box center [1128, 480] width 149 height 27
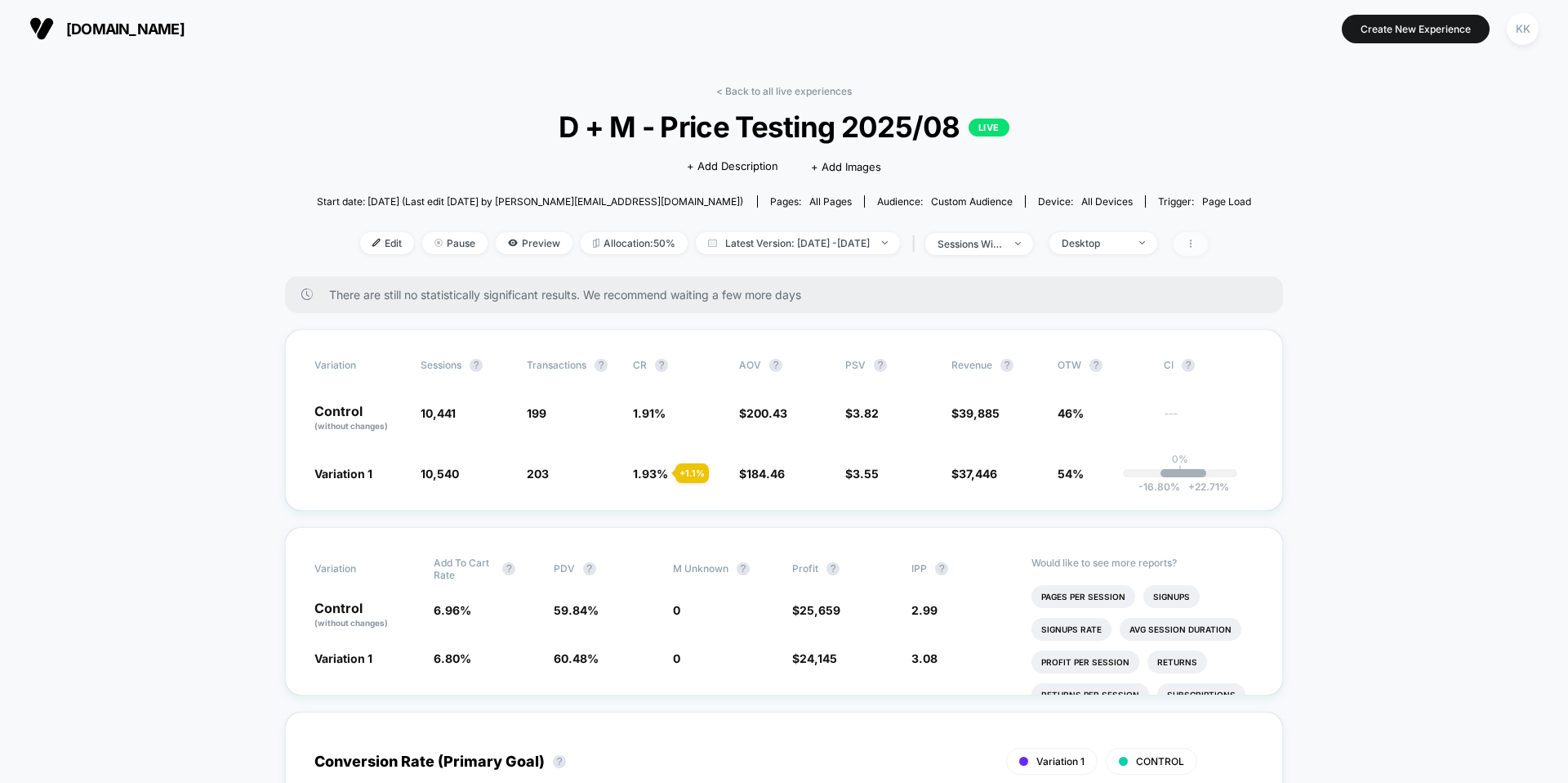
click at [1195, 244] on icon at bounding box center [1191, 244] width 10 height 10
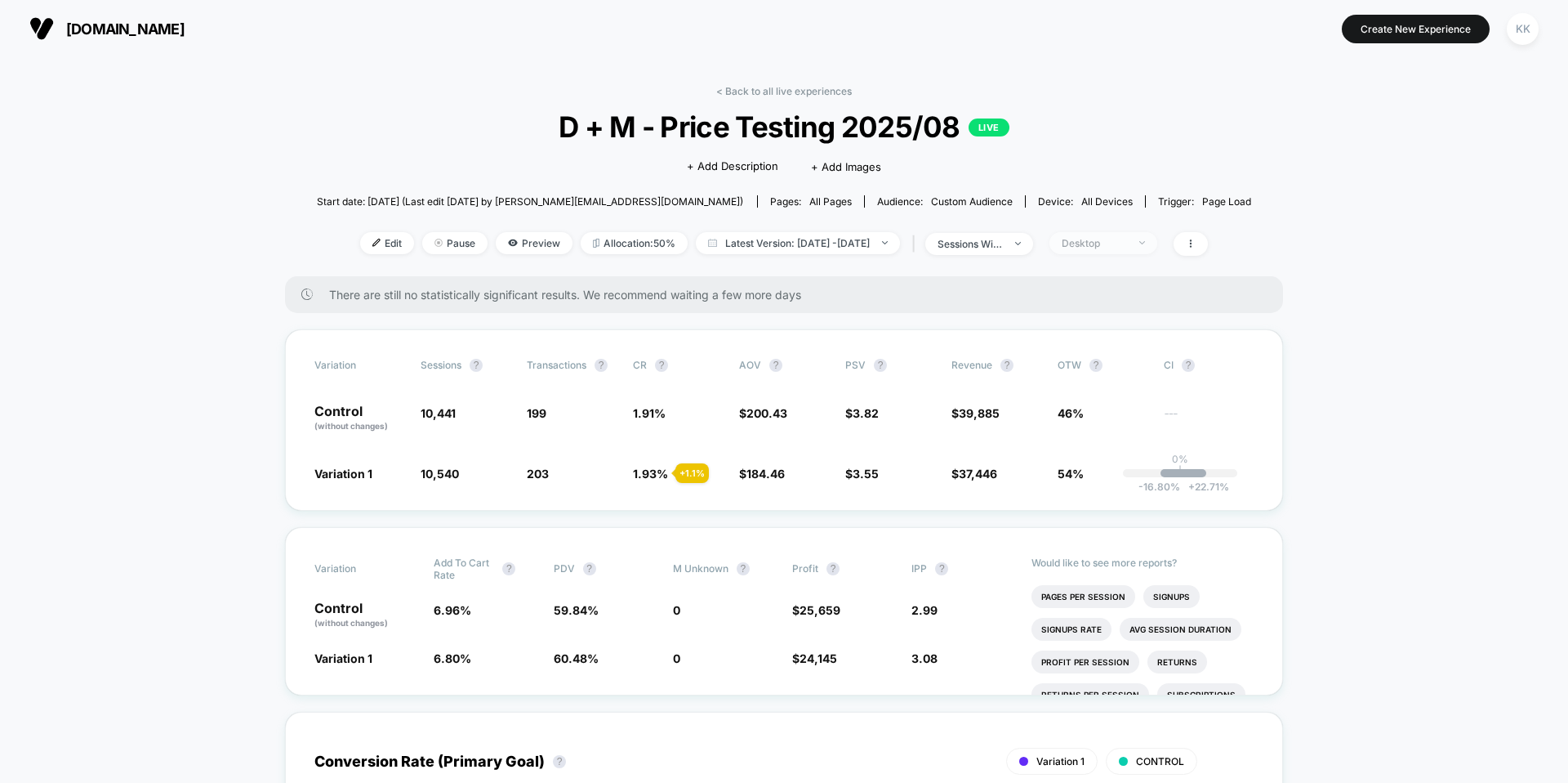
click at [1157, 240] on span "Desktop" at bounding box center [1102, 243] width 107 height 22
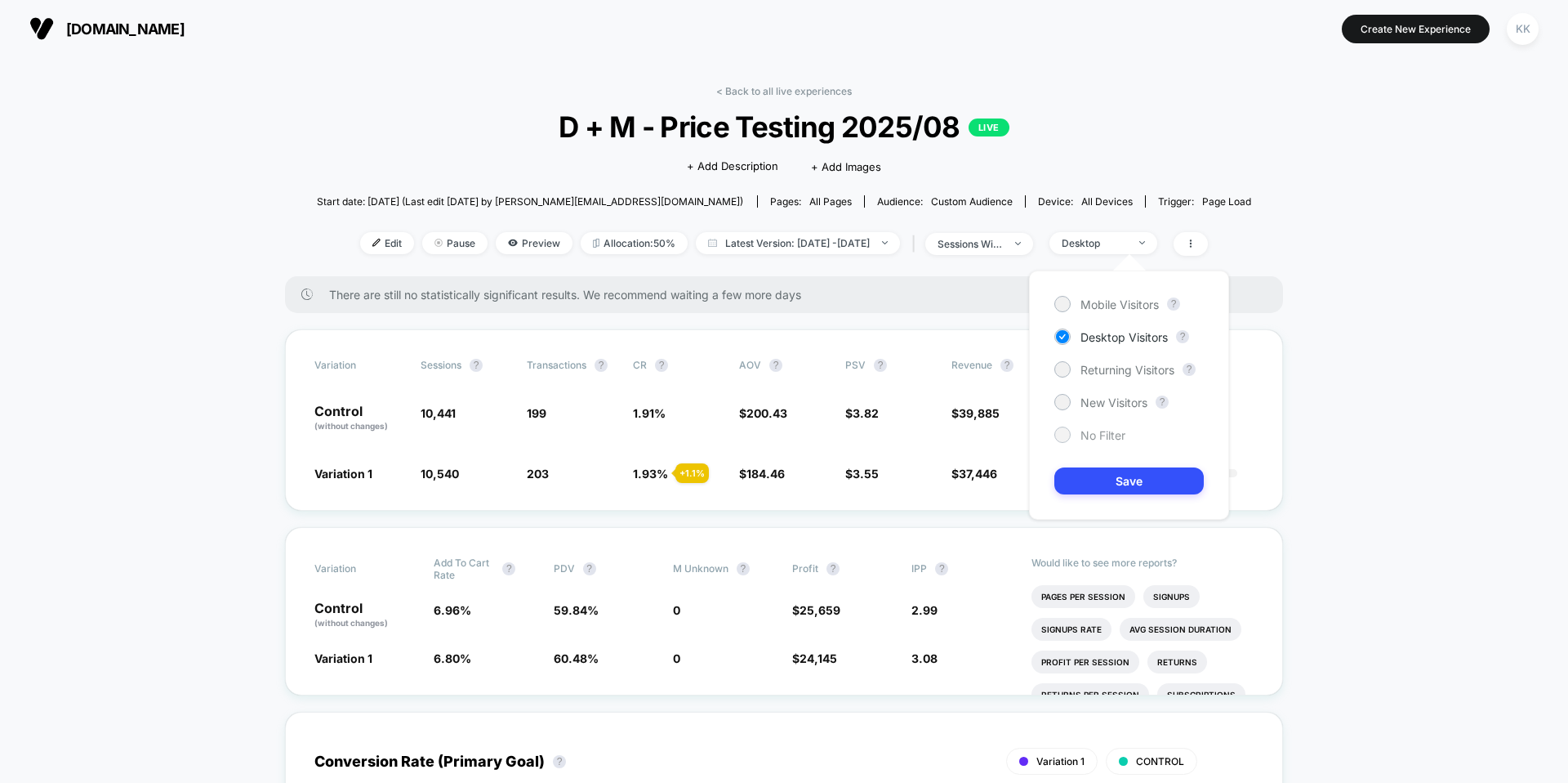
click at [1105, 433] on span "No Filter" at bounding box center [1102, 435] width 45 height 14
click at [1145, 464] on div "Mobile Visitors ? Desktop Visitors ? Returning Visitors ? New Visitors ? No Fil…" at bounding box center [1129, 395] width 200 height 249
click at [1145, 477] on button "Save" at bounding box center [1128, 480] width 149 height 27
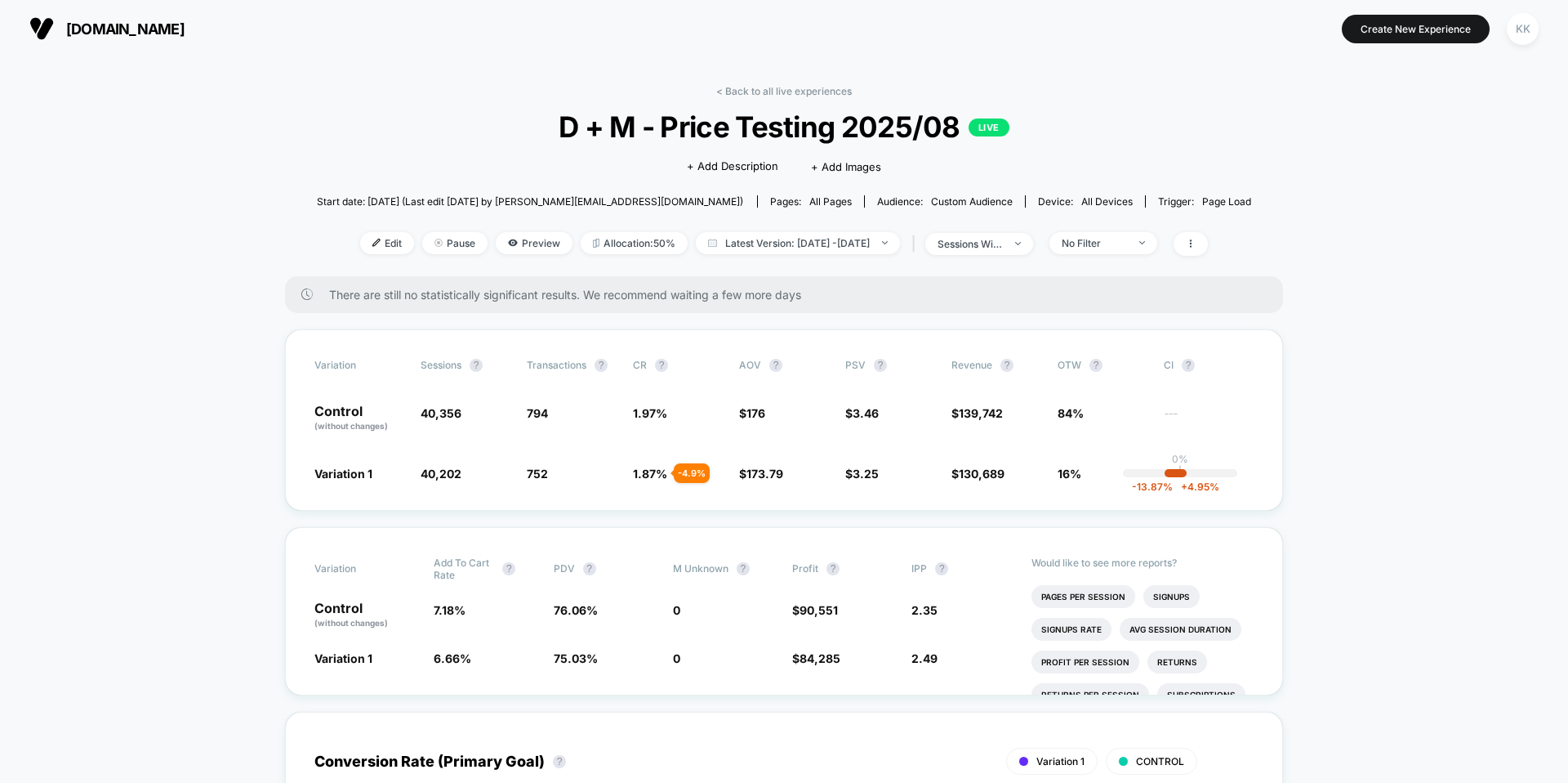
click at [860, 240] on span "Latest Version: Aug 11, 2025 - Aug 18, 2025" at bounding box center [798, 243] width 204 height 22
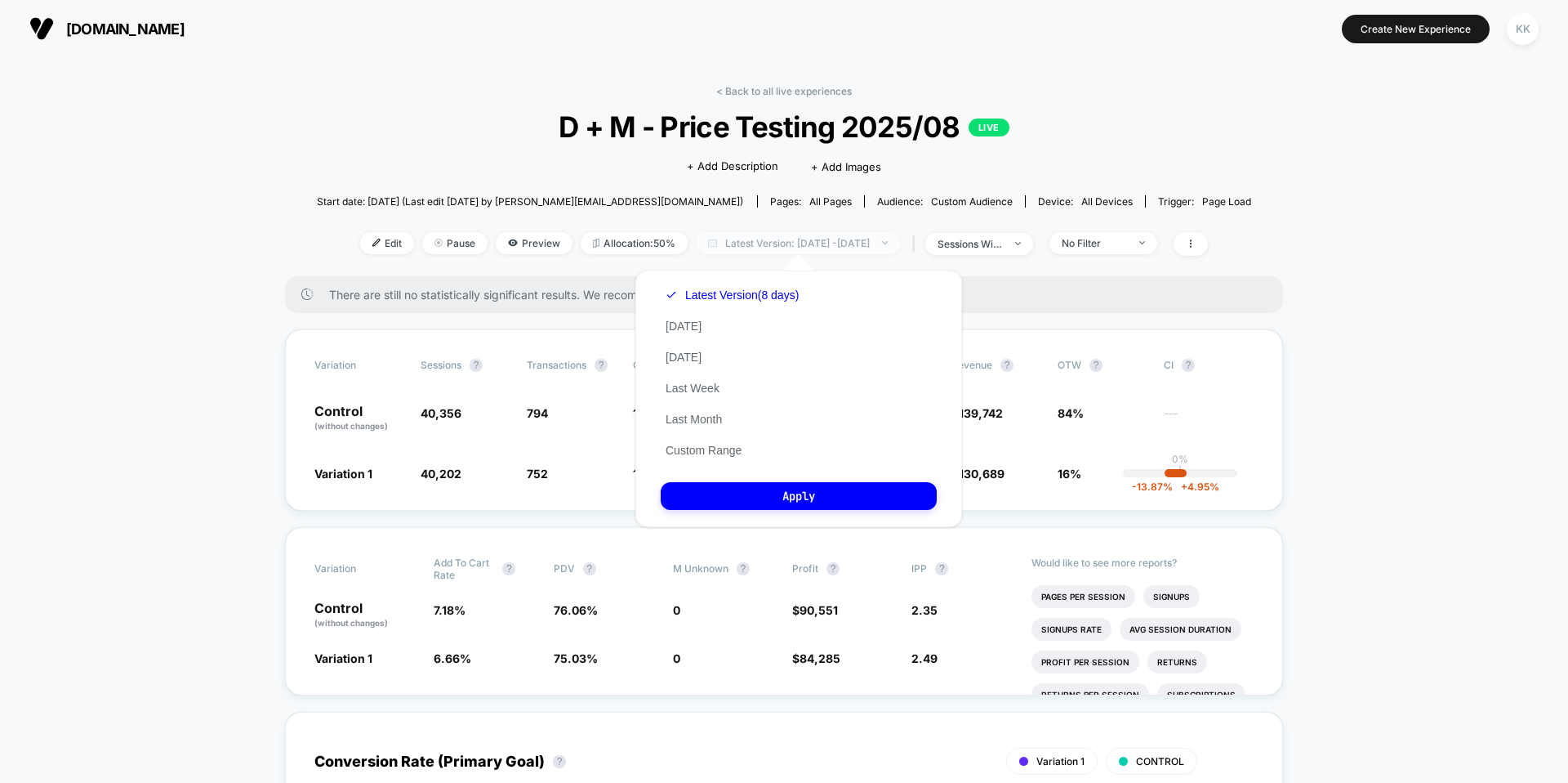
click at [860, 240] on span "Latest Version: Aug 11, 2025 - Aug 18, 2025" at bounding box center [798, 243] width 204 height 22
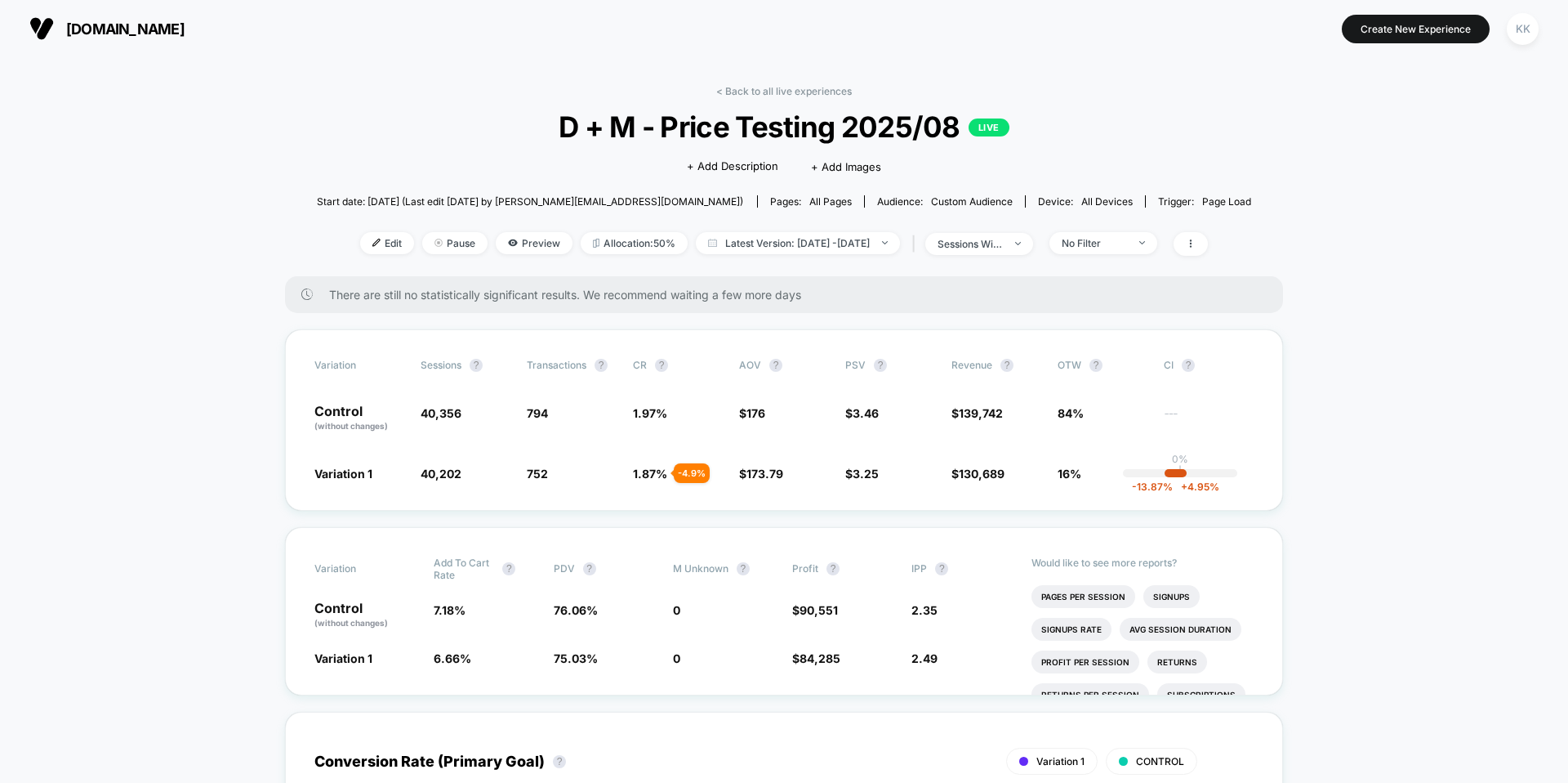
click at [1183, 477] on div "-13.87 % + 4.95 %" at bounding box center [1174, 473] width 22 height 9
click at [1208, 237] on span at bounding box center [1191, 244] width 34 height 24
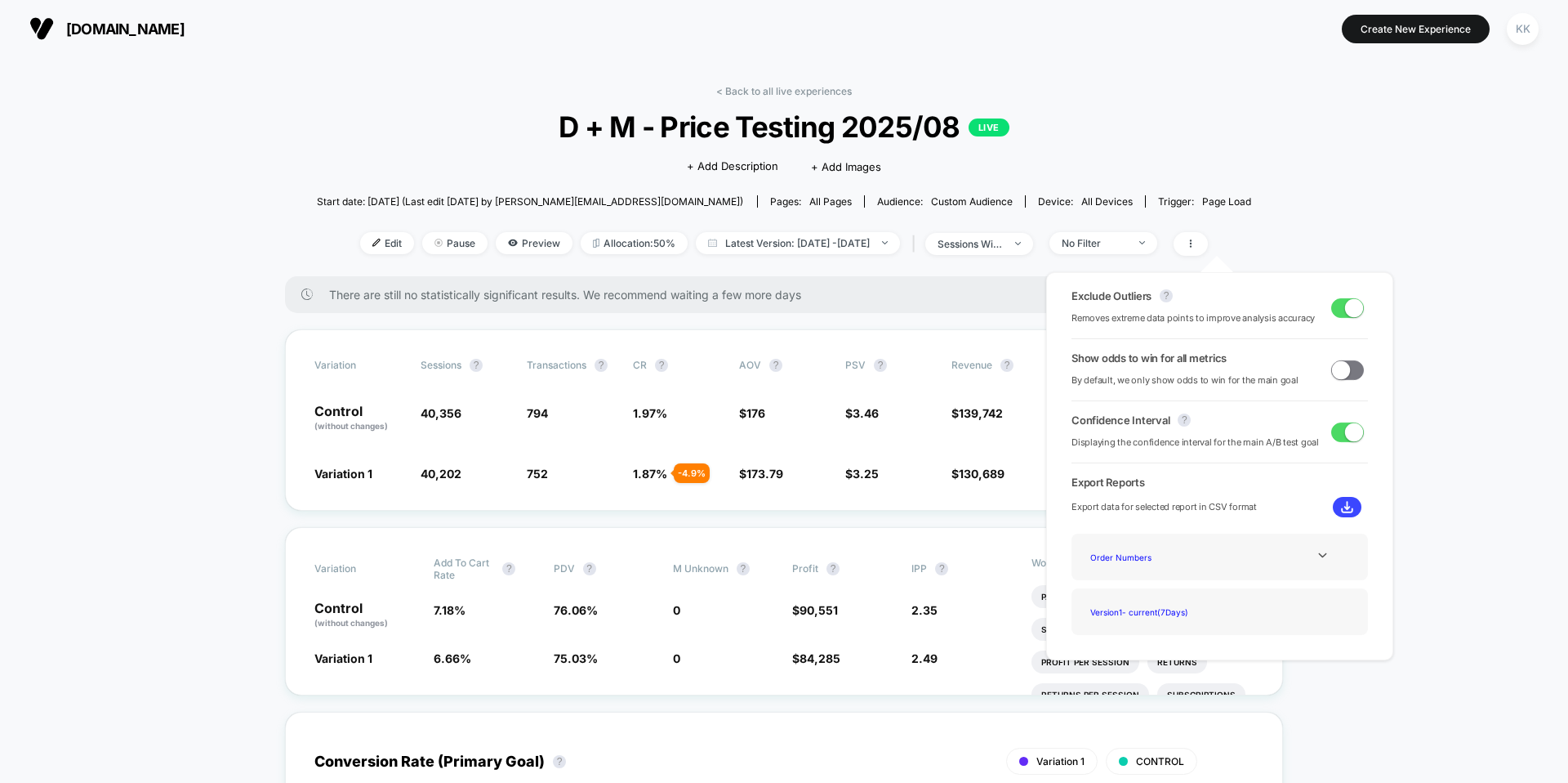
click at [1345, 312] on span at bounding box center [1353, 306] width 18 height 18
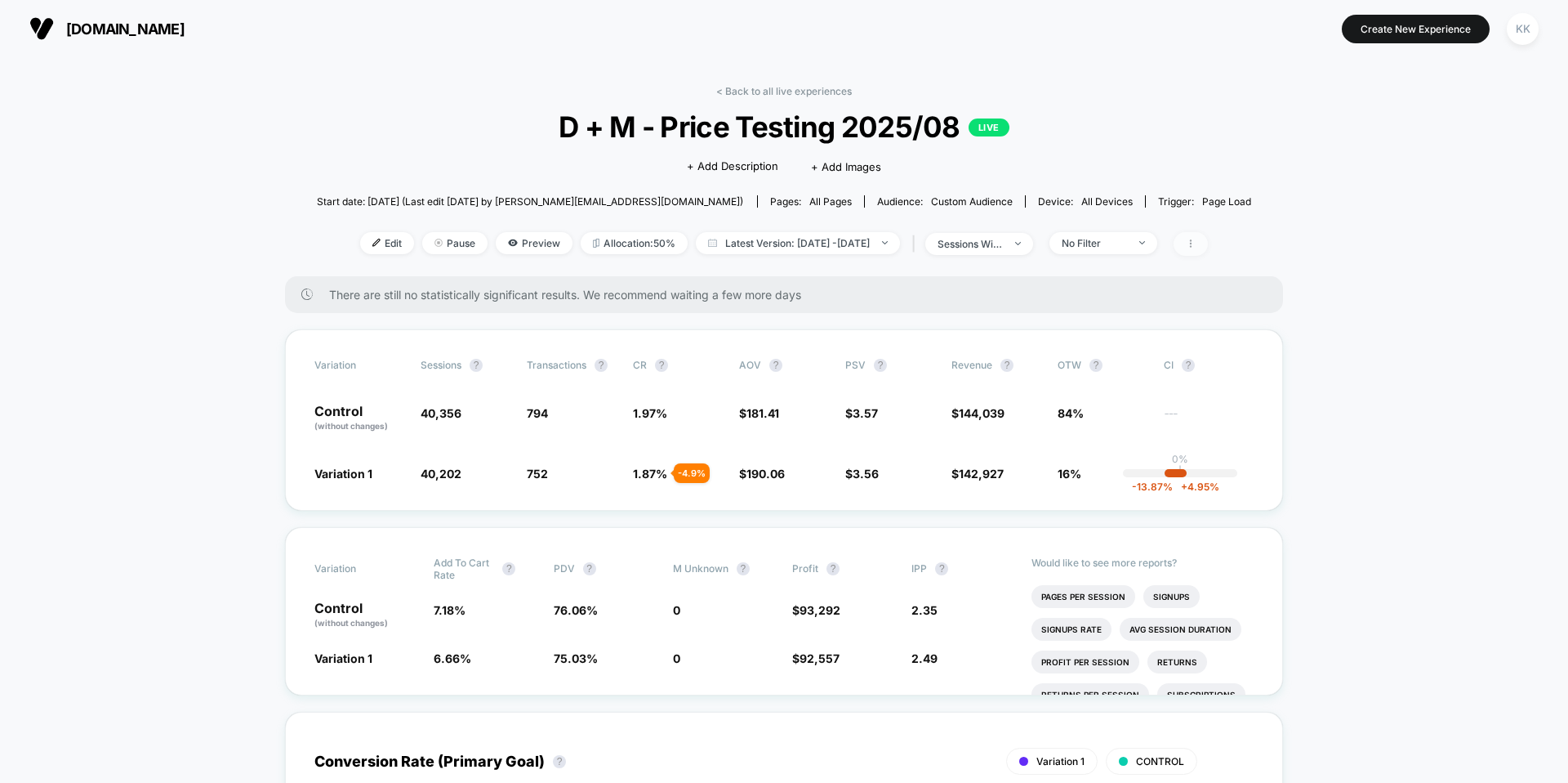
click at [1208, 240] on span at bounding box center [1191, 244] width 34 height 24
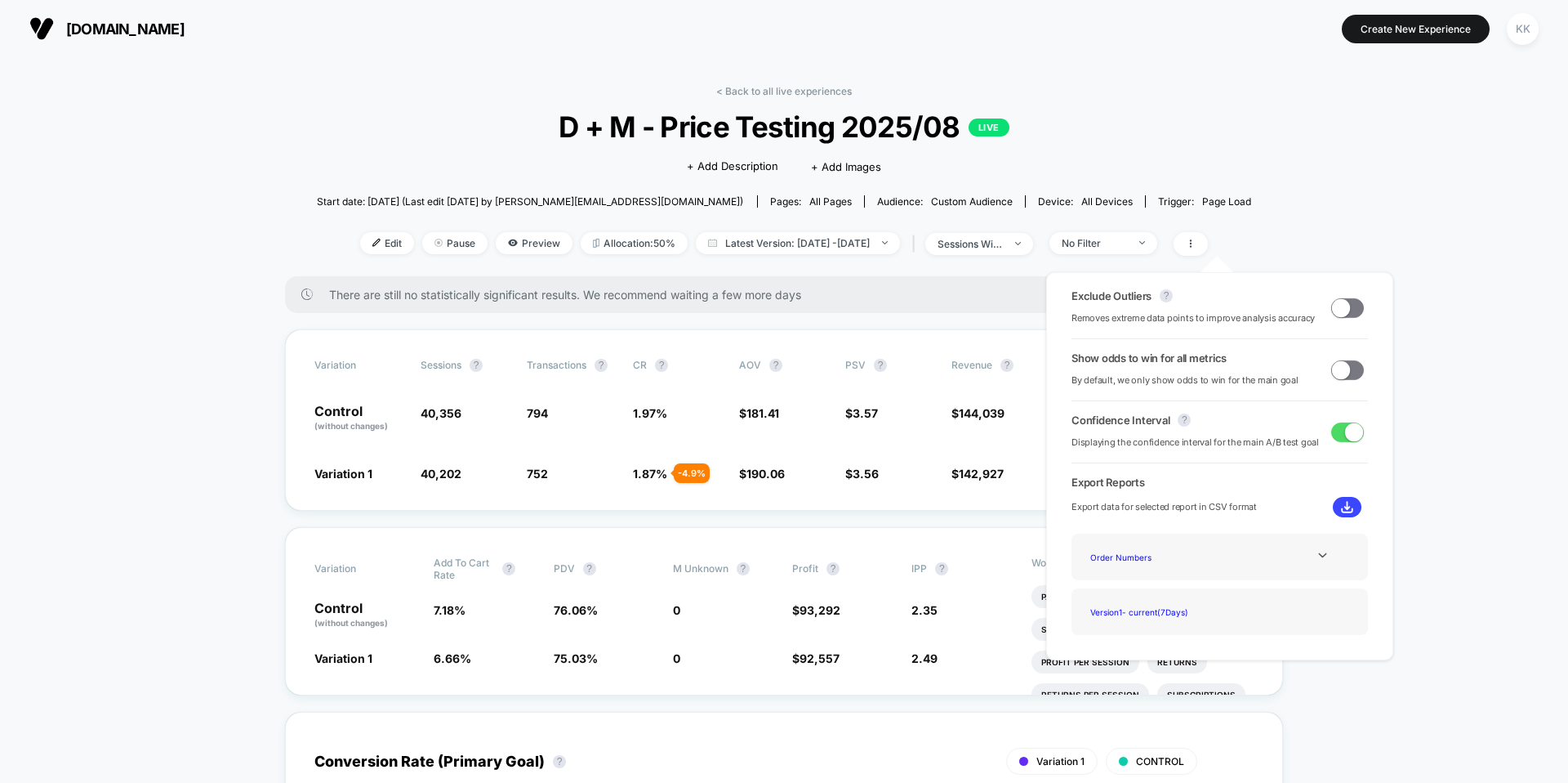
click at [1337, 308] on span at bounding box center [1340, 306] width 18 height 18
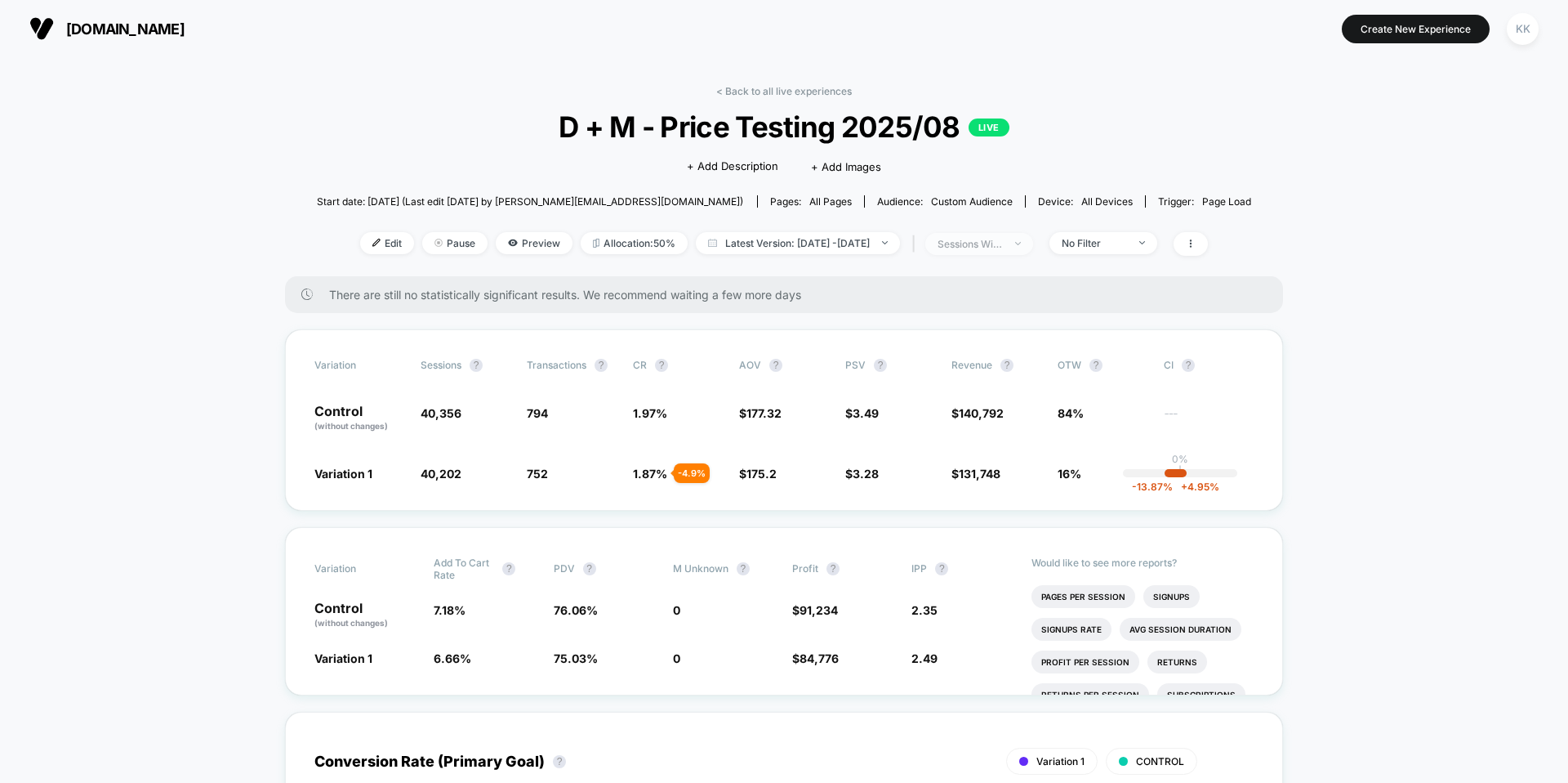
click at [1002, 245] on div "sessions with impression" at bounding box center [970, 244] width 66 height 12
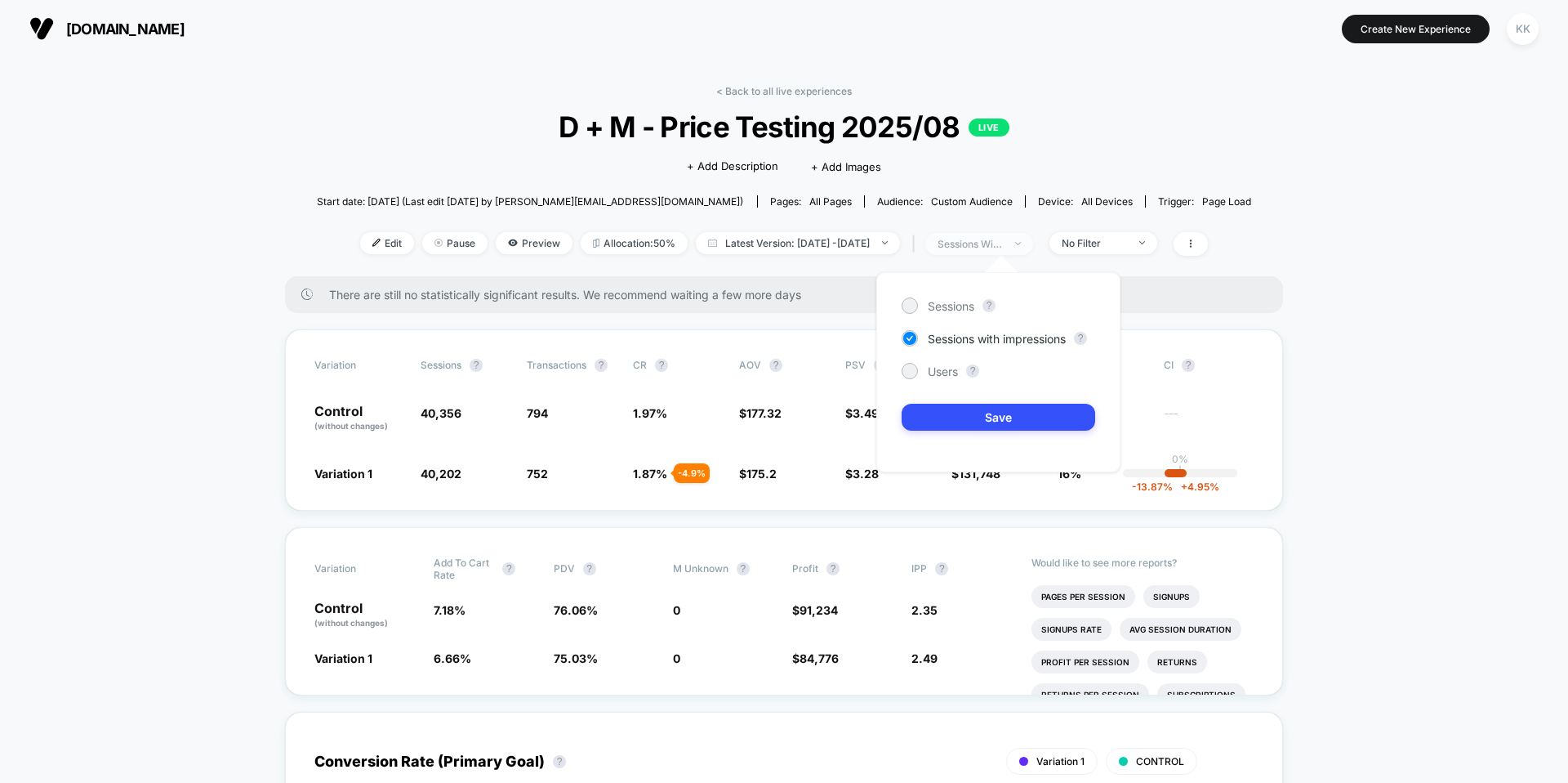
click at [1010, 252] on span "sessions with impression" at bounding box center [978, 244] width 107 height 22
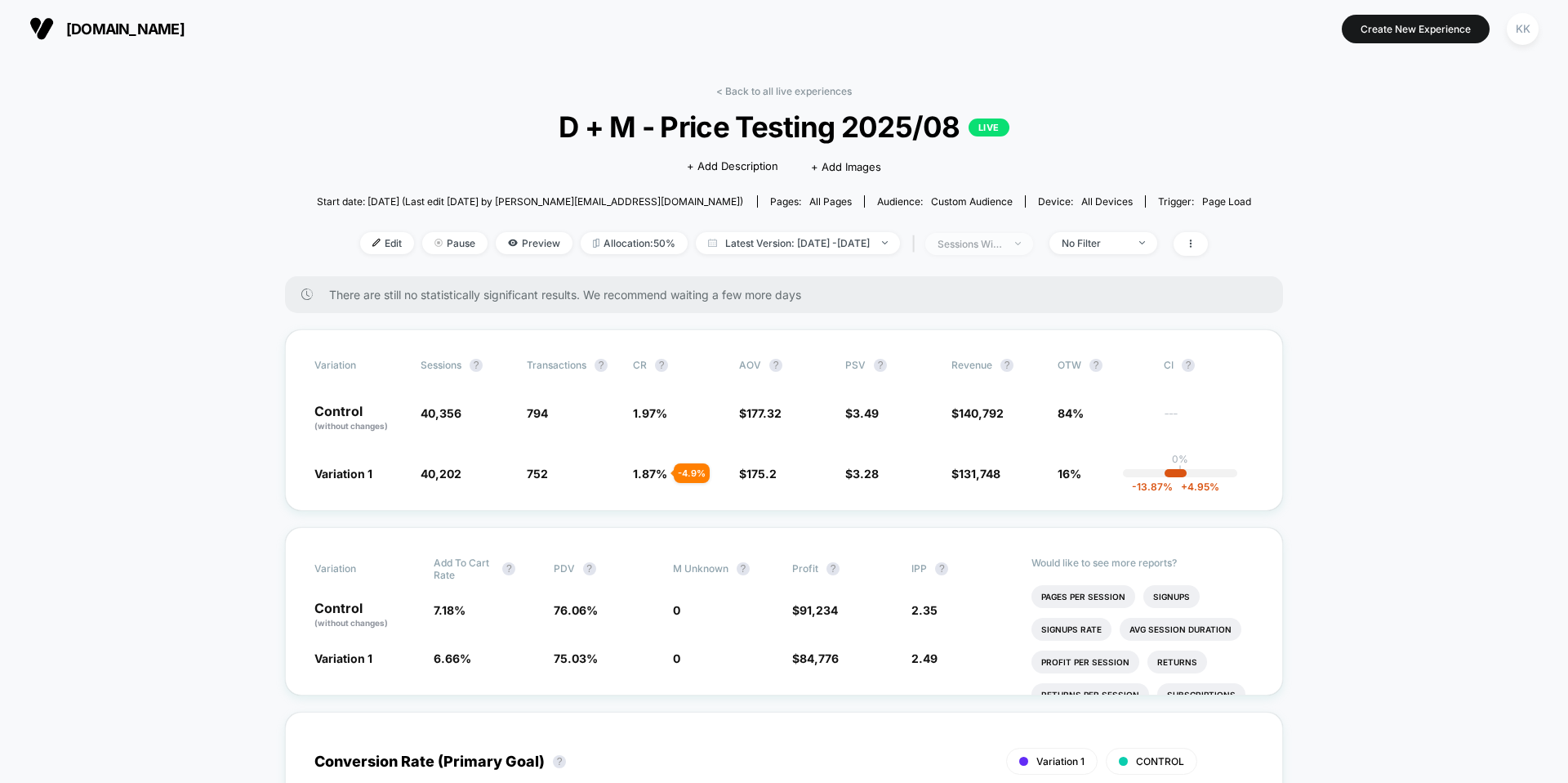
click at [989, 245] on div "sessions with impression" at bounding box center [970, 244] width 66 height 12
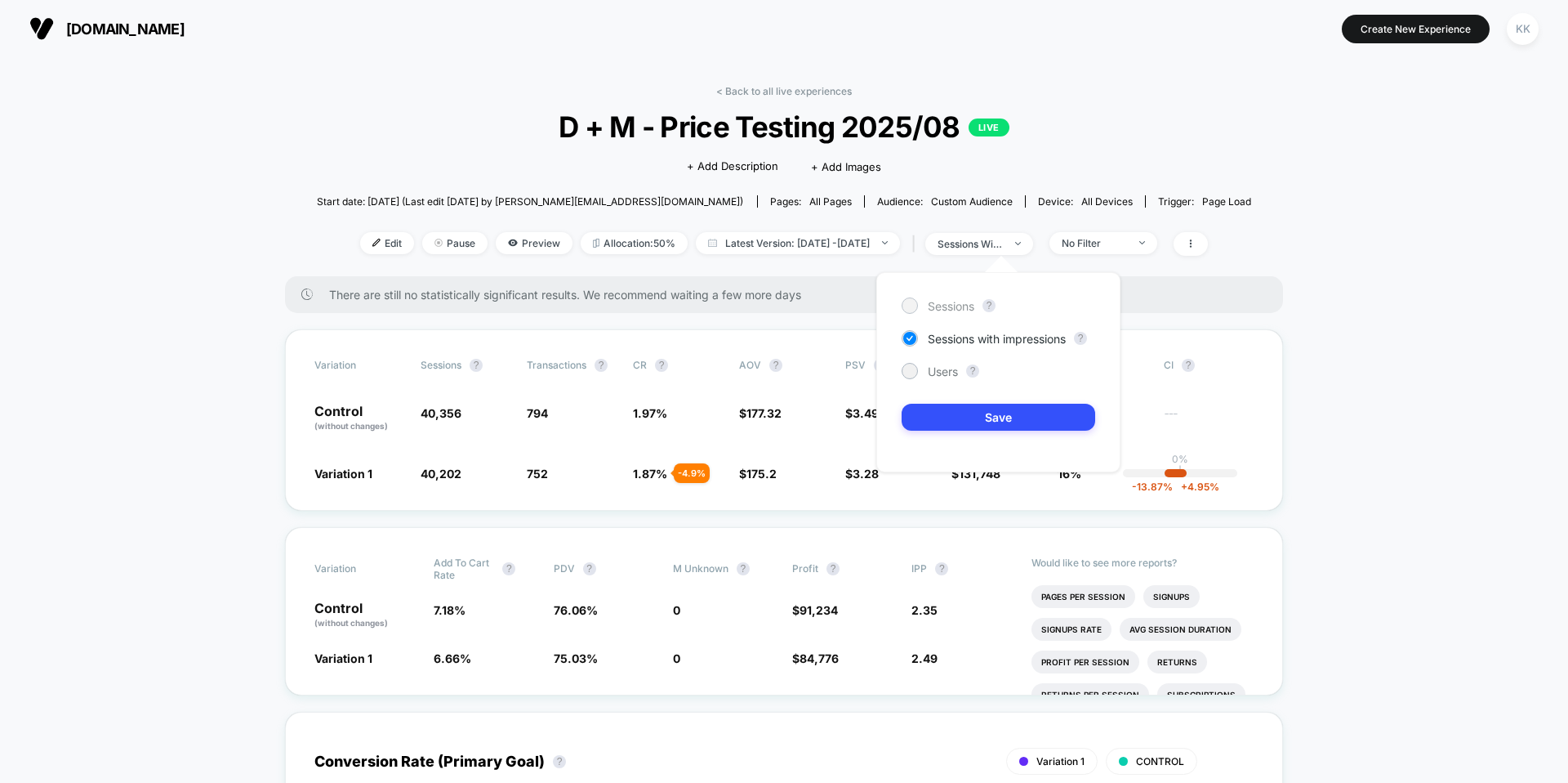
click at [911, 305] on div at bounding box center [909, 304] width 12 height 12
click at [976, 415] on button "Save" at bounding box center [997, 417] width 193 height 27
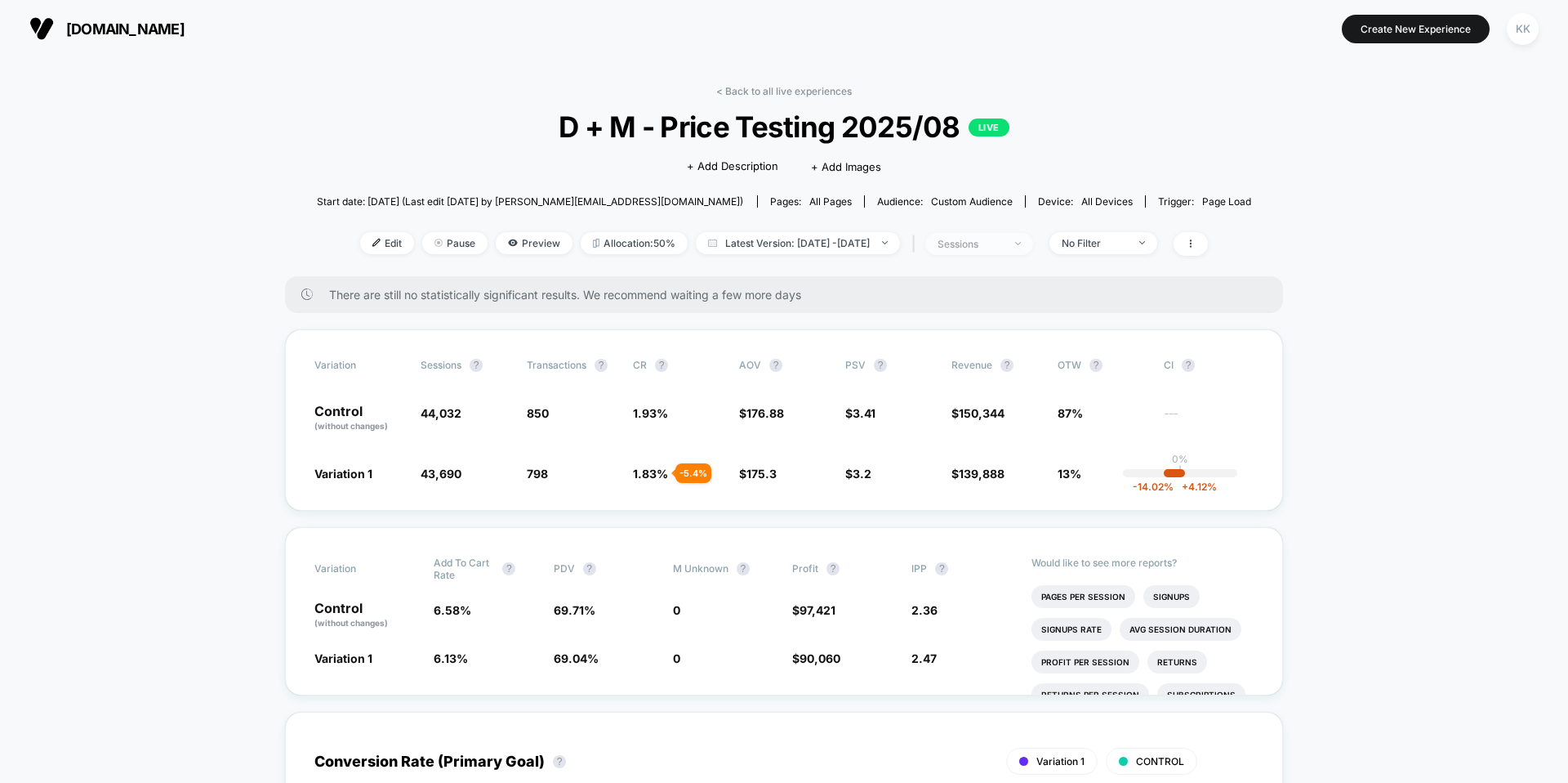
click at [1014, 251] on span "sessions" at bounding box center [978, 244] width 107 height 22
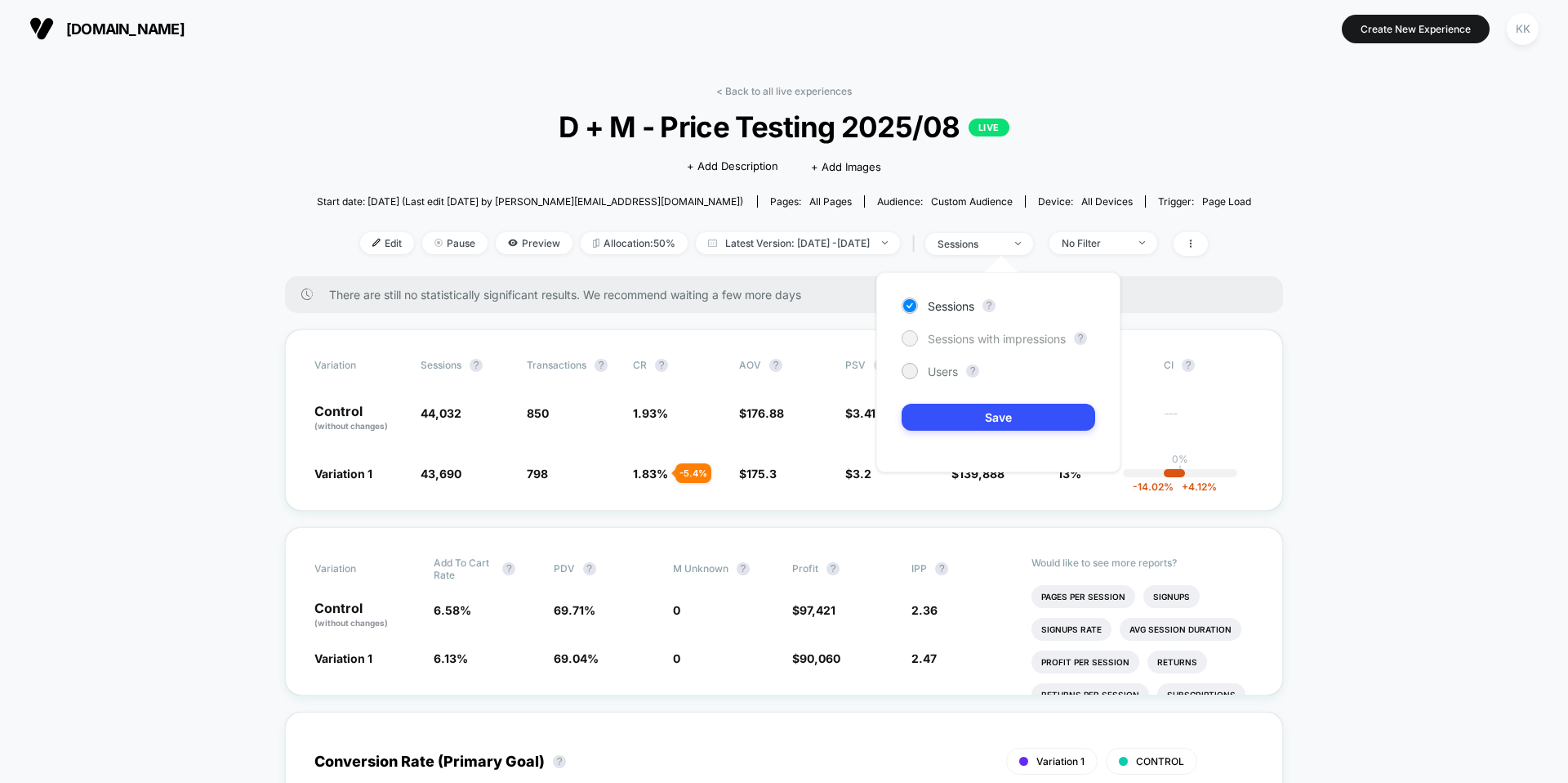
click at [936, 341] on span "Sessions with impressions" at bounding box center [996, 339] width 138 height 14
click at [1001, 419] on button "Save" at bounding box center [997, 417] width 193 height 27
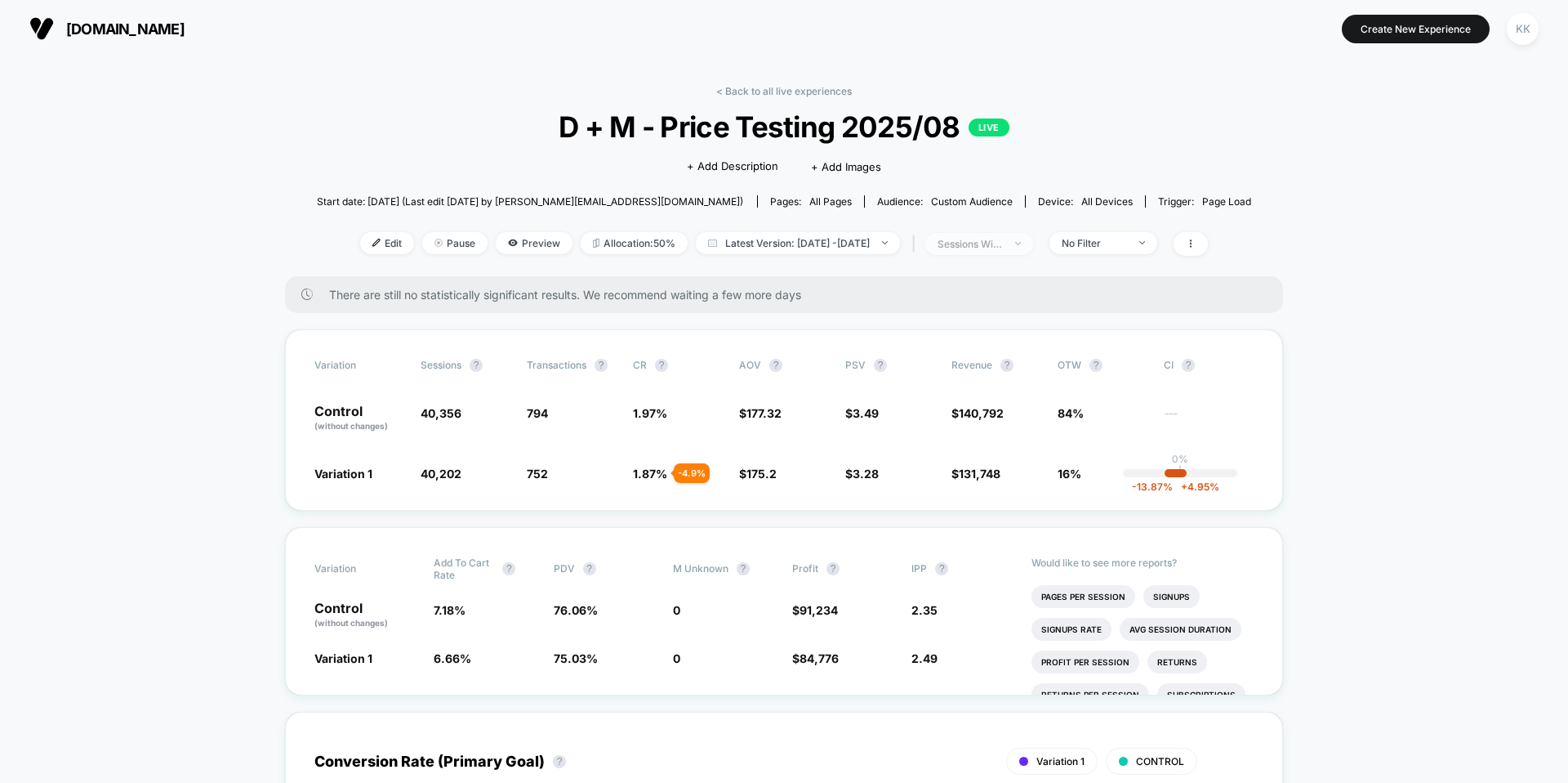
click at [991, 245] on div "sessions with impression" at bounding box center [970, 244] width 66 height 12
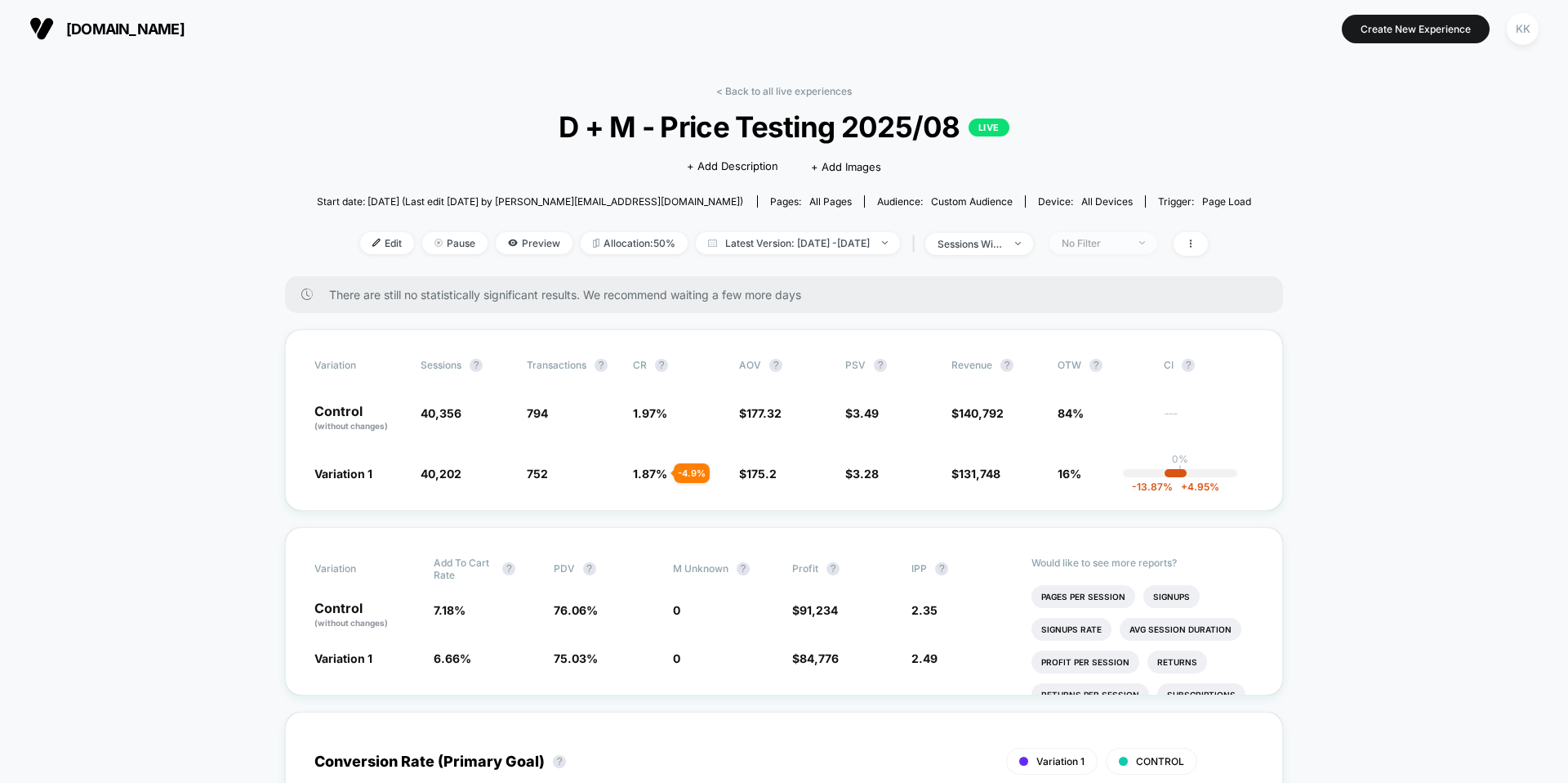
click at [1127, 240] on div "No Filter" at bounding box center [1094, 243] width 66 height 12
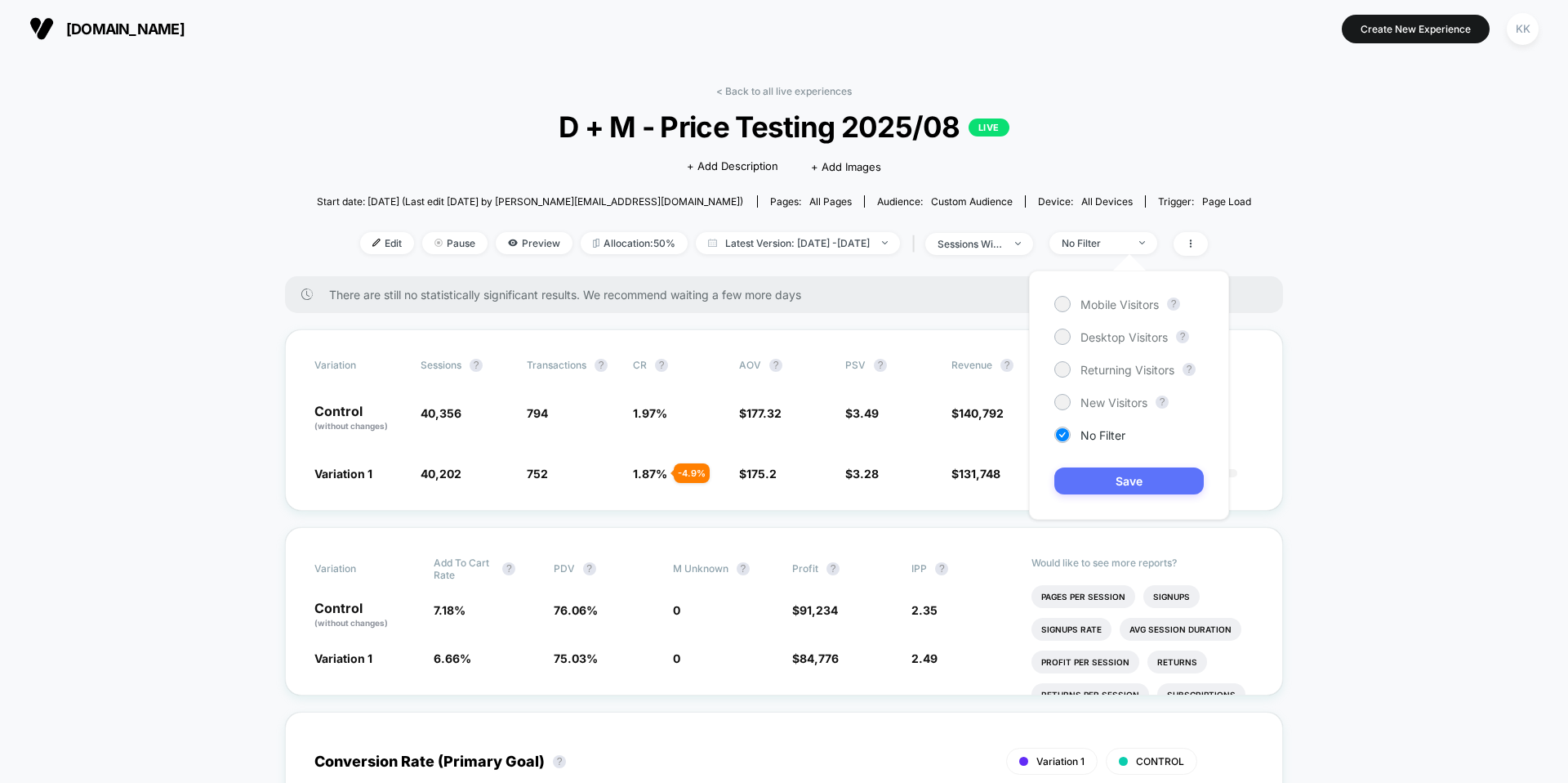
click at [1160, 477] on button "Save" at bounding box center [1128, 480] width 149 height 27
